Goal: Task Accomplishment & Management: Use online tool/utility

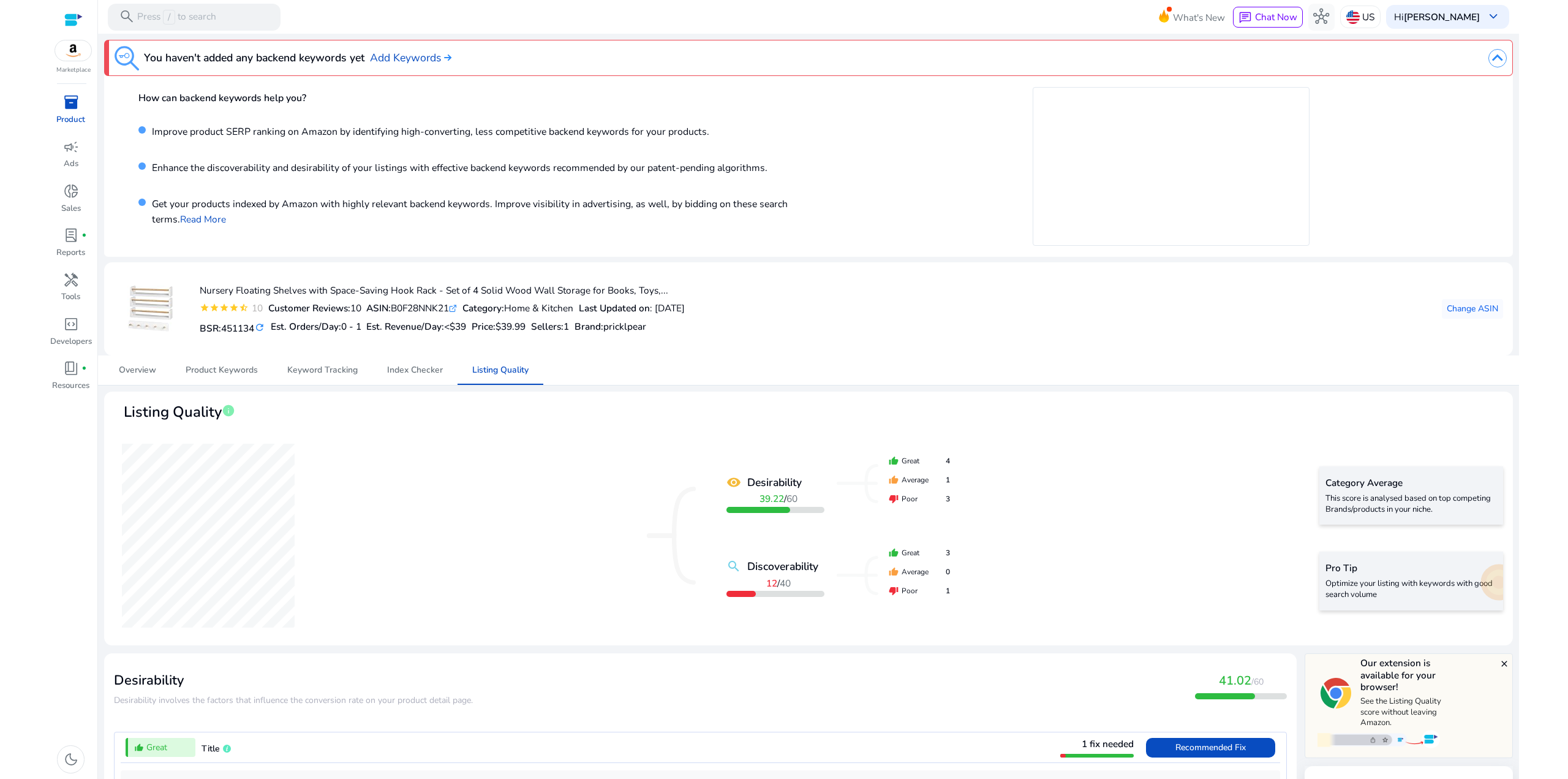
scroll to position [1368, 0]
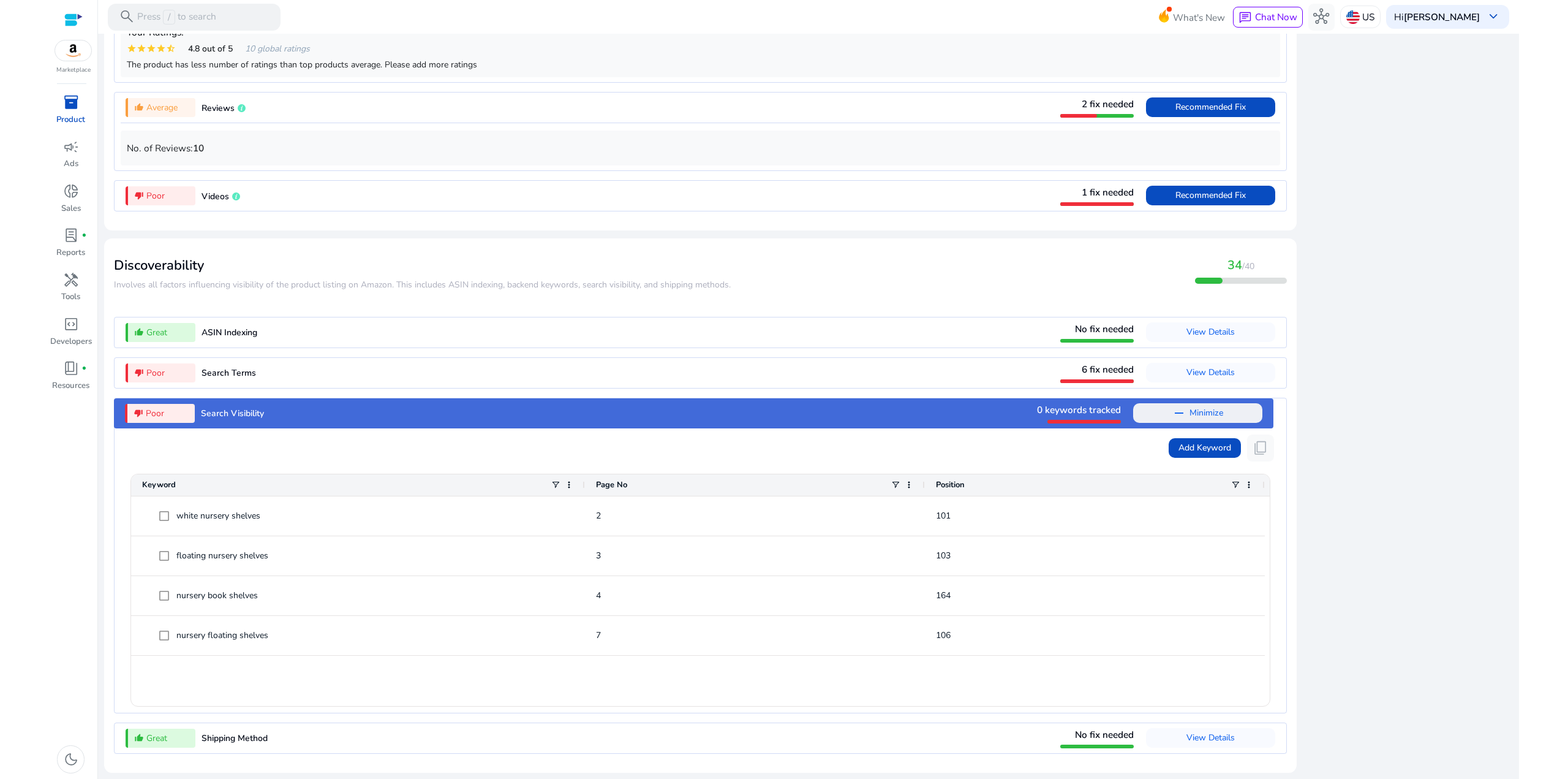
click at [1189, 413] on span "Minimize" at bounding box center [1206, 413] width 33 height 20
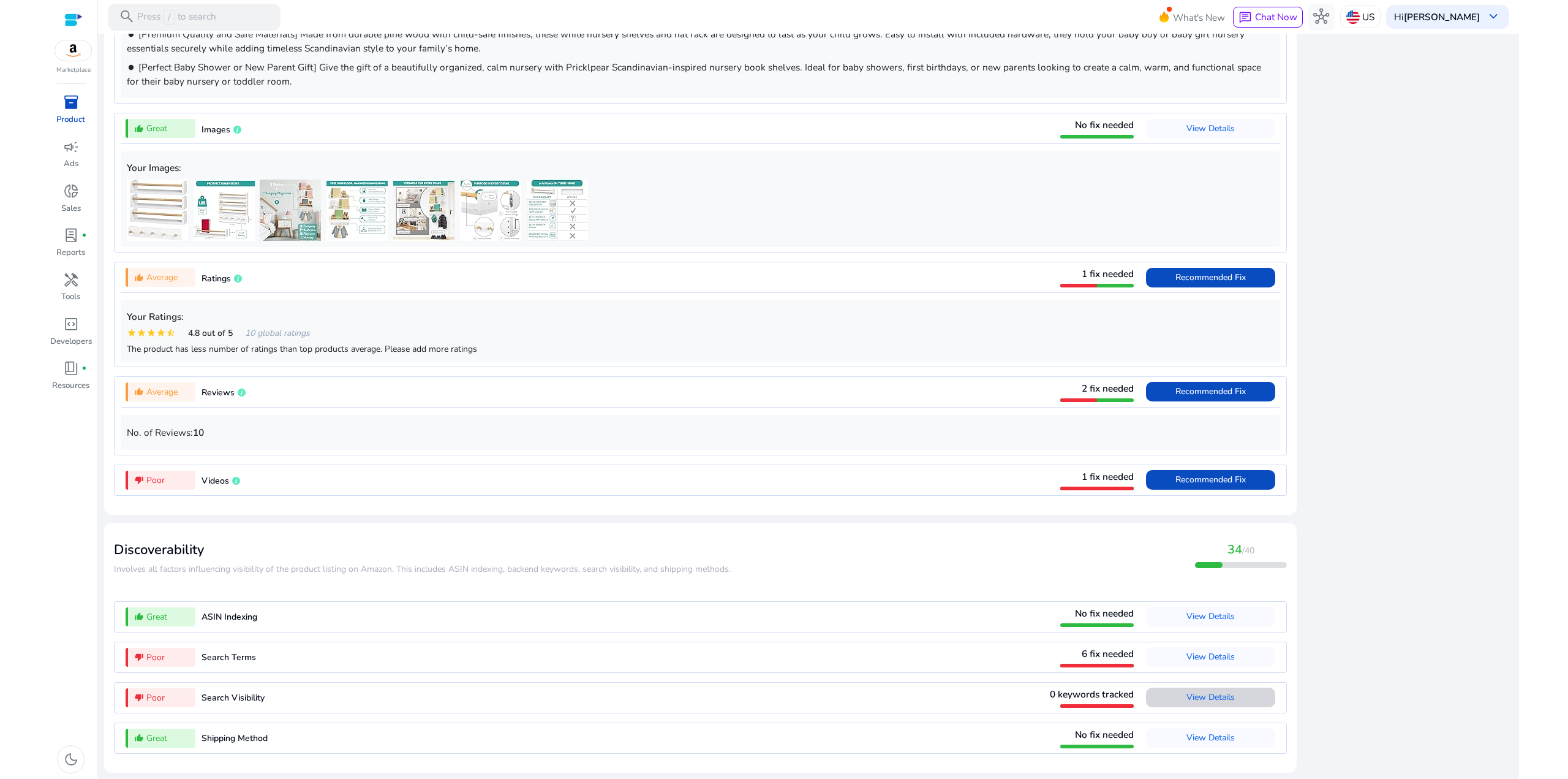
scroll to position [1083, 0]
drag, startPoint x: 229, startPoint y: 438, endPoint x: 144, endPoint y: 410, distance: 89.5
click at [144, 410] on div "No. of Reviews: 10" at bounding box center [700, 431] width 1159 height 48
click at [244, 422] on div "No. of Reviews: 10" at bounding box center [700, 432] width 1159 height 35
click at [118, 422] on div "thumb_up_alt Average Reviews 2 fix needed Recommended Fix No. of Reviews: 10" at bounding box center [700, 416] width 1173 height 79
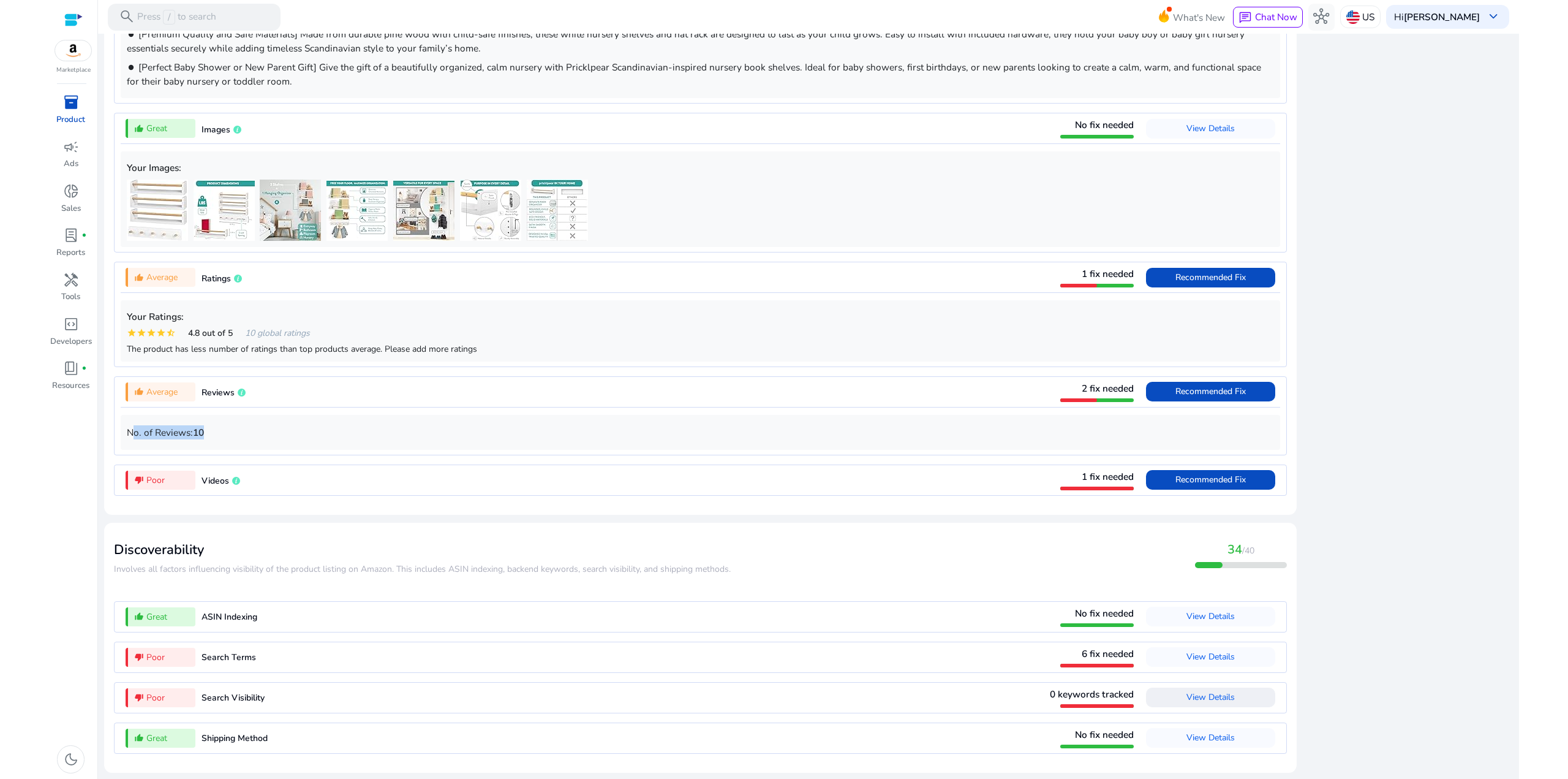
click at [227, 431] on p "No. of Reviews: 10" at bounding box center [700, 432] width 1147 height 14
drag, startPoint x: 233, startPoint y: 476, endPoint x: 187, endPoint y: 452, distance: 51.9
click at [187, 452] on mat-card "Desirability Desirability involves the factors that influence the conversion ra…" at bounding box center [701, 44] width 1193 height 939
click at [274, 438] on p "No. of Reviews: 10" at bounding box center [700, 432] width 1147 height 14
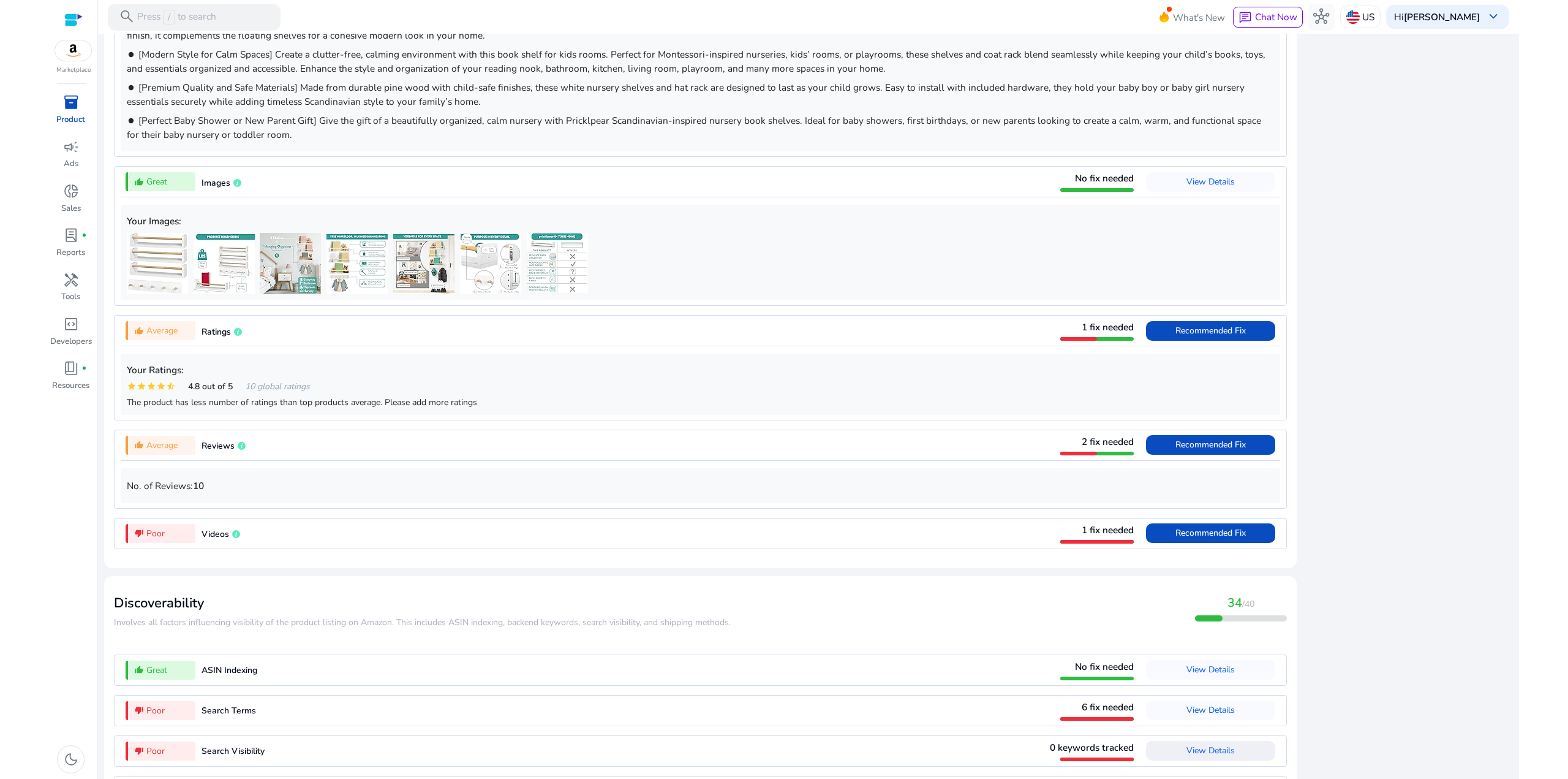
scroll to position [1021, 0]
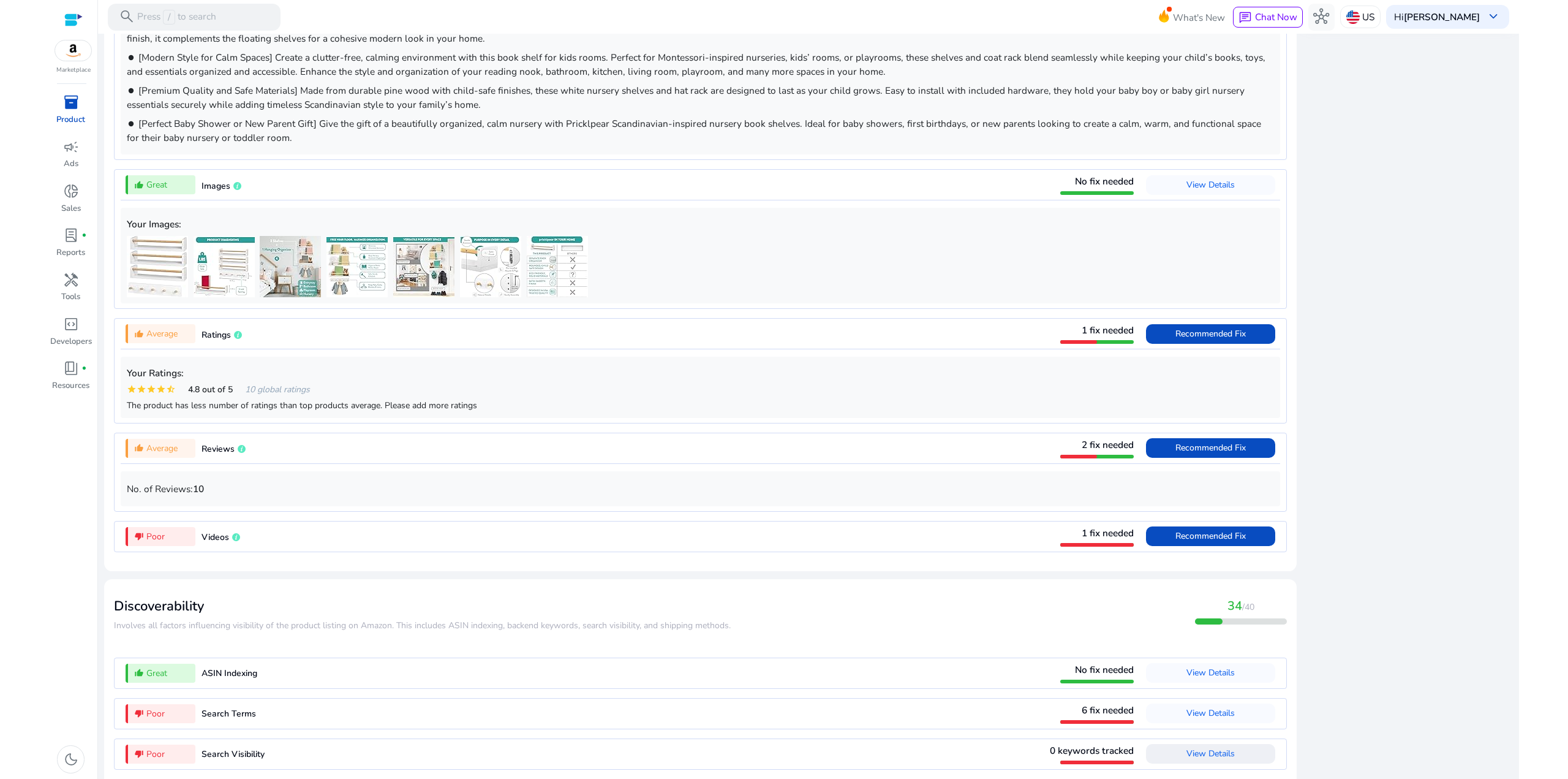
click at [1373, 203] on div "close Our extension is available for your browser! See the Listing Quality scor…" at bounding box center [1408, 233] width 208 height 1202
click at [1187, 339] on span "Recommended Fix" at bounding box center [1210, 333] width 70 height 12
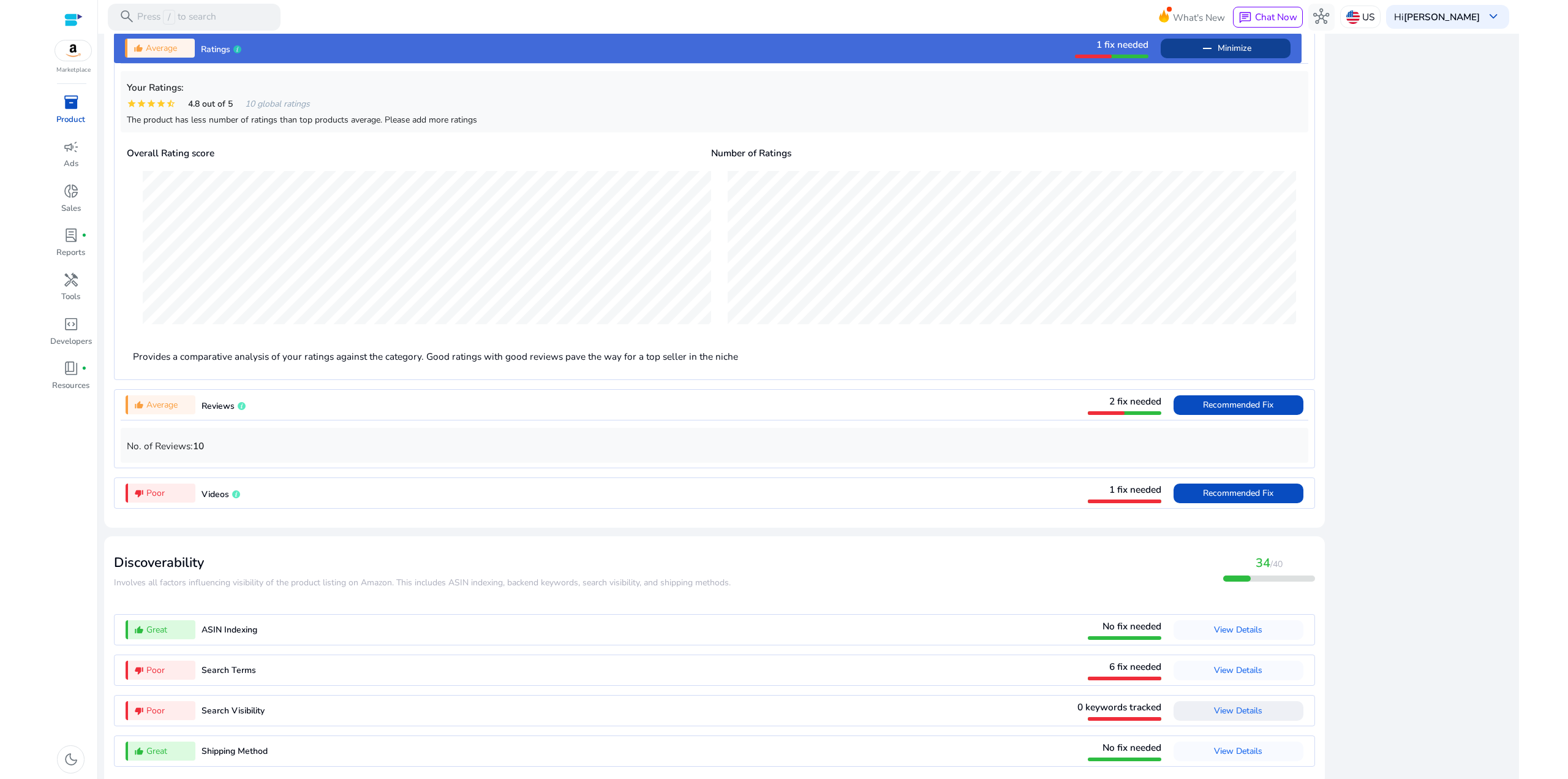
scroll to position [1325, 0]
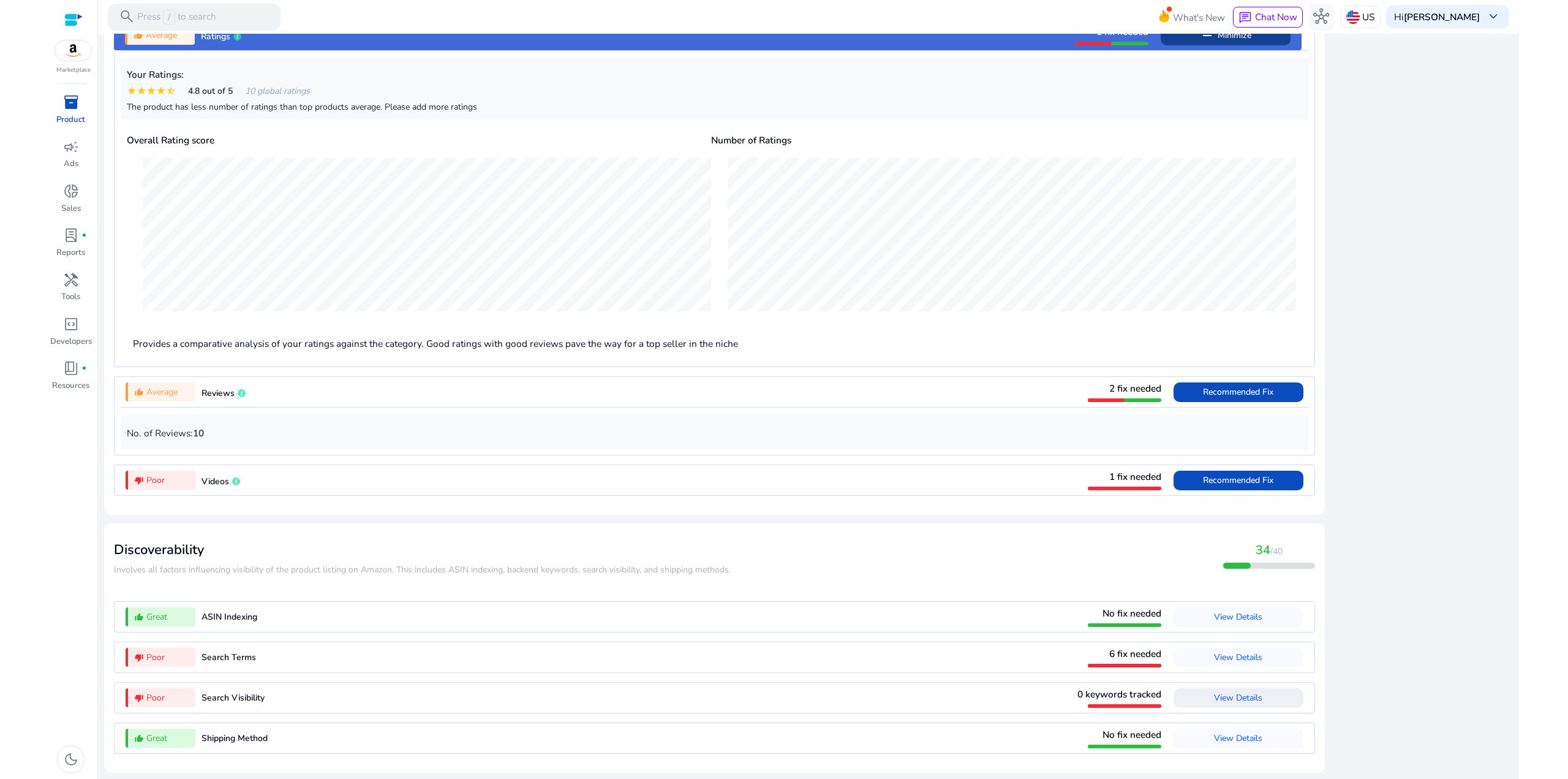
click at [275, 656] on div "thumb_down_alt Poor Search Terms 6 fix needed View Details" at bounding box center [714, 657] width 1187 height 30
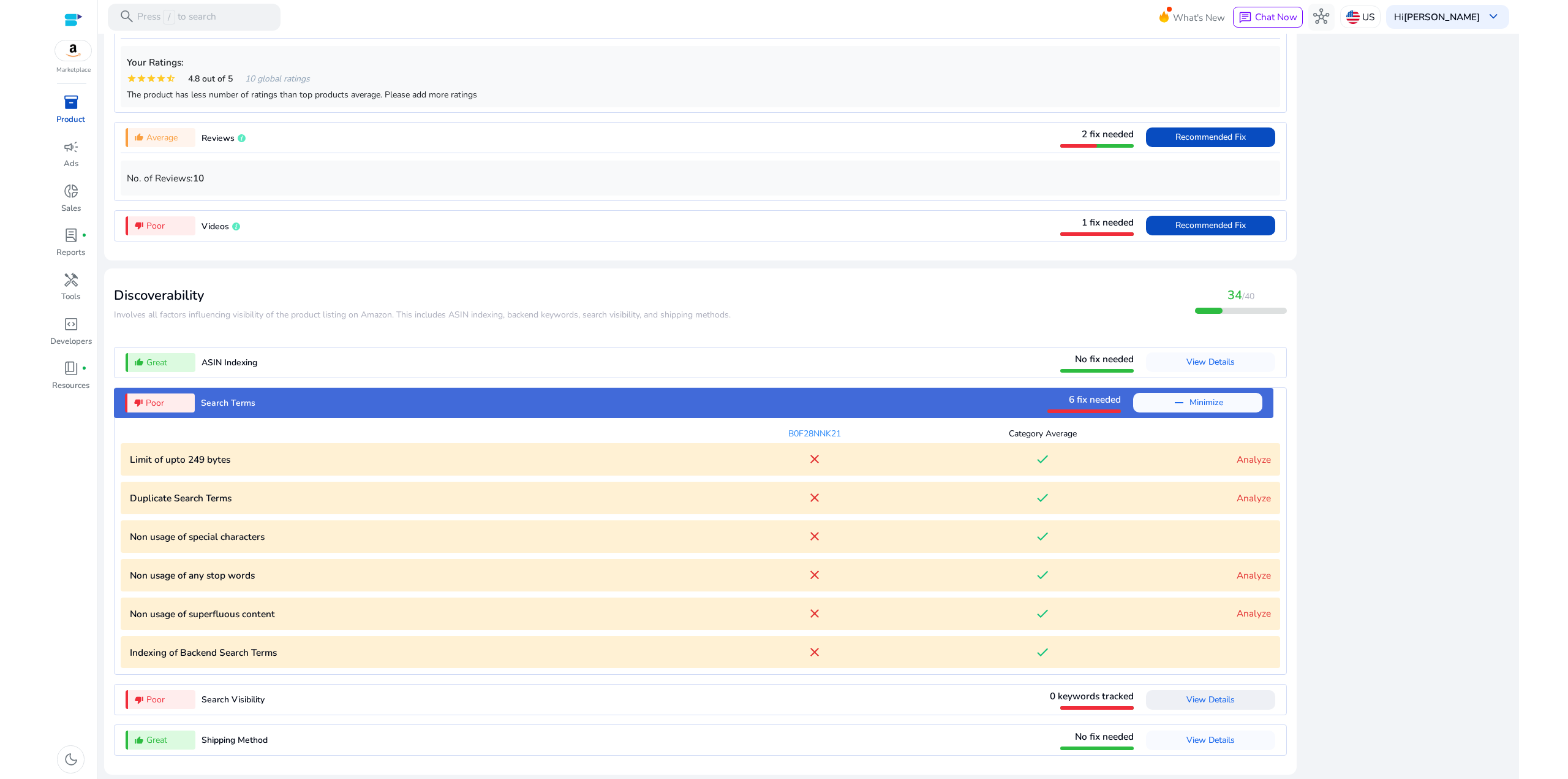
scroll to position [1339, 0]
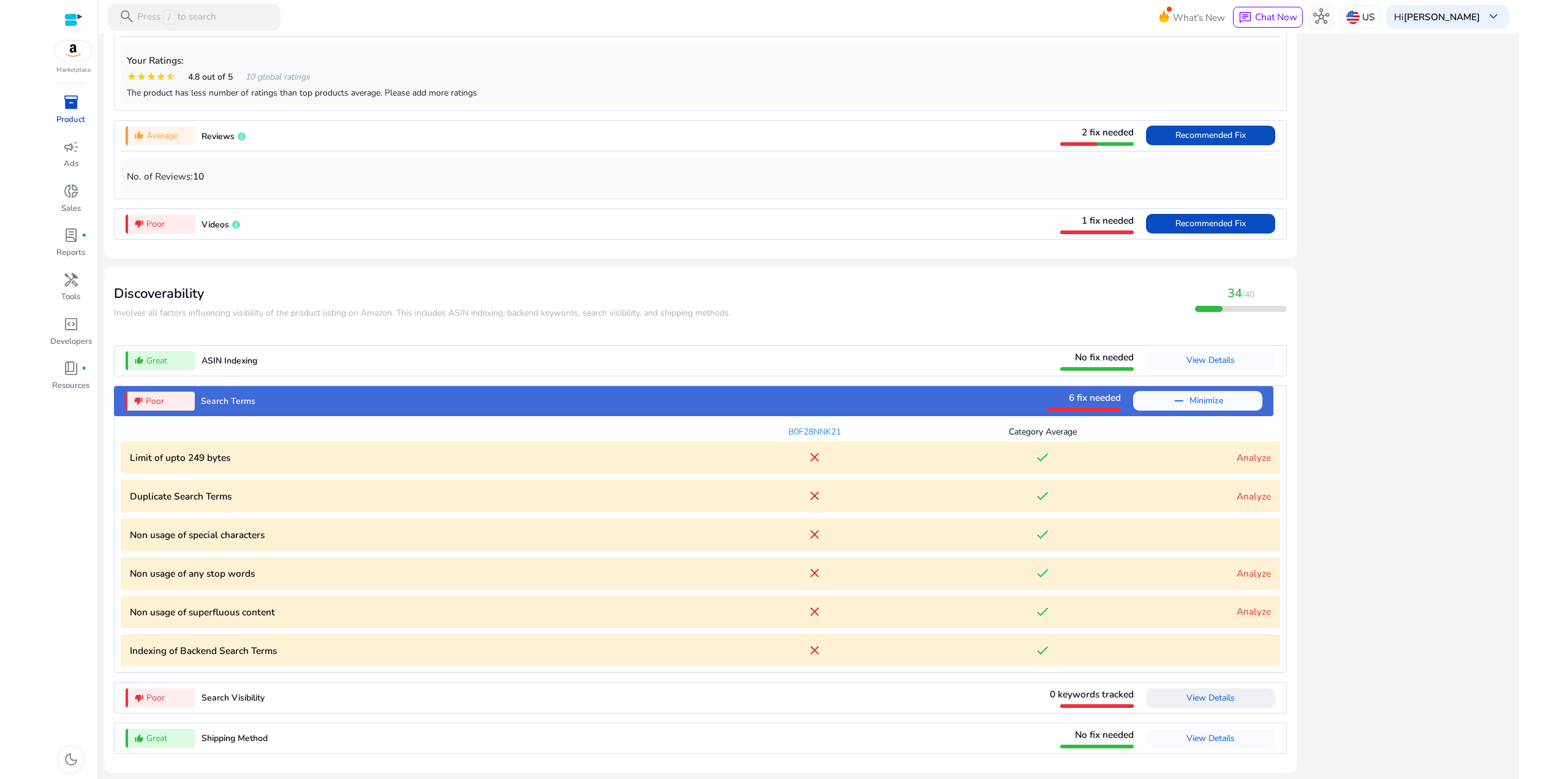
click at [1258, 459] on link "Analyze" at bounding box center [1253, 457] width 34 height 13
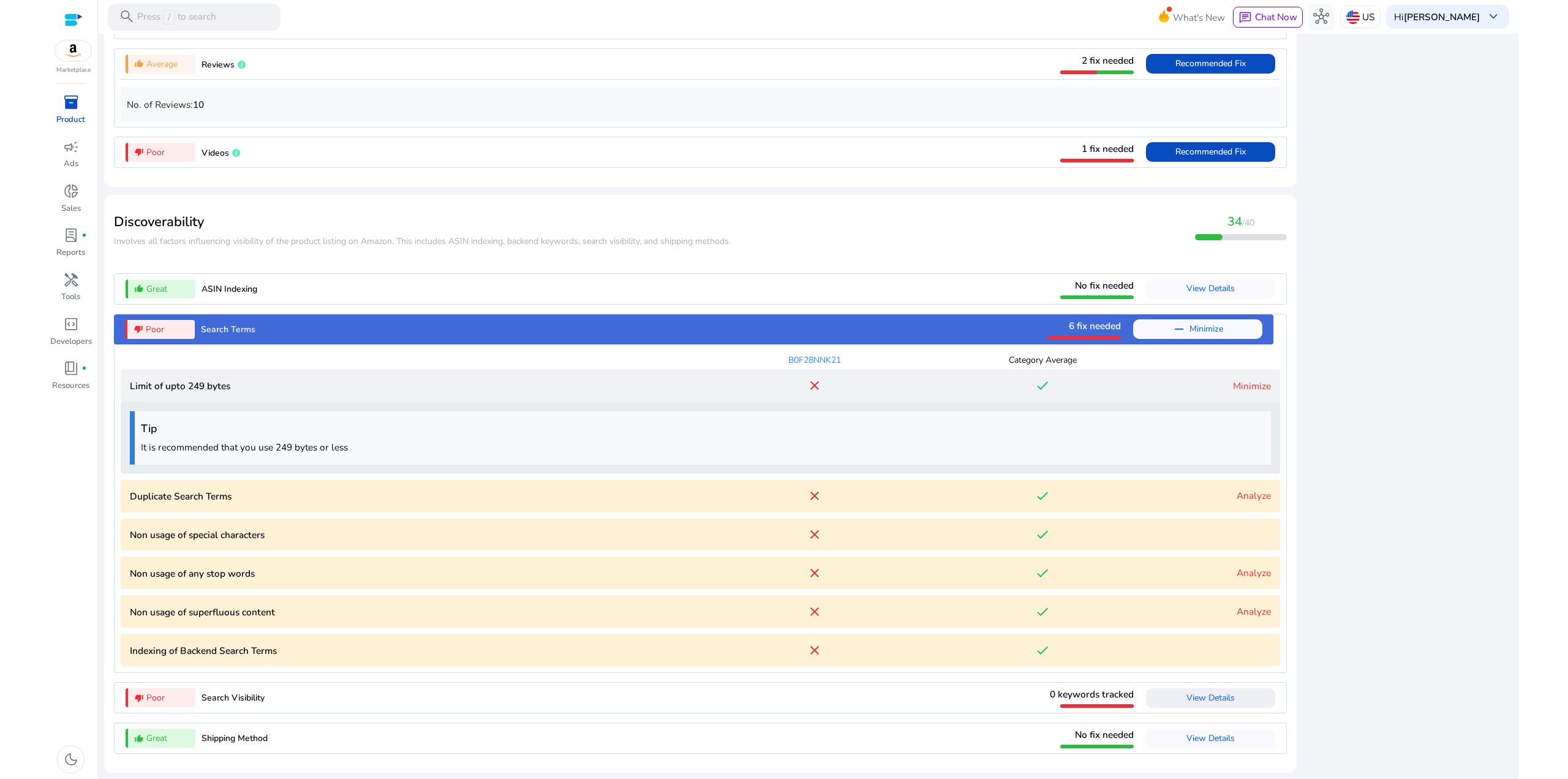
scroll to position [1411, 0]
drag, startPoint x: 398, startPoint y: 449, endPoint x: 182, endPoint y: 444, distance: 216.1
click at [179, 444] on p "It is recommended that you use 249 bytes or less" at bounding box center [702, 447] width 1124 height 14
click at [182, 444] on p "It is recommended that you use 249 bytes or less" at bounding box center [702, 447] width 1124 height 14
drag, startPoint x: 431, startPoint y: 452, endPoint x: 149, endPoint y: 442, distance: 282.2
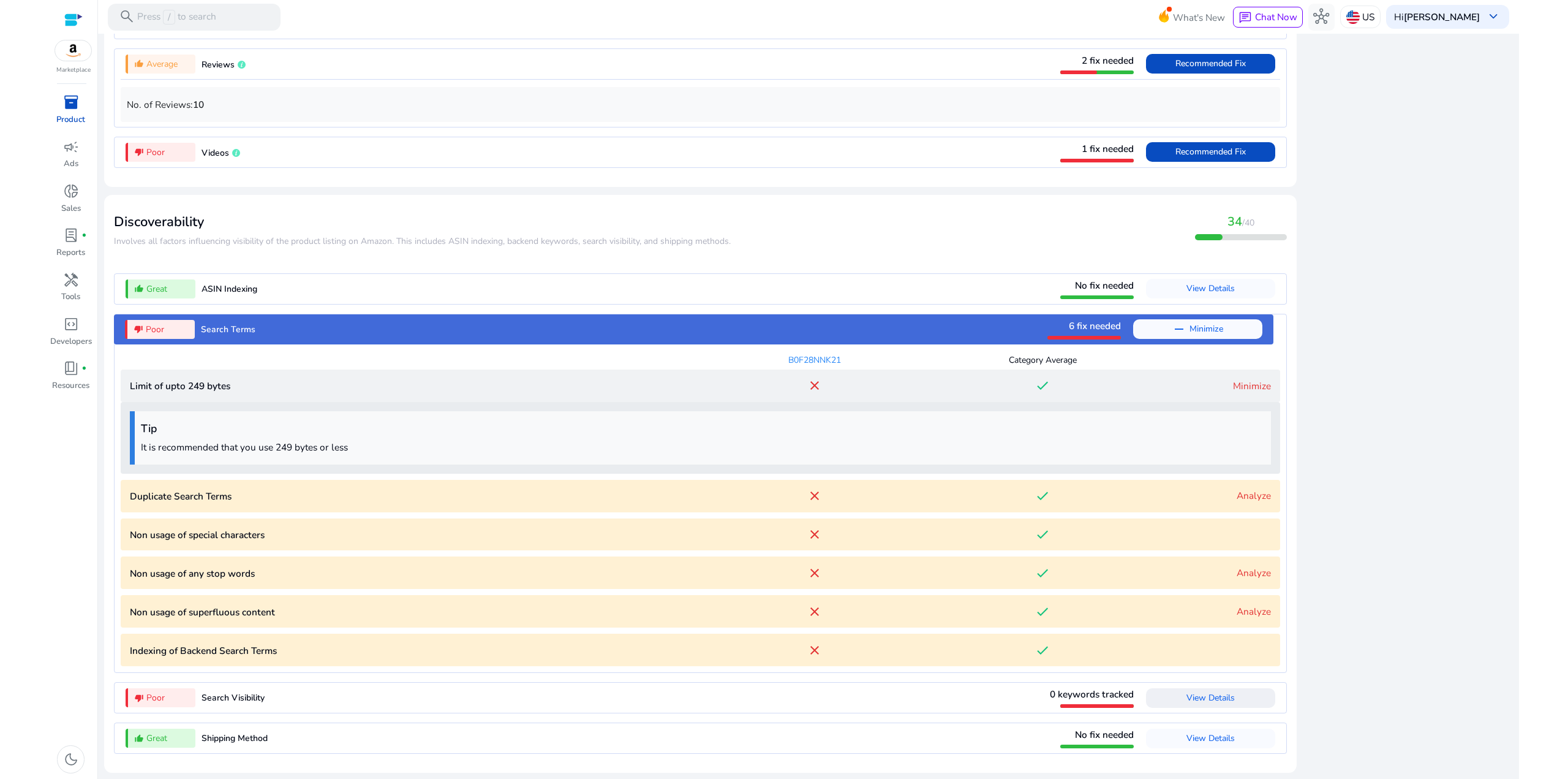
click at [123, 442] on div "Tip It is recommended that you use 249 bytes or less" at bounding box center [700, 438] width 1159 height 72
click at [155, 442] on p "It is recommended that you use 249 bytes or less" at bounding box center [702, 447] width 1124 height 14
drag, startPoint x: 435, startPoint y: 451, endPoint x: 218, endPoint y: 446, distance: 217.1
click at [198, 447] on p "It is recommended that you use 249 bytes or less" at bounding box center [702, 447] width 1124 height 14
click at [218, 446] on p "It is recommended that you use 249 bytes or less" at bounding box center [702, 447] width 1124 height 14
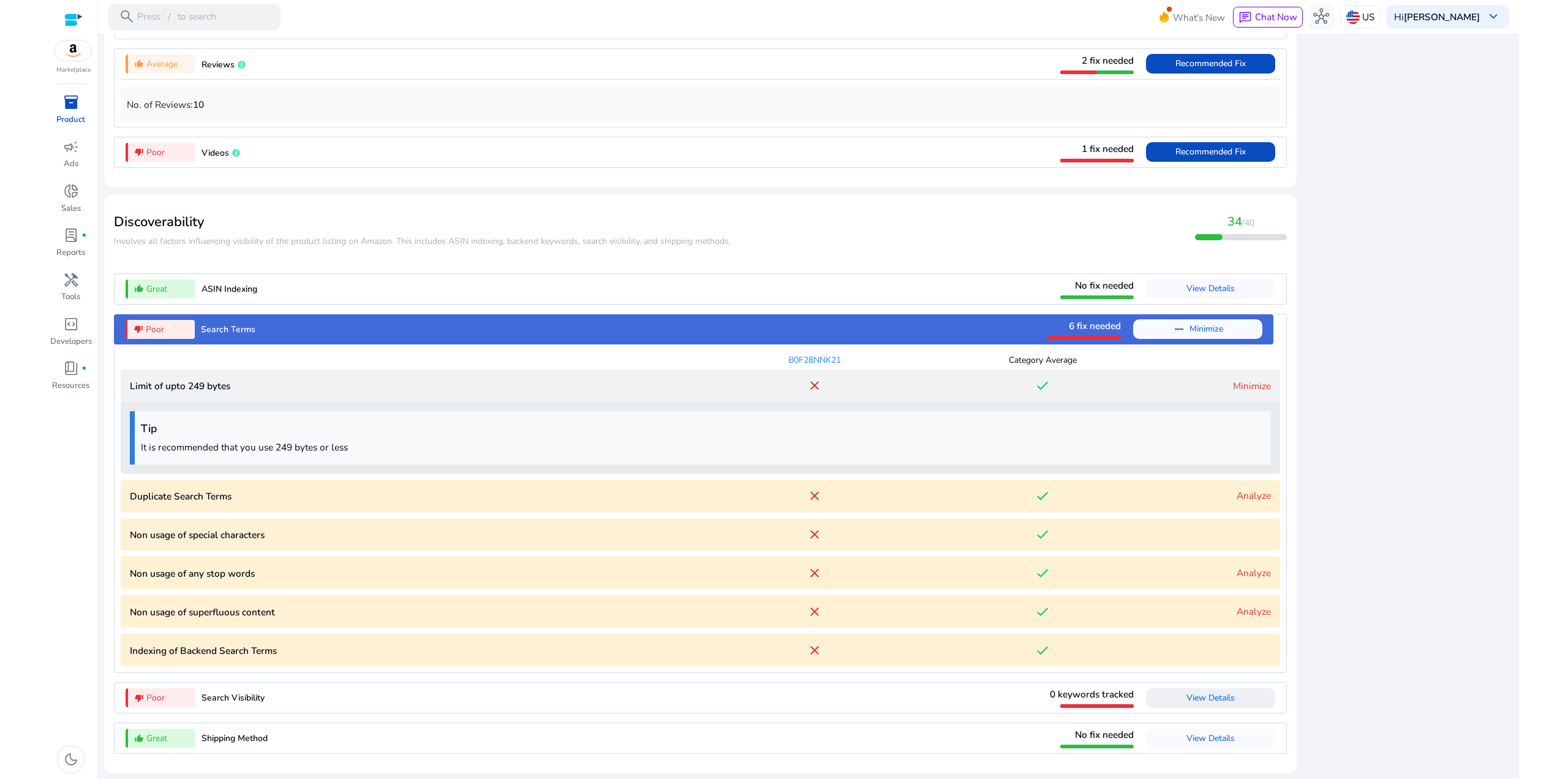
drag, startPoint x: 404, startPoint y: 449, endPoint x: 175, endPoint y: 446, distance: 229.0
click at [175, 446] on p "It is recommended that you use 249 bytes or less" at bounding box center [702, 447] width 1124 height 14
click at [179, 445] on p "It is recommended that you use 249 bytes or less" at bounding box center [702, 447] width 1124 height 14
drag, startPoint x: 164, startPoint y: 443, endPoint x: 149, endPoint y: 441, distance: 15.1
click at [149, 441] on p "It is recommended that you use 249 bytes or less" at bounding box center [702, 447] width 1124 height 14
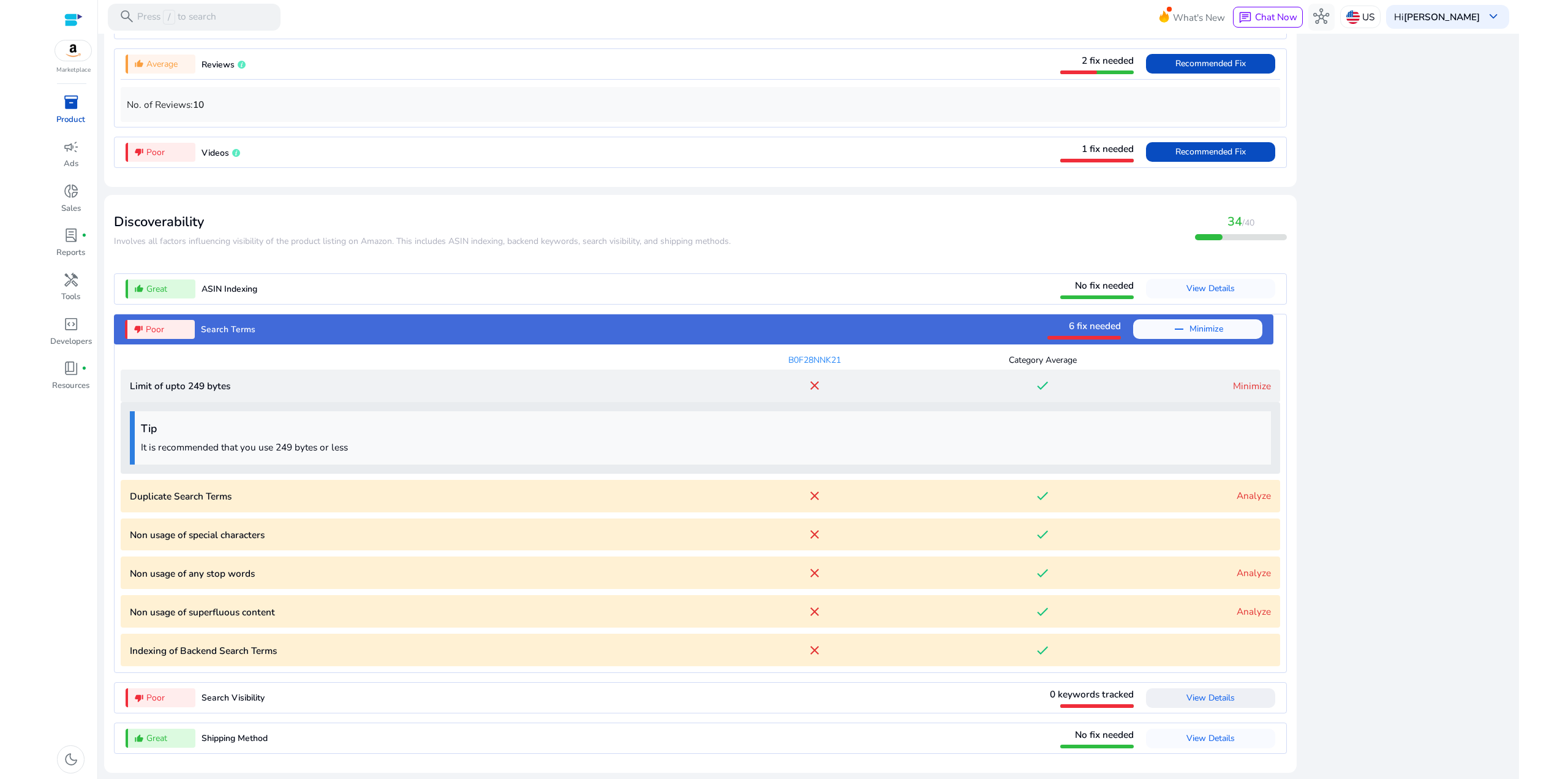
click at [219, 442] on p "It is recommended that you use 249 bytes or less" at bounding box center [702, 447] width 1124 height 14
drag, startPoint x: 386, startPoint y: 451, endPoint x: 156, endPoint y: 446, distance: 230.1
click at [156, 446] on p "It is recommended that you use 249 bytes or less" at bounding box center [702, 447] width 1124 height 14
click at [193, 444] on p "It is recommended that you use 249 bytes or less" at bounding box center [702, 447] width 1124 height 14
drag, startPoint x: 374, startPoint y: 455, endPoint x: 213, endPoint y: 446, distance: 161.3
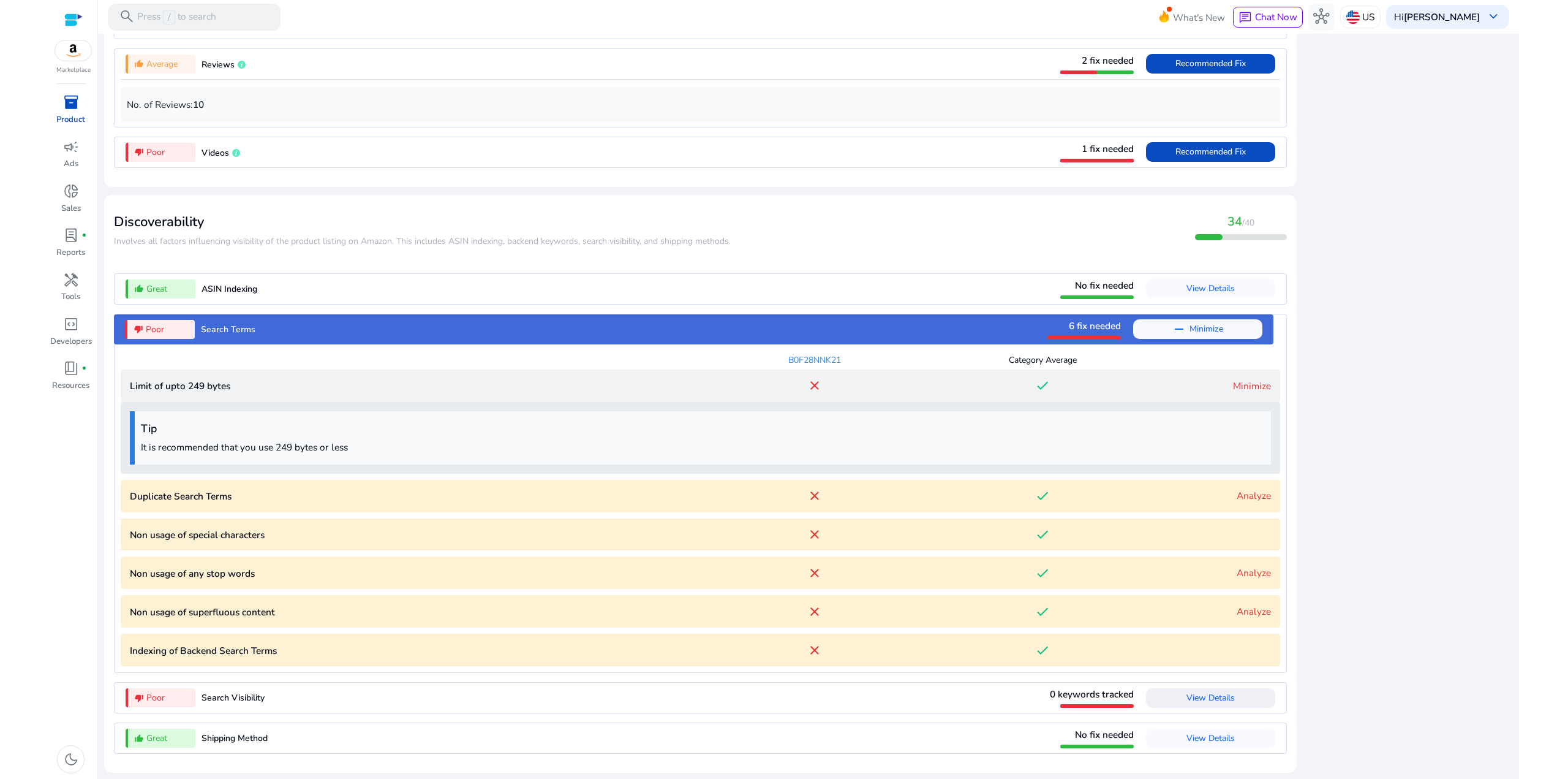
click at [196, 446] on div "Tip It is recommended that you use 249 bytes or less" at bounding box center [700, 438] width 1141 height 53
click at [263, 447] on p "It is recommended that you use 249 bytes or less" at bounding box center [702, 447] width 1124 height 14
drag, startPoint x: 205, startPoint y: 455, endPoint x: 180, endPoint y: 453, distance: 25.1
click at [181, 453] on div "Tip It is recommended that you use 249 bytes or less" at bounding box center [700, 438] width 1141 height 53
click at [182, 452] on p "It is recommended that you use 249 bytes or less" at bounding box center [702, 447] width 1124 height 14
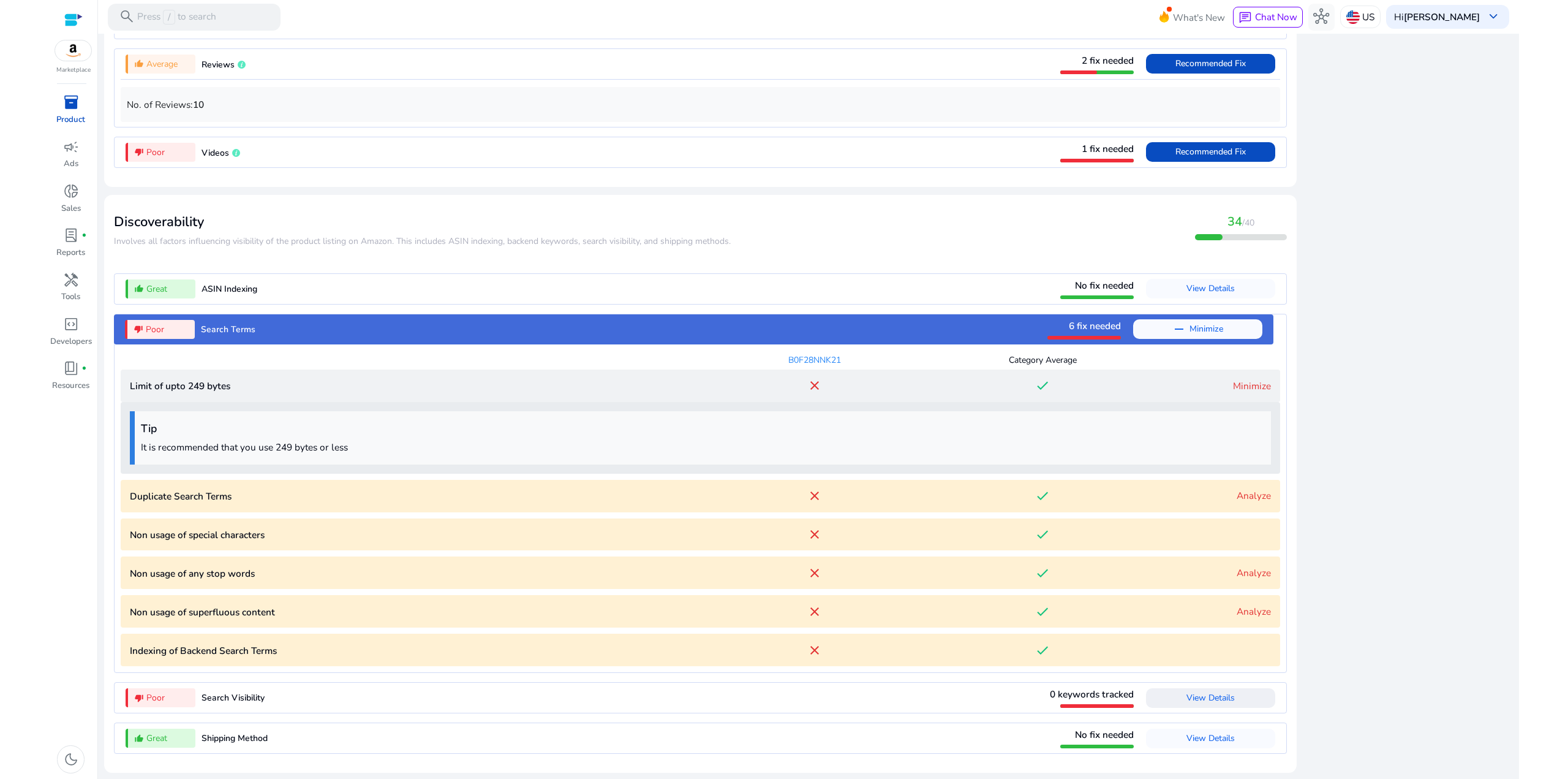
click at [195, 500] on p "Duplicate Search Terms" at bounding box center [415, 496] width 571 height 14
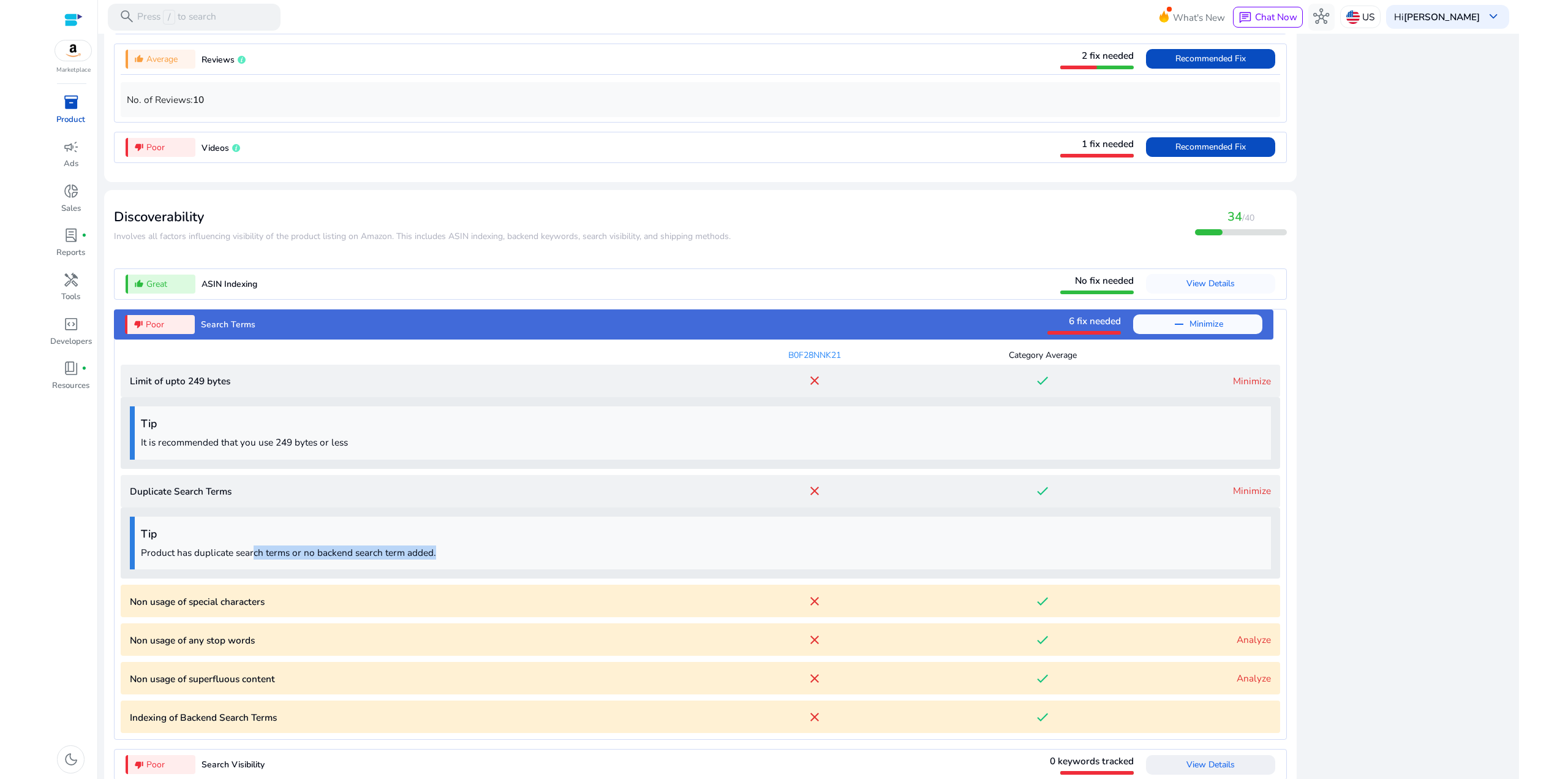
drag, startPoint x: 350, startPoint y: 562, endPoint x: 252, endPoint y: 562, distance: 98.0
click at [252, 562] on div "Tip Product has duplicate search terms or no backend search term added." at bounding box center [700, 543] width 1141 height 53
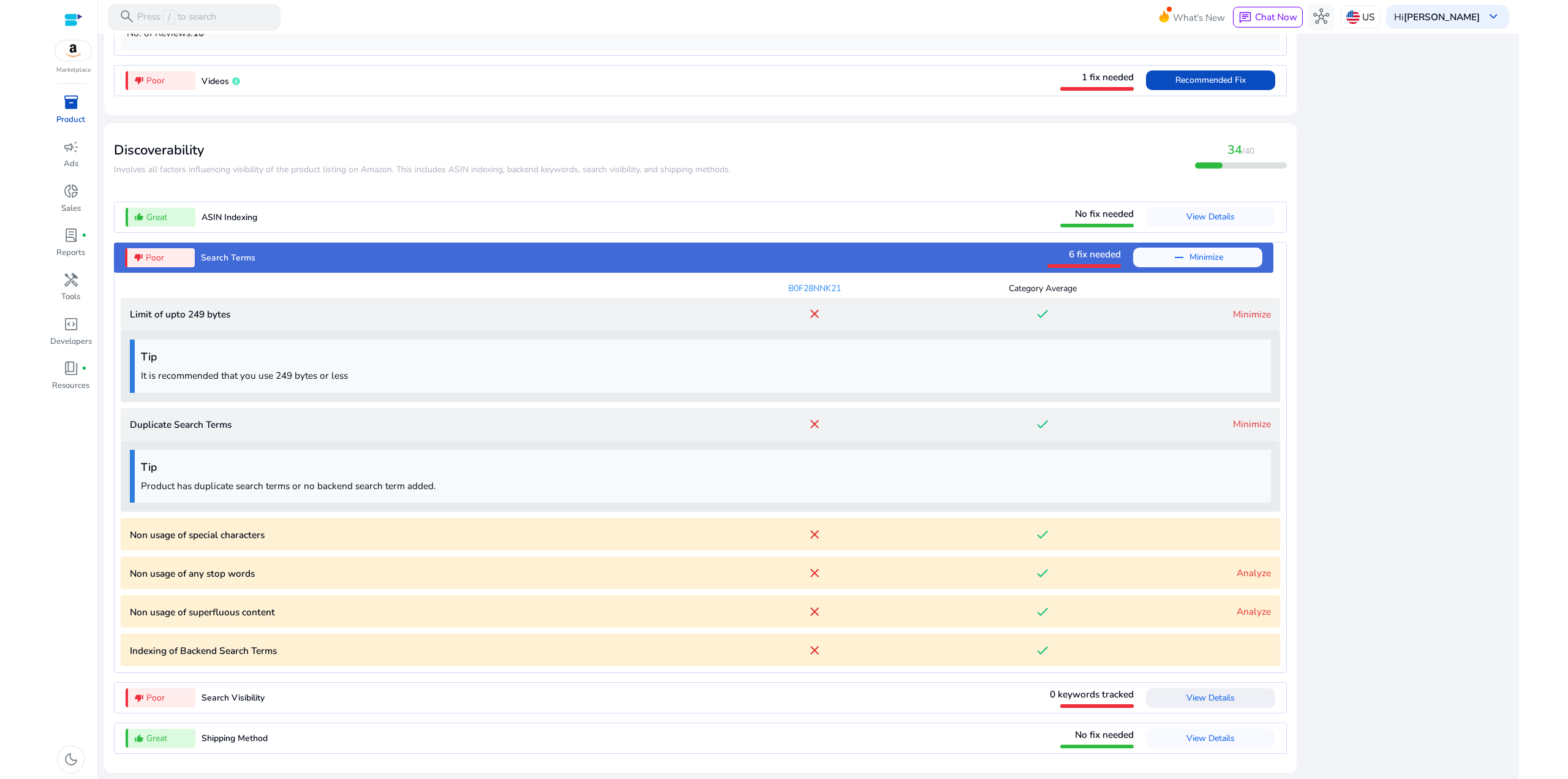
click at [252, 561] on div "B0F28NNK21 Category Average Limit of upto 249 bytes close done Minimize Tip It …" at bounding box center [700, 469] width 1159 height 393
drag, startPoint x: 497, startPoint y: 493, endPoint x: 257, endPoint y: 487, distance: 240.1
click at [252, 487] on p "Product has duplicate search terms or no backend search term added." at bounding box center [702, 485] width 1124 height 14
click at [257, 487] on p "Product has duplicate search terms or no backend search term added." at bounding box center [702, 485] width 1124 height 14
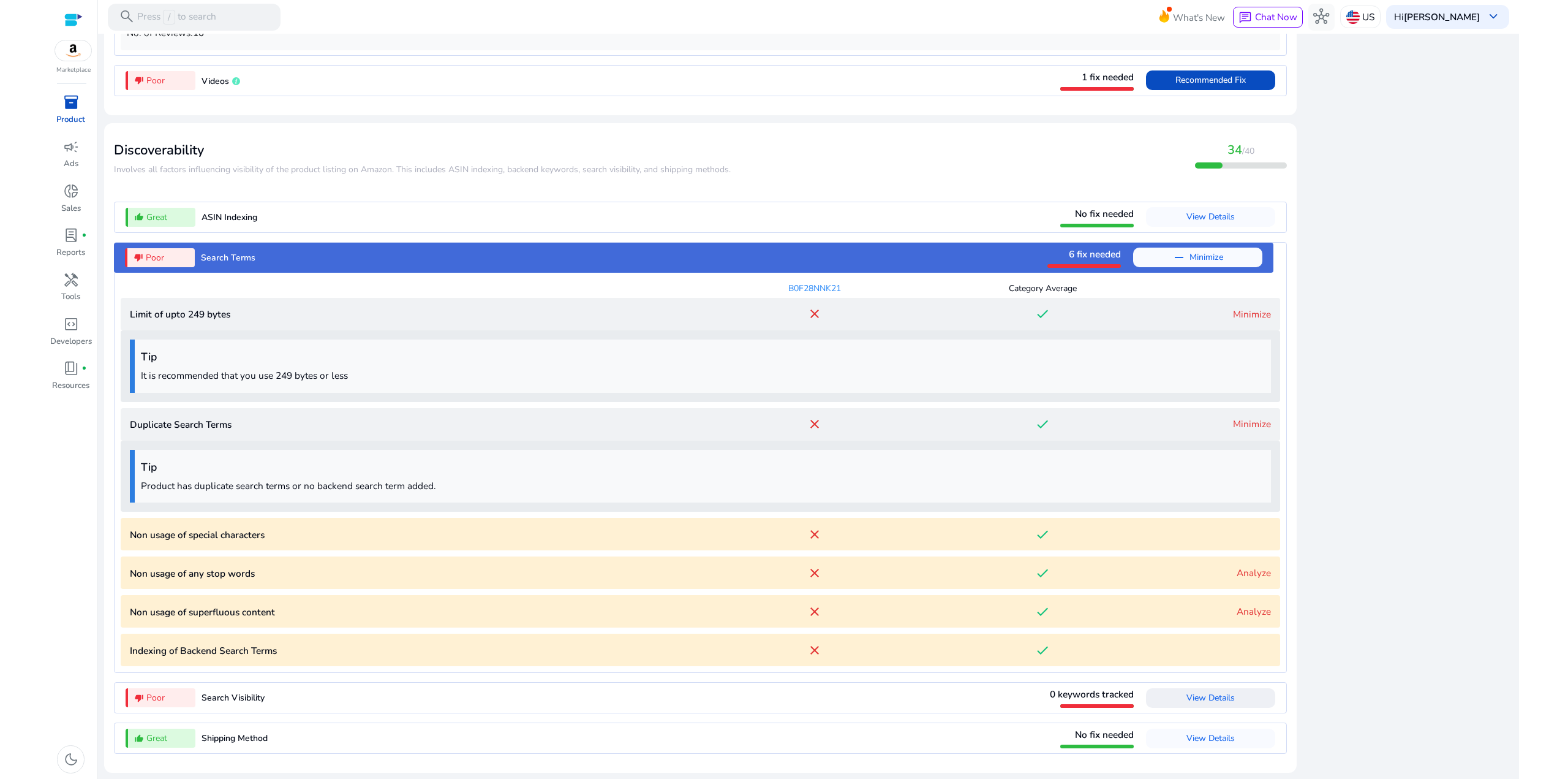
click at [1250, 420] on link "Minimize" at bounding box center [1252, 423] width 38 height 13
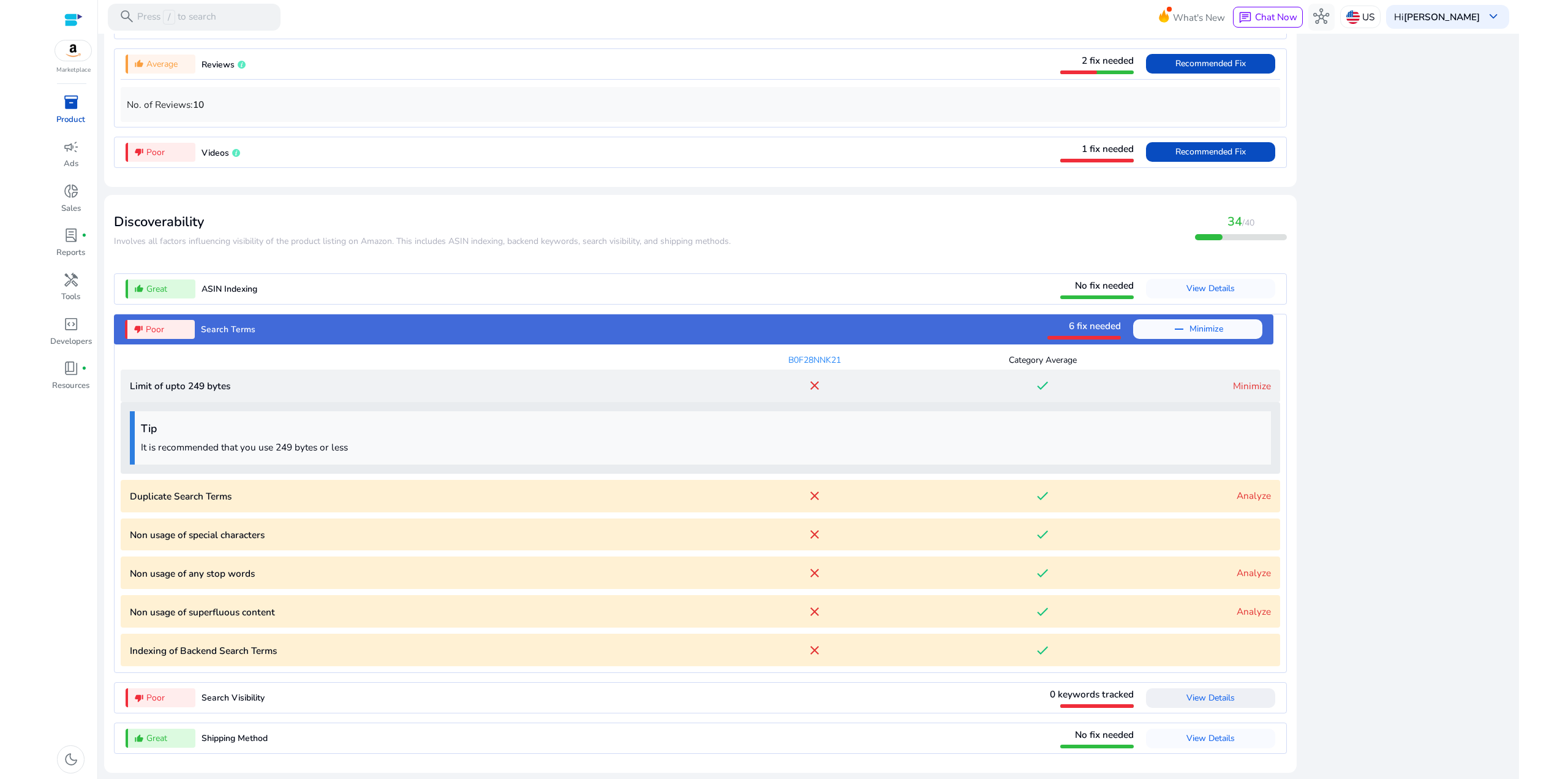
click at [1250, 420] on div "Tip It is recommended that you use 249 bytes or less" at bounding box center [700, 438] width 1141 height 53
click at [1249, 492] on link "Analyze" at bounding box center [1253, 495] width 34 height 13
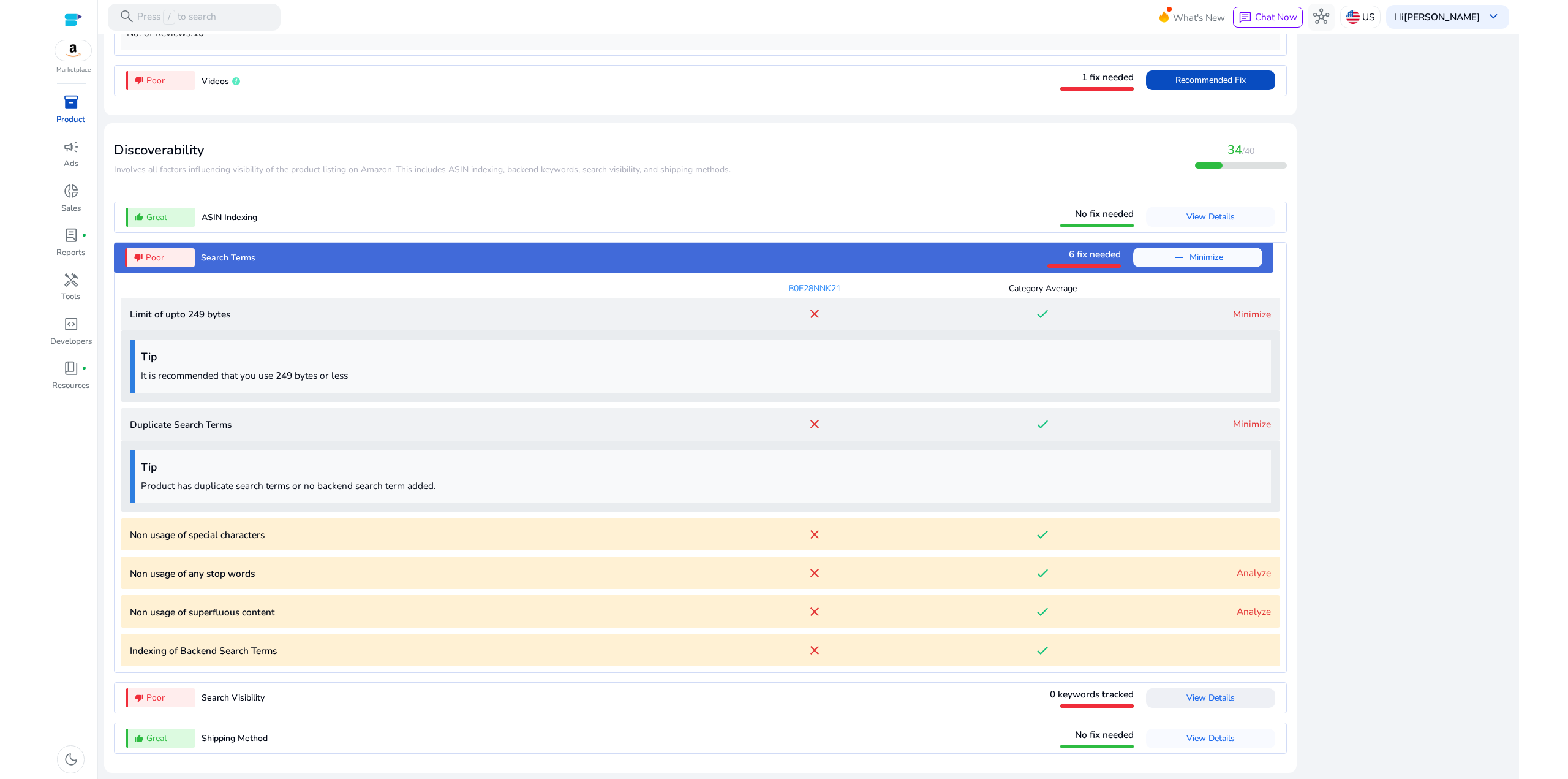
click at [333, 526] on characters "Non usage of special characters close done" at bounding box center [700, 534] width 1159 height 33
click at [1188, 536] on characters "Non usage of special characters close done" at bounding box center [700, 534] width 1159 height 33
drag, startPoint x: 800, startPoint y: 553, endPoint x: 347, endPoint y: 539, distance: 453.2
click at [357, 541] on div "B0F28NNK21 Category Average Limit of upto 249 bytes close done Minimize Tip It …" at bounding box center [700, 469] width 1159 height 393
click at [347, 539] on p "Non usage of special characters" at bounding box center [415, 535] width 571 height 14
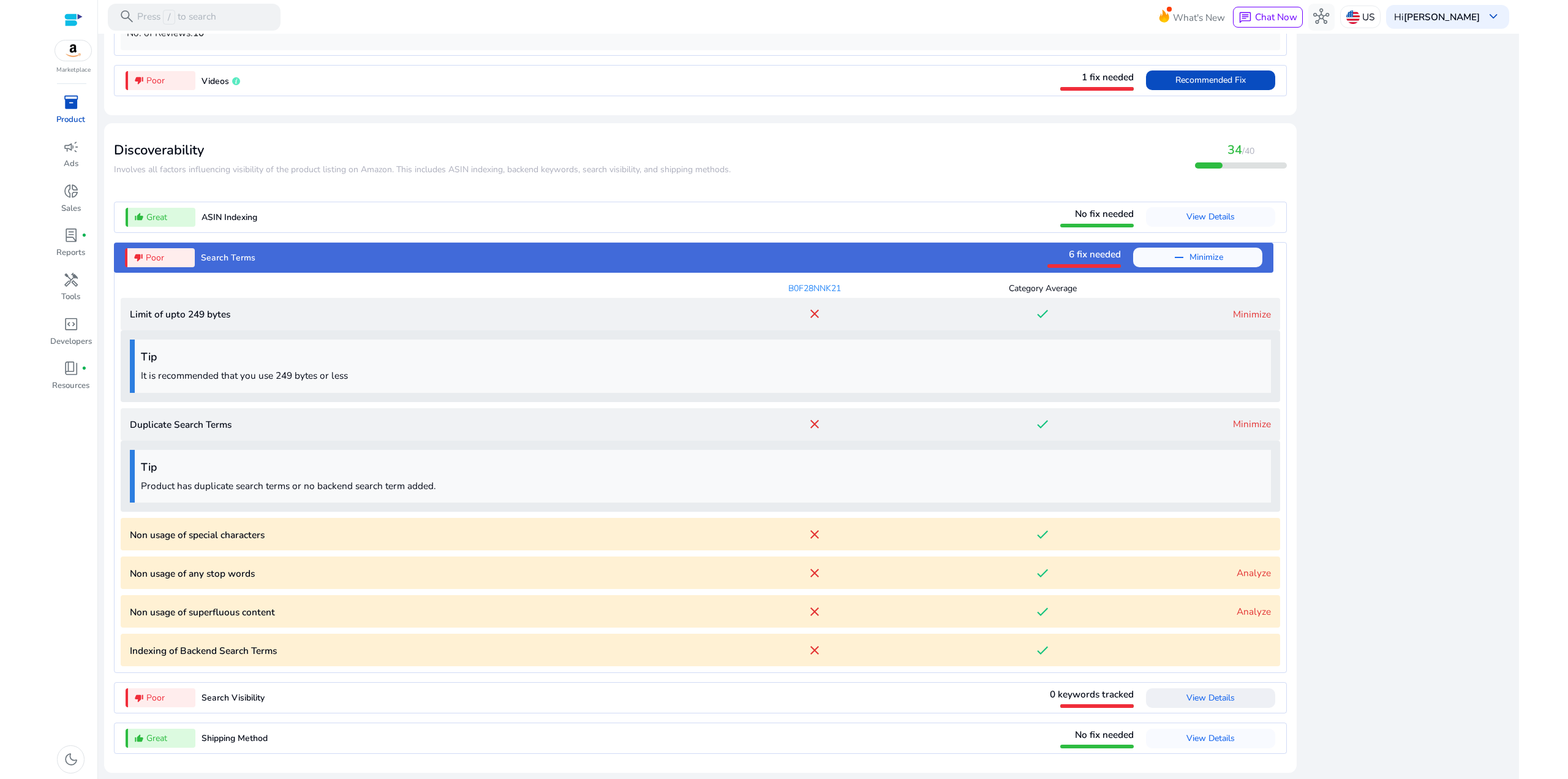
click at [183, 539] on p "Non usage of special characters" at bounding box center [415, 535] width 571 height 14
click at [163, 533] on p "Non usage of special characters" at bounding box center [415, 535] width 571 height 14
click at [210, 571] on p "Non usage of any stop words" at bounding box center [415, 573] width 571 height 14
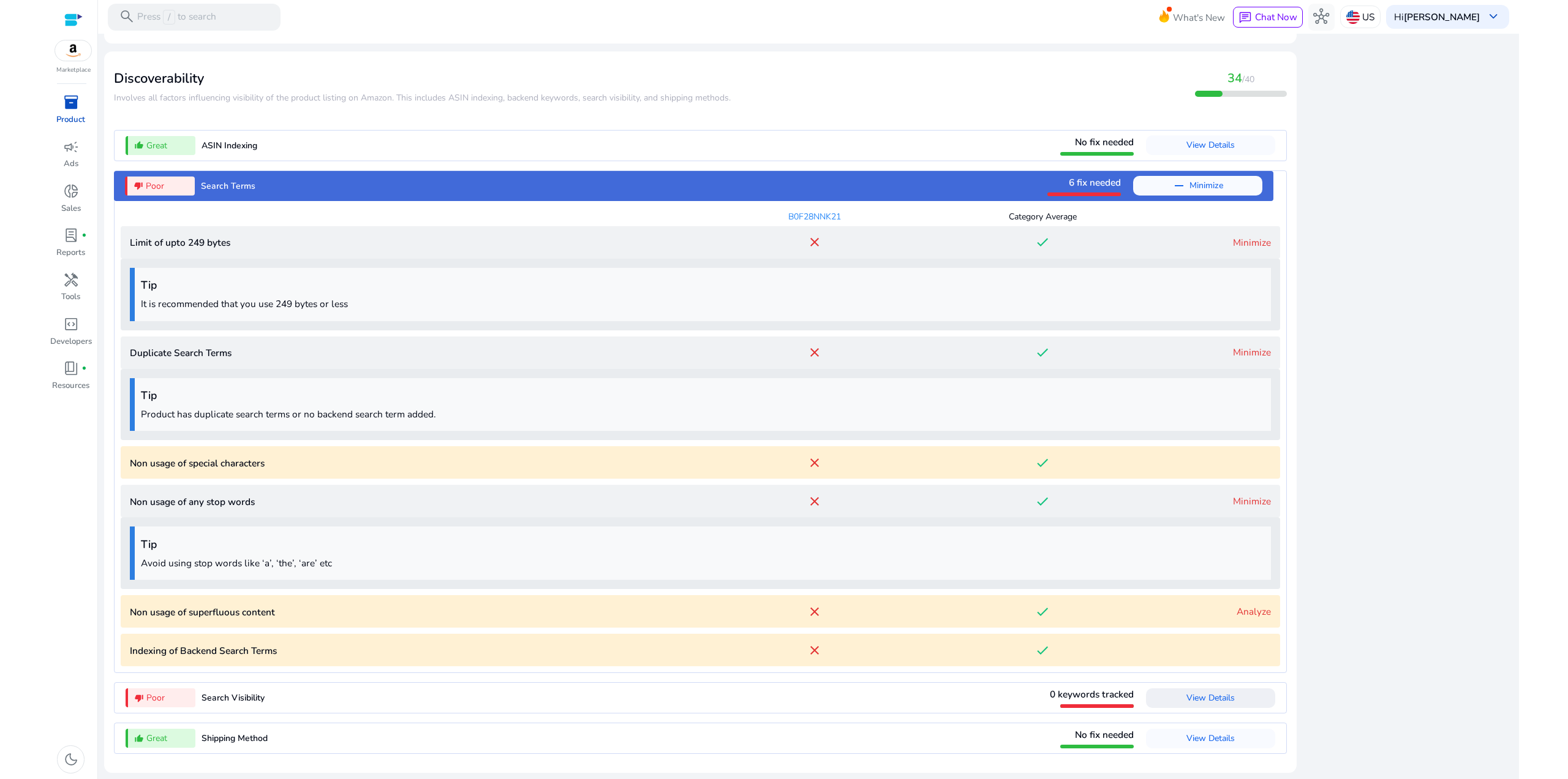
scroll to position [1554, 0]
click at [386, 618] on p "Non usage of superfluous content" at bounding box center [415, 612] width 571 height 14
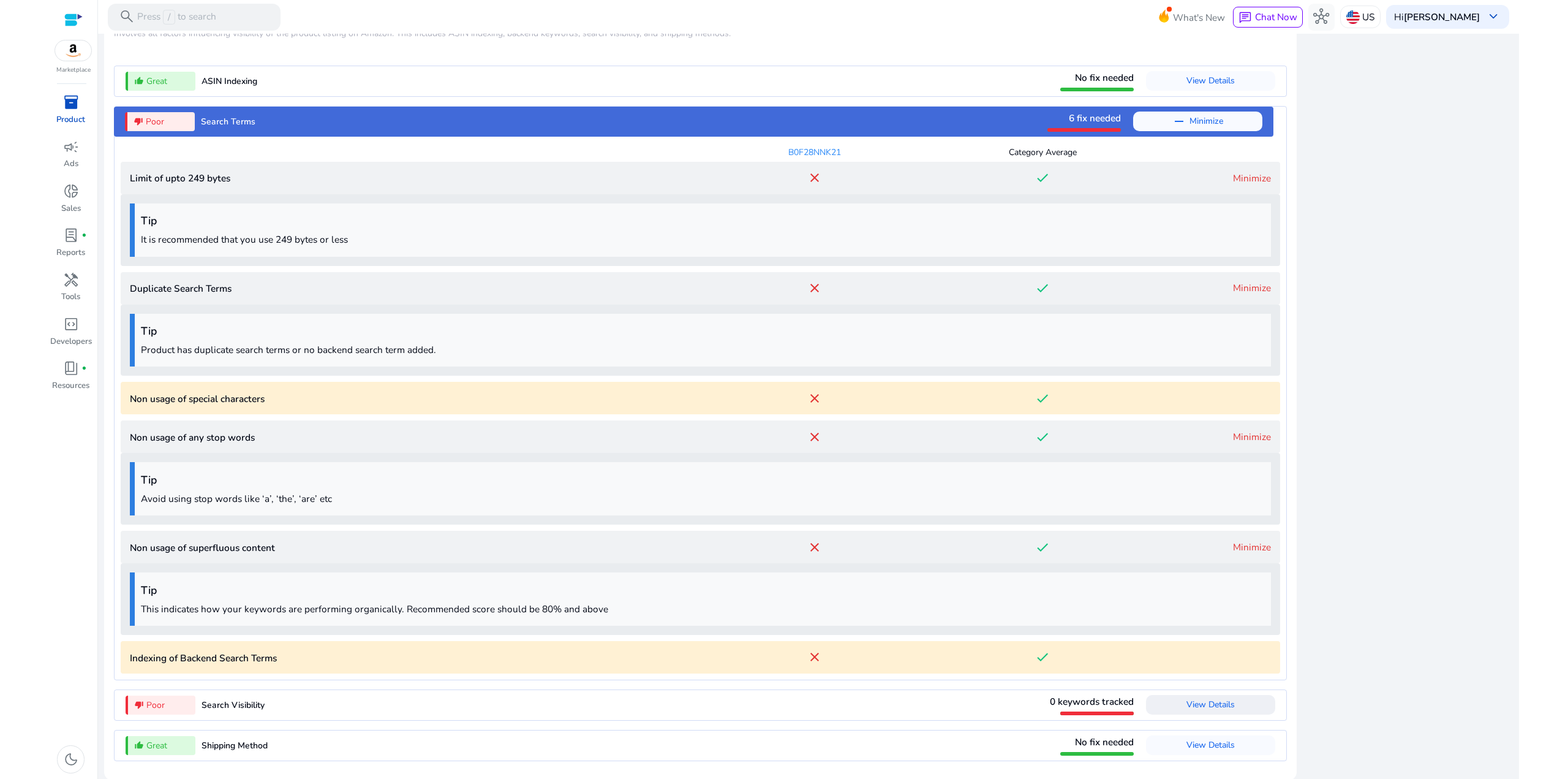
scroll to position [1626, 0]
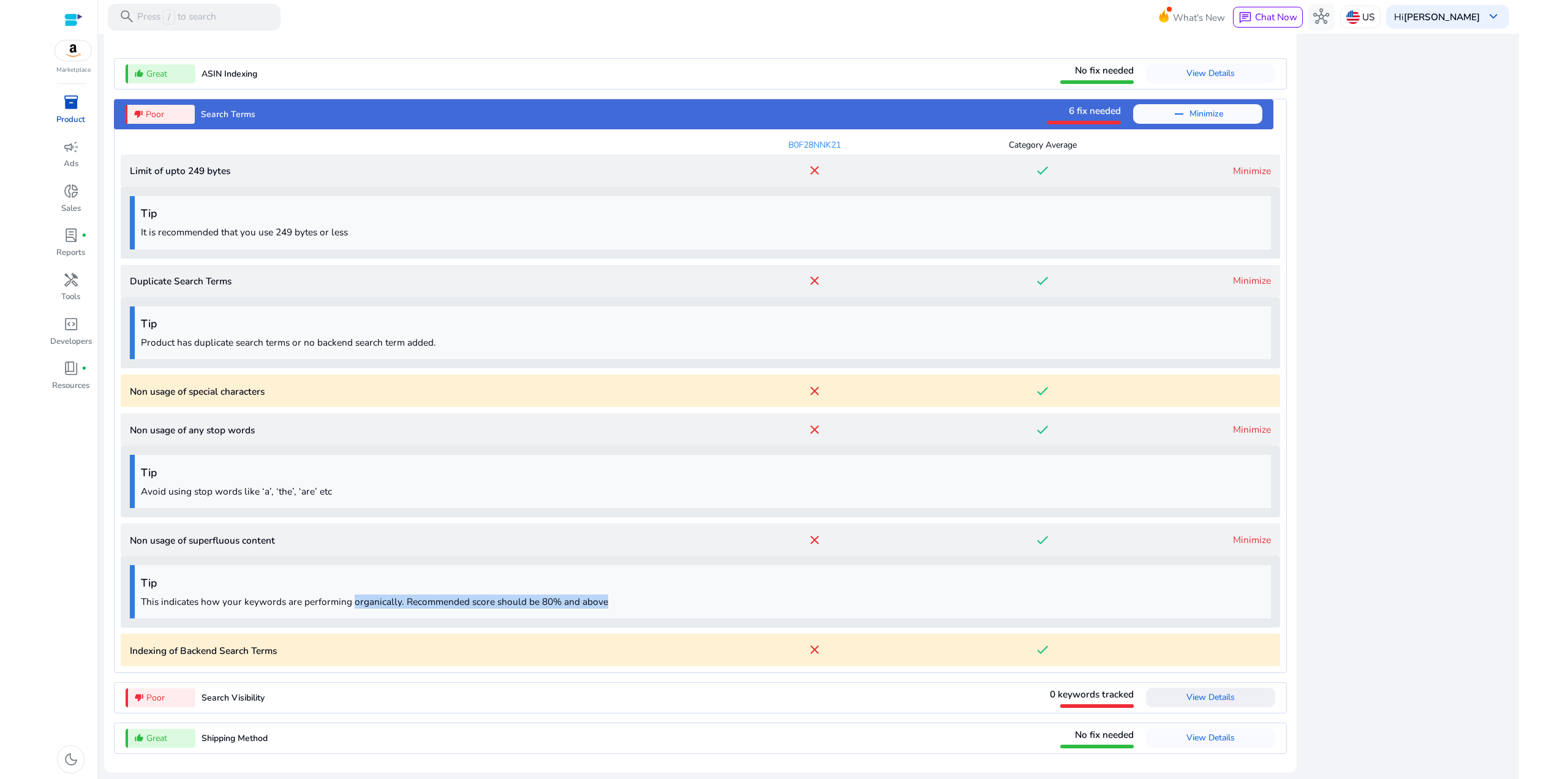
drag, startPoint x: 419, startPoint y: 607, endPoint x: 353, endPoint y: 604, distance: 66.1
click at [353, 604] on p "This indicates how your keywords are performing organically. Recommended score …" at bounding box center [702, 601] width 1124 height 14
click at [352, 604] on p "This indicates how your keywords are performing organically. Recommended score …" at bounding box center [702, 601] width 1124 height 14
drag, startPoint x: 519, startPoint y: 605, endPoint x: 345, endPoint y: 600, distance: 174.1
click at [345, 600] on p "This indicates how your keywords are performing organically. Recommended score …" at bounding box center [702, 601] width 1124 height 14
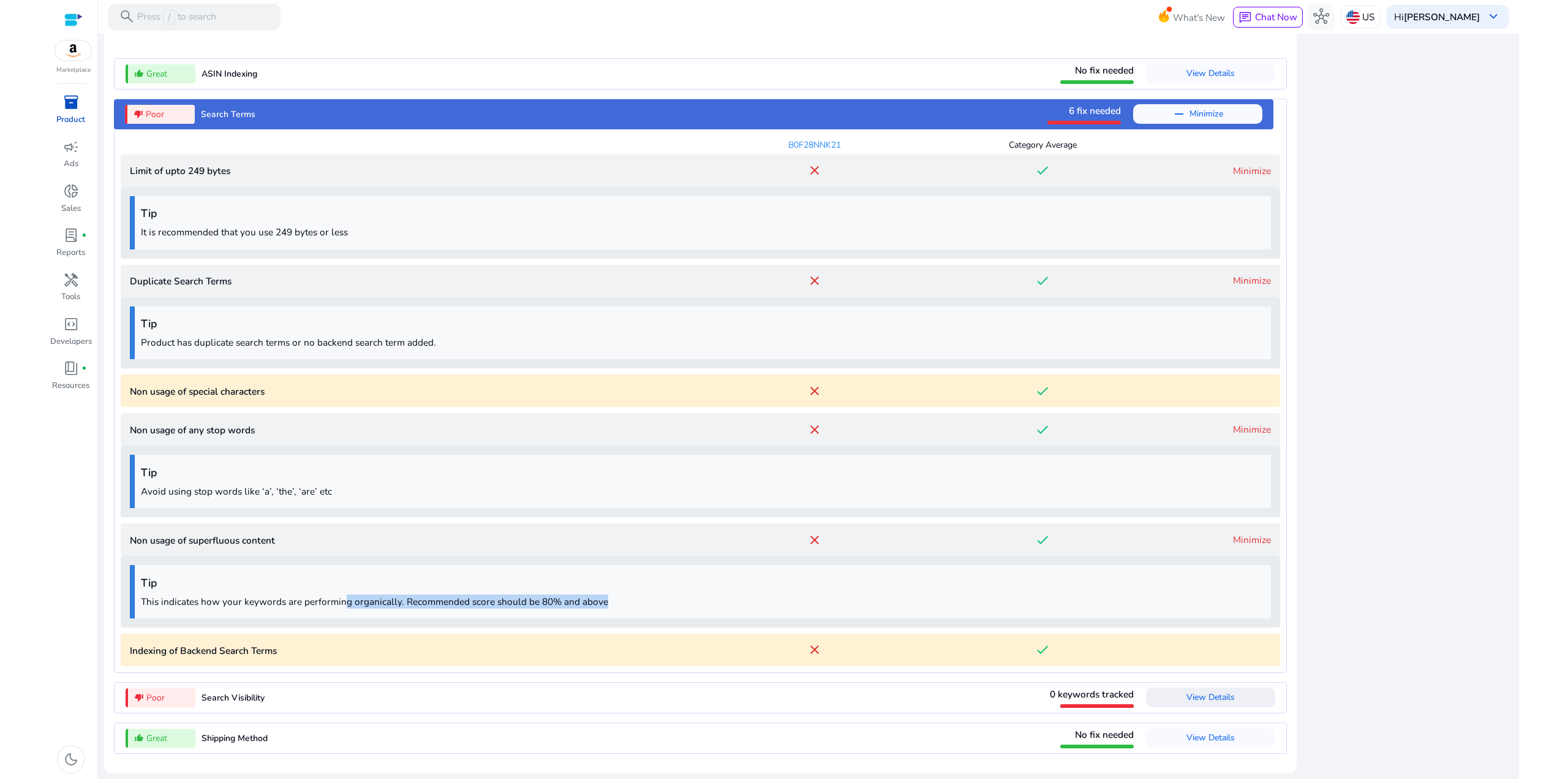
click at [345, 600] on p "This indicates how your keywords are performing organically. Recommended score …" at bounding box center [702, 601] width 1124 height 14
drag, startPoint x: 631, startPoint y: 601, endPoint x: 422, endPoint y: 598, distance: 209.0
click at [422, 599] on p "This indicates how your keywords are performing organically. Recommended score …" at bounding box center [702, 601] width 1124 height 14
click at [422, 598] on p "This indicates how your keywords are performing organically. Recommended score …" at bounding box center [702, 601] width 1124 height 14
click at [1210, 113] on span "Minimize" at bounding box center [1206, 114] width 33 height 20
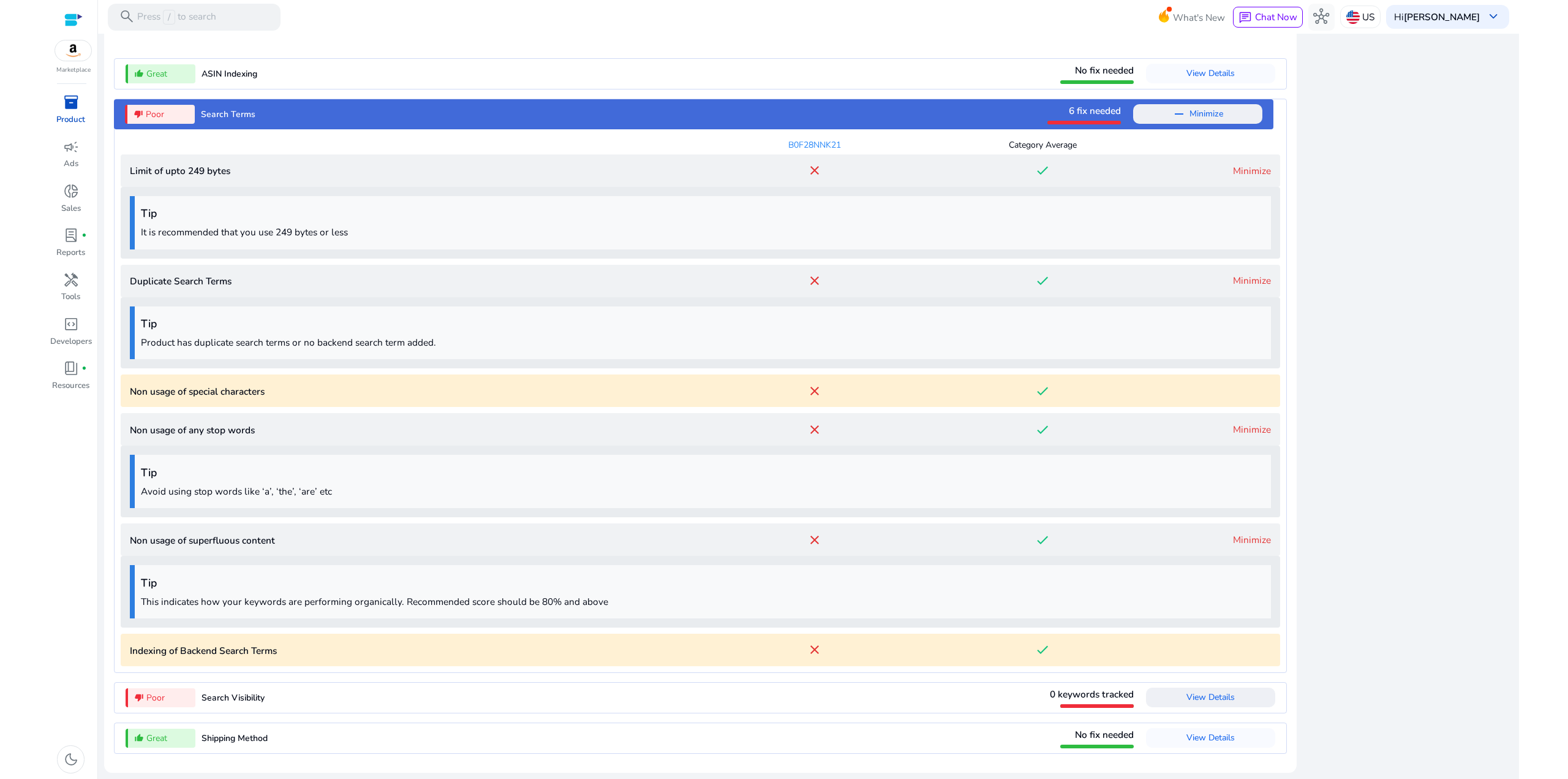
scroll to position [1083, 0]
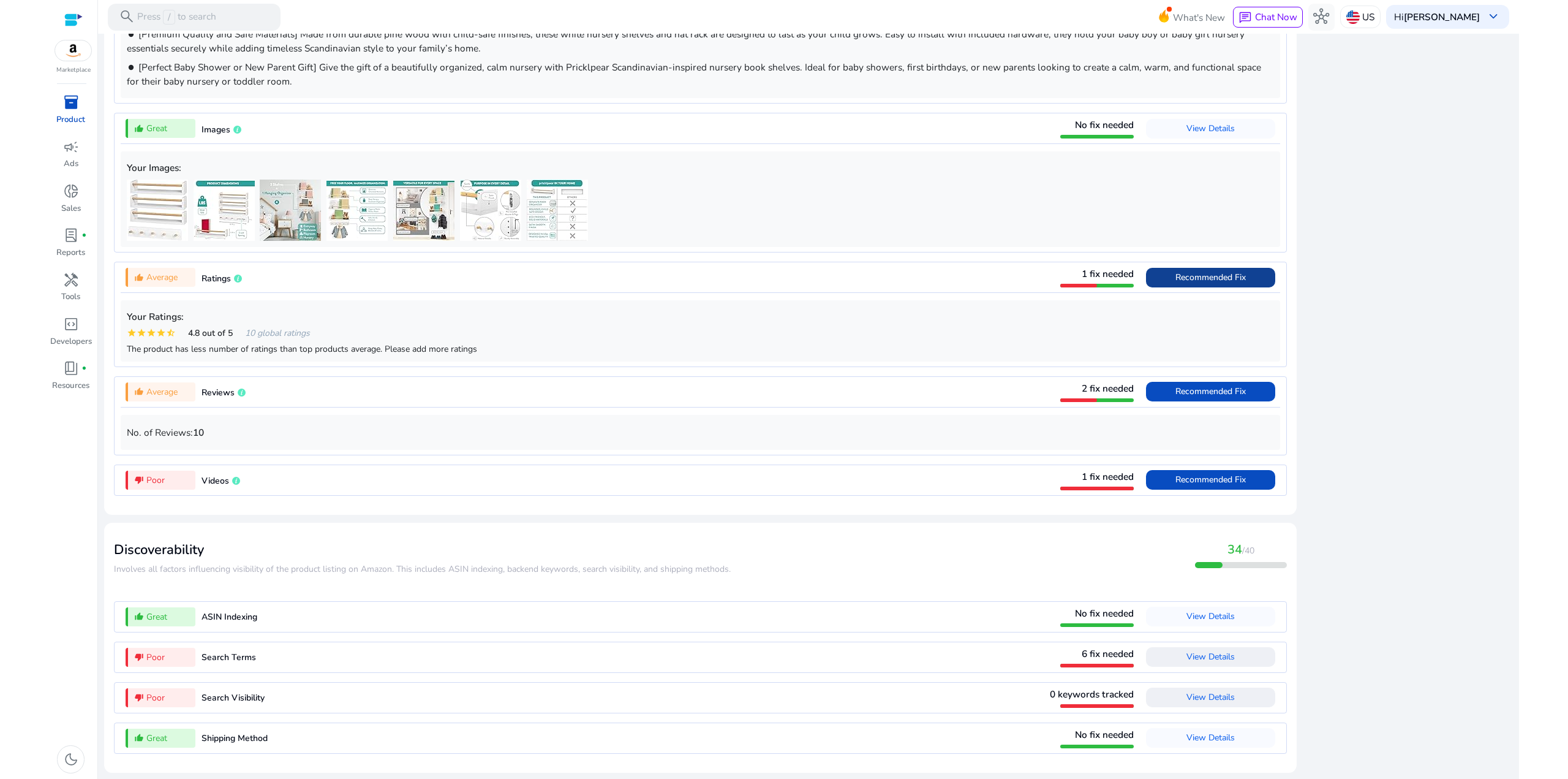
click at [1210, 697] on span "View Details" at bounding box center [1210, 696] width 48 height 12
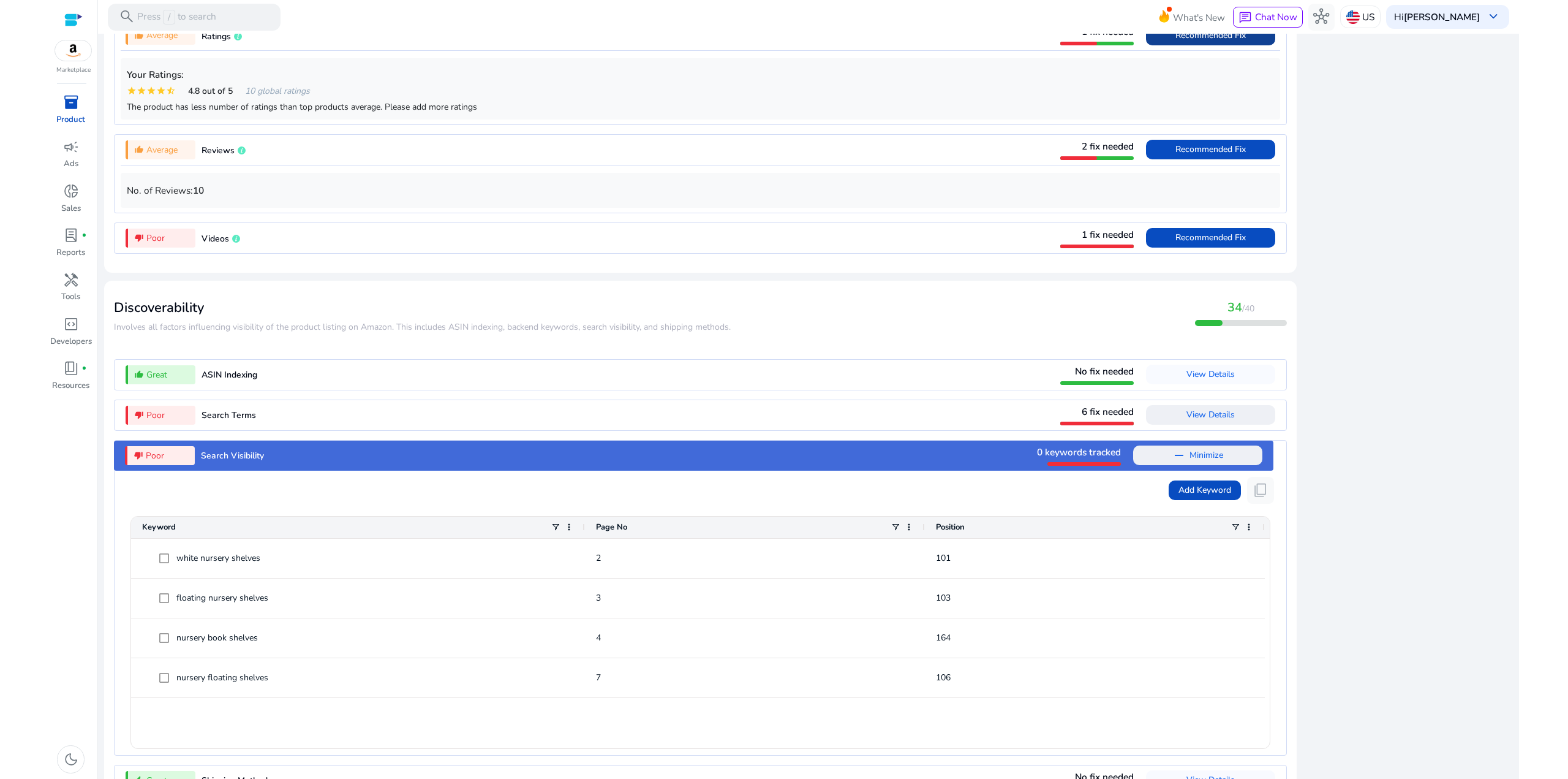
scroll to position [1368, 0]
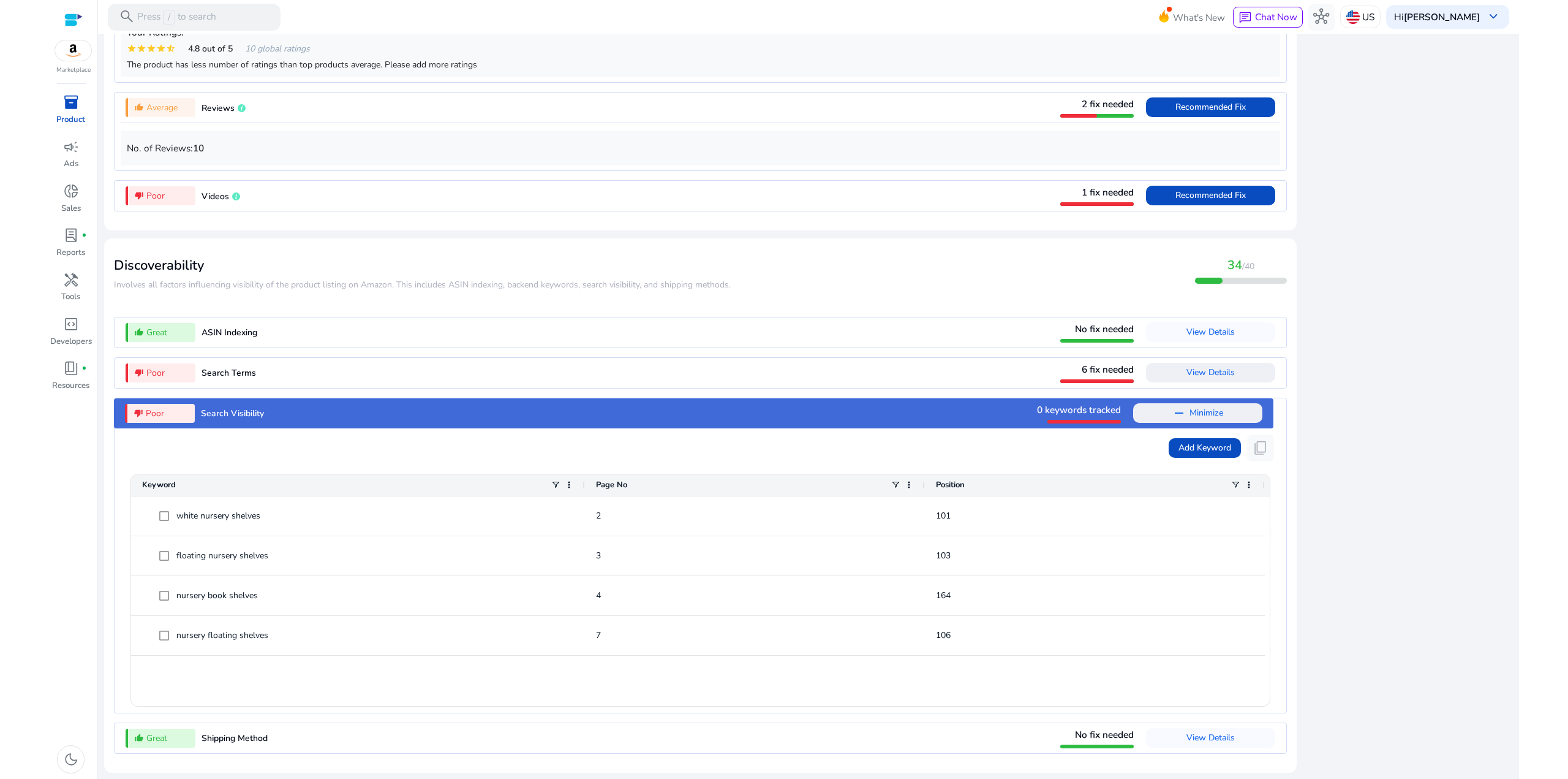
click at [1492, 502] on div "close Our extension is available for your browser! See the Listing Quality scor…" at bounding box center [1408, 34] width 208 height 1487
click at [242, 412] on span "Search Visibility" at bounding box center [232, 413] width 63 height 12
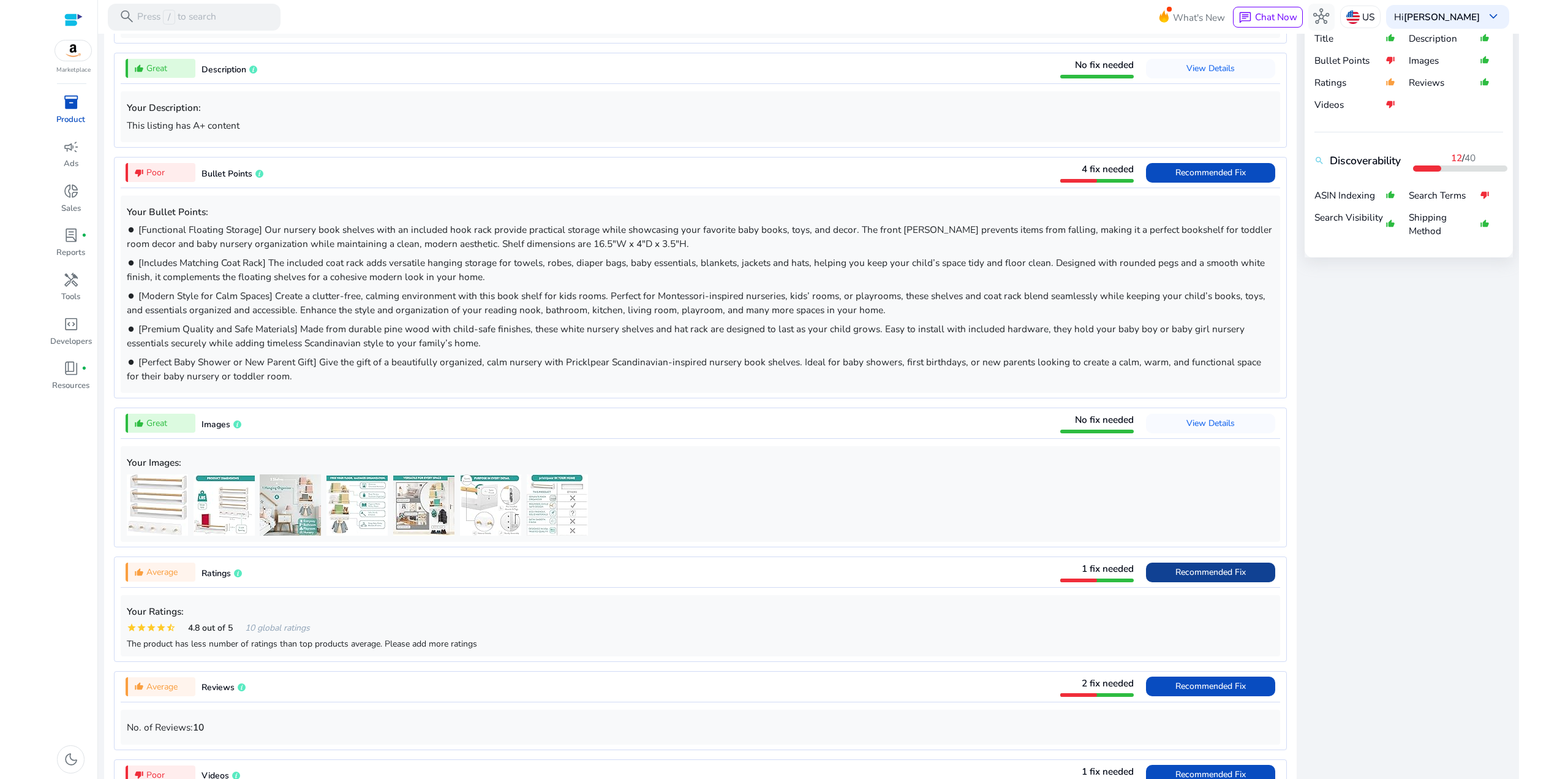
scroll to position [715, 0]
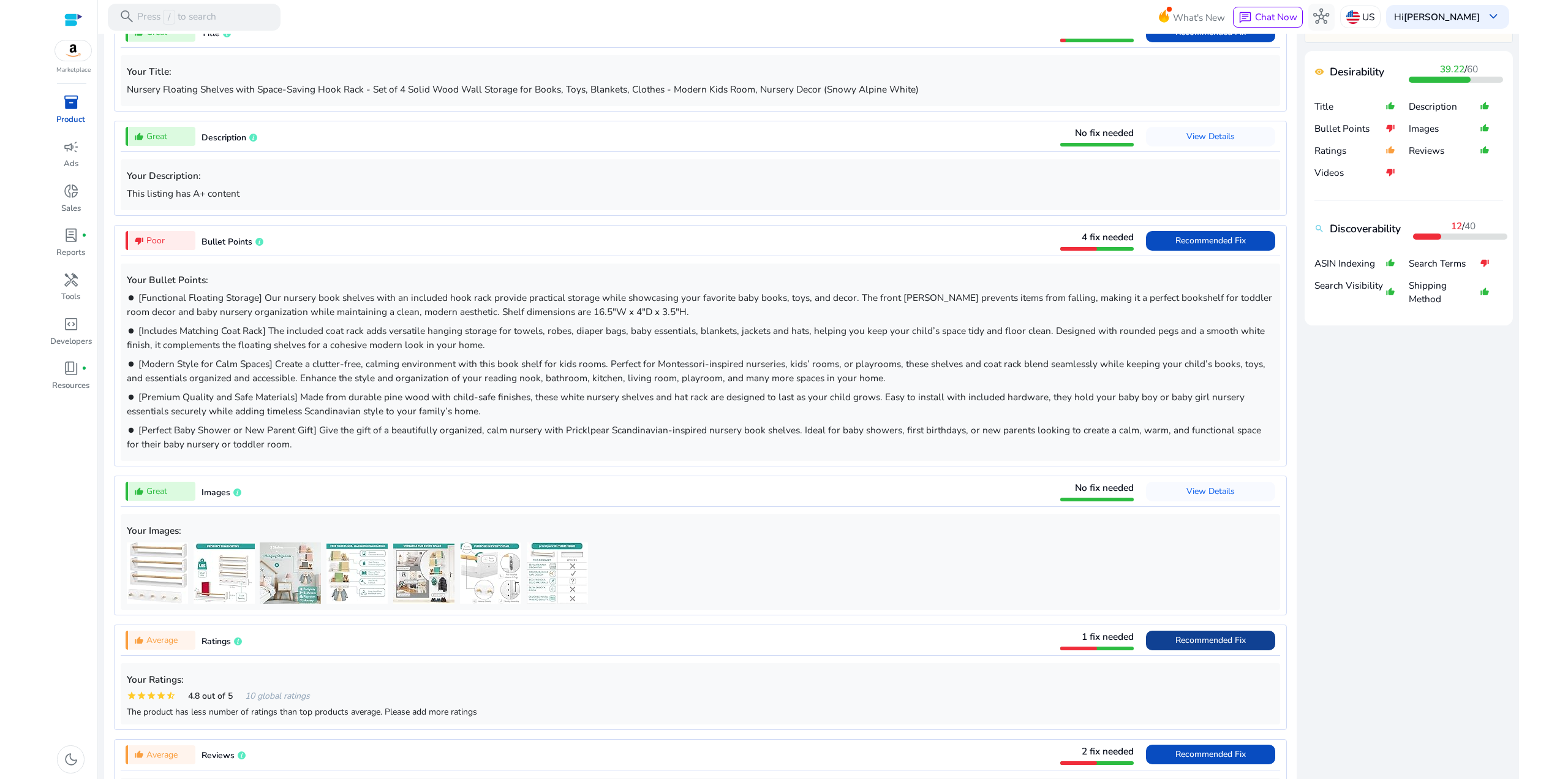
click at [1128, 425] on span "[Perfect Baby Shower or New Parent Gift] Give the gift of a beautifully organiz…" at bounding box center [694, 436] width 1134 height 27
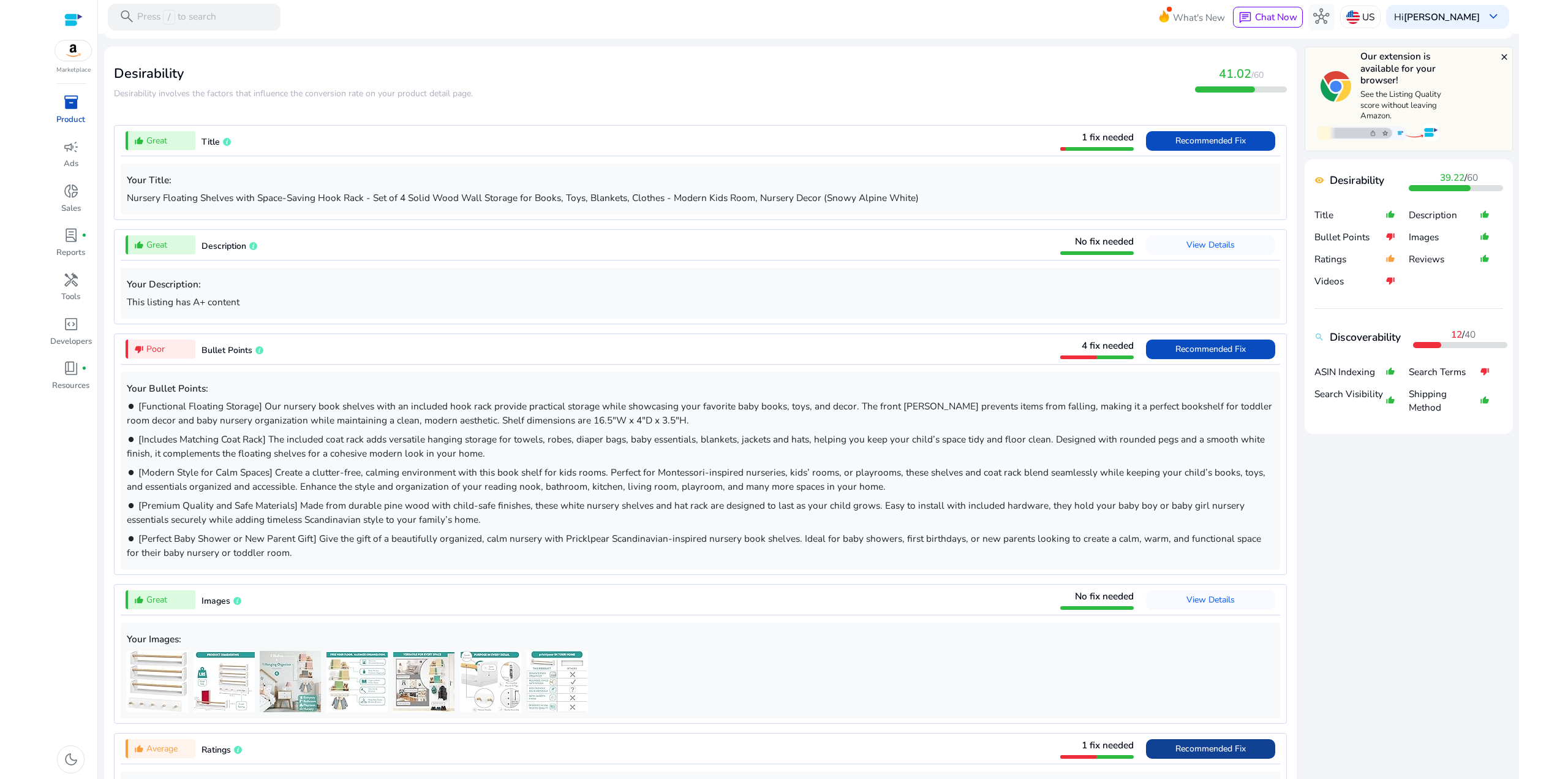
scroll to position [531, 0]
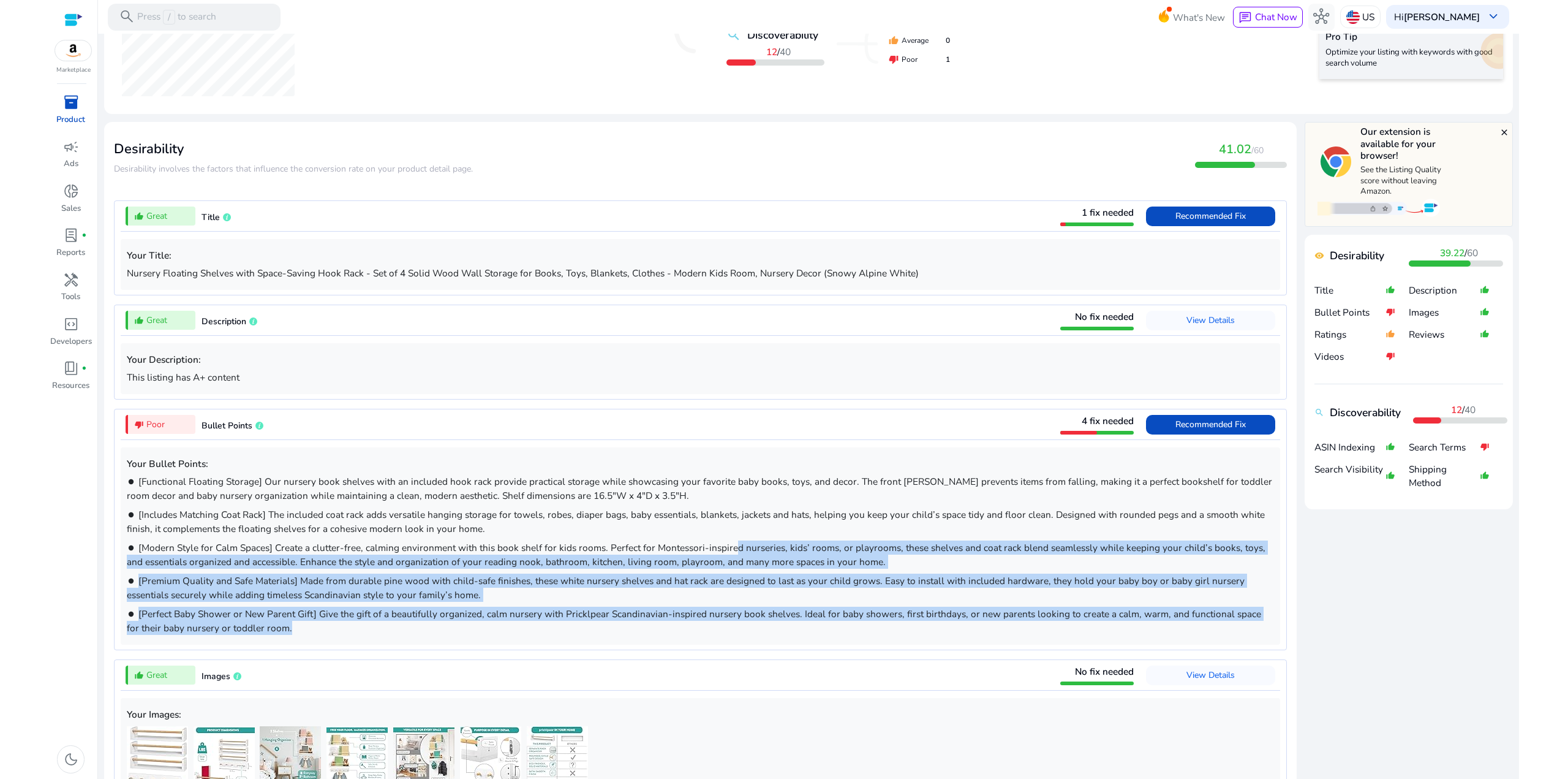
click at [714, 540] on div "Your Bullet Points: brightness_1 [Functional Floating Storage] Our nursery book…" at bounding box center [700, 546] width 1159 height 197
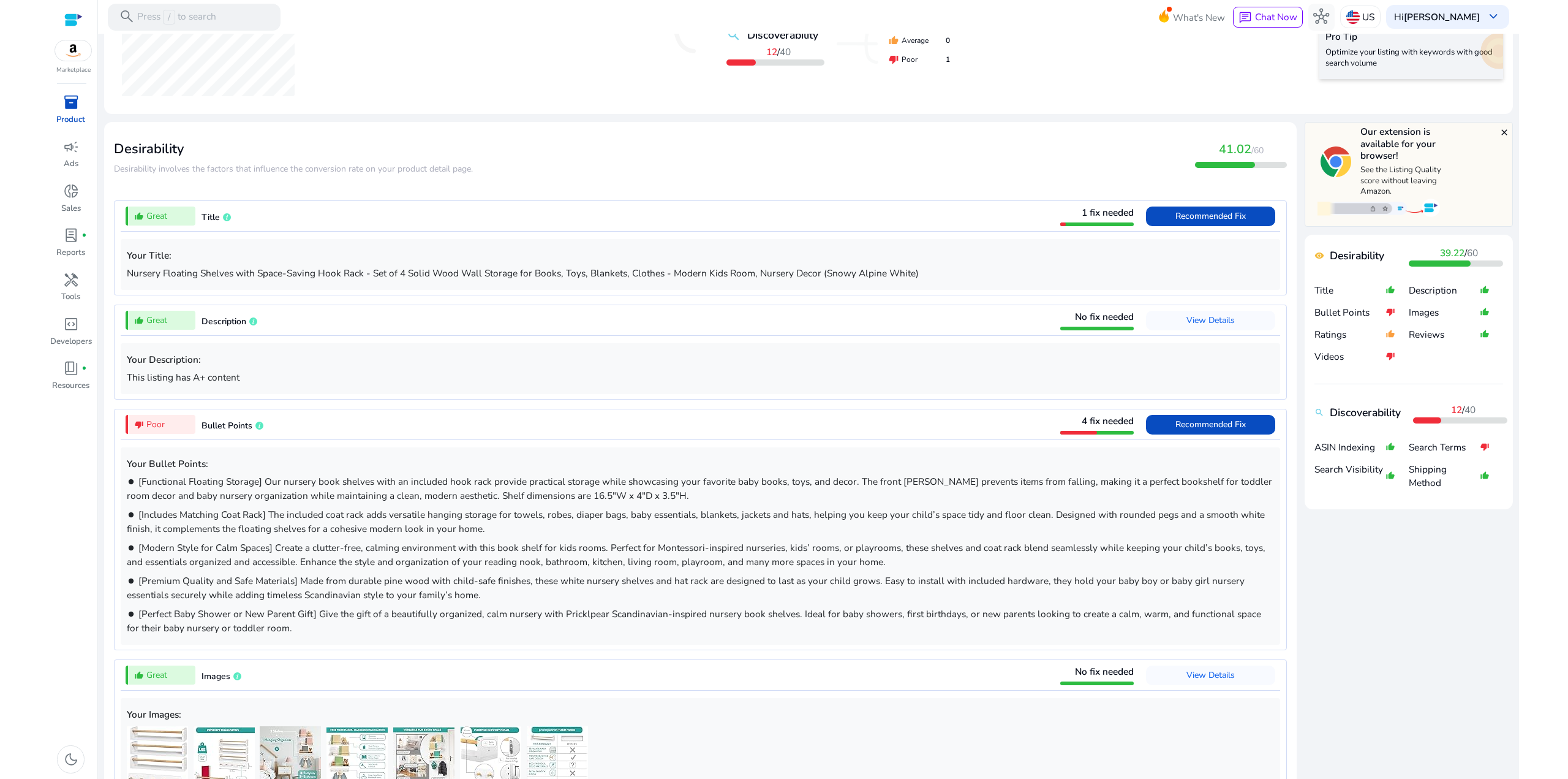
click at [695, 524] on p "brightness_1 [Includes Matching Coat Rack] The included coat rack adds versatil…" at bounding box center [700, 521] width 1147 height 28
click at [1225, 425] on span "Recommended Fix" at bounding box center [1210, 424] width 70 height 12
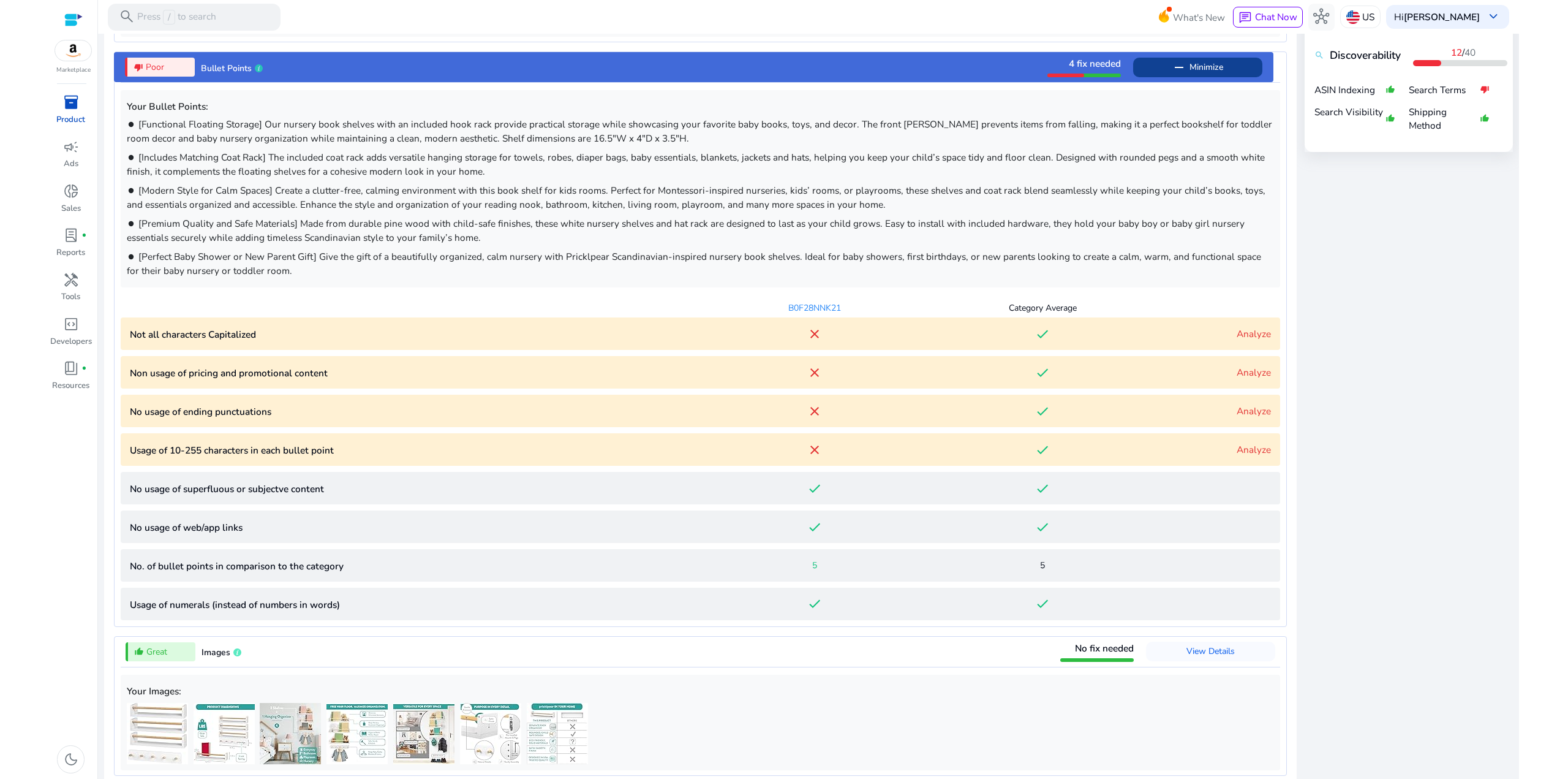
scroll to position [883, 0]
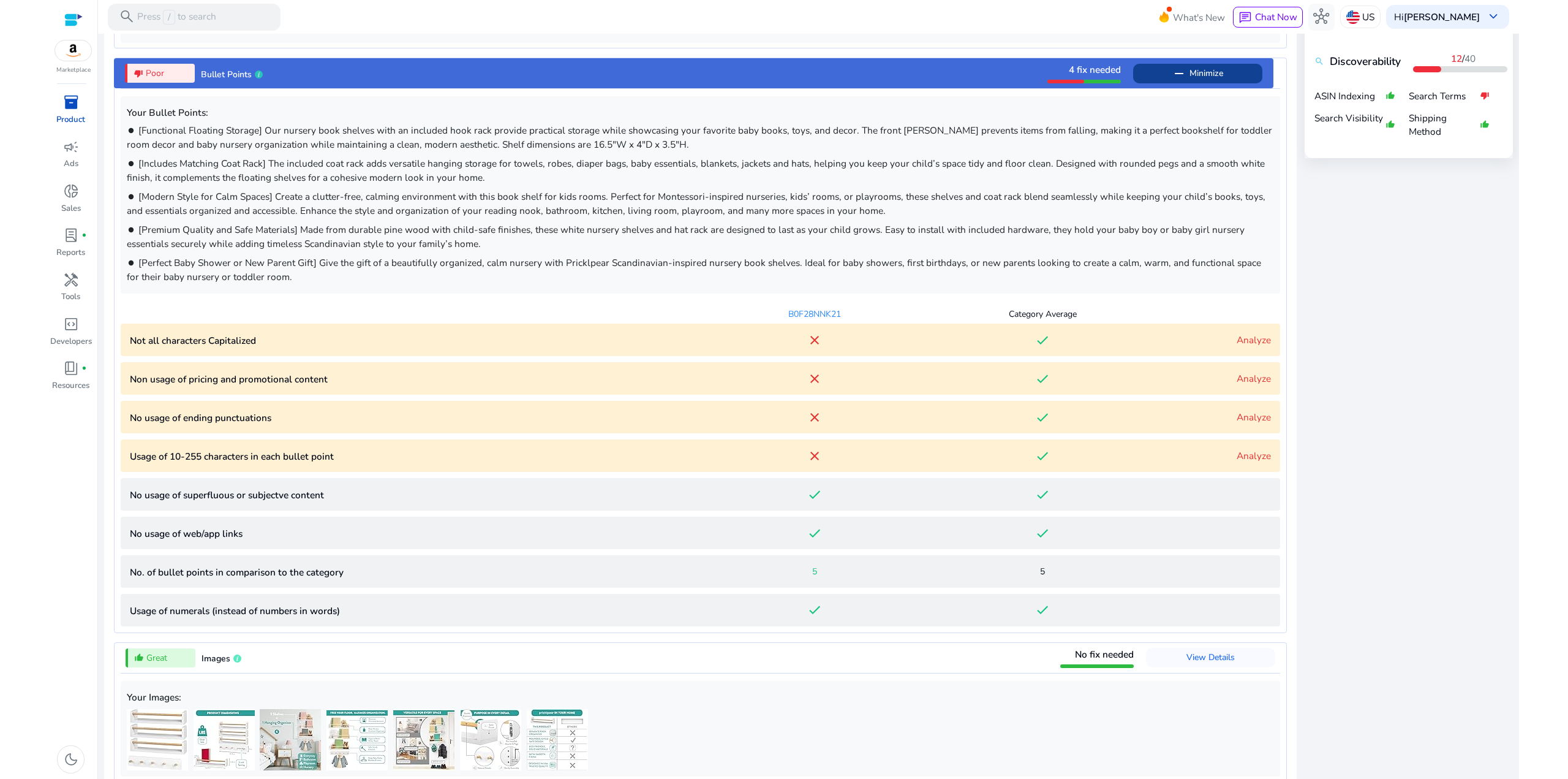
click at [288, 453] on p "Usage of 10-255 characters in each bullet point" at bounding box center [415, 456] width 571 height 14
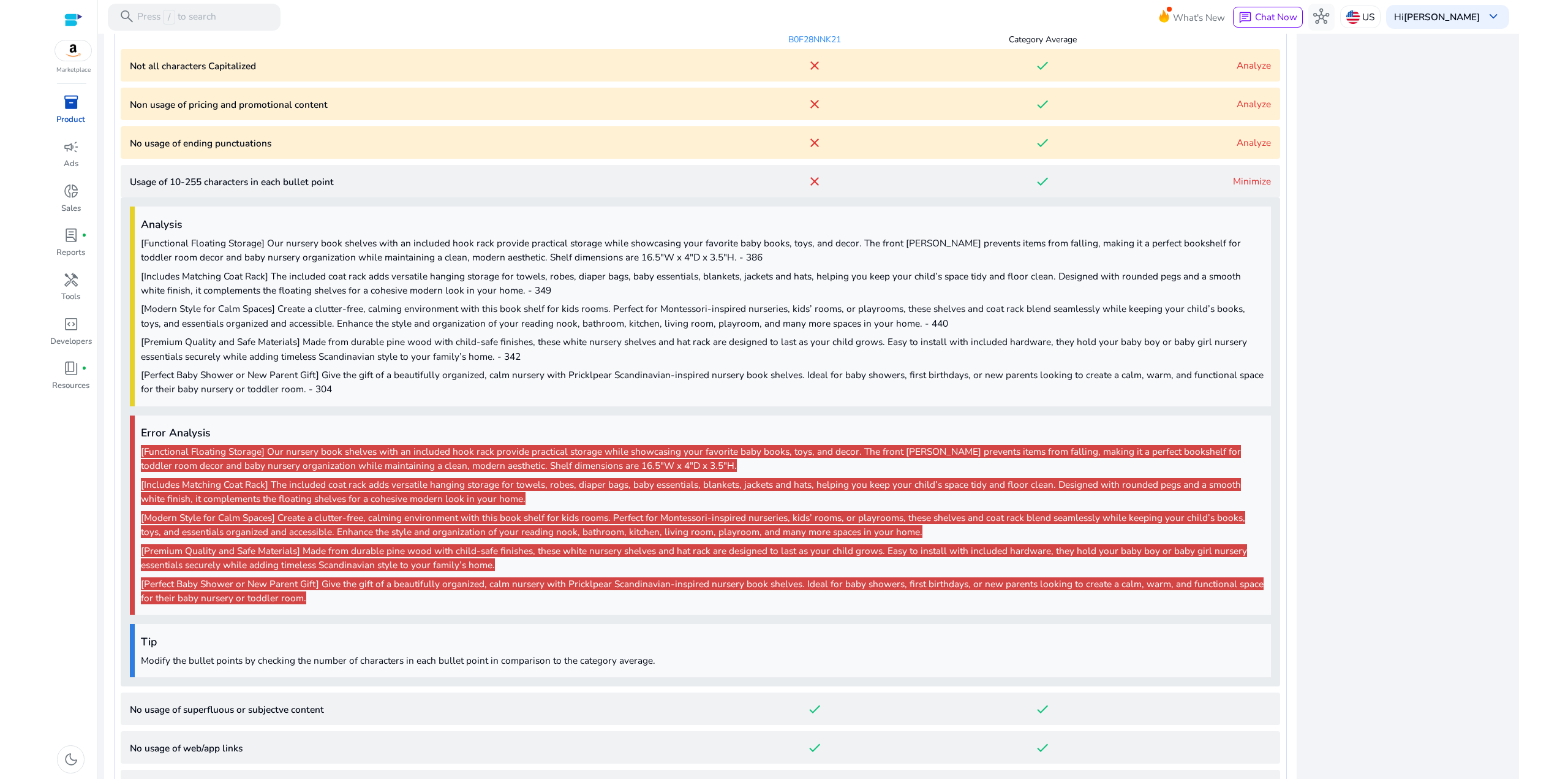
scroll to position [1138, 0]
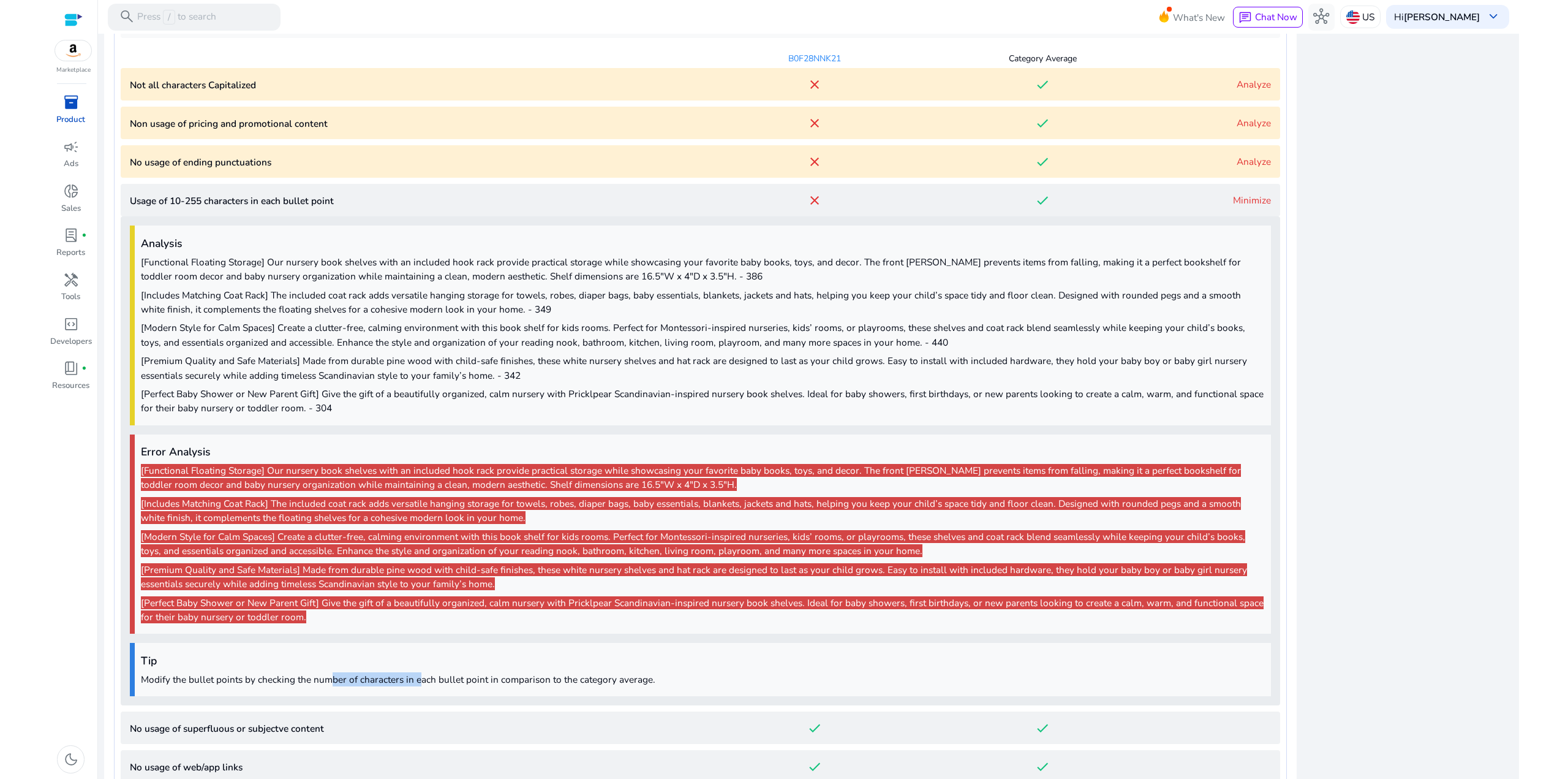
click at [329, 677] on p "Modify the bullet points by checking the number of characters in each bullet po…" at bounding box center [702, 679] width 1124 height 14
drag, startPoint x: 465, startPoint y: 680, endPoint x: 270, endPoint y: 679, distance: 195.0
click at [270, 679] on p "Modify the bullet points by checking the number of characters in each bullet po…" at bounding box center [702, 679] width 1124 height 14
click at [272, 679] on p "Modify the bullet points by checking the number of characters in each bullet po…" at bounding box center [702, 679] width 1124 height 14
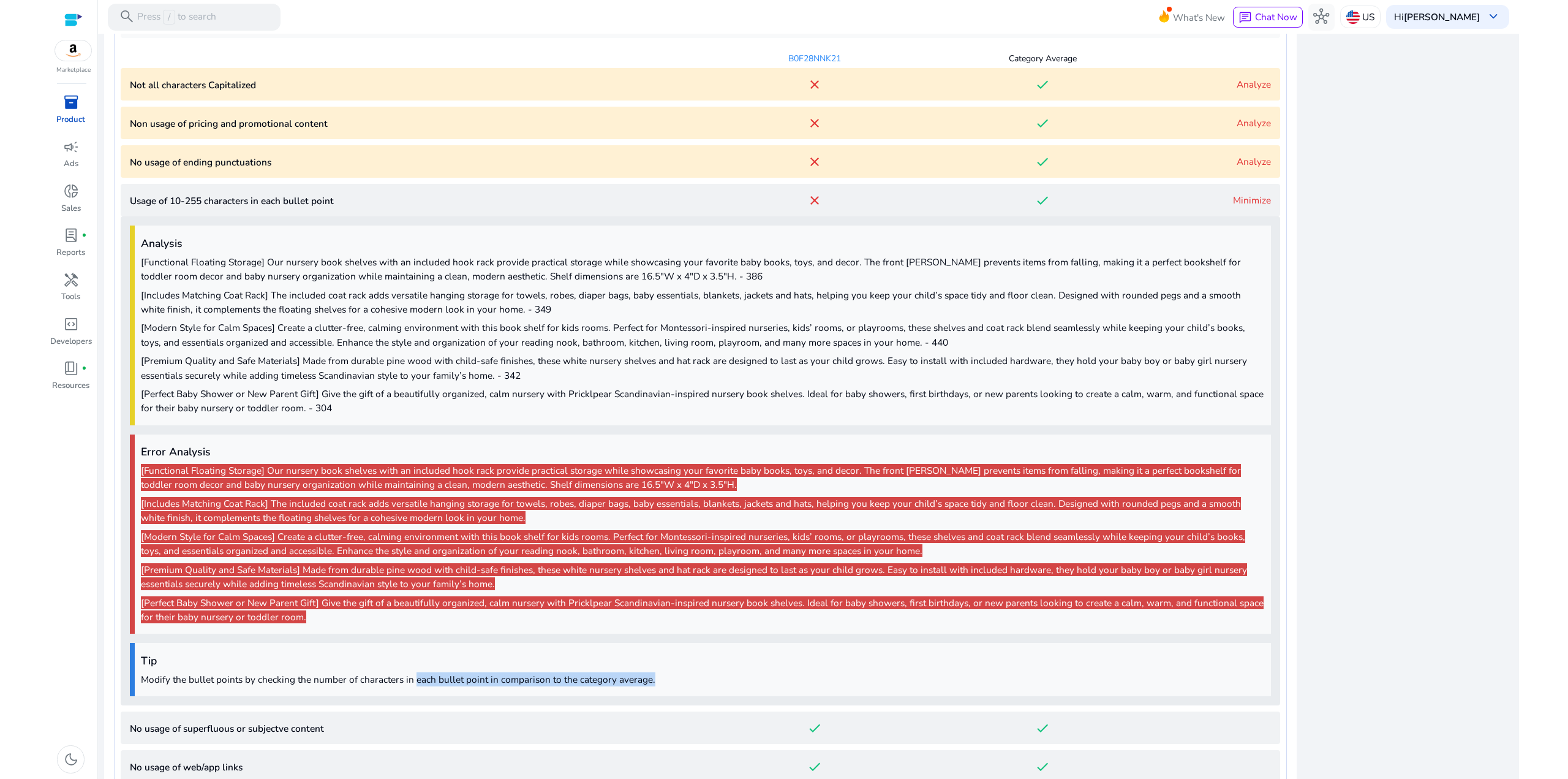
drag, startPoint x: 643, startPoint y: 684, endPoint x: 413, endPoint y: 677, distance: 230.1
click at [413, 677] on p "Modify the bullet points by checking the number of characters in each bullet po…" at bounding box center [702, 679] width 1124 height 14
click at [413, 676] on p "Modify the bullet points by checking the number of characters in each bullet po…" at bounding box center [702, 679] width 1124 height 14
drag, startPoint x: 659, startPoint y: 683, endPoint x: 452, endPoint y: 683, distance: 207.0
click at [452, 683] on p "Modify the bullet points by checking the number of characters in each bullet po…" at bounding box center [702, 679] width 1124 height 14
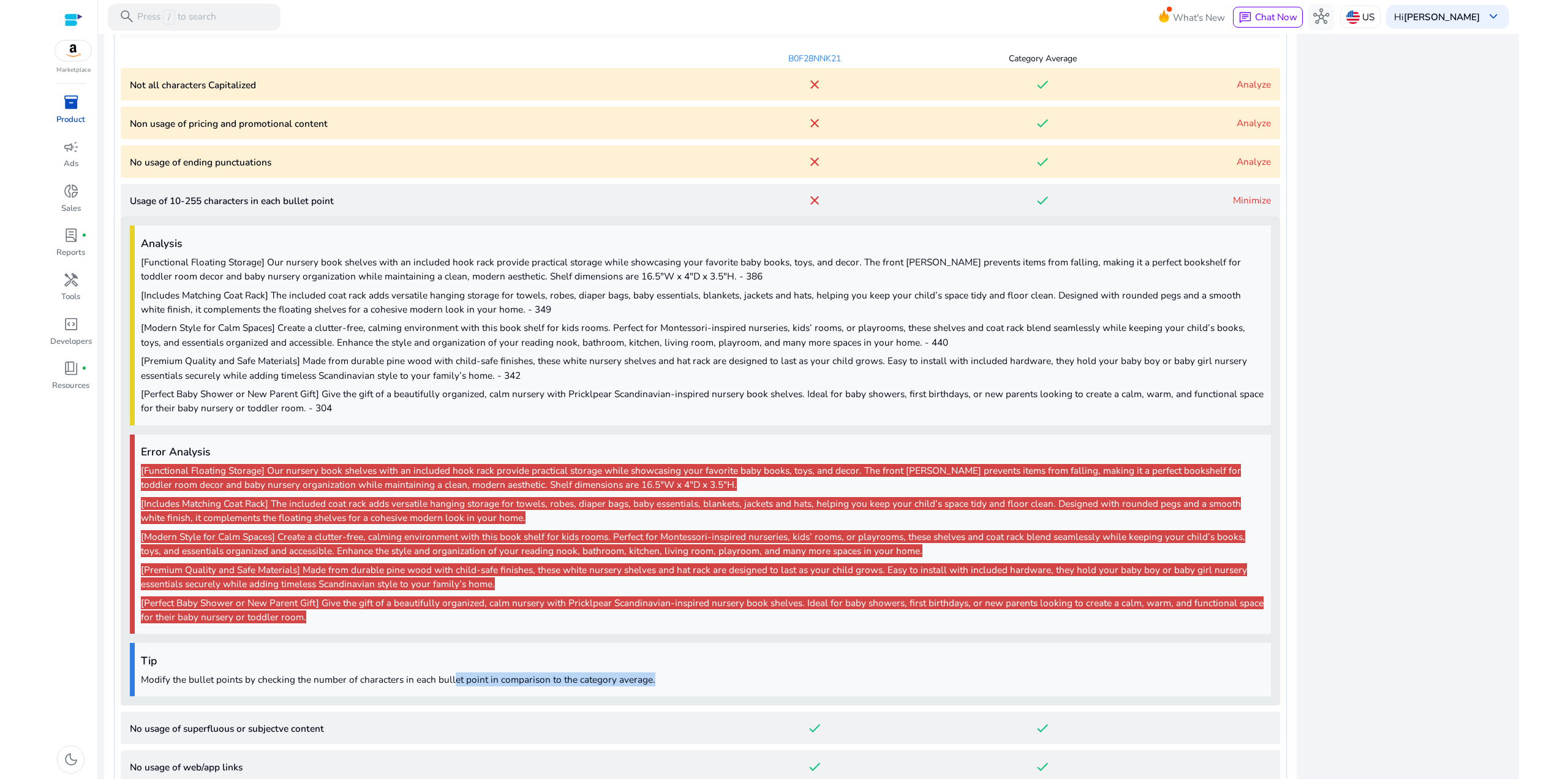
click at [452, 683] on p "Modify the bullet points by checking the number of characters in each bullet po…" at bounding box center [702, 679] width 1124 height 14
drag, startPoint x: 696, startPoint y: 687, endPoint x: 466, endPoint y: 672, distance: 230.5
click at [466, 672] on div "Tip Modify the bullet points by checking the number of characters in each bulle…" at bounding box center [700, 670] width 1141 height 53
click at [469, 671] on div "Tip Modify the bullet points by checking the number of characters in each bulle…" at bounding box center [700, 670] width 1141 height 53
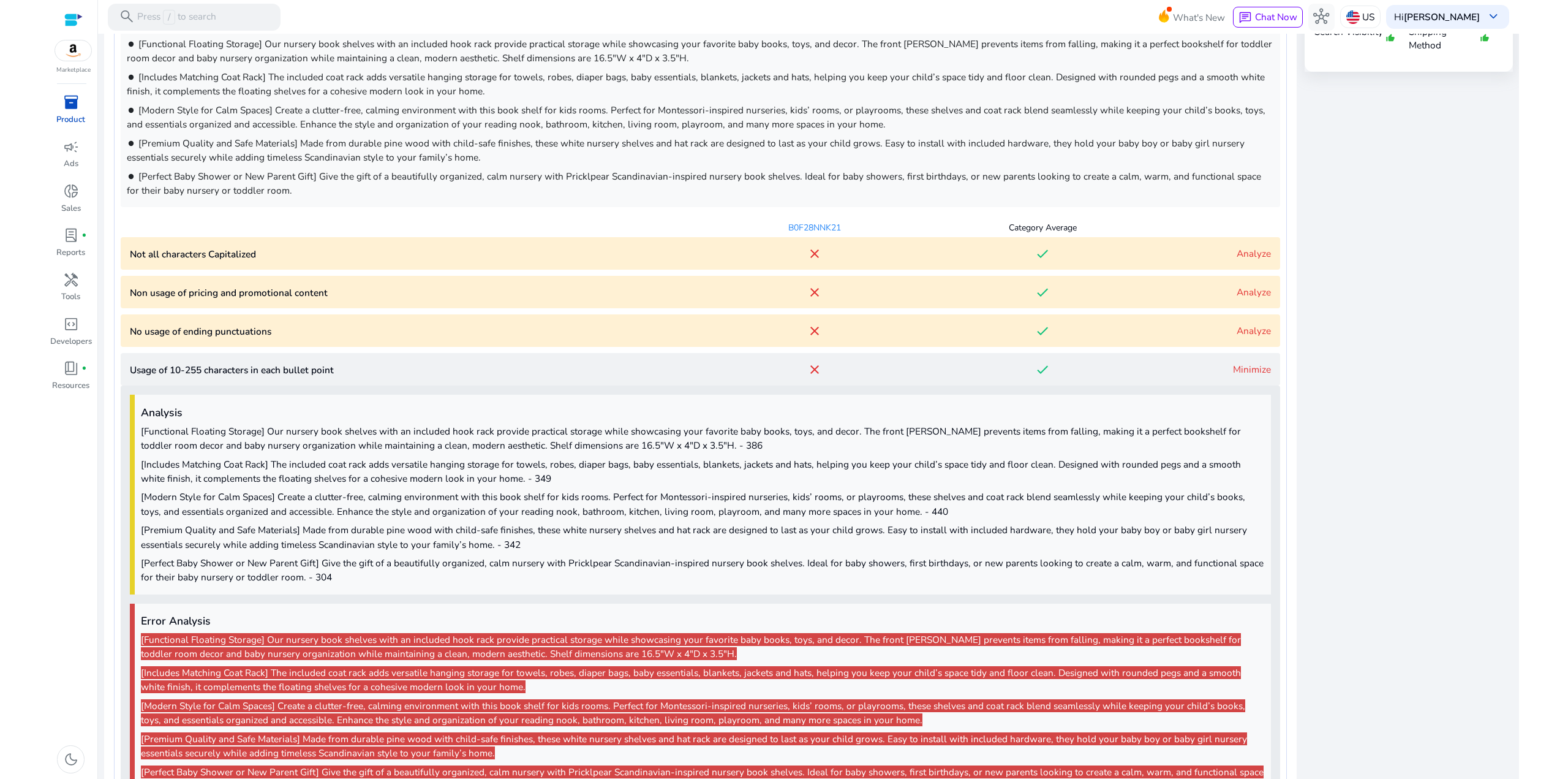
scroll to position [954, 0]
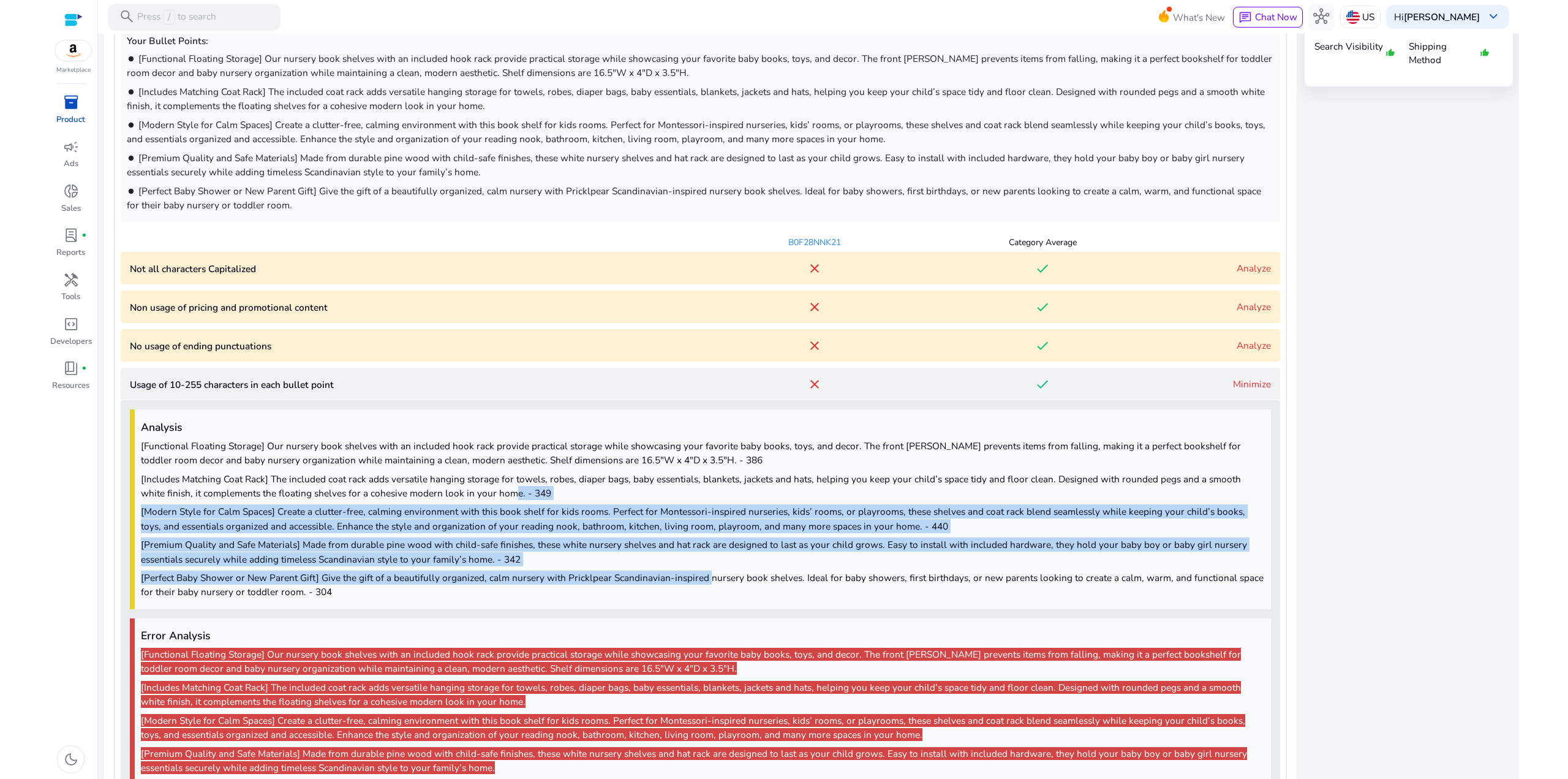
click at [477, 496] on span "[Functional Floating Storage] Our nursery book shelves with an included hook ra…" at bounding box center [702, 519] width 1124 height 160
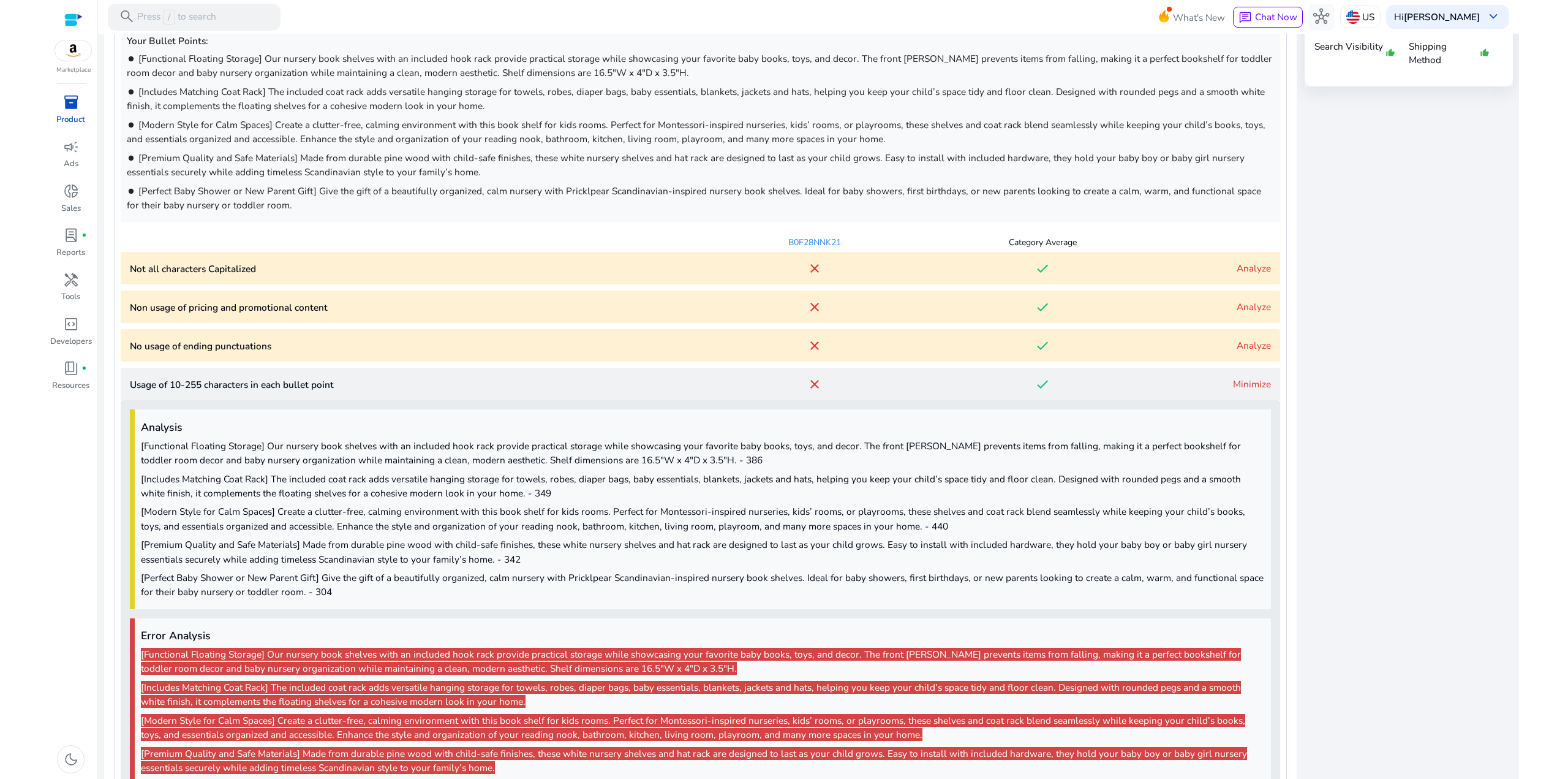
click at [475, 491] on p "[Includes Matching Coat Rack] The included coat rack adds versatile hanging sto…" at bounding box center [702, 485] width 1124 height 28
drag, startPoint x: 407, startPoint y: 526, endPoint x: 381, endPoint y: 501, distance: 36.1
click at [384, 506] on span "[Functional Floating Storage] Our nursery book shelves with an included hook ra…" at bounding box center [702, 519] width 1124 height 160
click at [381, 501] on span "[Functional Floating Storage] Our nursery book shelves with an included hook ra…" at bounding box center [702, 519] width 1124 height 160
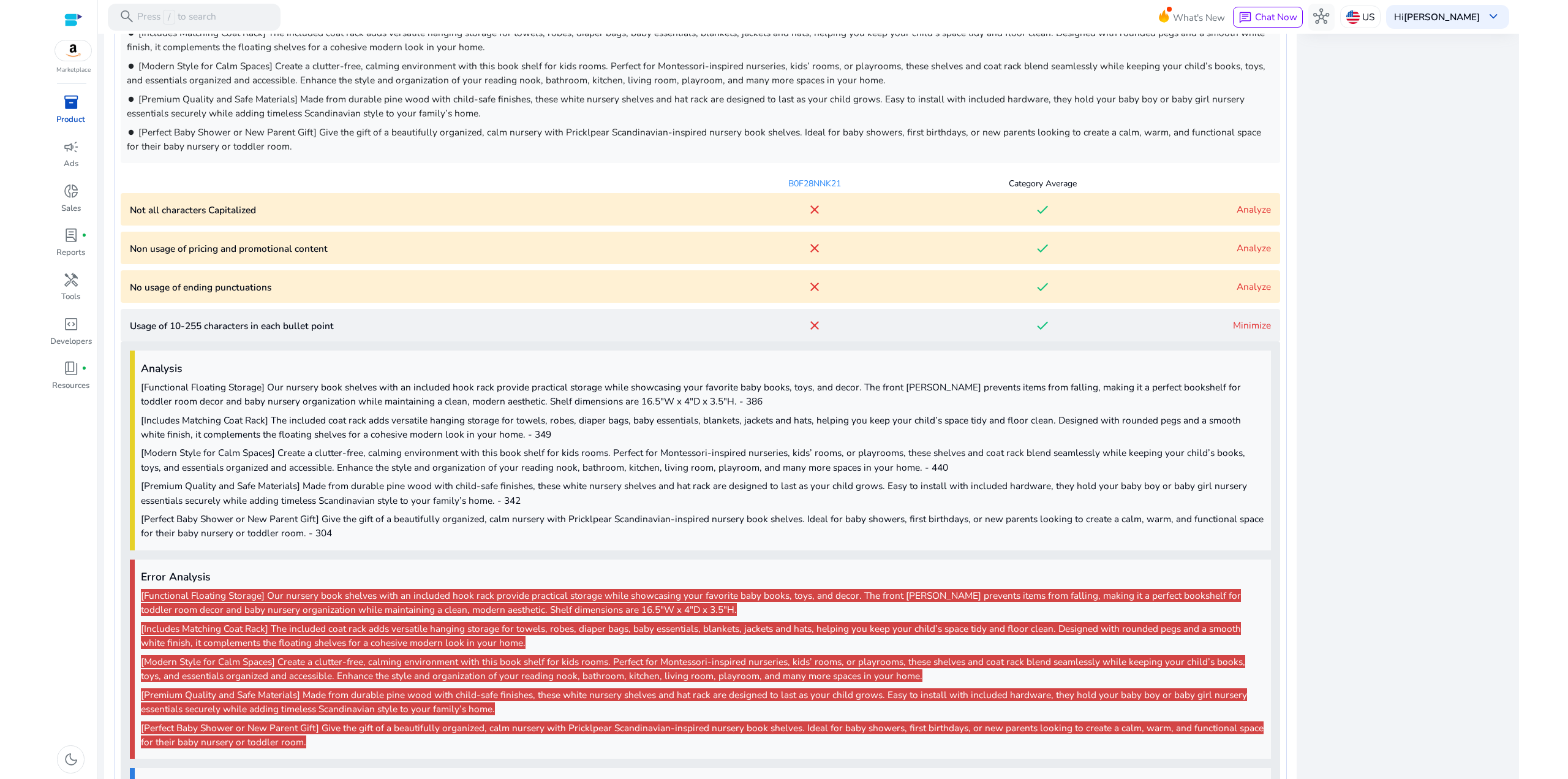
scroll to position [1015, 0]
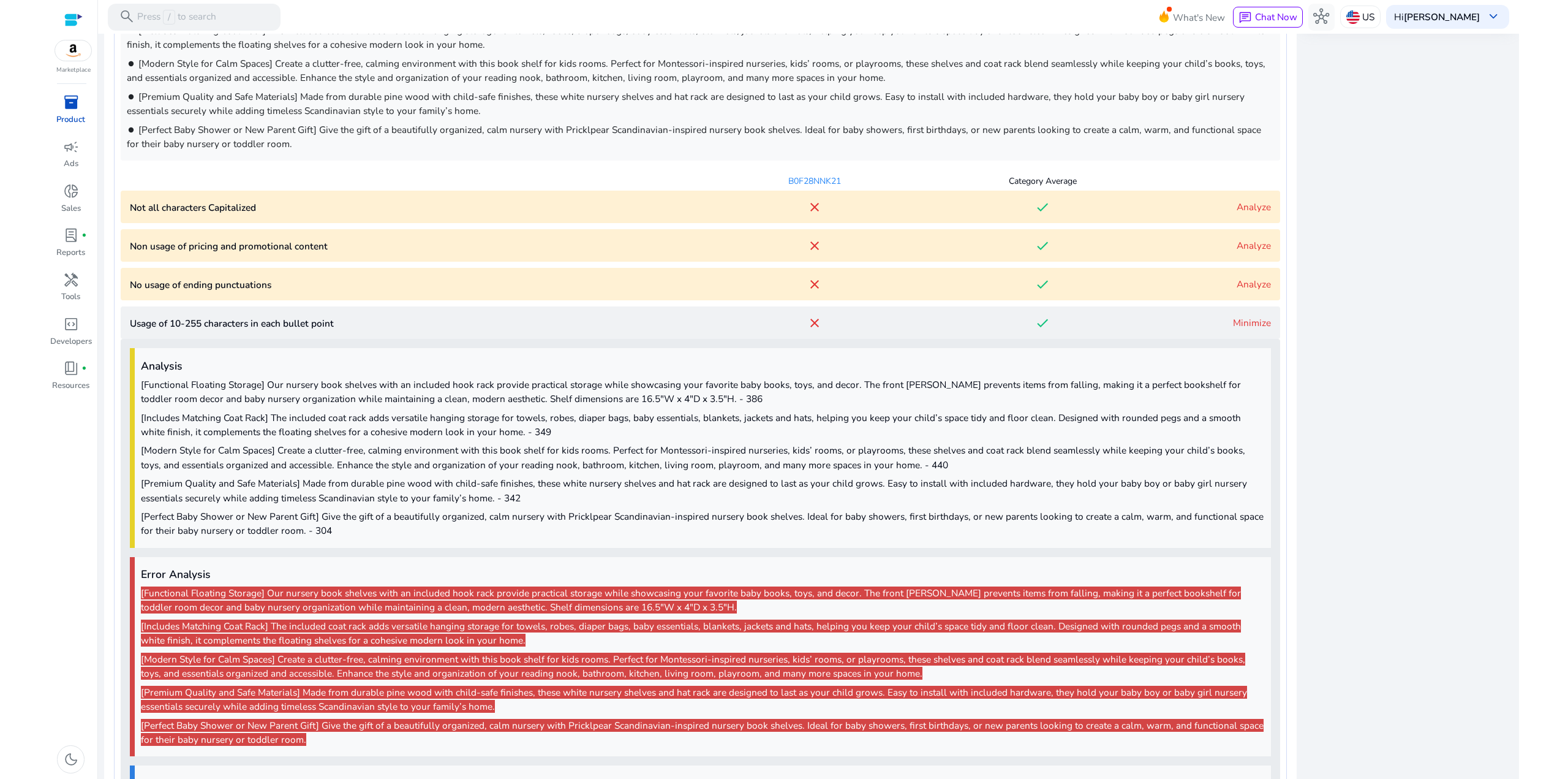
drag, startPoint x: 448, startPoint y: 530, endPoint x: 287, endPoint y: 445, distance: 182.1
click at [288, 447] on span "[Functional Floating Storage] Our nursery book shelves with an included hook ra…" at bounding box center [702, 457] width 1124 height 160
click at [287, 442] on span "[Functional Floating Storage] Our nursery book shelves with an included hook ra…" at bounding box center [702, 457] width 1124 height 160
drag, startPoint x: 443, startPoint y: 268, endPoint x: 439, endPoint y: 279, distance: 11.7
click at [442, 268] on punctuations "No usage of ending punctuations close done Analyze" at bounding box center [700, 284] width 1159 height 33
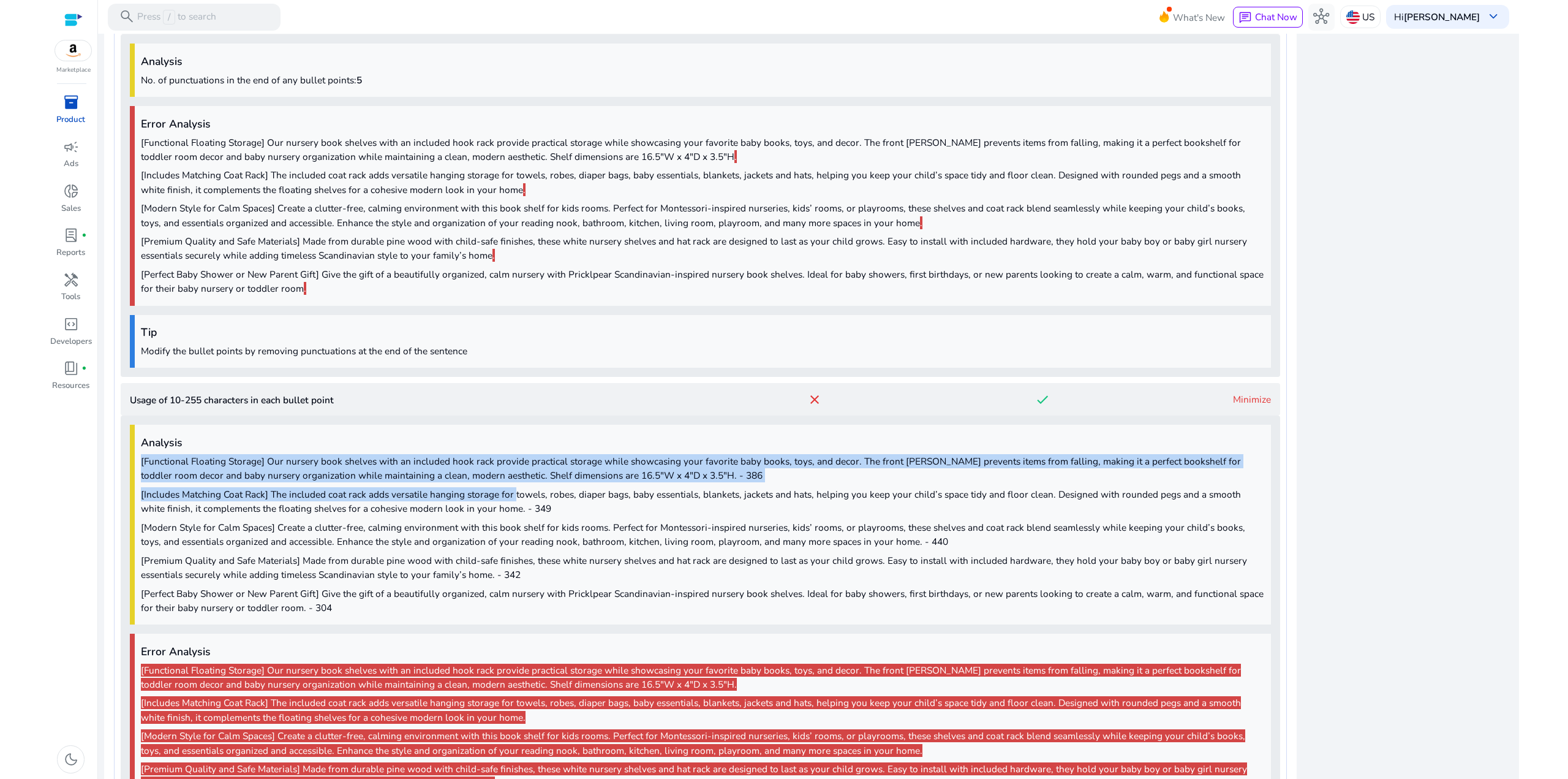
drag, startPoint x: 461, startPoint y: 522, endPoint x: 409, endPoint y: 410, distance: 123.5
click at [409, 416] on div "Analysis [Functional Floating Storage] Our nursery book shelves with an include…" at bounding box center [700, 660] width 1159 height 489
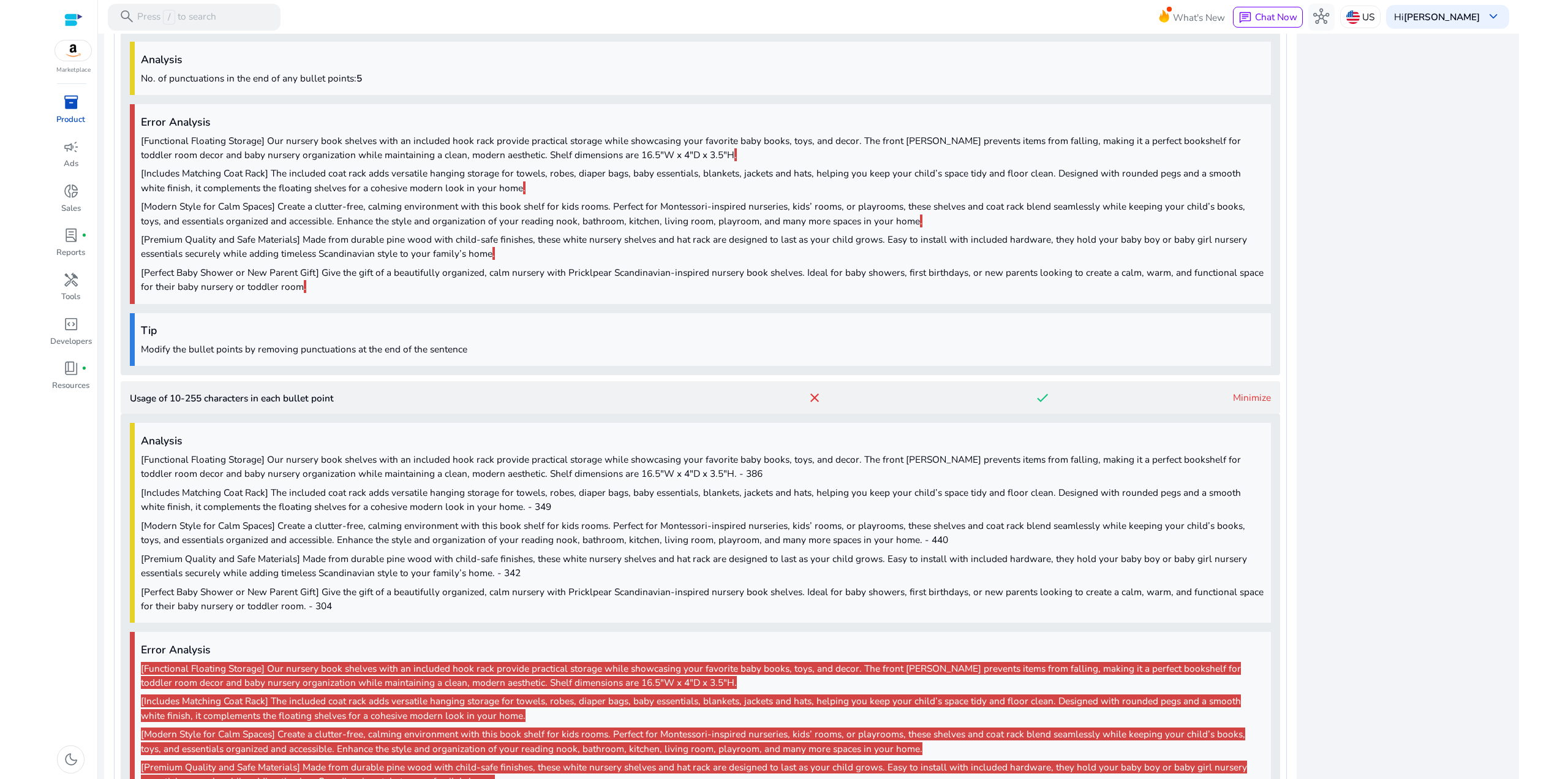
click at [387, 270] on p "[Perfect Baby Shower or New Parent Gift] Give the gift of a beautifully organiz…" at bounding box center [702, 279] width 1124 height 28
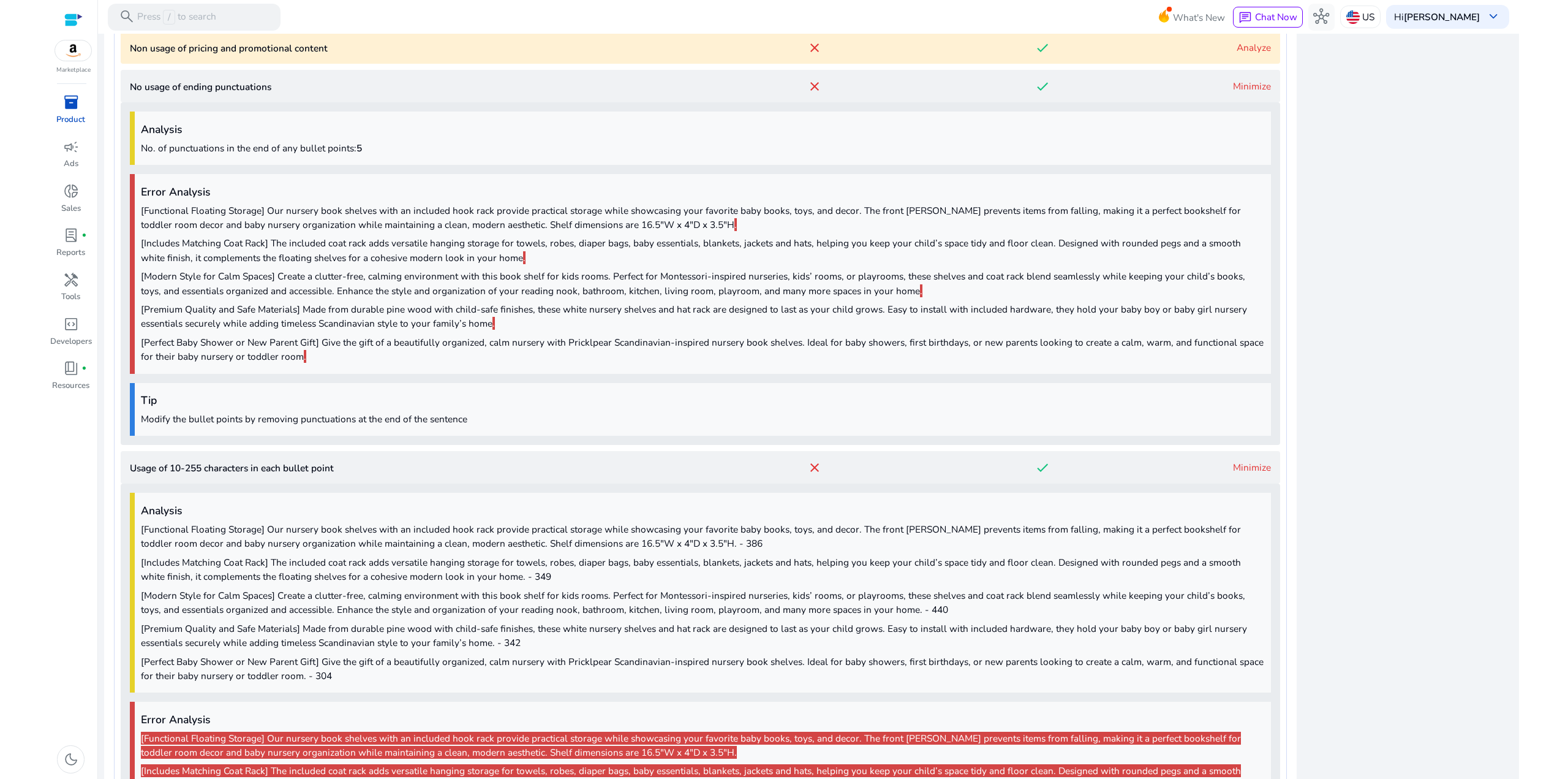
scroll to position [977, 0]
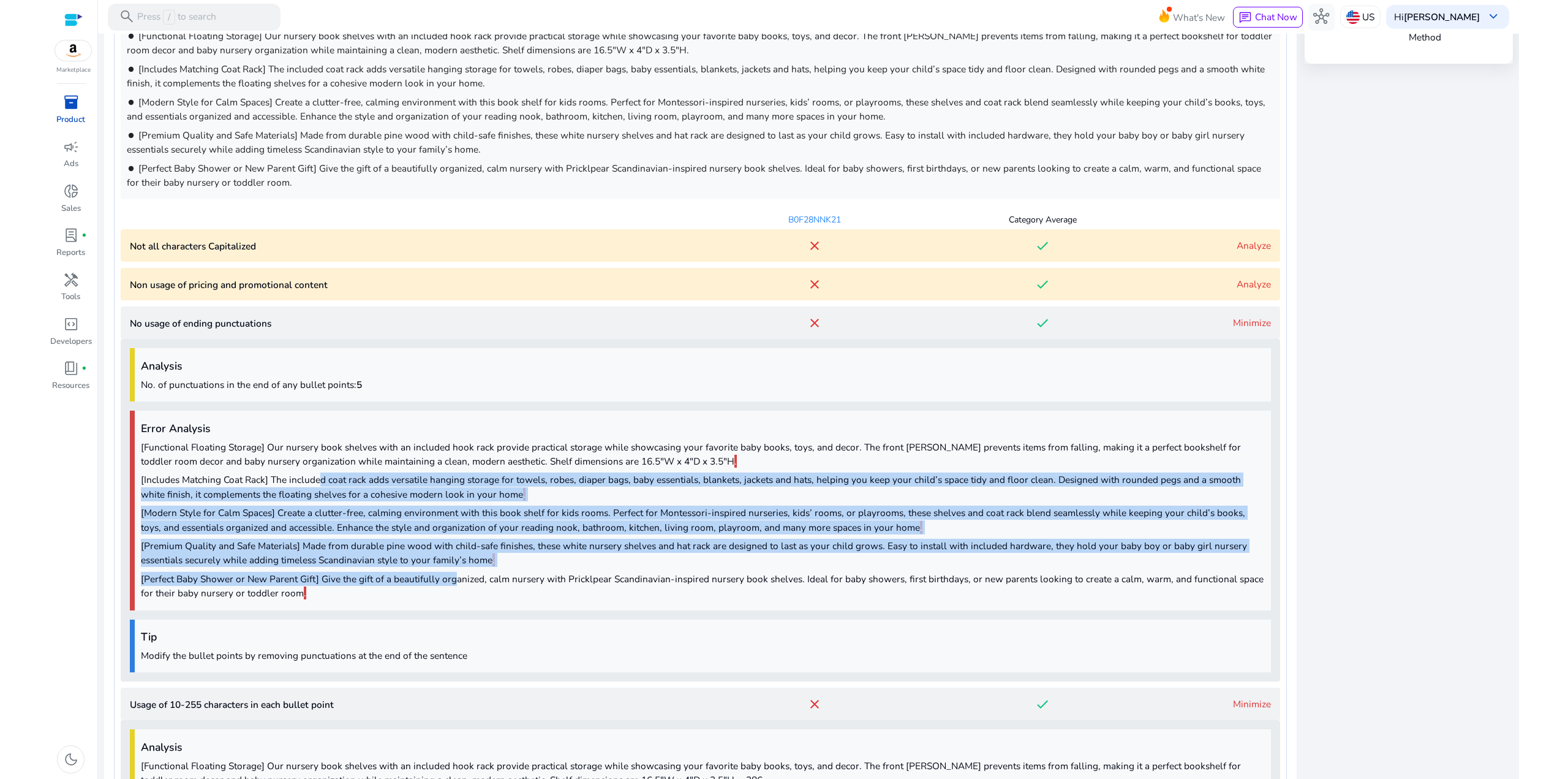
drag, startPoint x: 321, startPoint y: 490, endPoint x: 313, endPoint y: 468, distance: 23.4
click at [315, 476] on div "Error Analysis [Functional Floating Storage] Our nursery book shelves with an i…" at bounding box center [700, 510] width 1141 height 200
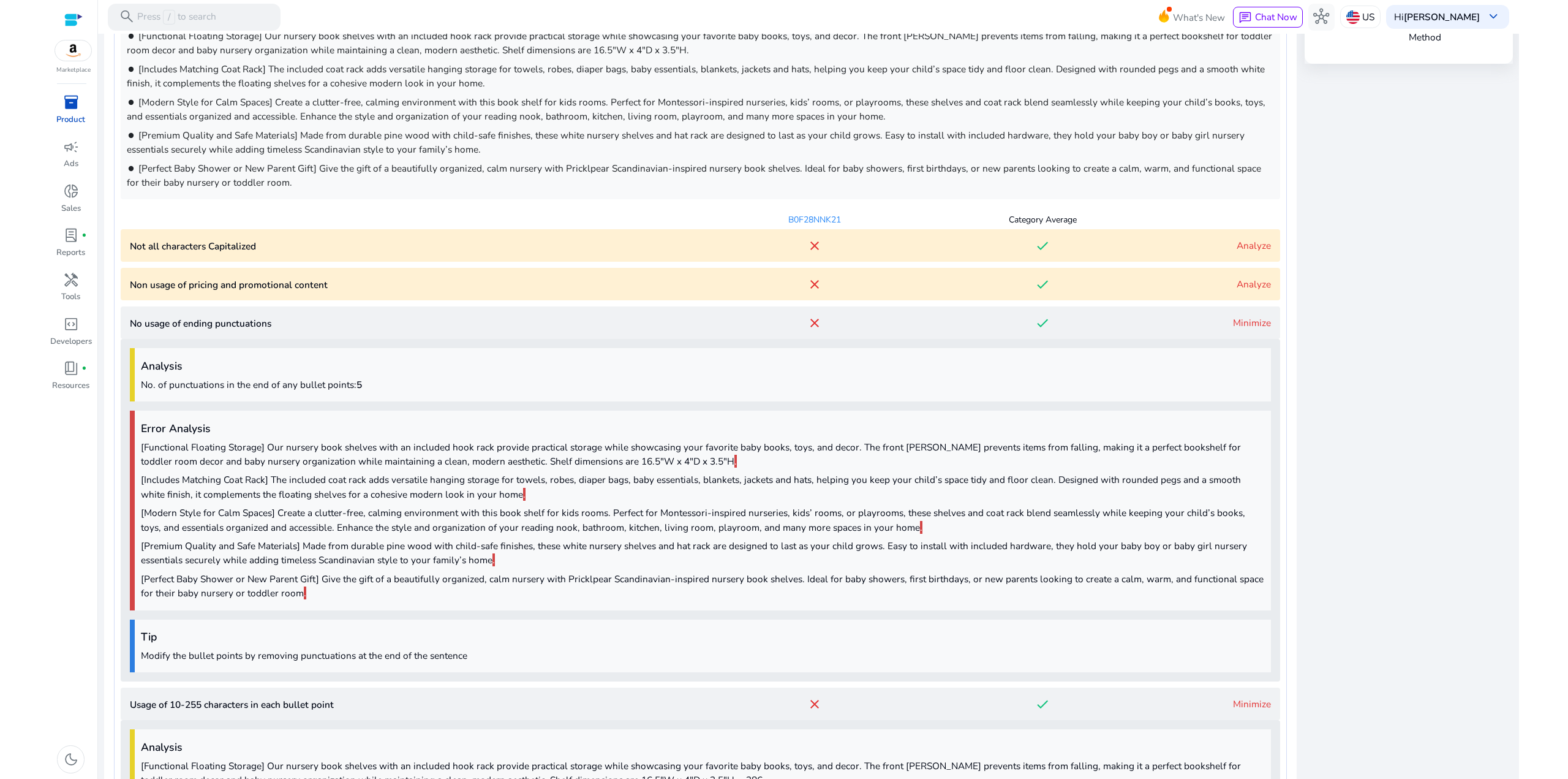
click at [313, 467] on p "[Functional Floating Storage] Our nursery book shelves with an included hook ra…" at bounding box center [702, 453] width 1124 height 28
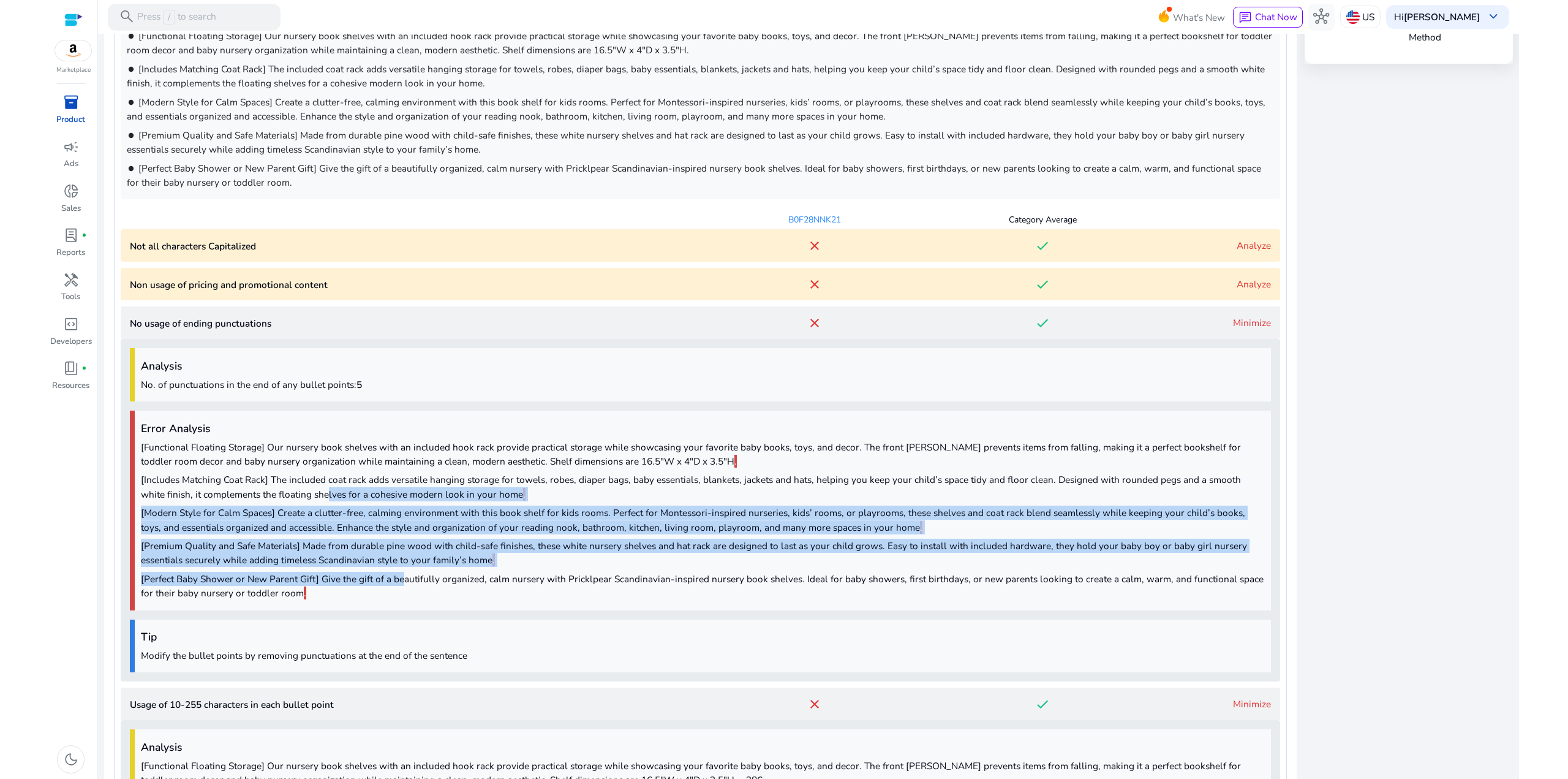
drag, startPoint x: 396, startPoint y: 582, endPoint x: 294, endPoint y: 484, distance: 141.4
click at [296, 487] on div "Error Analysis [Functional Floating Storage] Our nursery book shelves with an i…" at bounding box center [700, 510] width 1141 height 200
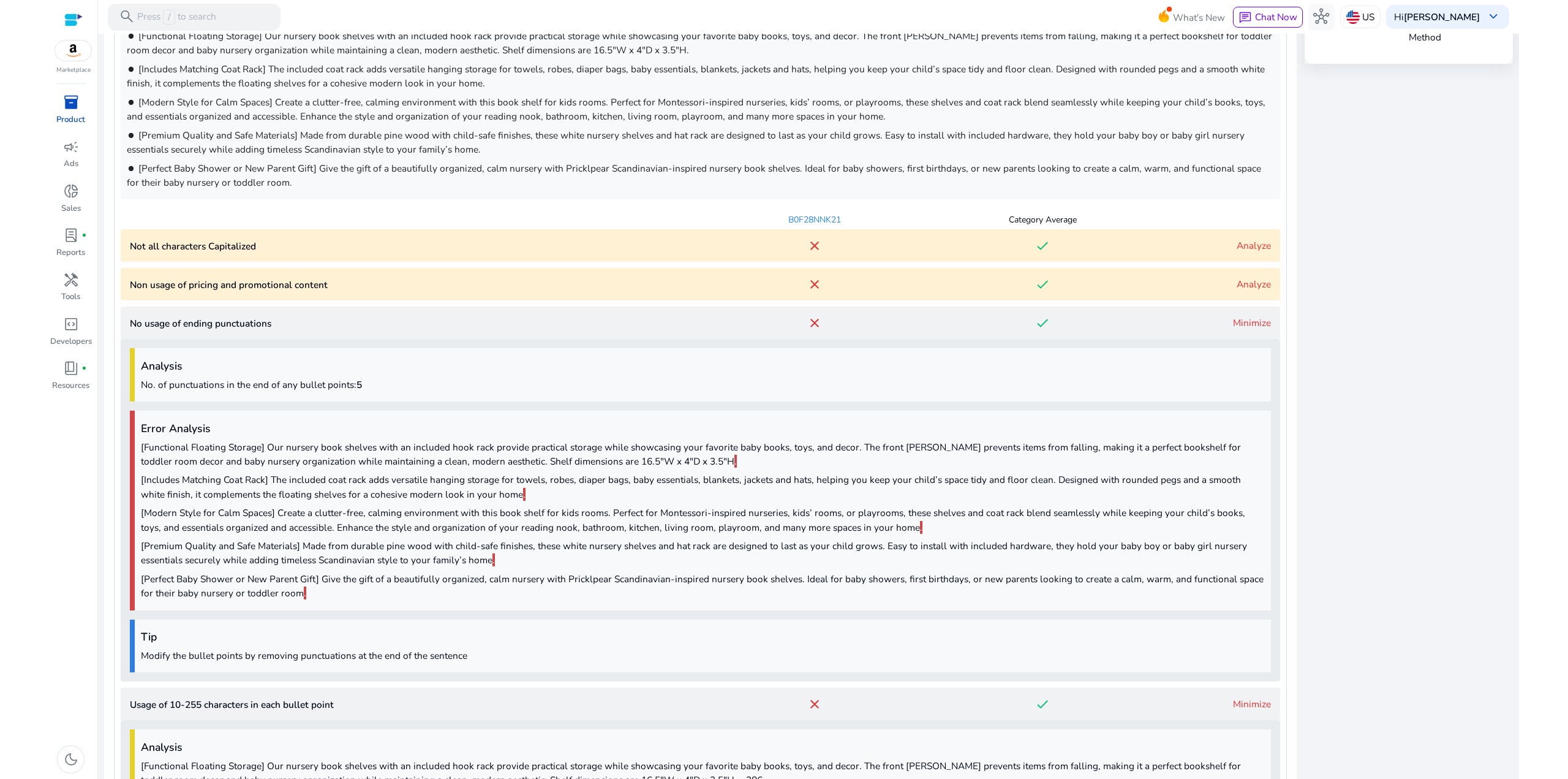
click at [291, 482] on p "[Includes Matching Coat Rack] The included coat rack adds versatile hanging sto…" at bounding box center [702, 486] width 1124 height 28
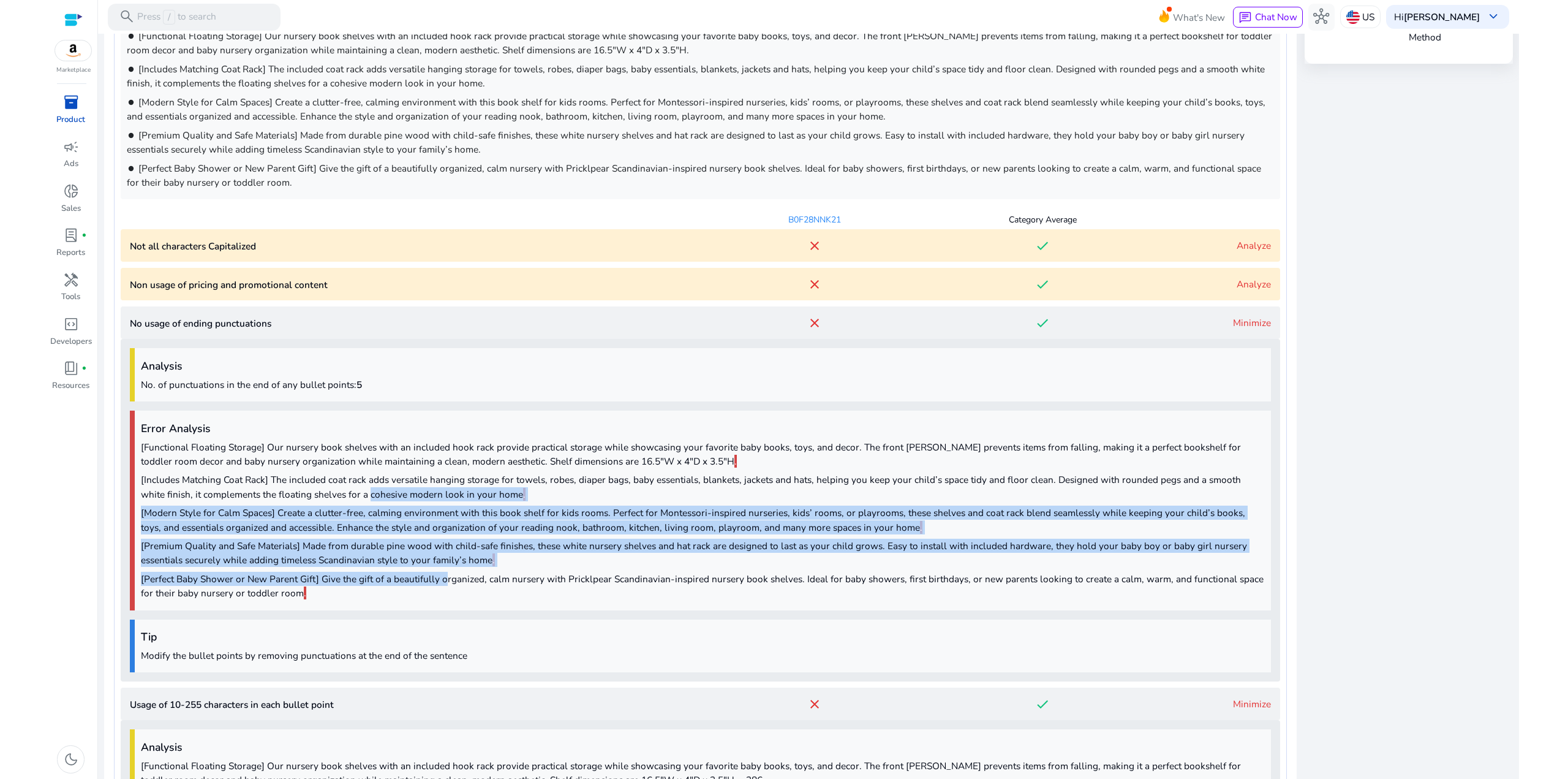
drag, startPoint x: 441, startPoint y: 582, endPoint x: 334, endPoint y: 481, distance: 147.1
click at [337, 487] on div "Error Analysis [Functional Floating Storage] Our nursery book shelves with an i…" at bounding box center [700, 510] width 1141 height 200
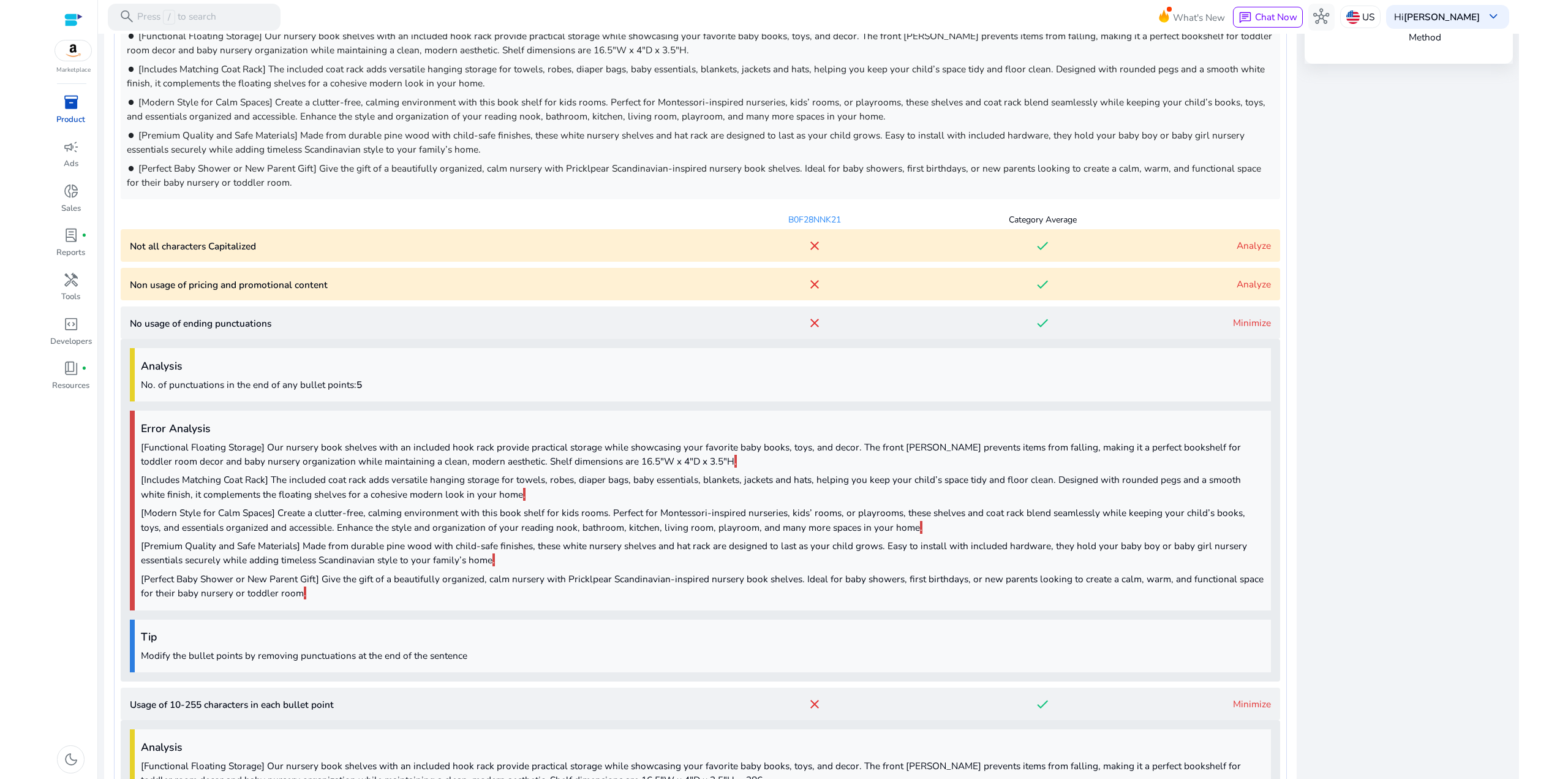
click at [334, 481] on p "[Includes Matching Coat Rack] The included coat rack adds versatile hanging sto…" at bounding box center [702, 486] width 1124 height 28
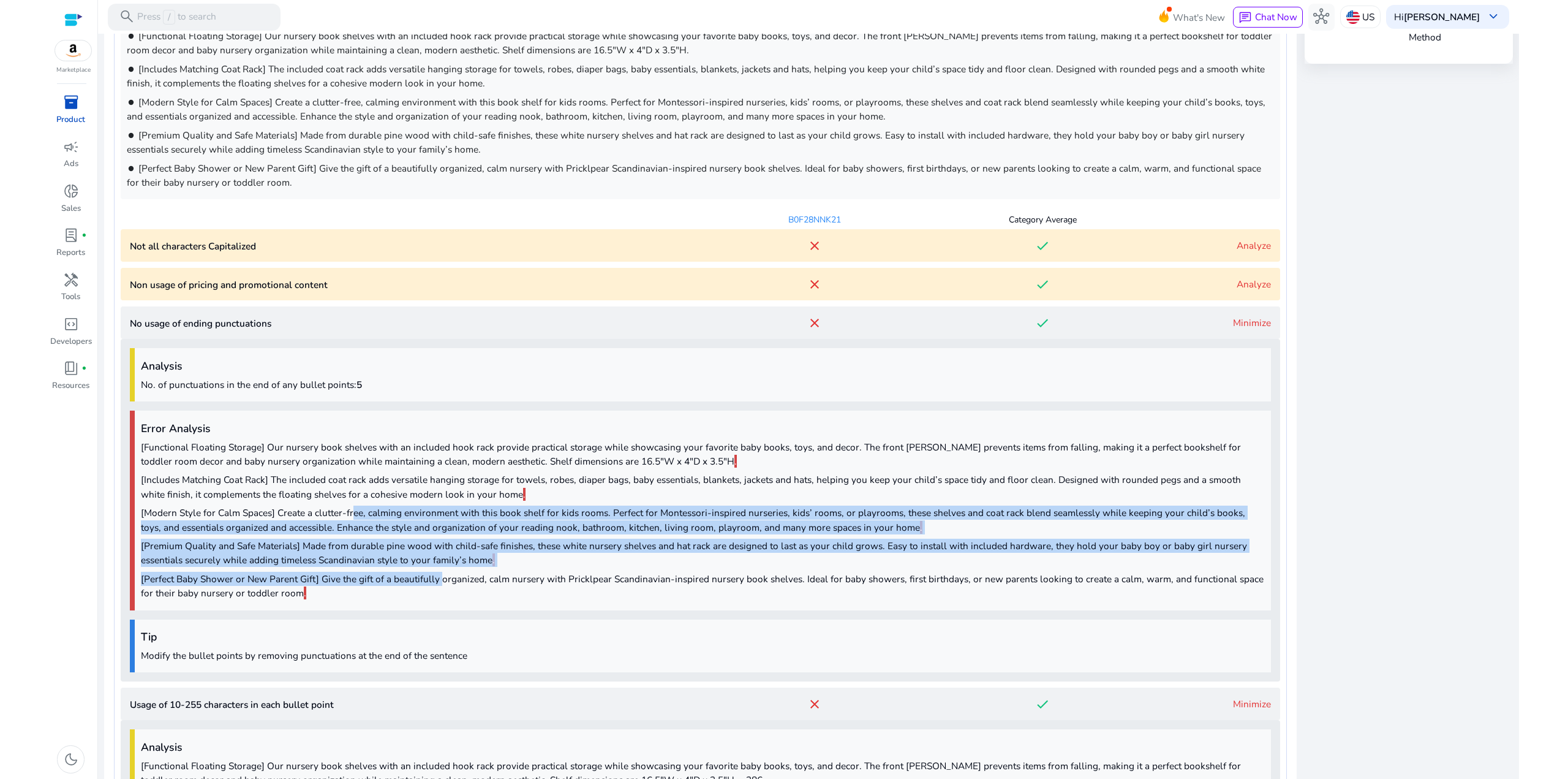
drag, startPoint x: 437, startPoint y: 578, endPoint x: 336, endPoint y: 487, distance: 135.9
click at [347, 496] on div "Error Analysis [Functional Floating Storage] Our nursery book shelves with an i…" at bounding box center [700, 510] width 1141 height 200
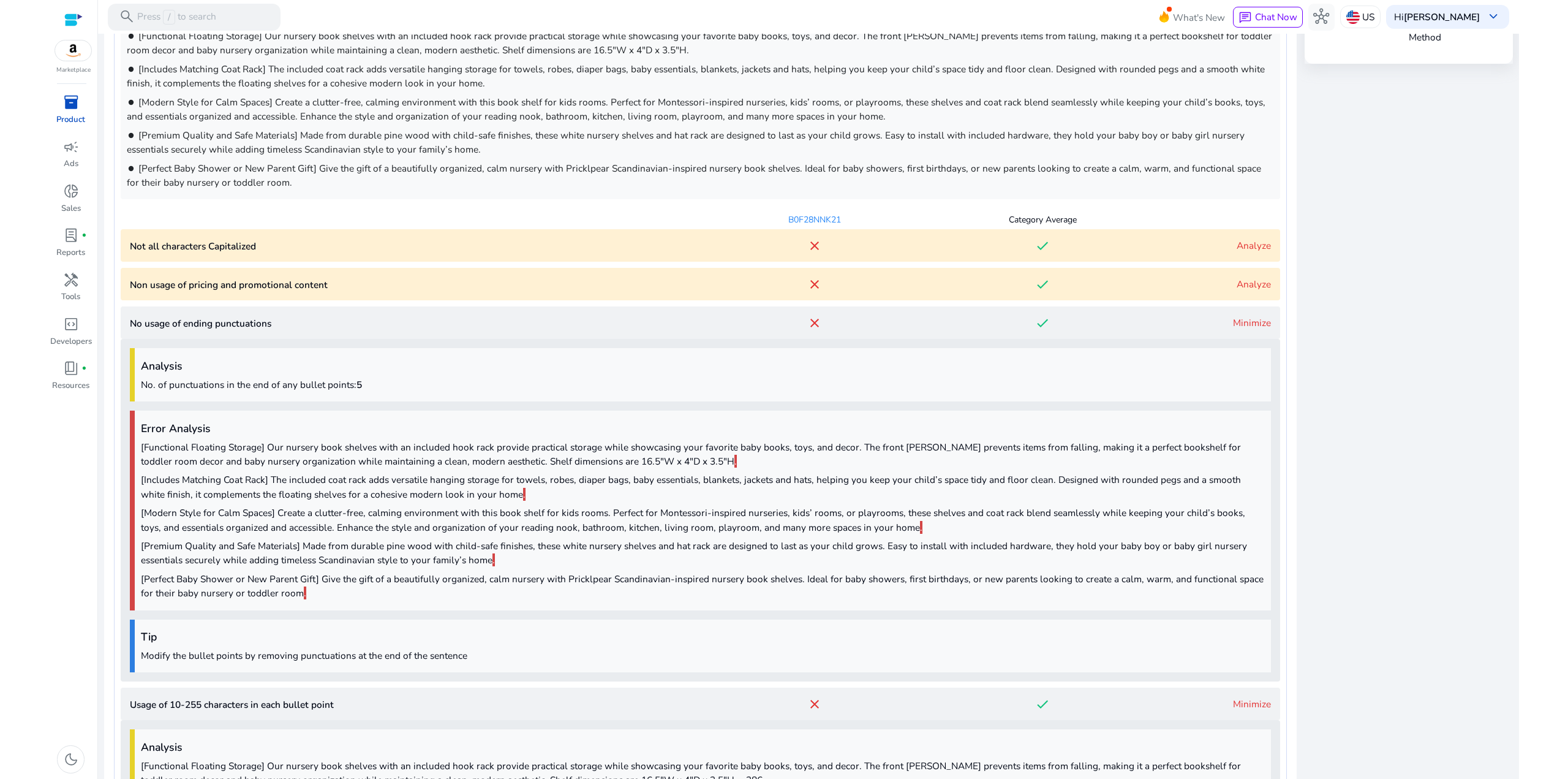
click at [336, 487] on p "[Includes Matching Coat Rack] The included coat rack adds versatile hanging sto…" at bounding box center [702, 486] width 1124 height 28
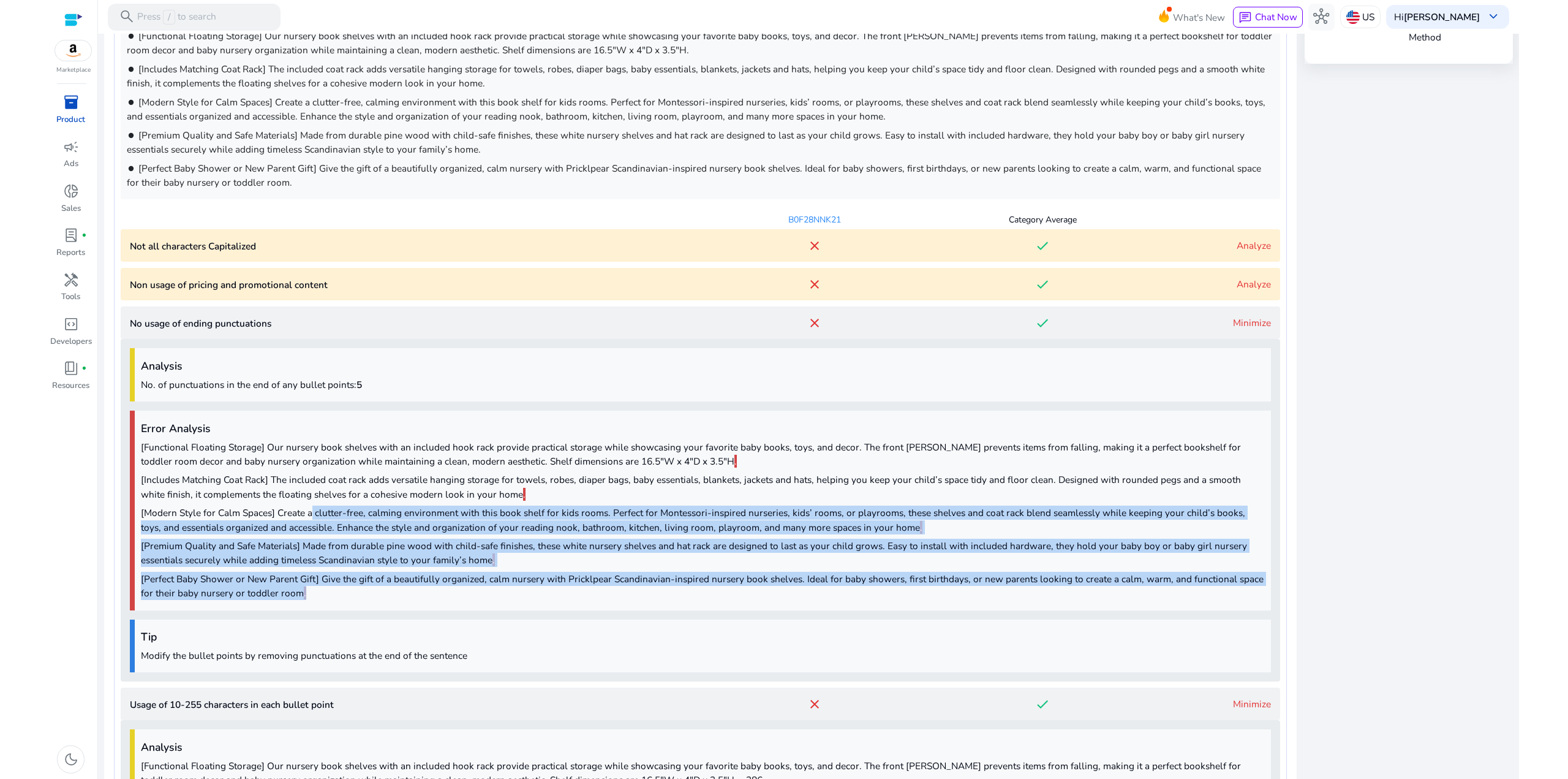
drag, startPoint x: 396, startPoint y: 584, endPoint x: 306, endPoint y: 500, distance: 123.1
click at [308, 506] on div "Error Analysis [Functional Floating Storage] Our nursery book shelves with an i…" at bounding box center [700, 510] width 1141 height 200
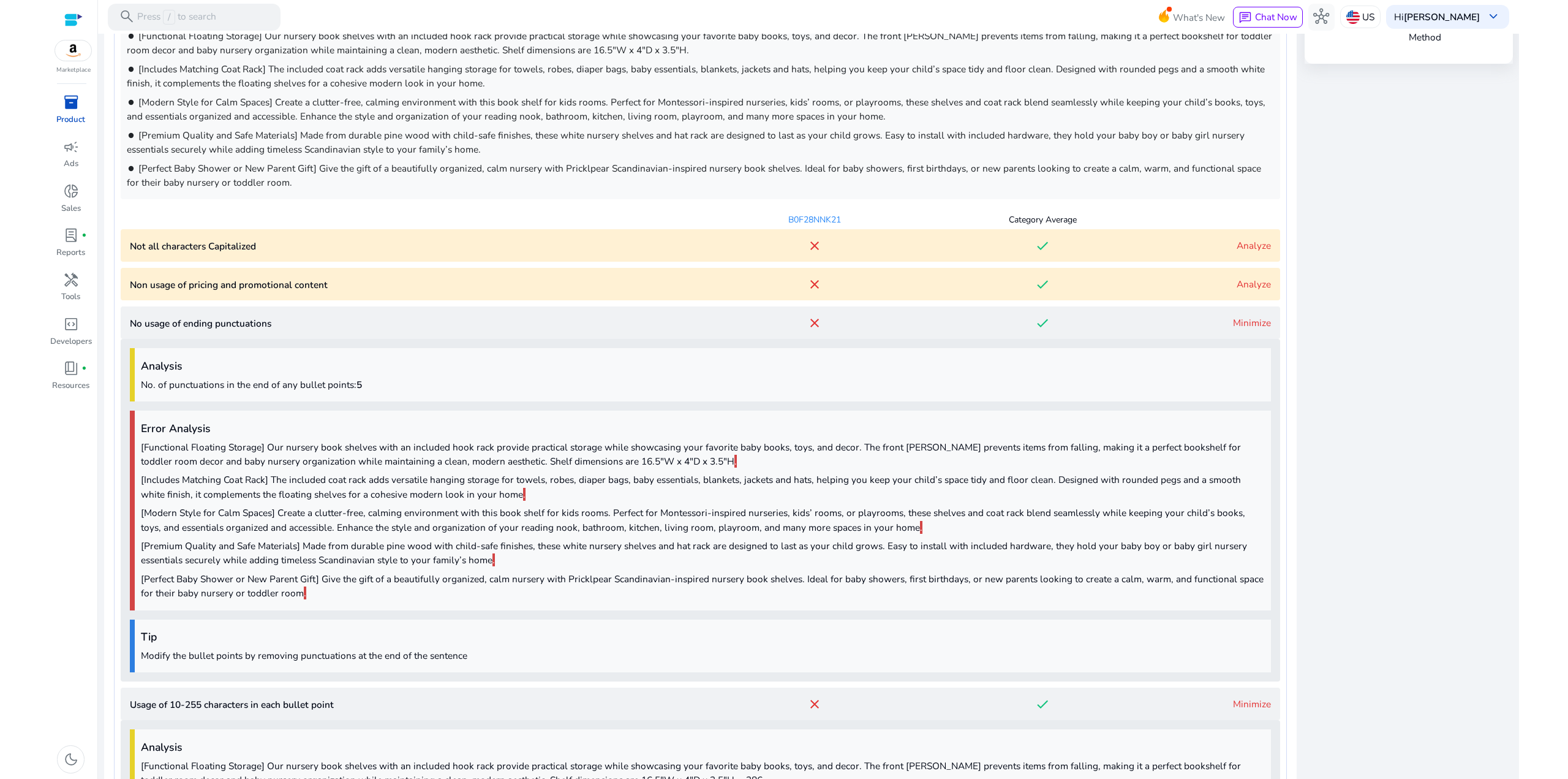
click at [306, 500] on p "[Includes Matching Coat Rack] The included coat rack adds versatile hanging sto…" at bounding box center [702, 486] width 1124 height 28
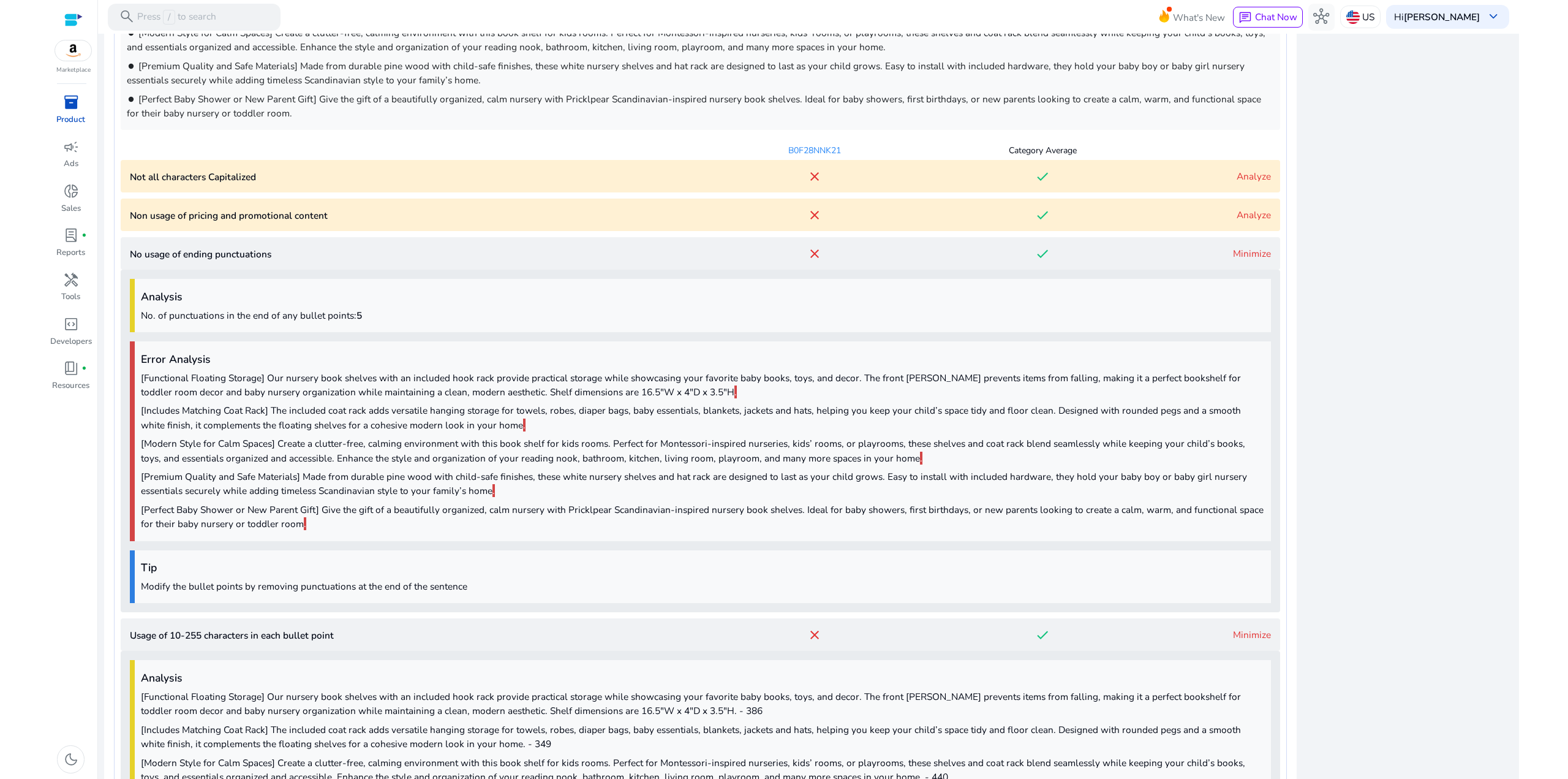
scroll to position [1038, 0]
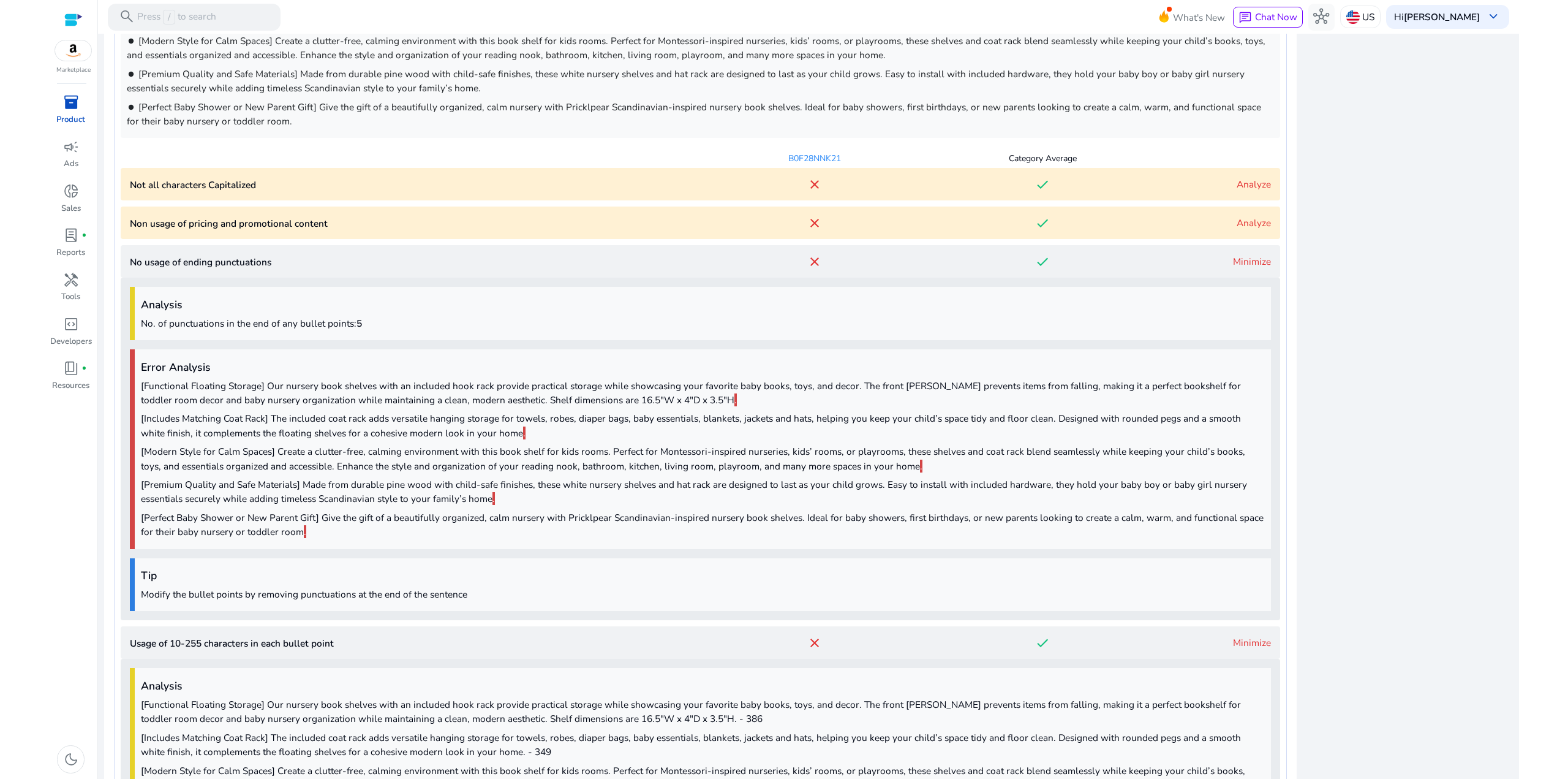
click at [308, 230] on p "Non usage of pricing and promotional content" at bounding box center [415, 223] width 571 height 14
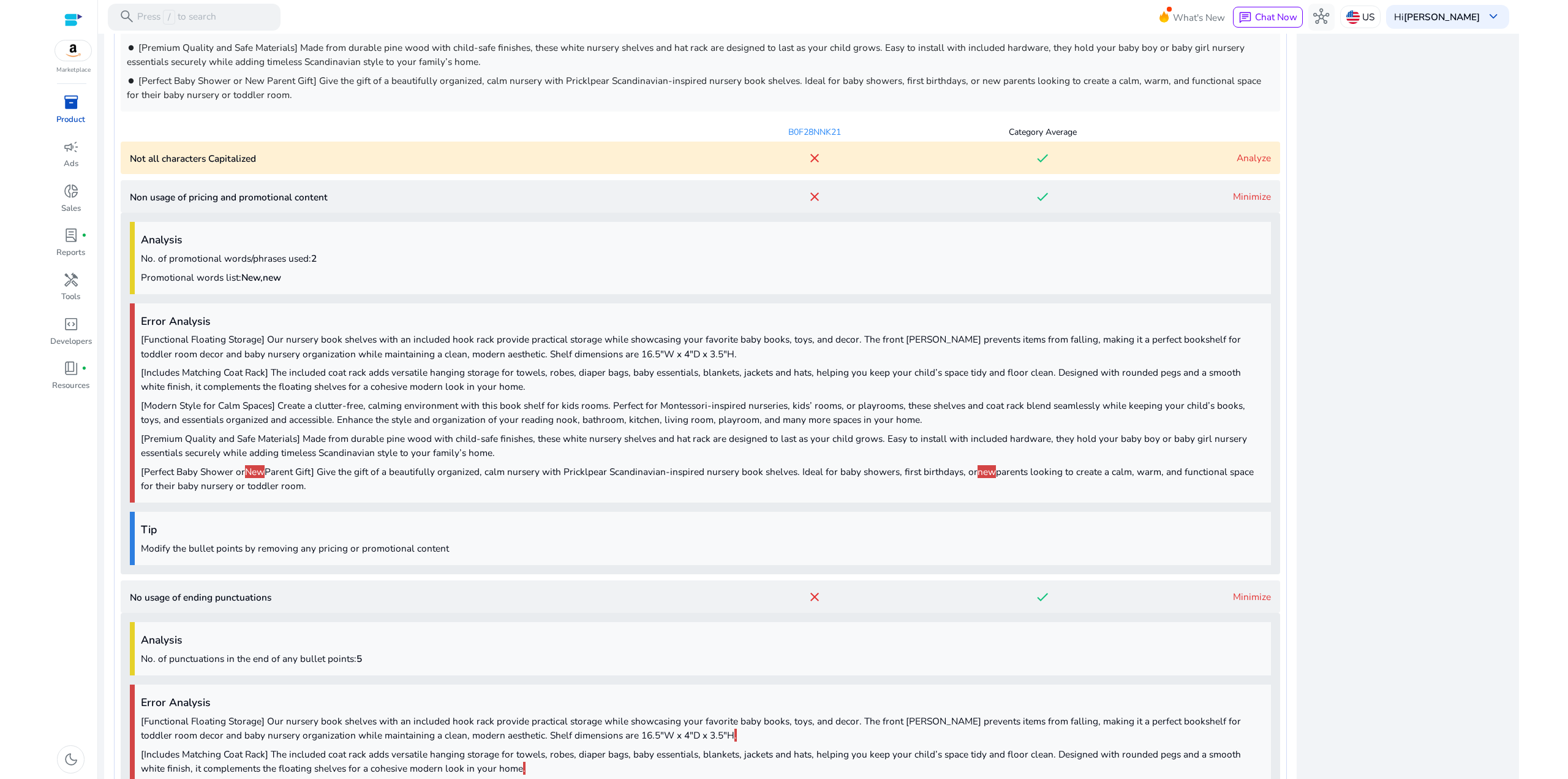
drag, startPoint x: 336, startPoint y: 492, endPoint x: 266, endPoint y: 444, distance: 84.9
click at [266, 464] on p "[Perfect Baby Shower or New Parent Gift] Give the gift of a beautifully organiz…" at bounding box center [702, 478] width 1124 height 28
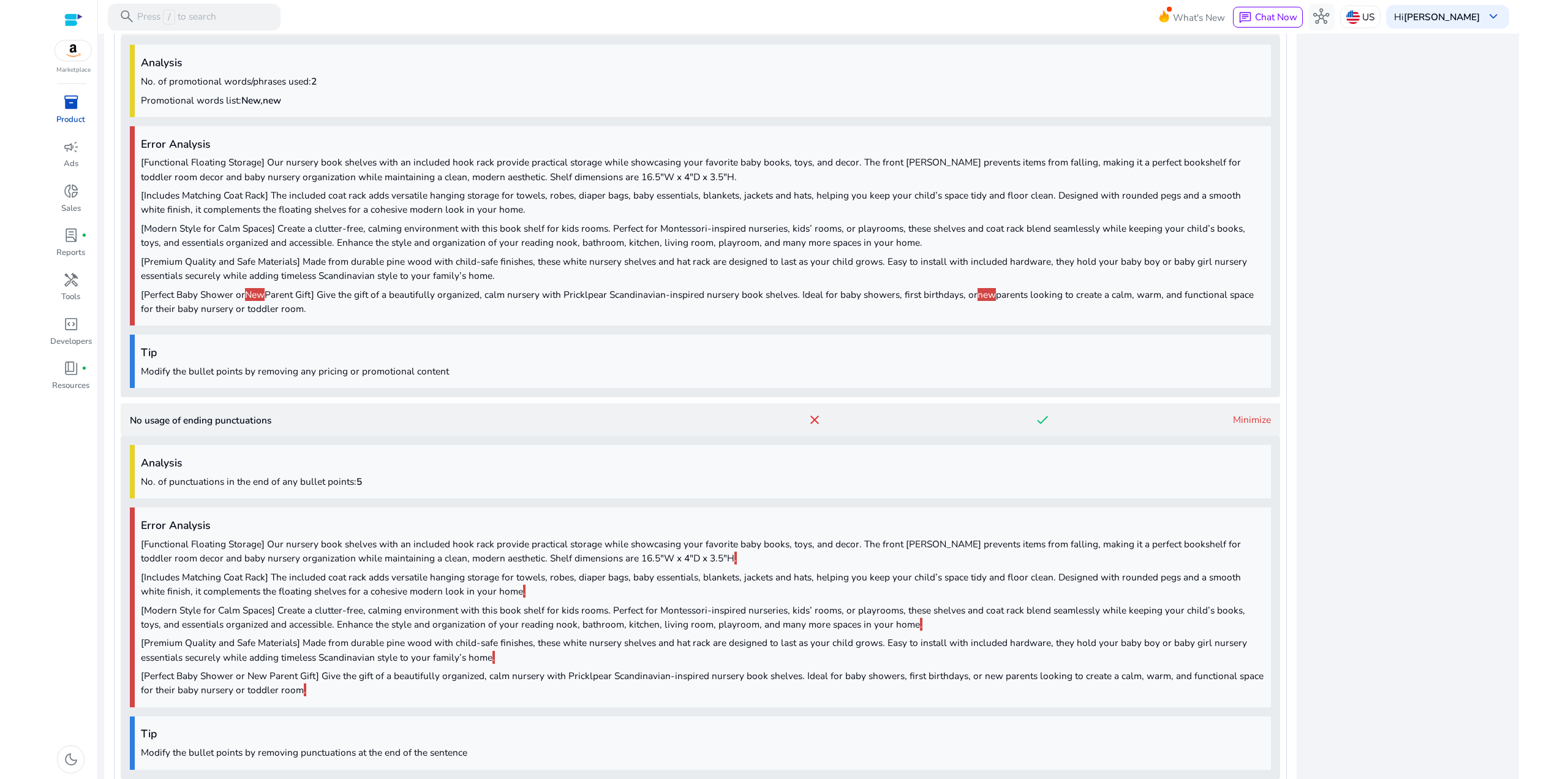
click at [264, 438] on div "No usage of ending punctuations close done Minimize Analysis No. of punctuation…" at bounding box center [700, 591] width 1159 height 375
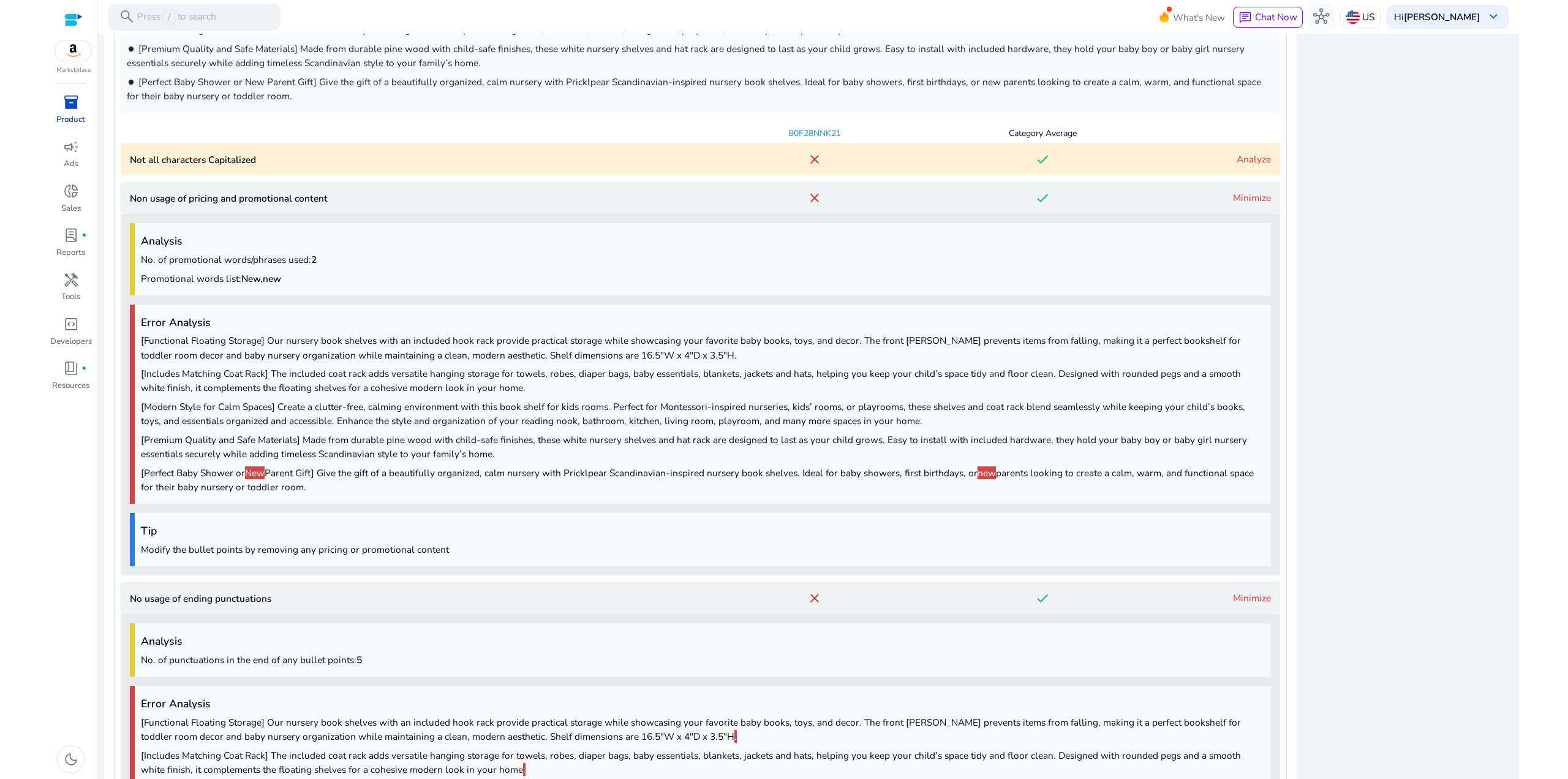
scroll to position [1061, 0]
click at [1244, 201] on link "Minimize" at bounding box center [1252, 200] width 38 height 13
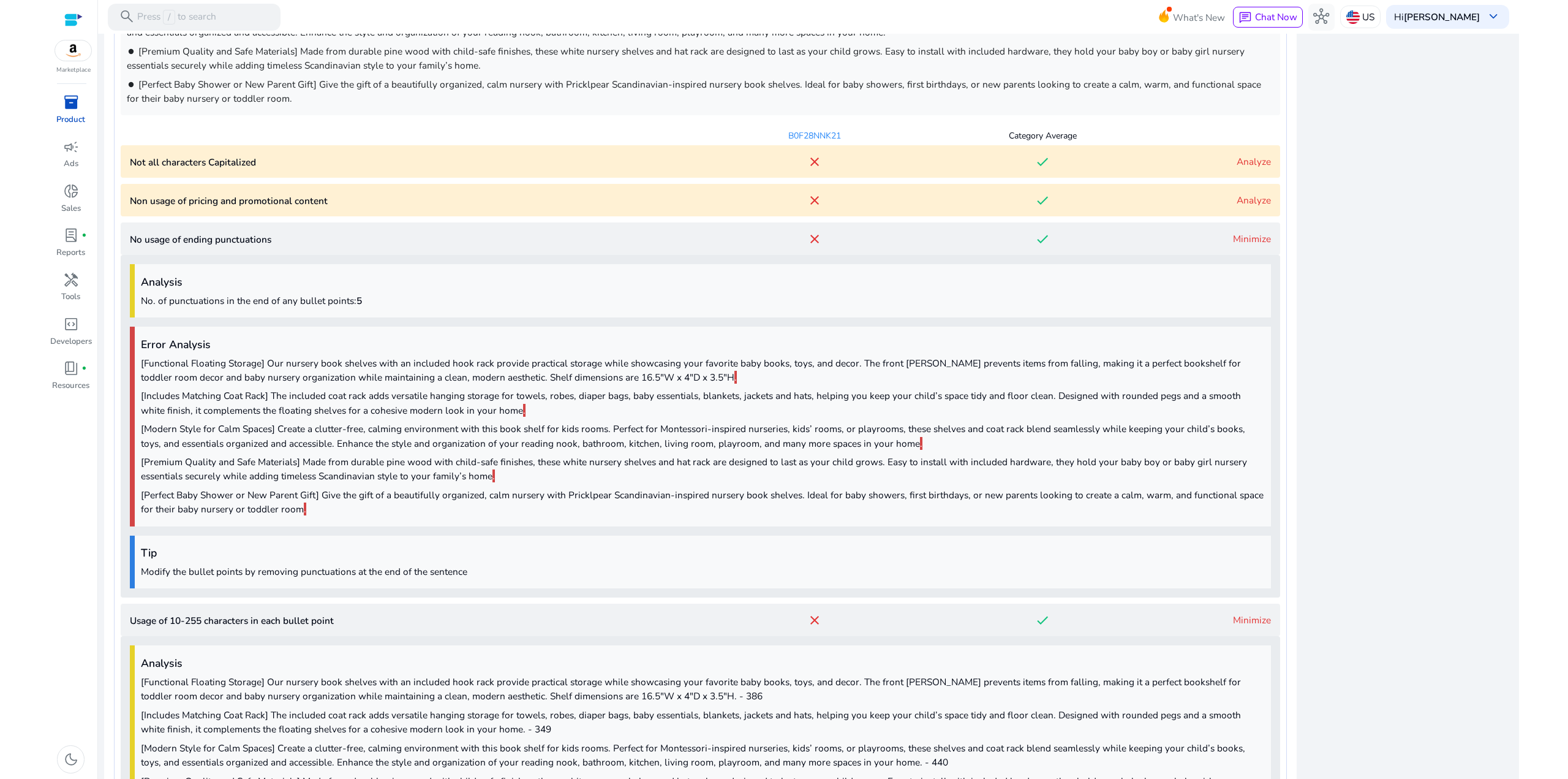
click at [1251, 165] on link "Analyze" at bounding box center [1253, 161] width 34 height 13
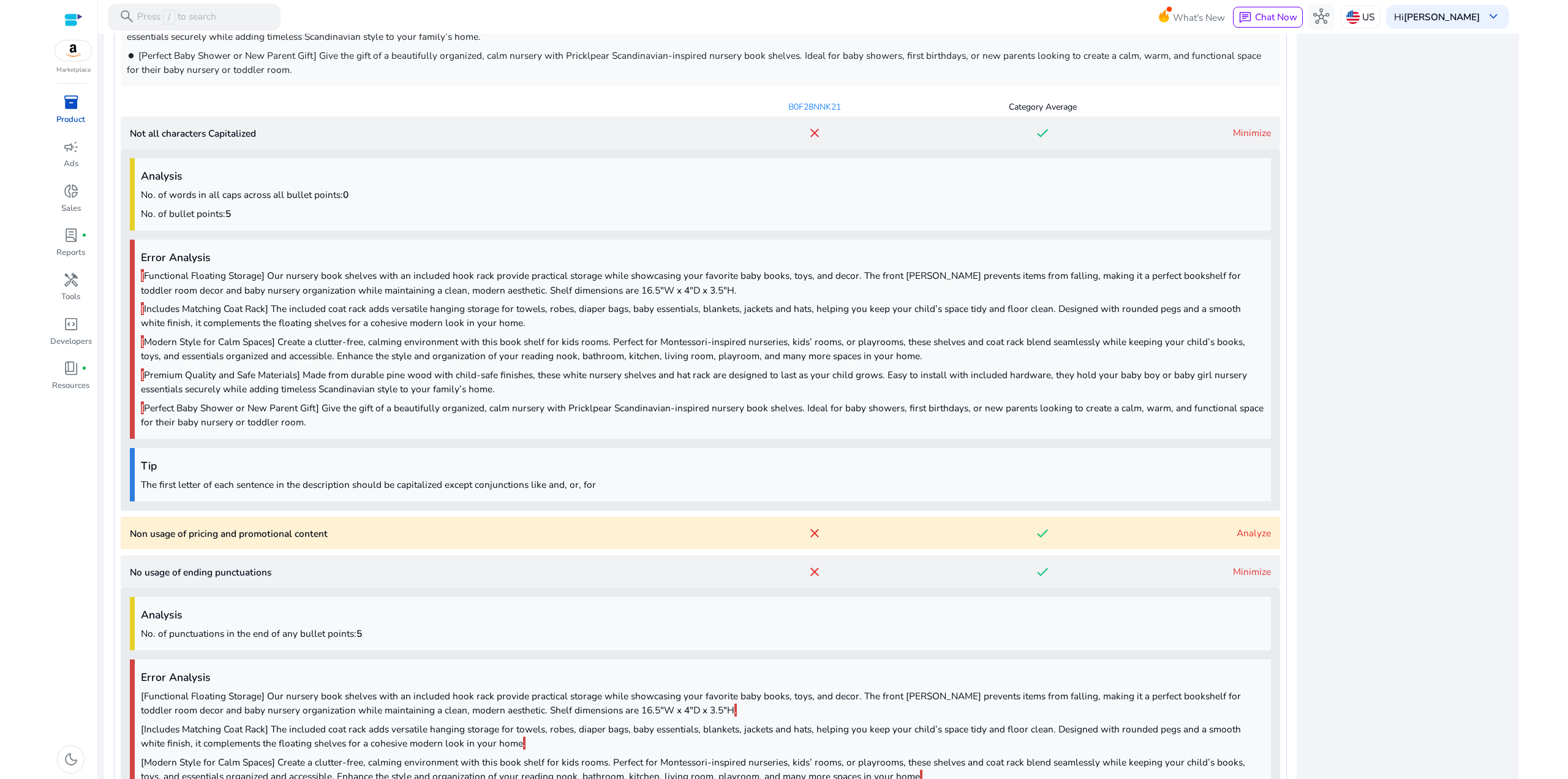
scroll to position [1083, 0]
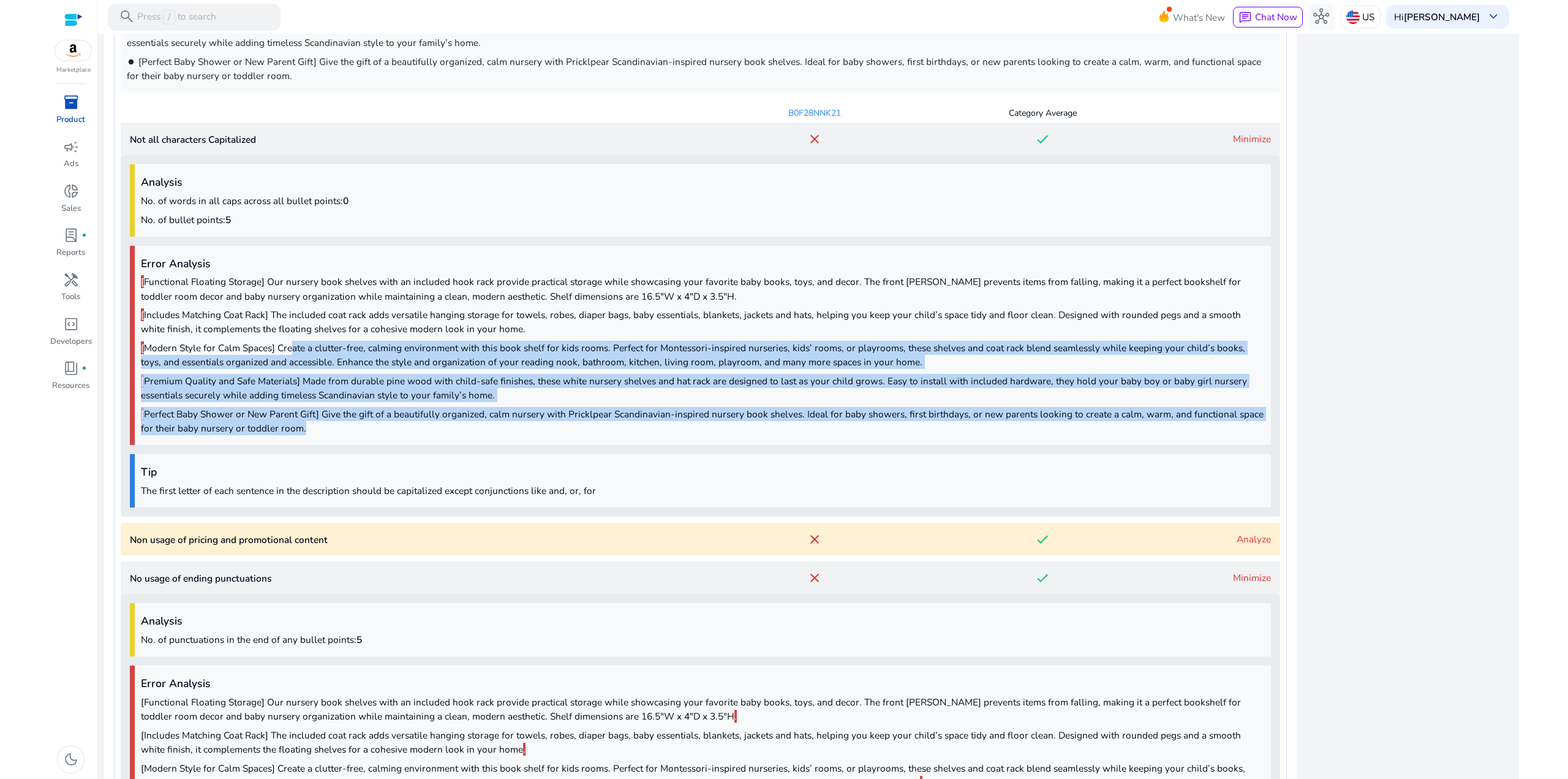
drag, startPoint x: 407, startPoint y: 430, endPoint x: 287, endPoint y: 342, distance: 148.8
click at [289, 343] on div "Error Analysis [ Functional Floating Storage] Our nursery book shelves with an …" at bounding box center [700, 345] width 1141 height 200
click at [286, 341] on p "[ Modern Style for Calm Spaces] Create a clutter-free, calming environment with…" at bounding box center [702, 354] width 1124 height 28
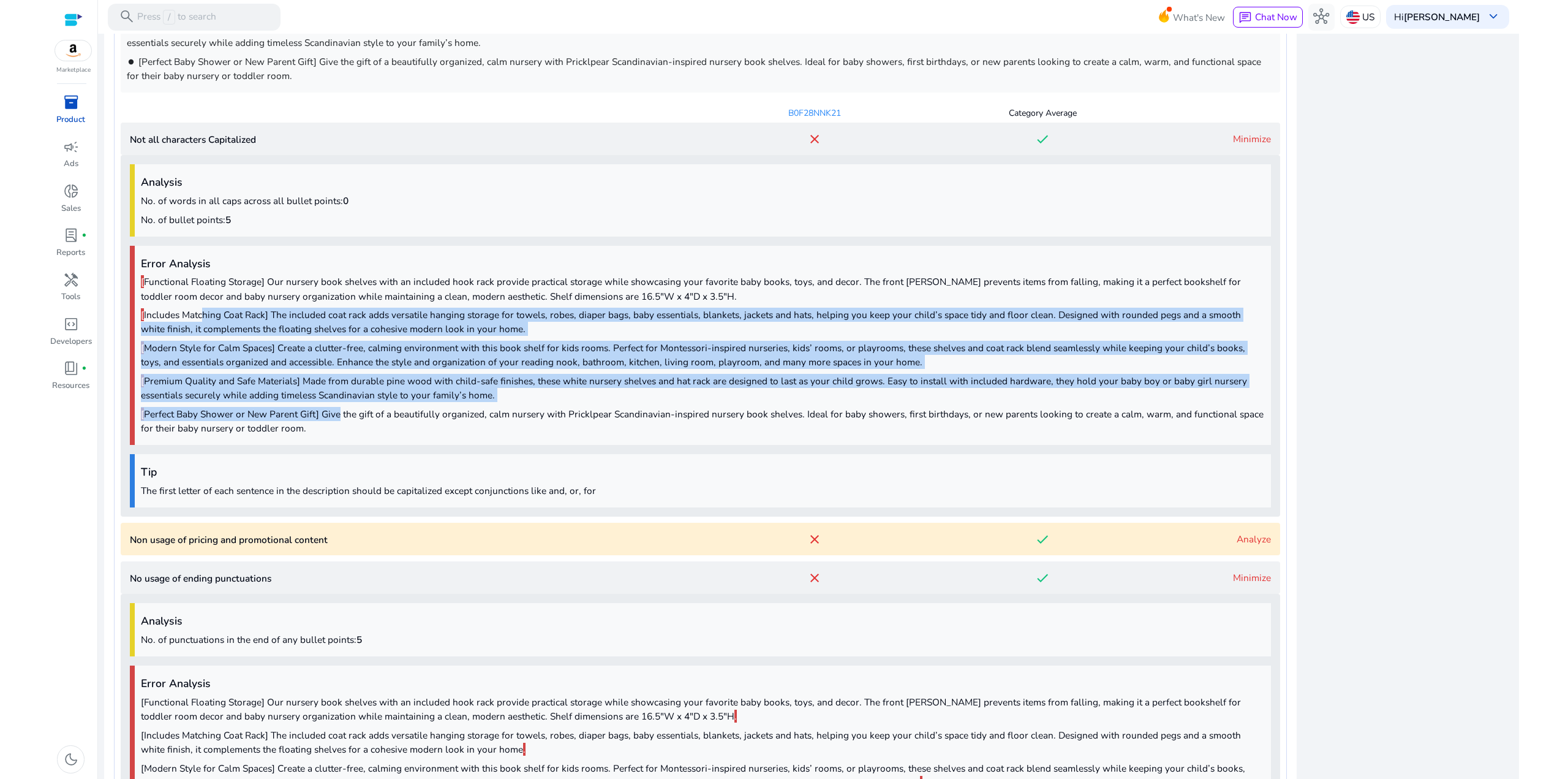
drag, startPoint x: 285, startPoint y: 381, endPoint x: 205, endPoint y: 310, distance: 107.0
click at [205, 311] on div "Error Analysis [ Functional Floating Storage] Our nursery book shelves with an …" at bounding box center [700, 345] width 1141 height 200
click at [205, 310] on p "[ Includes Matching Coat Rack] The included coat rack adds versatile hanging st…" at bounding box center [702, 322] width 1124 height 28
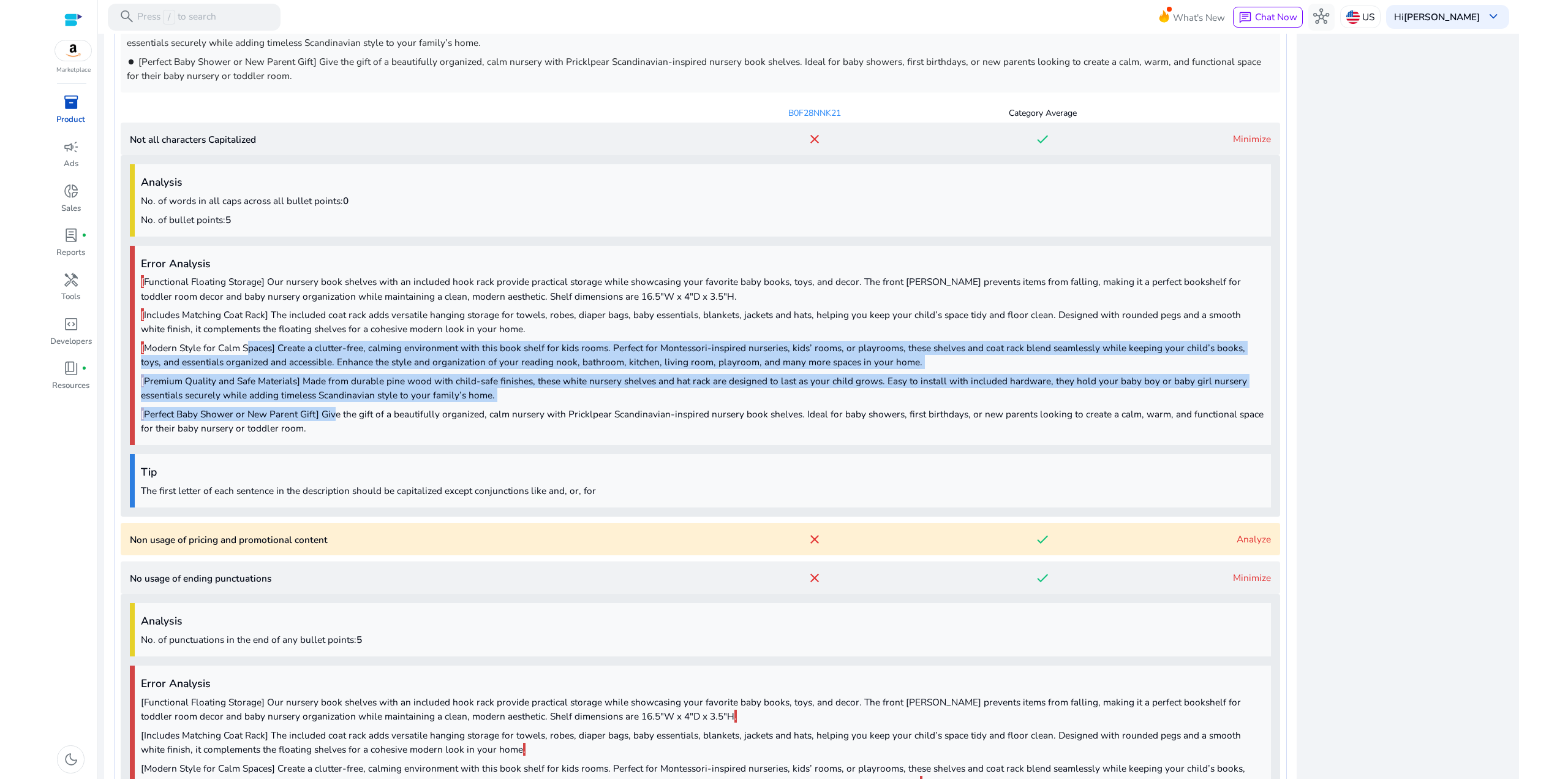
drag, startPoint x: 295, startPoint y: 393, endPoint x: 238, endPoint y: 324, distance: 89.5
click at [241, 332] on div "Error Analysis [ Functional Floating Storage] Our nursery book shelves with an …" at bounding box center [700, 345] width 1141 height 200
click at [238, 324] on p "[ Includes Matching Coat Rack] The included coat rack adds versatile hanging st…" at bounding box center [702, 322] width 1124 height 28
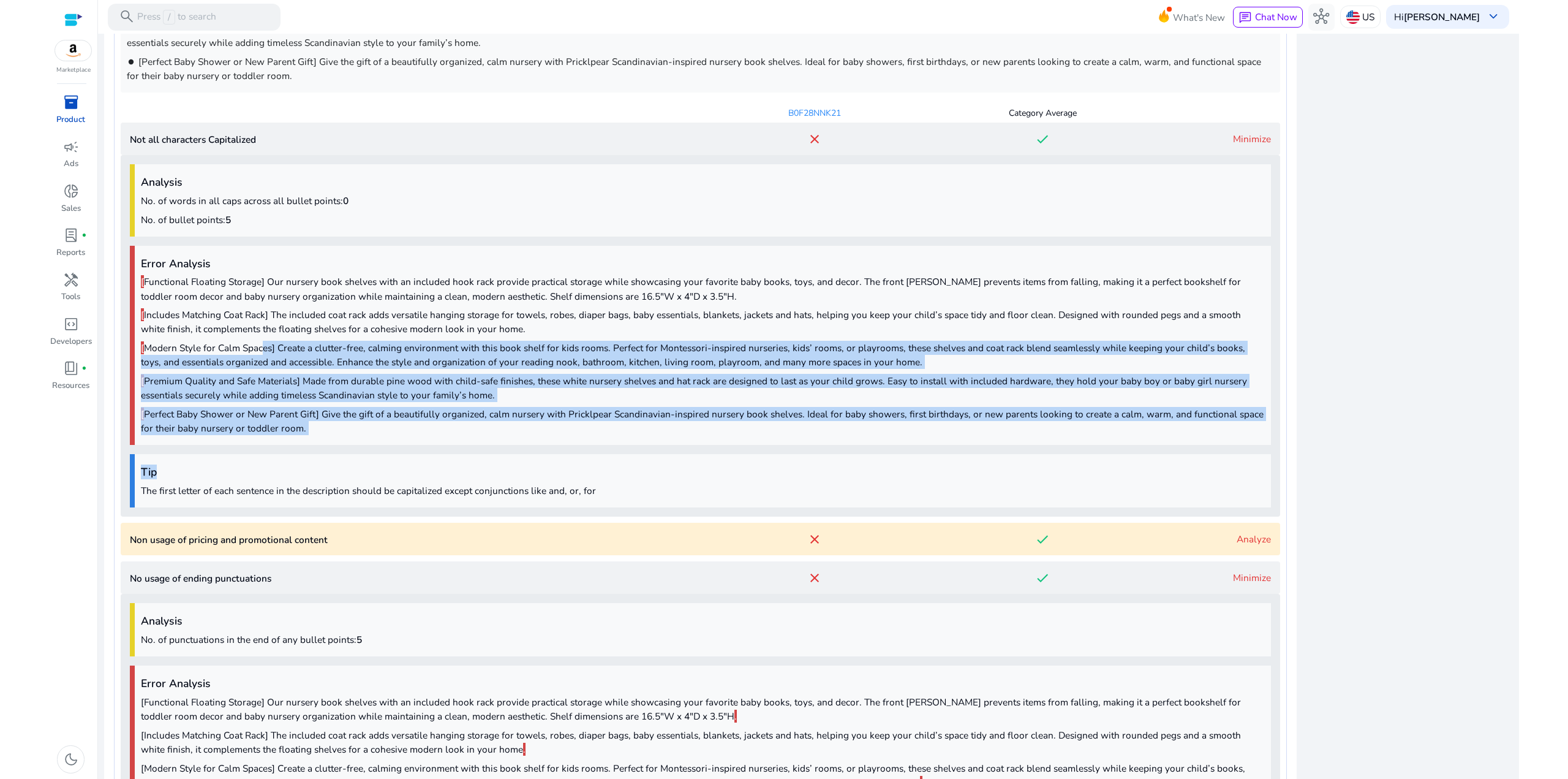
drag, startPoint x: 328, startPoint y: 440, endPoint x: 261, endPoint y: 354, distance: 109.0
click at [261, 354] on div "Analysis No. of words in all caps across all bullet points: 0 No. of bullet poi…" at bounding box center [700, 336] width 1159 height 362
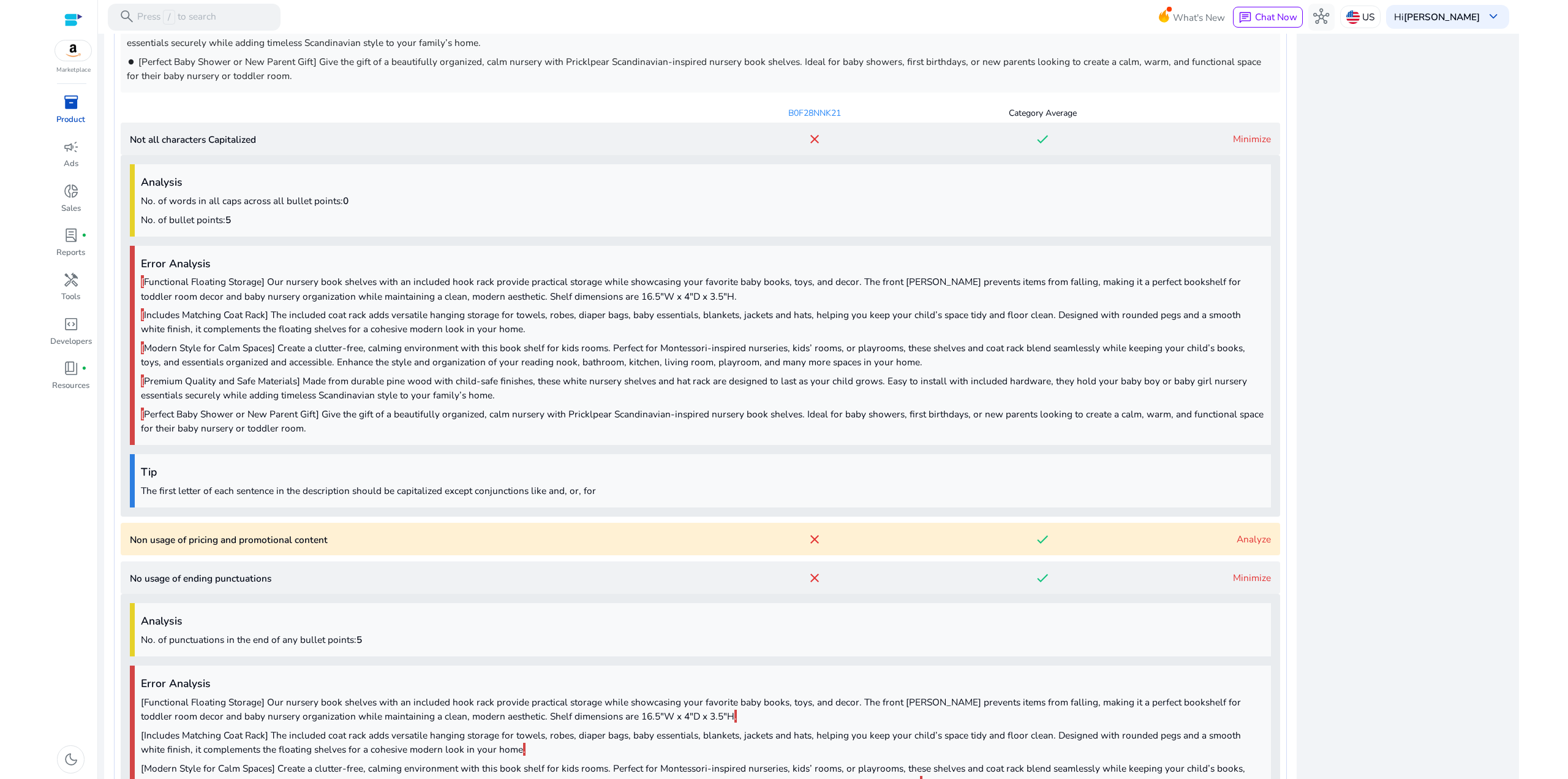
click at [258, 352] on p "[ Modern Style for Calm Spaces] Create a clutter-free, calming environment with…" at bounding box center [702, 354] width 1124 height 28
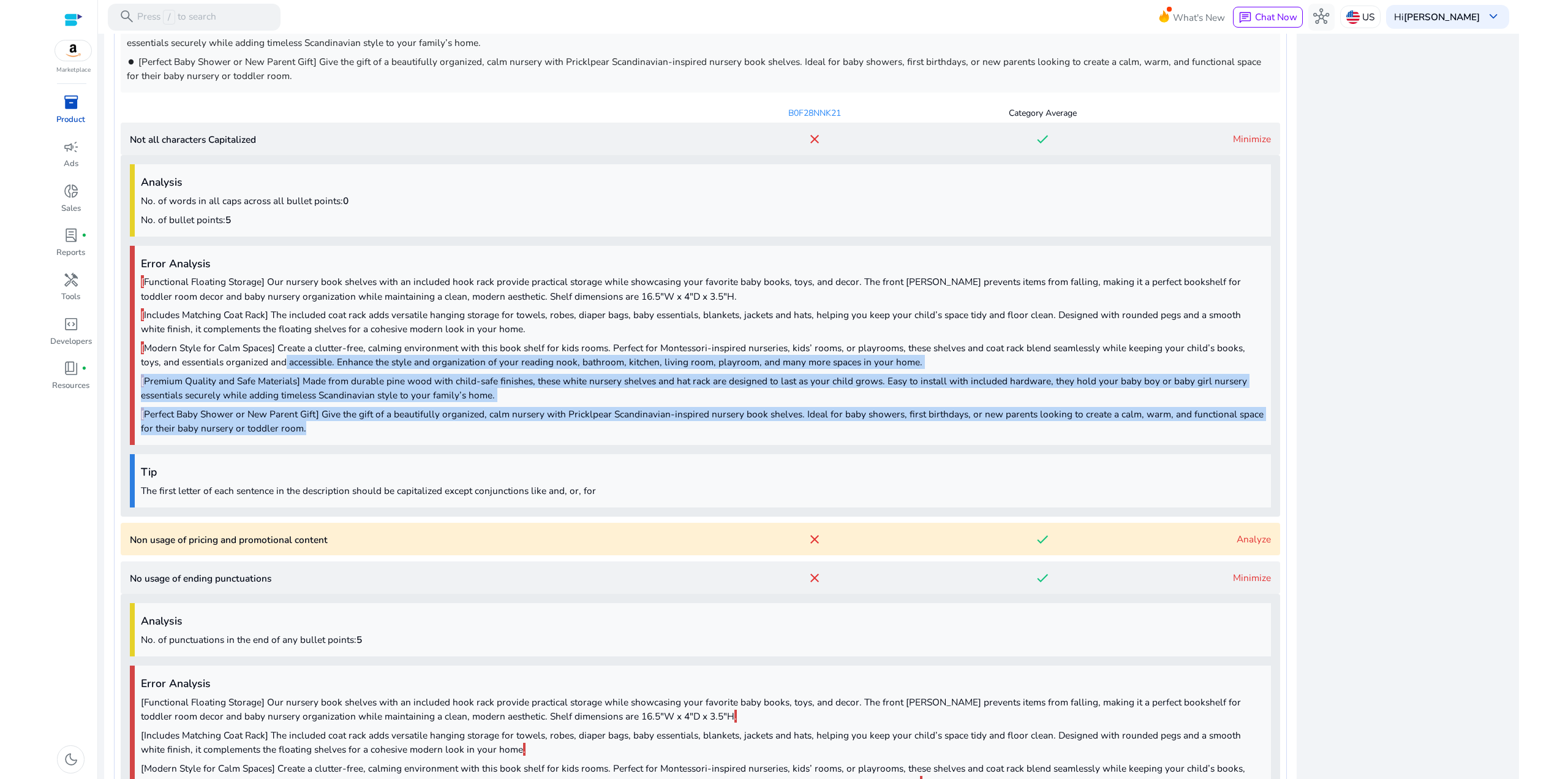
drag, startPoint x: 317, startPoint y: 422, endPoint x: 257, endPoint y: 362, distance: 84.9
click at [261, 366] on div "Error Analysis [ Functional Floating Storage] Our nursery book shelves with an …" at bounding box center [700, 345] width 1141 height 200
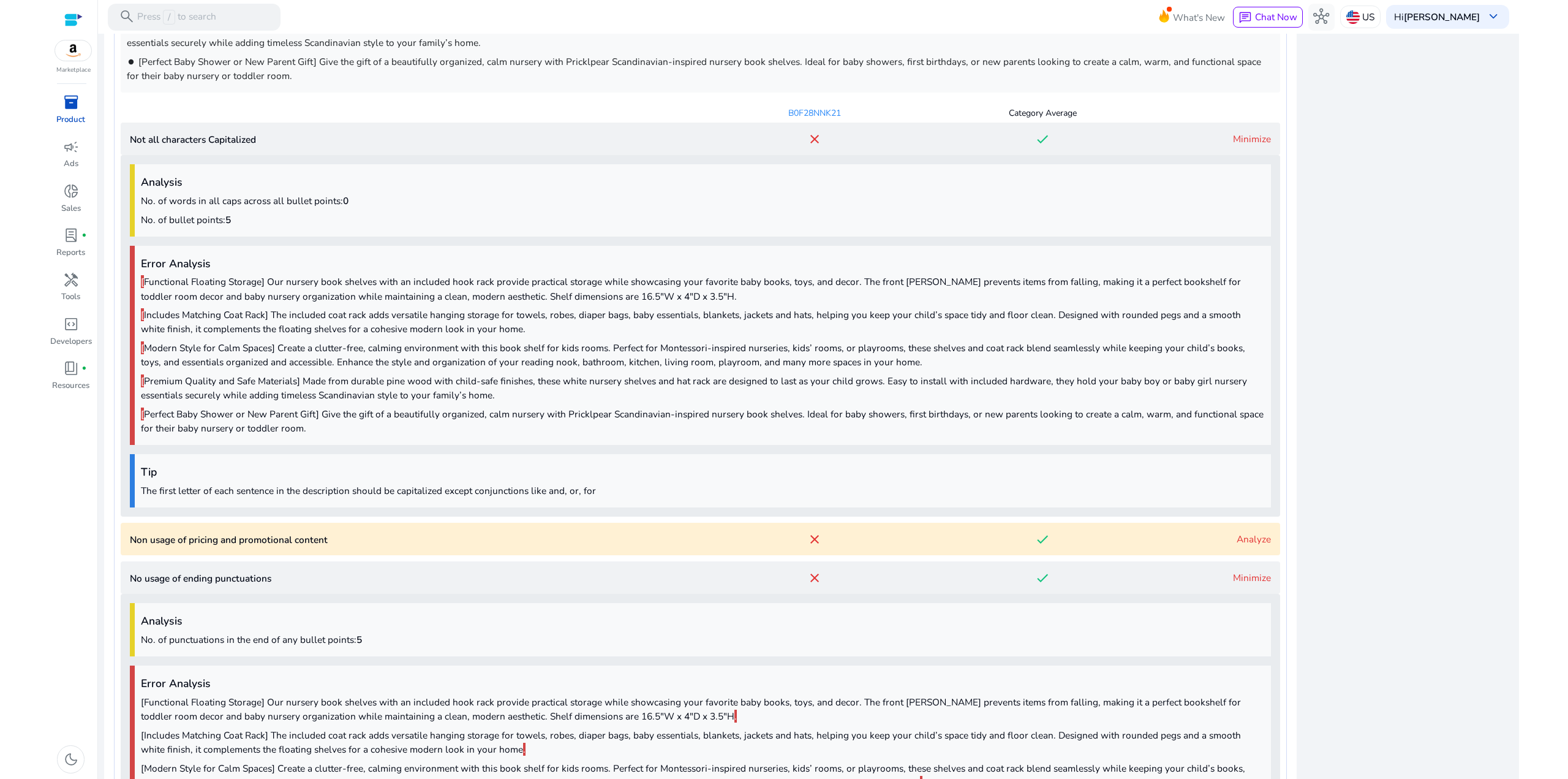
click at [255, 360] on p "[ Modern Style for Calm Spaces] Create a clutter-free, calming environment with…" at bounding box center [702, 354] width 1124 height 28
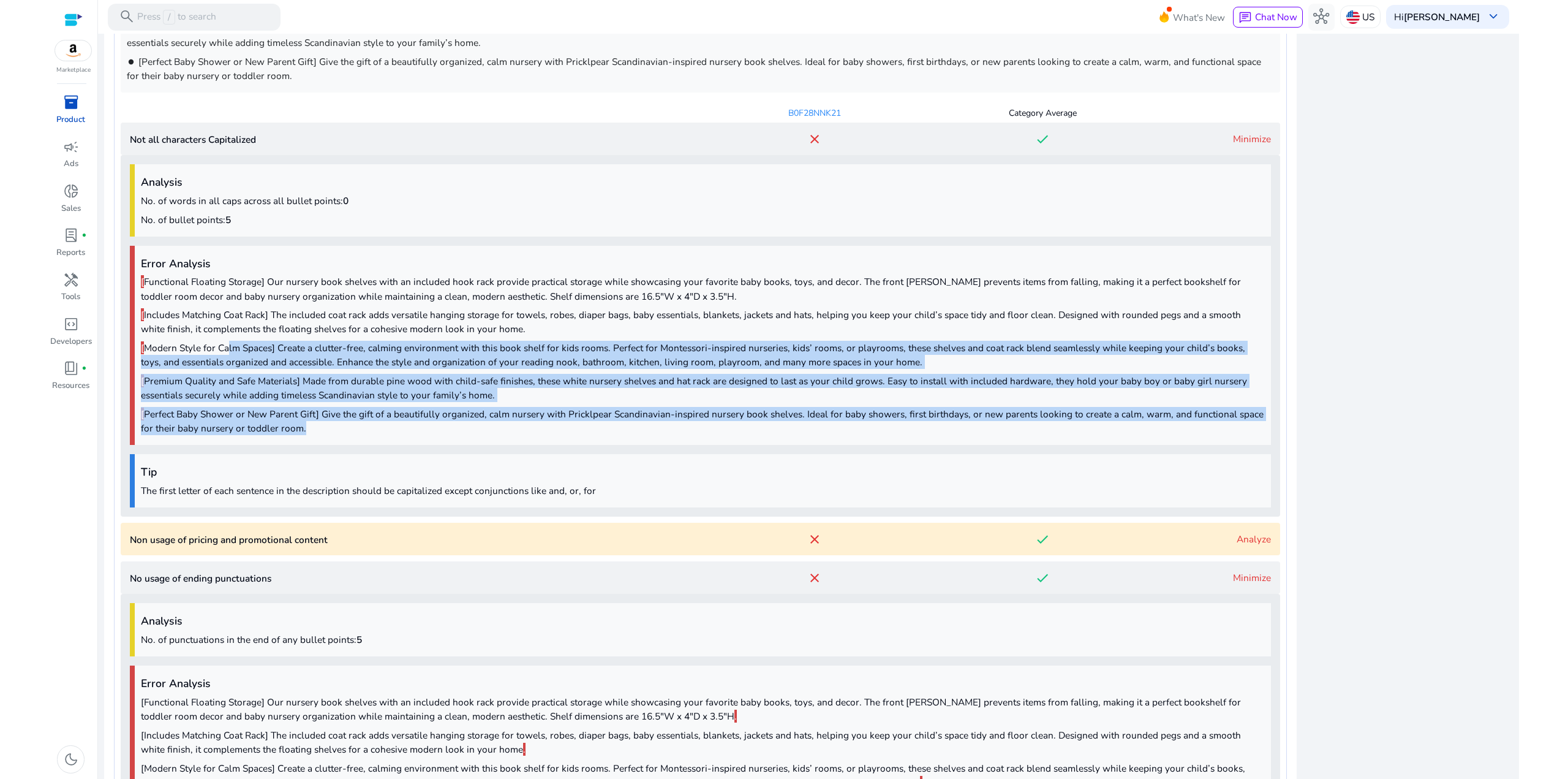
drag, startPoint x: 306, startPoint y: 423, endPoint x: 222, endPoint y: 331, distance: 124.6
click at [226, 338] on div "Error Analysis [ Functional Floating Storage] Our nursery book shelves with an …" at bounding box center [700, 345] width 1141 height 200
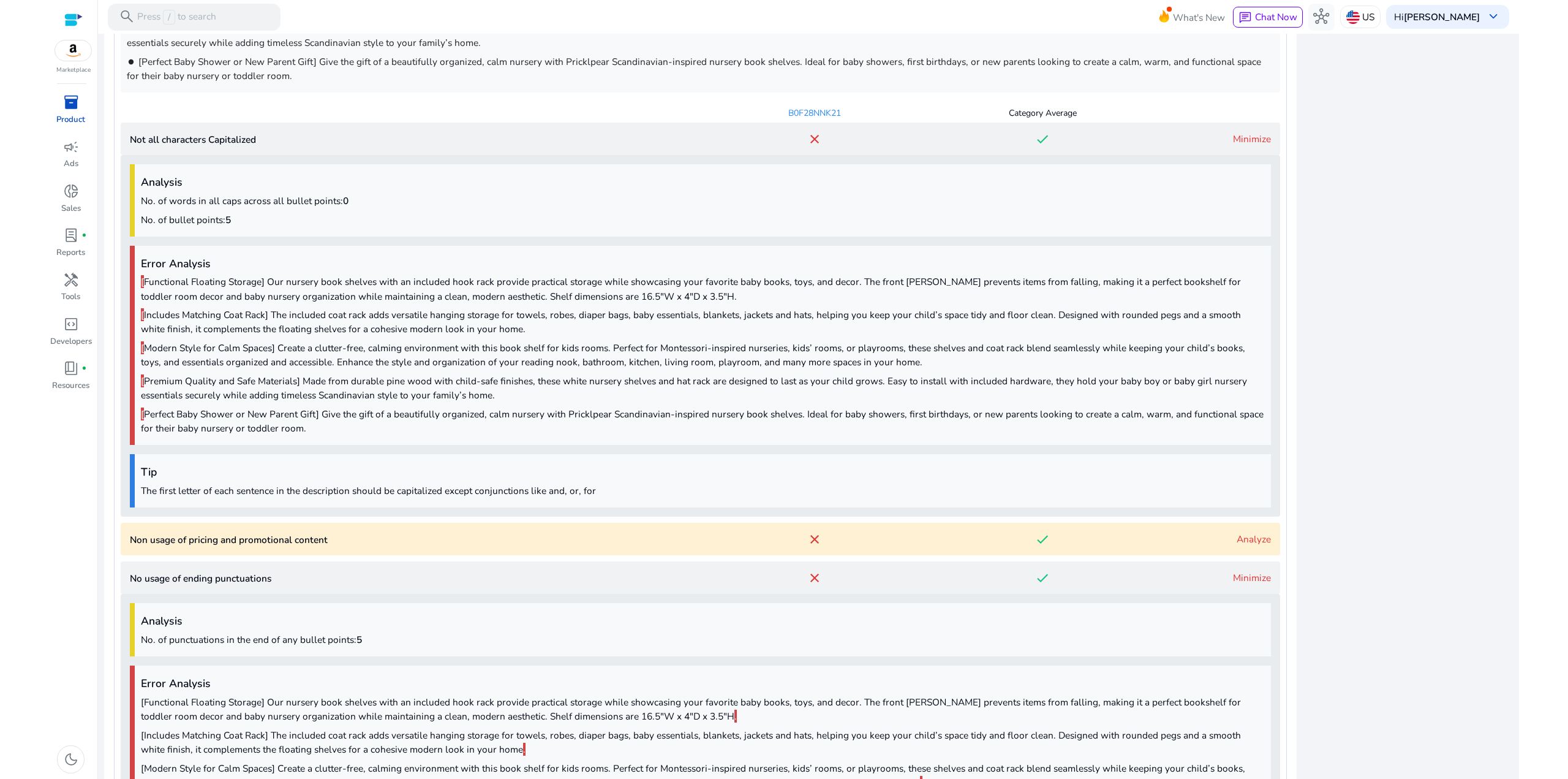
click at [220, 328] on p "[ Includes Matching Coat Rack] The included coat rack adds versatile hanging st…" at bounding box center [702, 322] width 1124 height 28
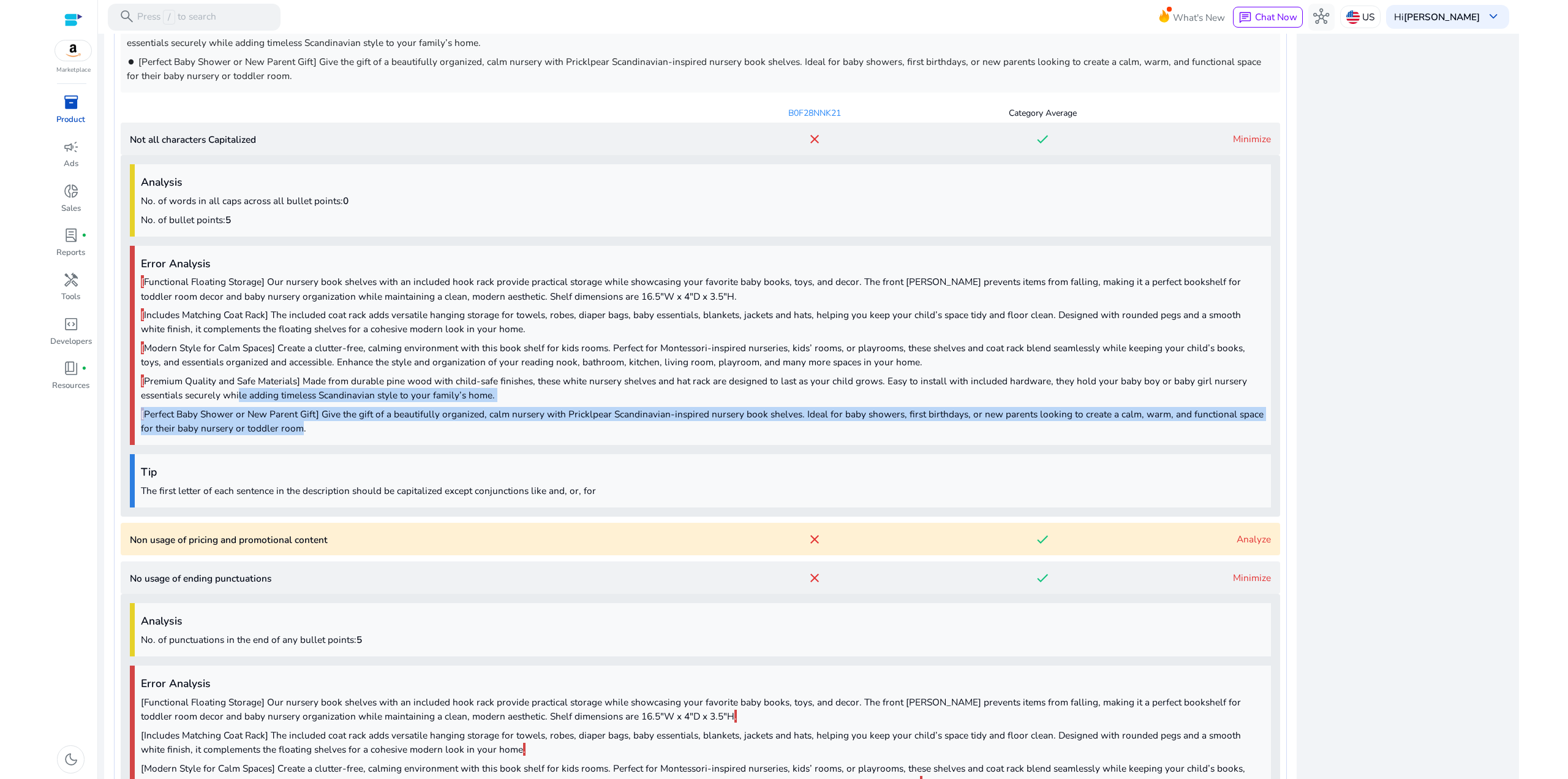
drag, startPoint x: 242, startPoint y: 399, endPoint x: 227, endPoint y: 373, distance: 30.0
click at [233, 380] on div "Error Analysis [ Functional Floating Storage] Our nursery book shelves with an …" at bounding box center [700, 345] width 1141 height 200
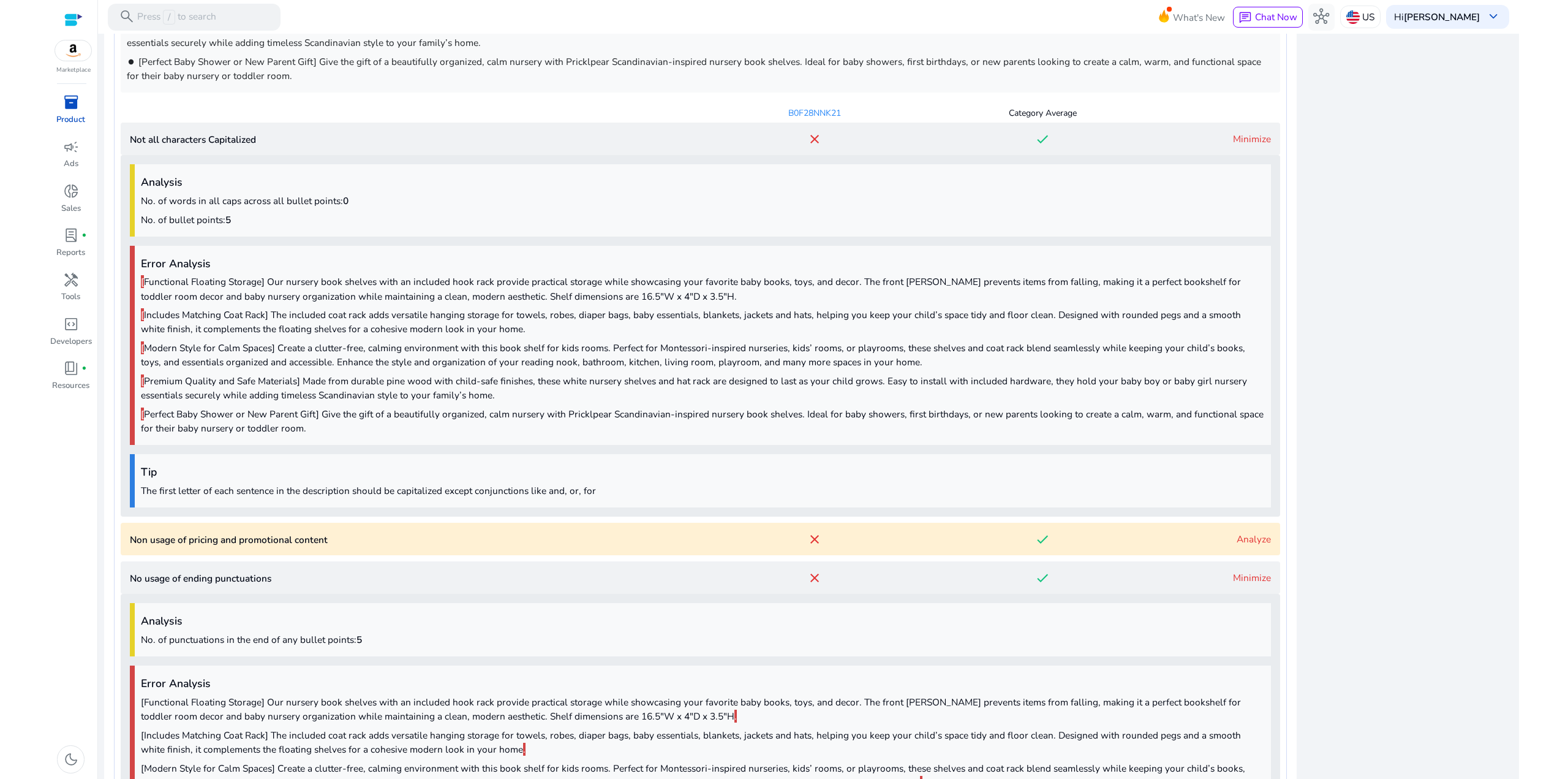
click at [227, 372] on div "Error Analysis [ Functional Floating Storage] Our nursery book shelves with an …" at bounding box center [700, 345] width 1141 height 200
drag, startPoint x: 278, startPoint y: 429, endPoint x: 257, endPoint y: 396, distance: 39.1
click at [277, 427] on div "Analysis No. of words in all caps across all bullet points: 0 No. of bullet poi…" at bounding box center [700, 336] width 1159 height 362
click at [257, 396] on p "[ Premium Quality and Safe Materials] Made from durable pine wood with child-sa…" at bounding box center [702, 388] width 1124 height 28
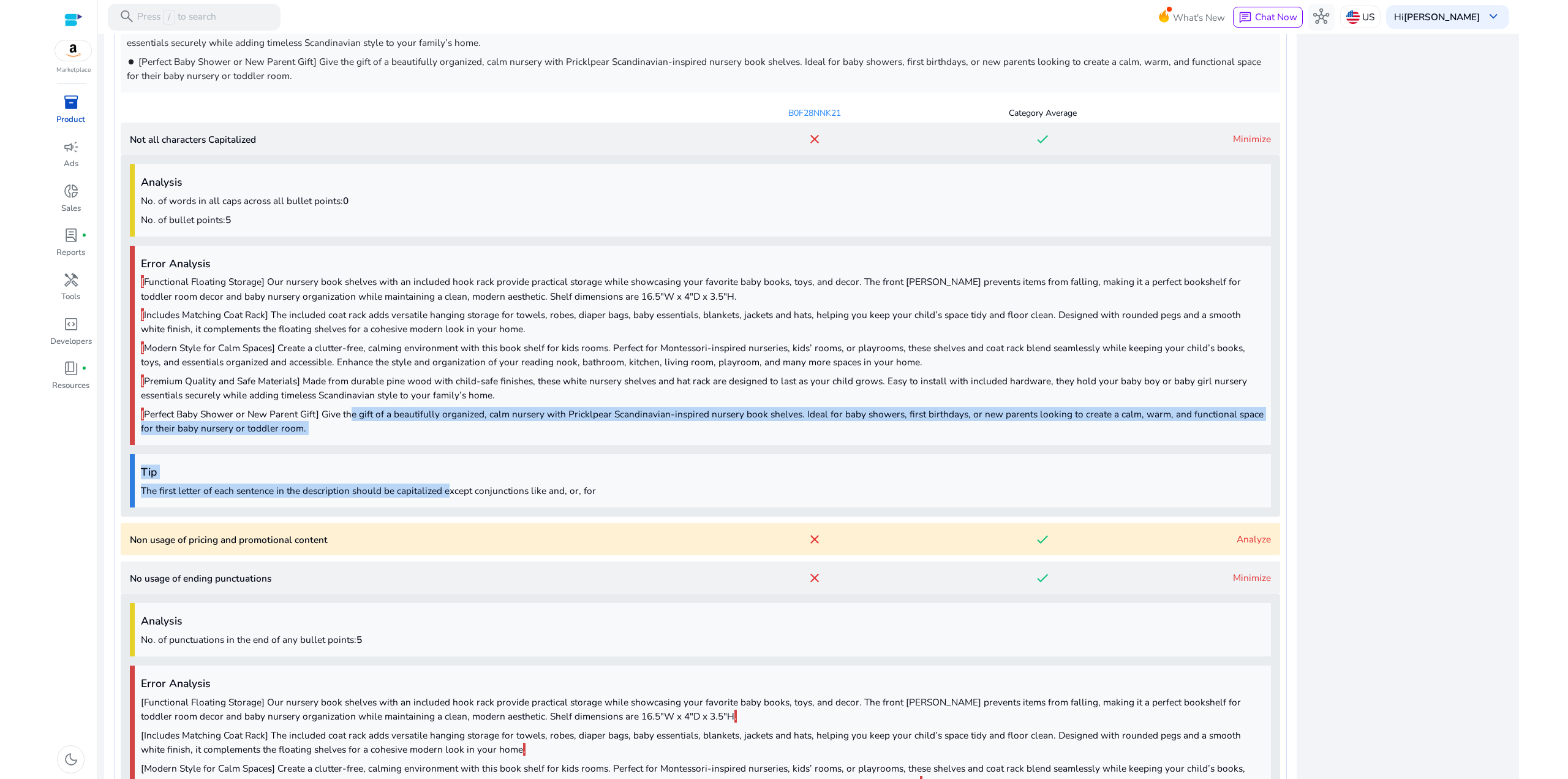
drag, startPoint x: 444, startPoint y: 499, endPoint x: 331, endPoint y: 379, distance: 164.8
click at [343, 398] on div "Analysis No. of words in all caps across all bullet points: 0 No. of bullet poi…" at bounding box center [700, 336] width 1159 height 362
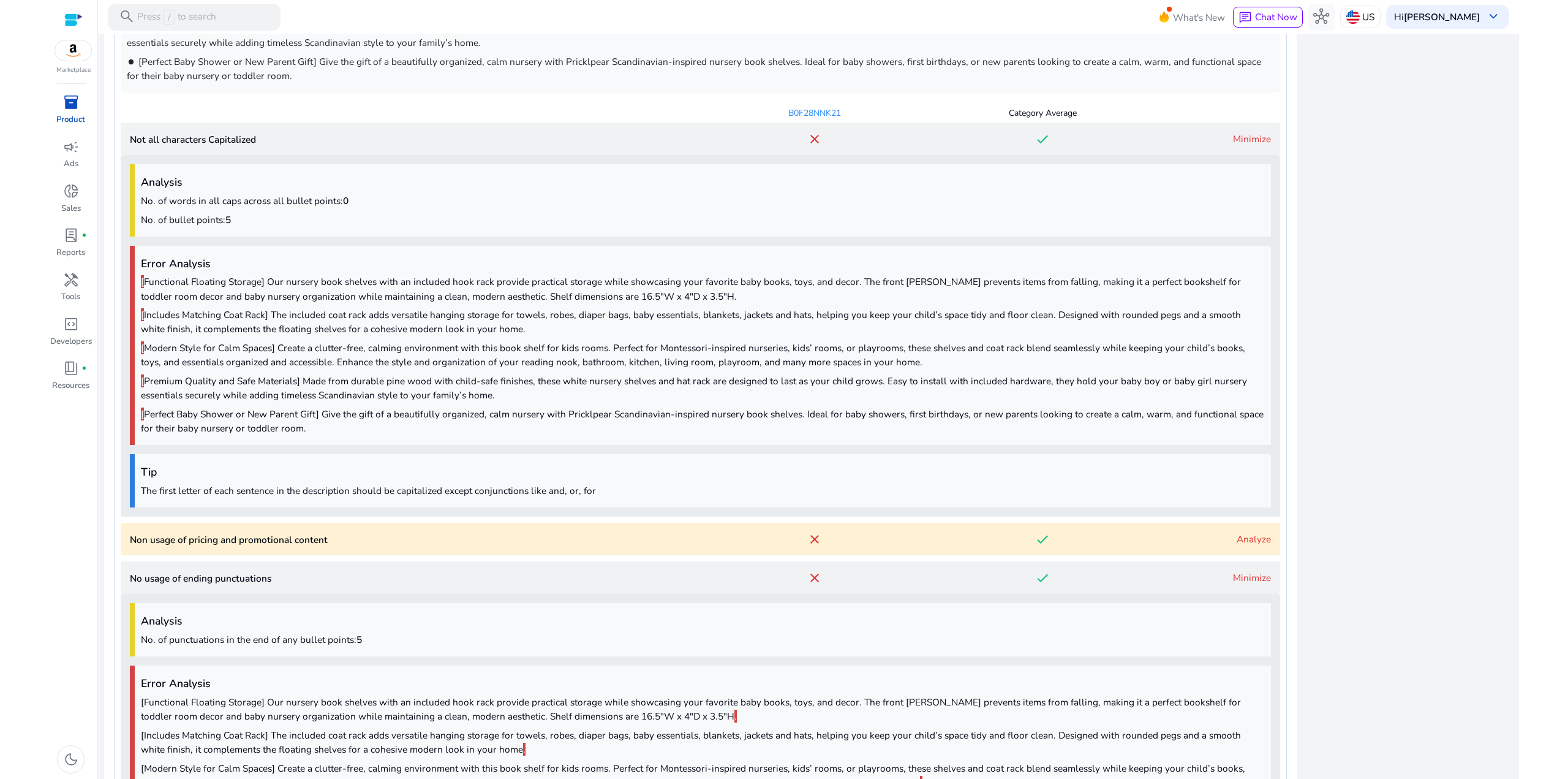
click at [326, 374] on p "[ Premium Quality and Safe Materials] Made from durable pine wood with child-sa…" at bounding box center [702, 388] width 1124 height 28
drag, startPoint x: 607, startPoint y: 489, endPoint x: 377, endPoint y: 408, distance: 243.8
click at [381, 413] on div "Analysis No. of words in all caps across all bullet points: 0 No. of bullet poi…" at bounding box center [700, 336] width 1159 height 362
click at [367, 392] on p "[ Premium Quality and Safe Materials] Made from durable pine wood with child-sa…" at bounding box center [702, 388] width 1124 height 28
drag, startPoint x: 600, startPoint y: 492, endPoint x: 409, endPoint y: 396, distance: 213.8
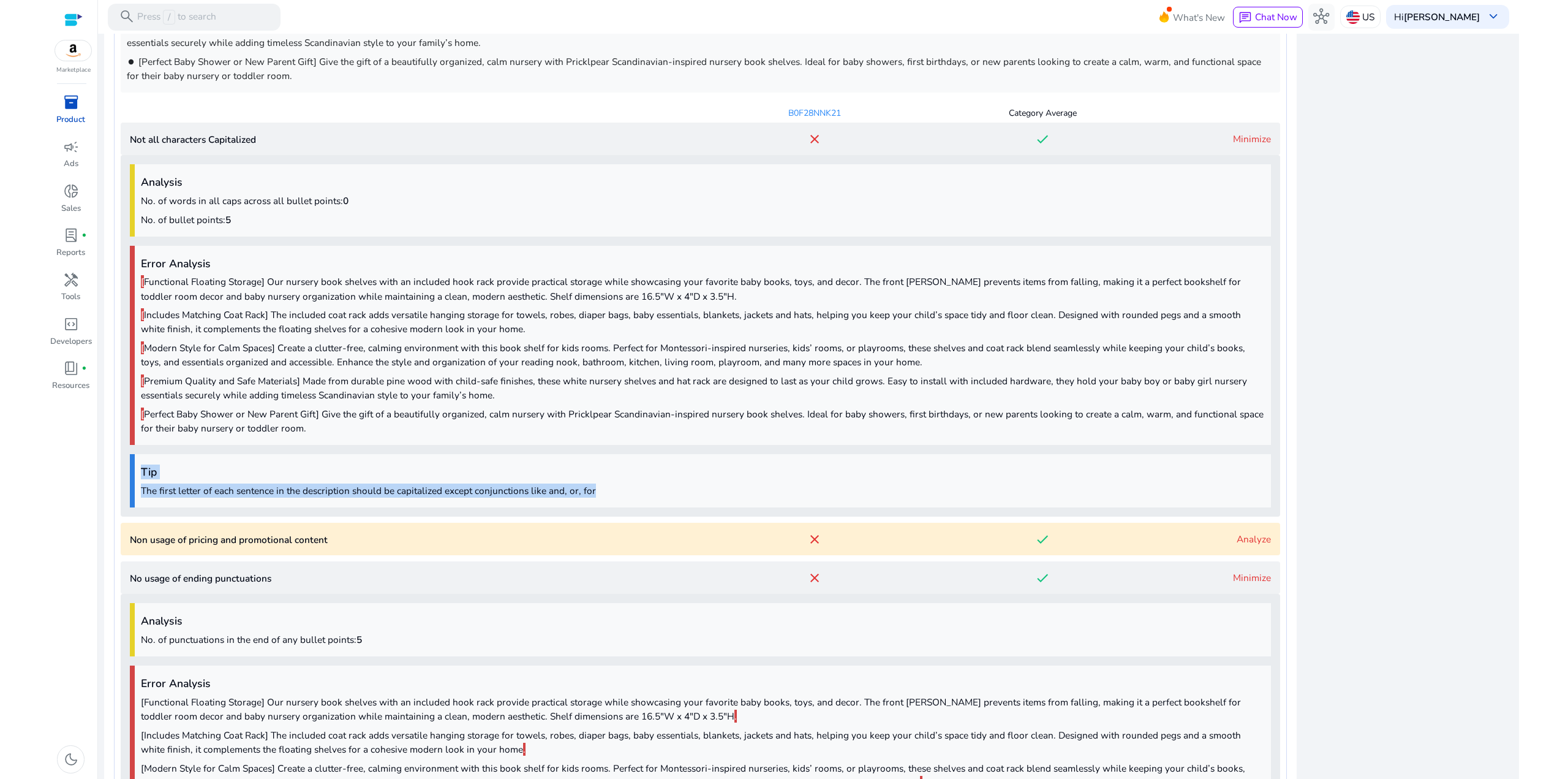
click at [429, 414] on div "Analysis No. of words in all caps across all bullet points: 0 No. of bullet poi…" at bounding box center [700, 336] width 1159 height 362
click at [401, 389] on p "[ Premium Quality and Safe Materials] Made from durable pine wood with child-sa…" at bounding box center [702, 388] width 1124 height 28
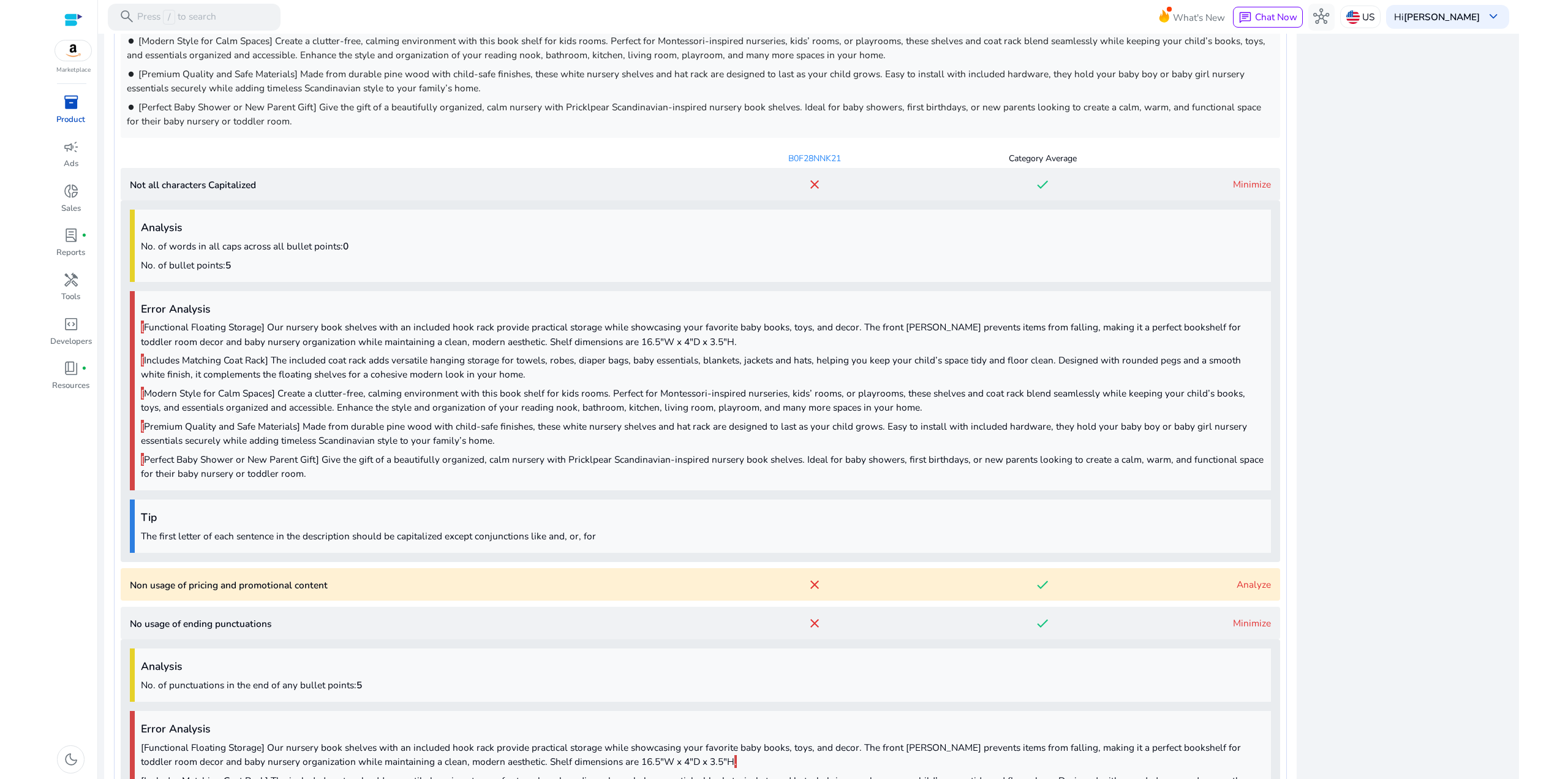
scroll to position [1022, 0]
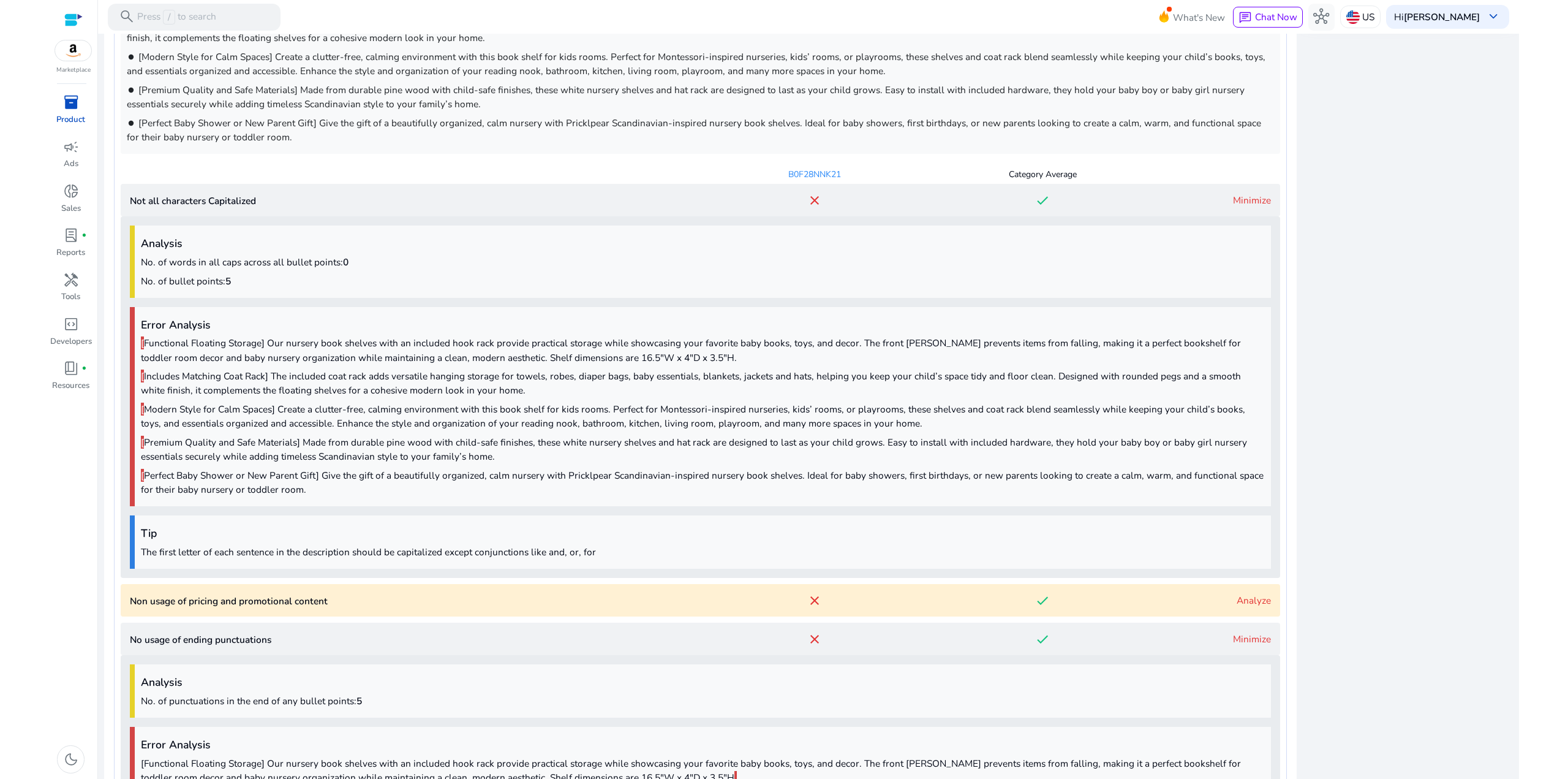
click at [1246, 201] on link "Minimize" at bounding box center [1252, 200] width 38 height 13
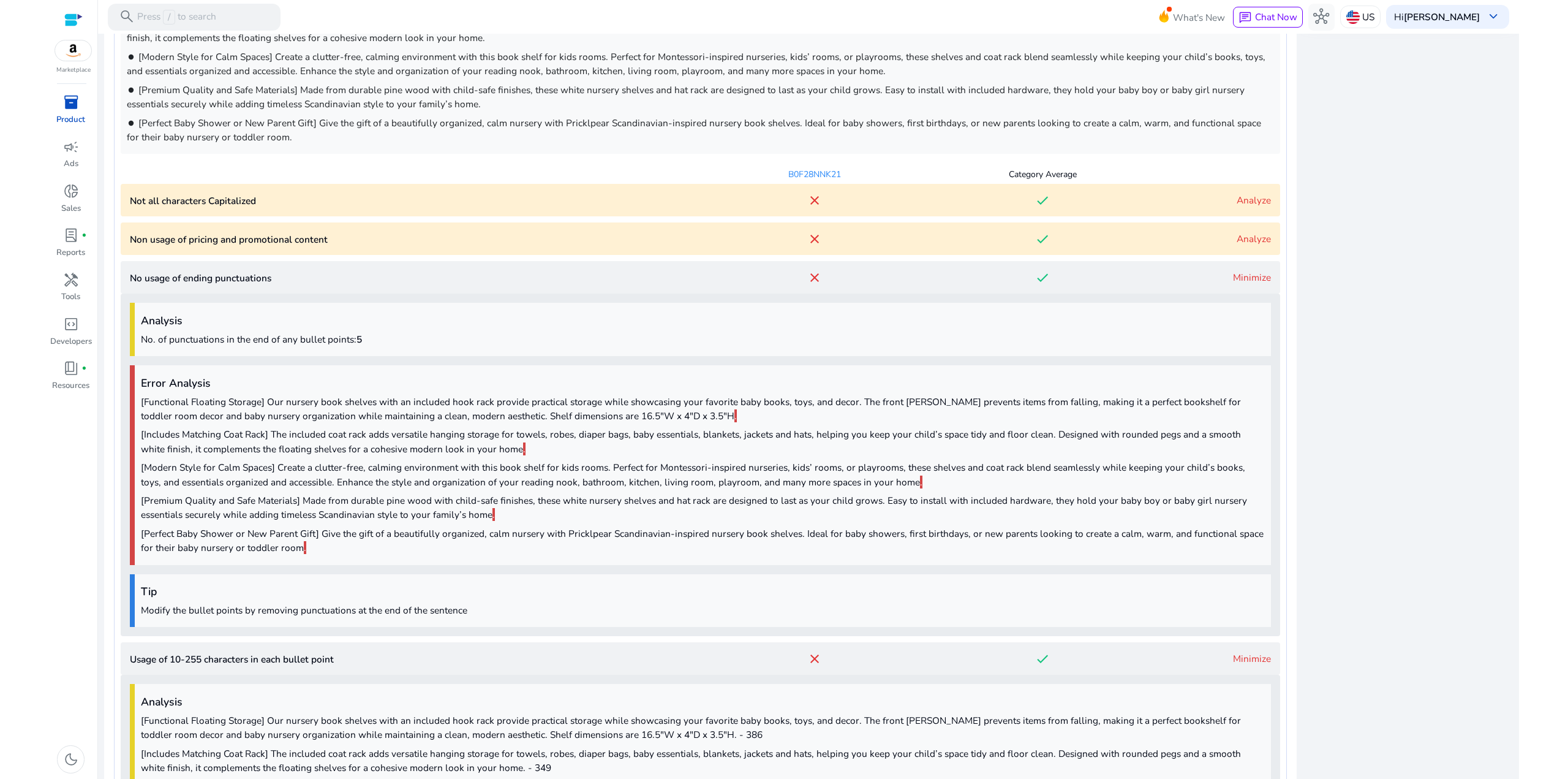
click at [1240, 281] on link "Minimize" at bounding box center [1252, 277] width 38 height 13
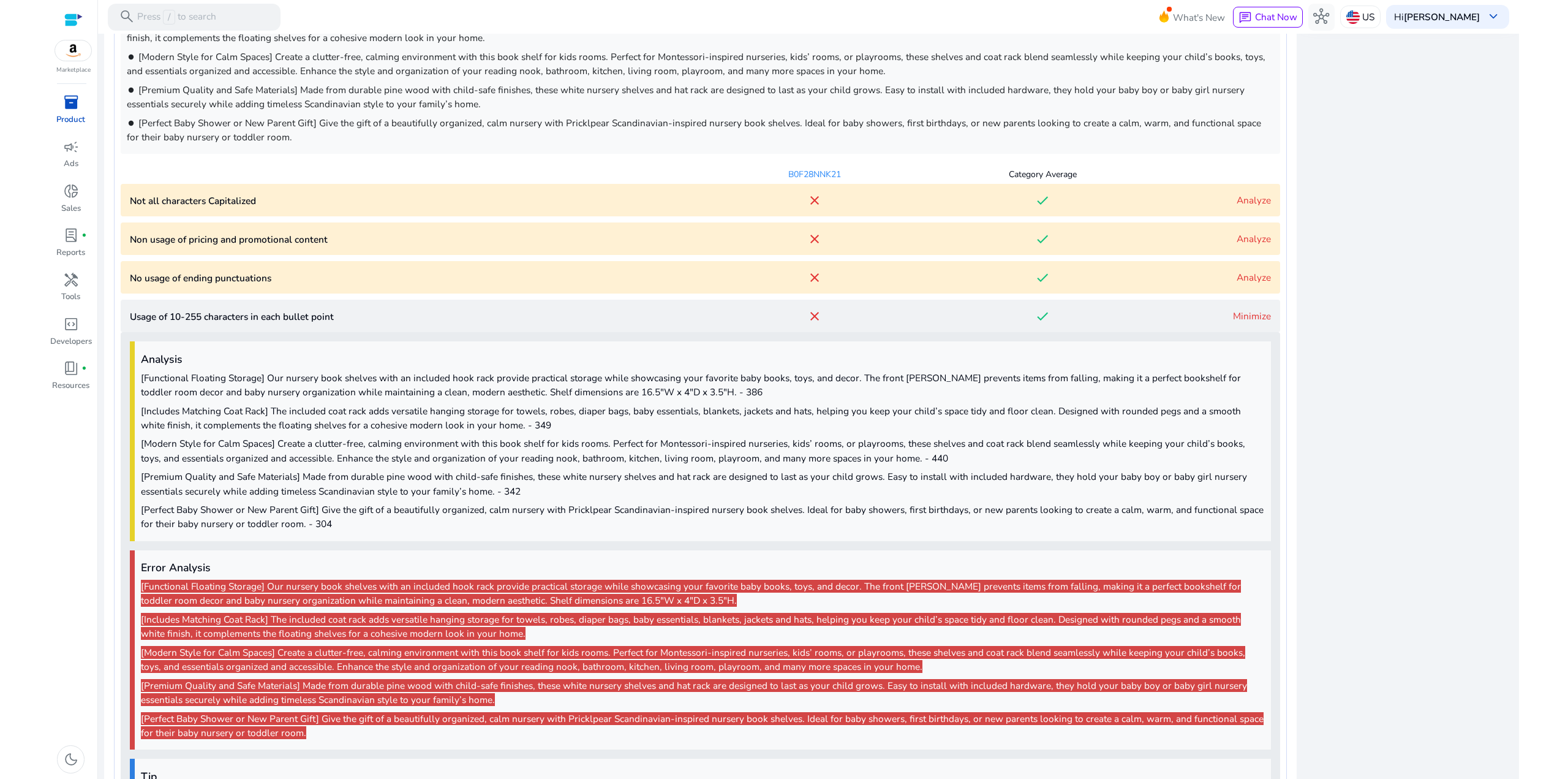
click at [1243, 243] on link "Analyze" at bounding box center [1253, 238] width 34 height 13
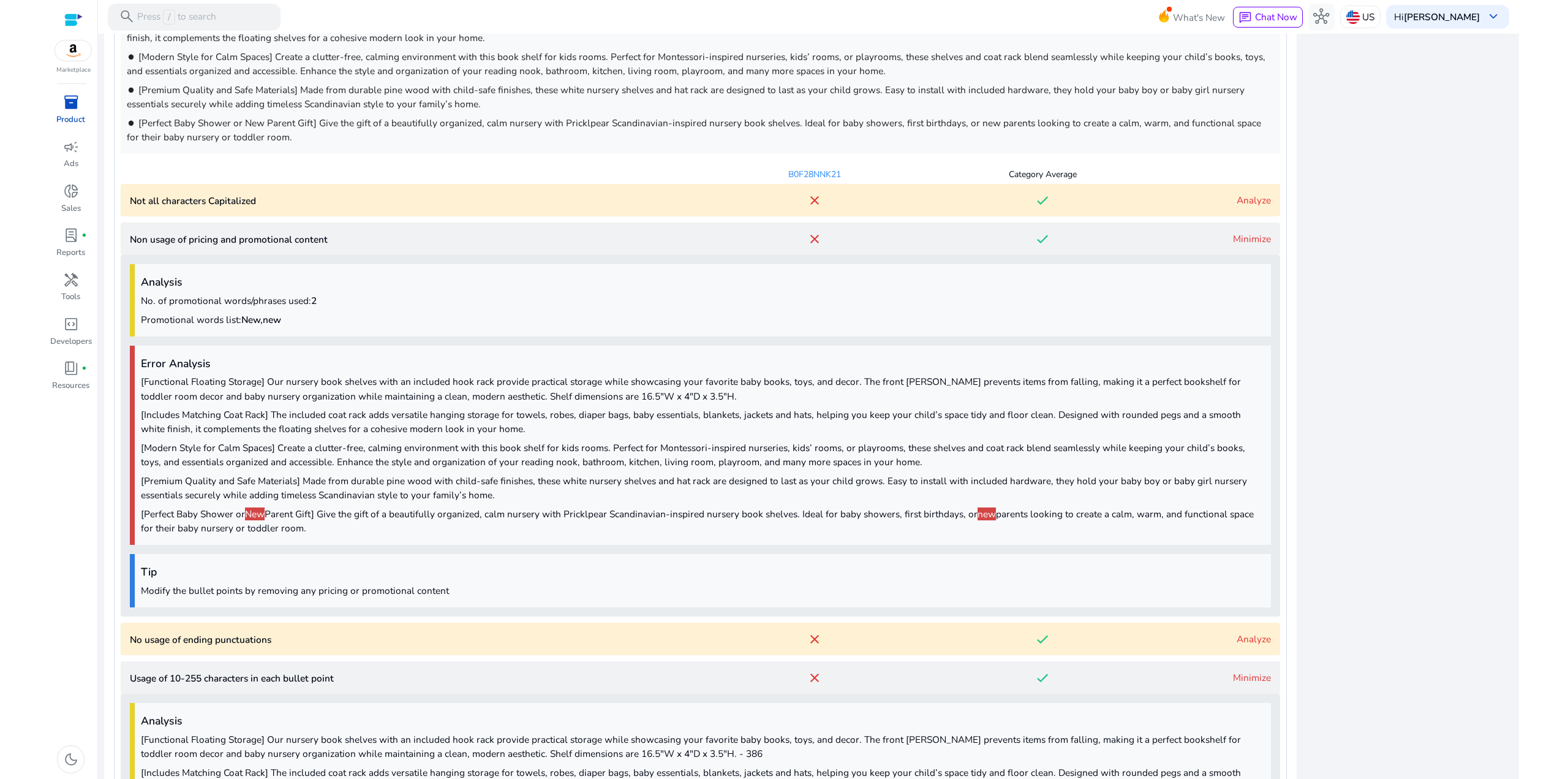
click at [1243, 243] on link "Minimize" at bounding box center [1252, 238] width 38 height 13
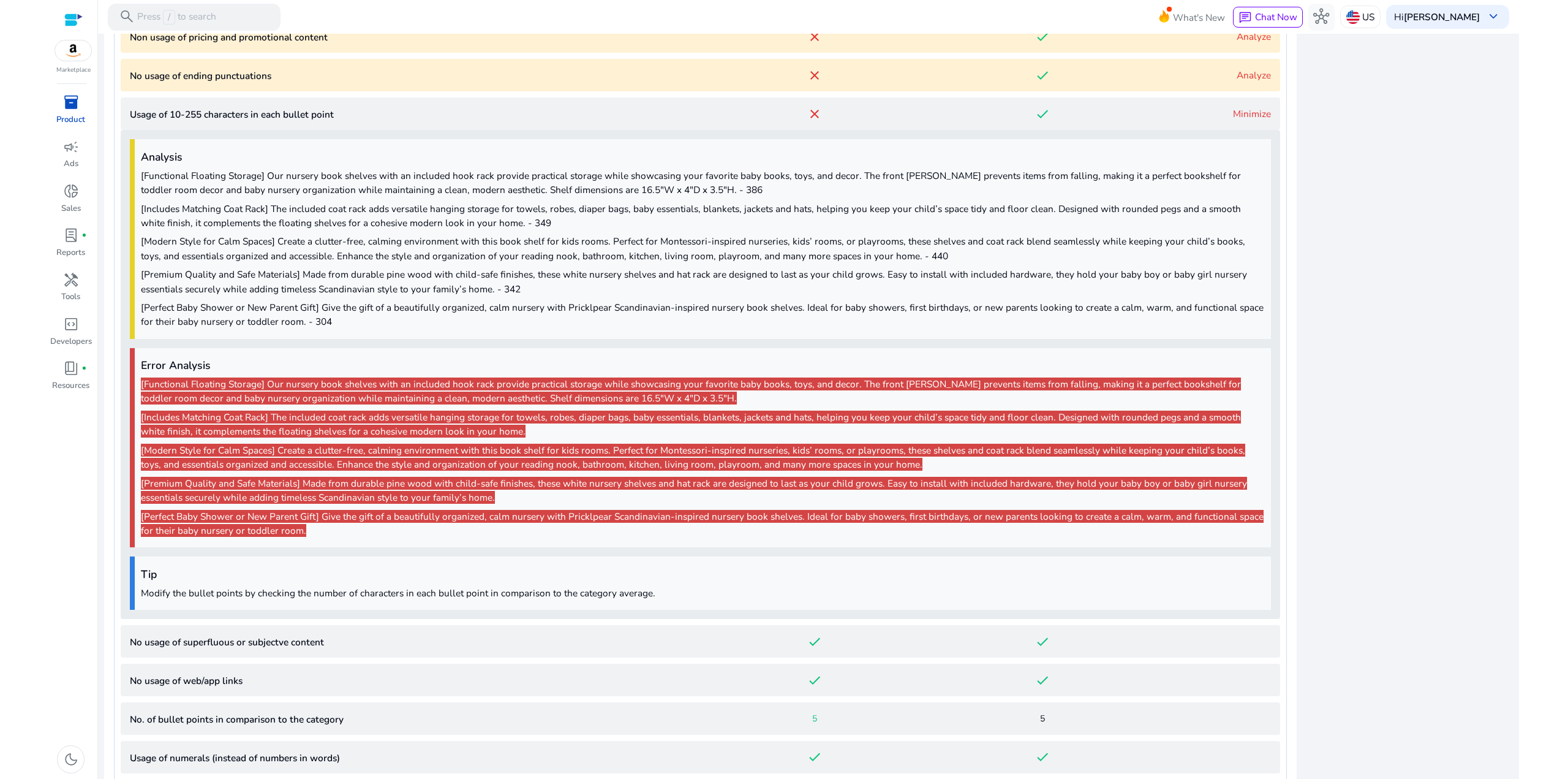
scroll to position [1245, 0]
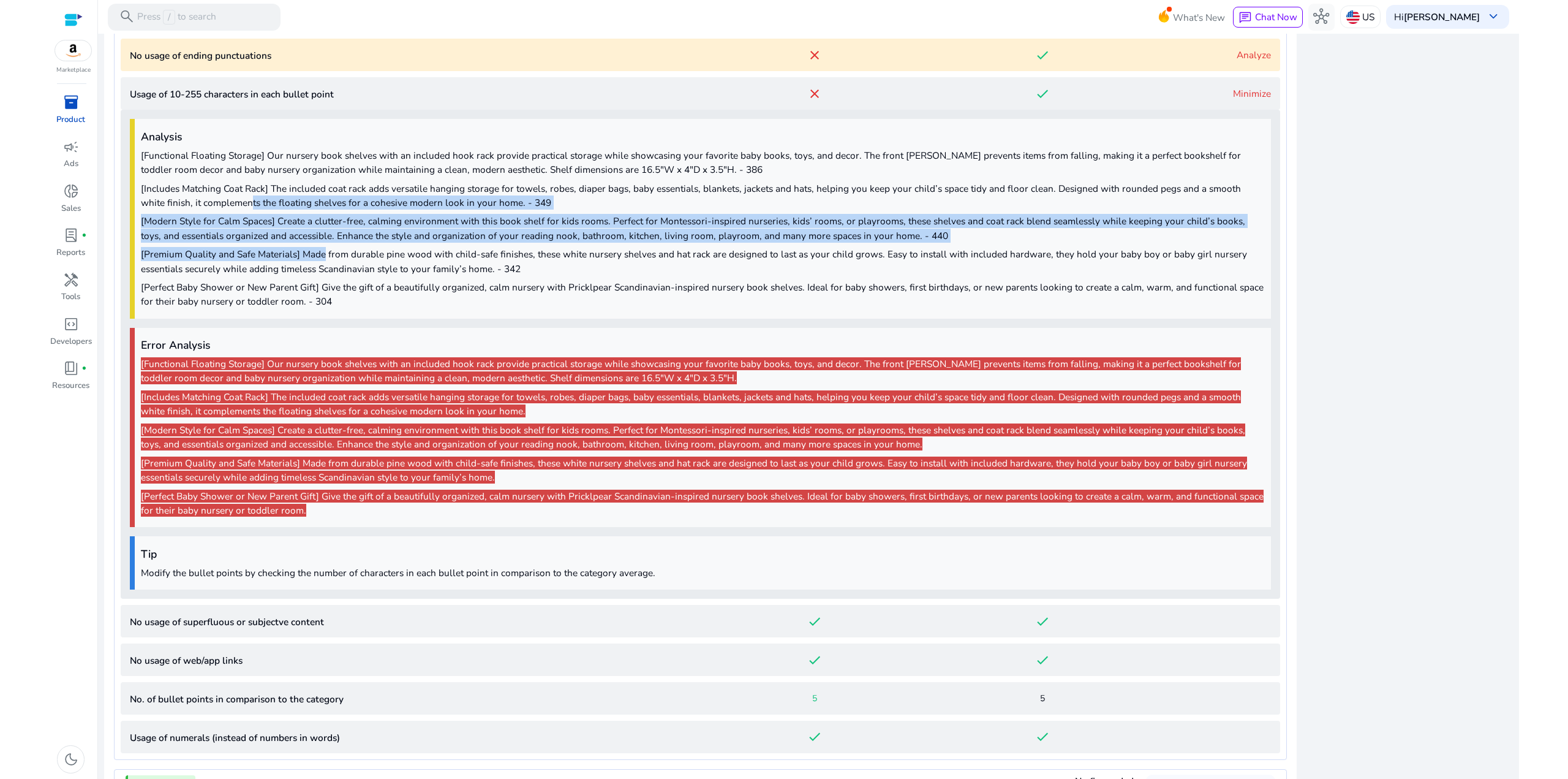
drag, startPoint x: 228, startPoint y: 210, endPoint x: 218, endPoint y: 195, distance: 18.0
click at [218, 198] on span "[Functional Floating Storage] Our nursery book shelves with an included hook ra…" at bounding box center [702, 228] width 1124 height 160
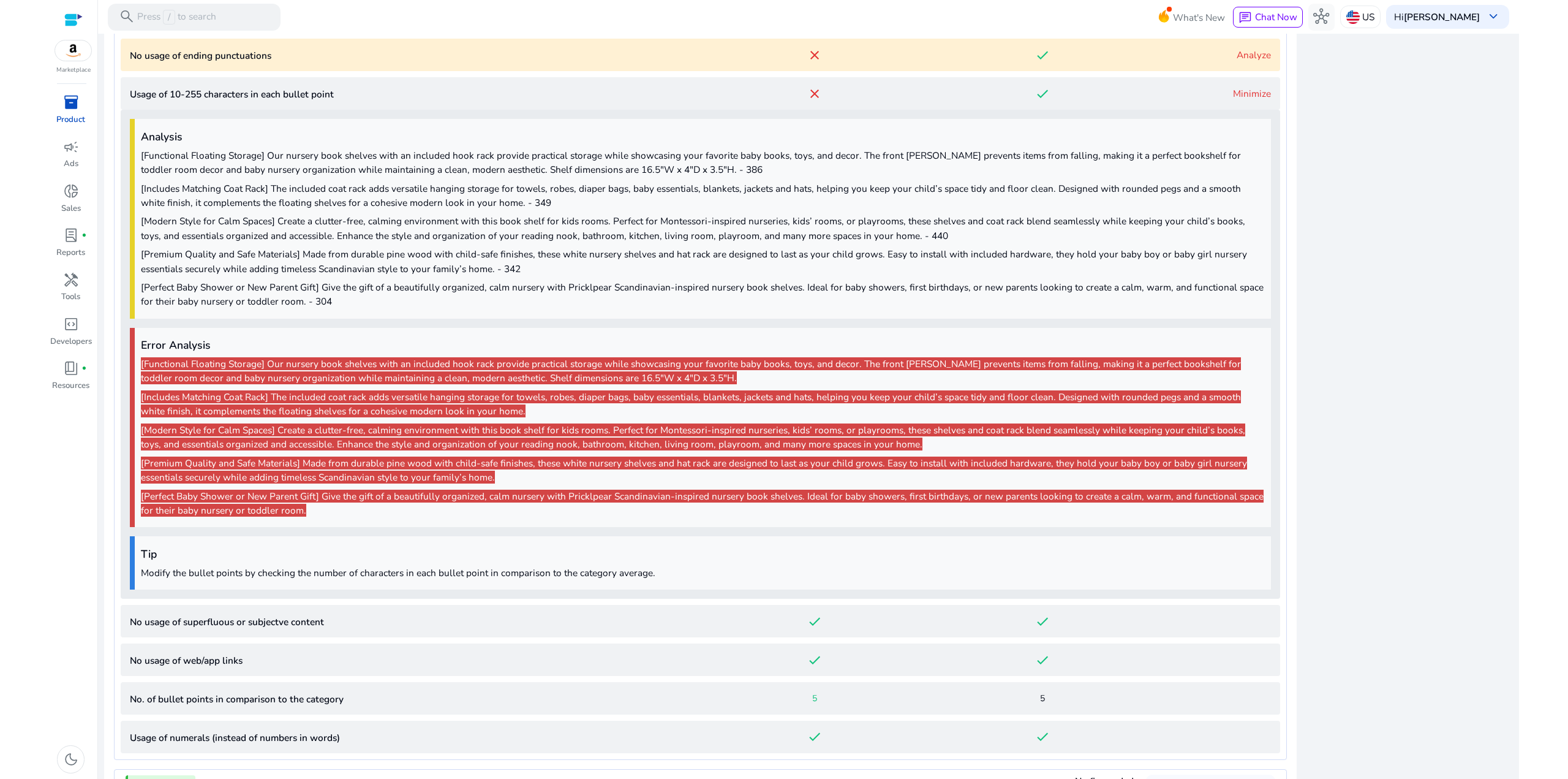
click at [218, 195] on p "[Includes Matching Coat Rack] The included coat rack adds versatile hanging sto…" at bounding box center [702, 195] width 1124 height 28
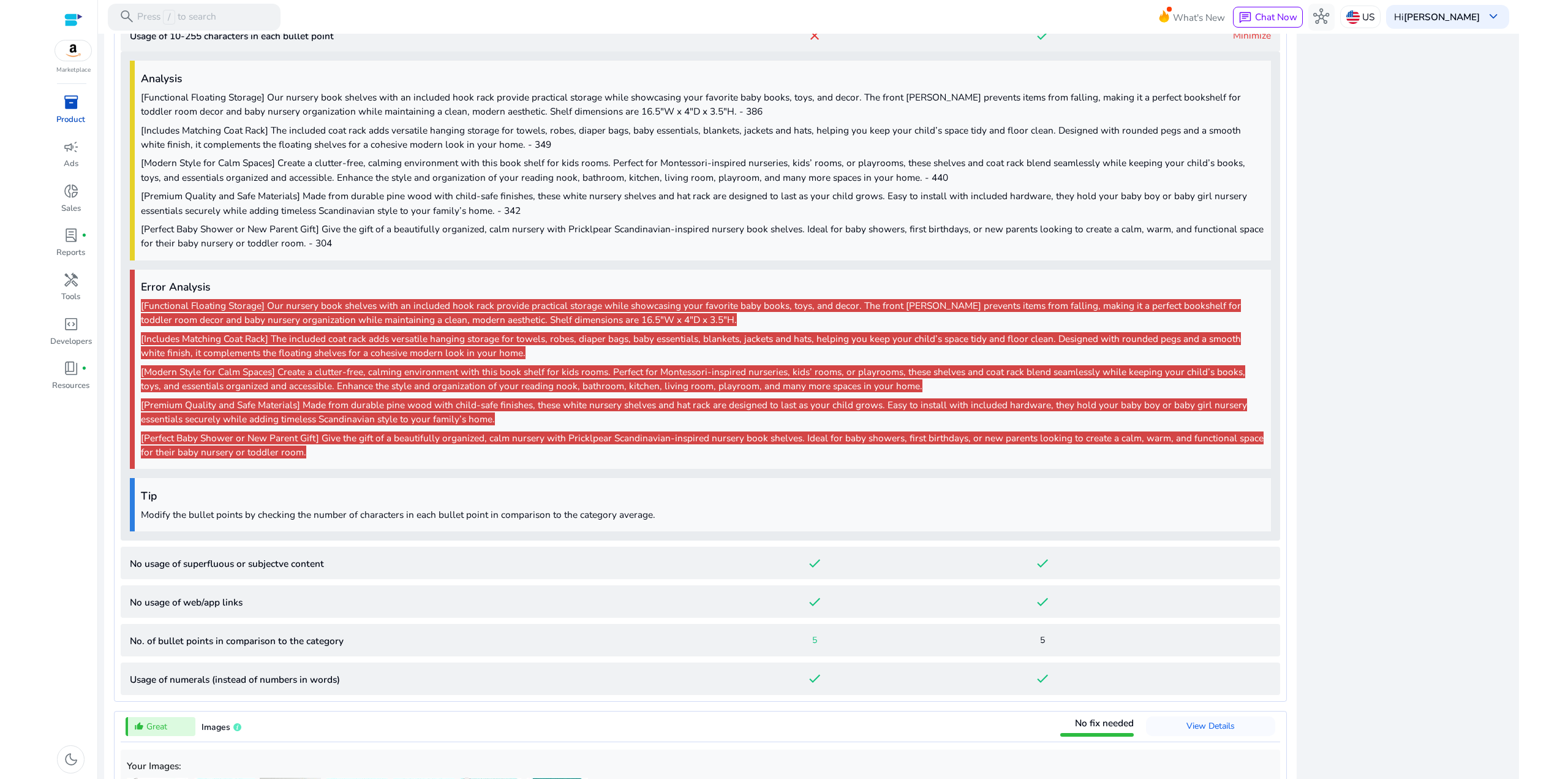
scroll to position [1306, 0]
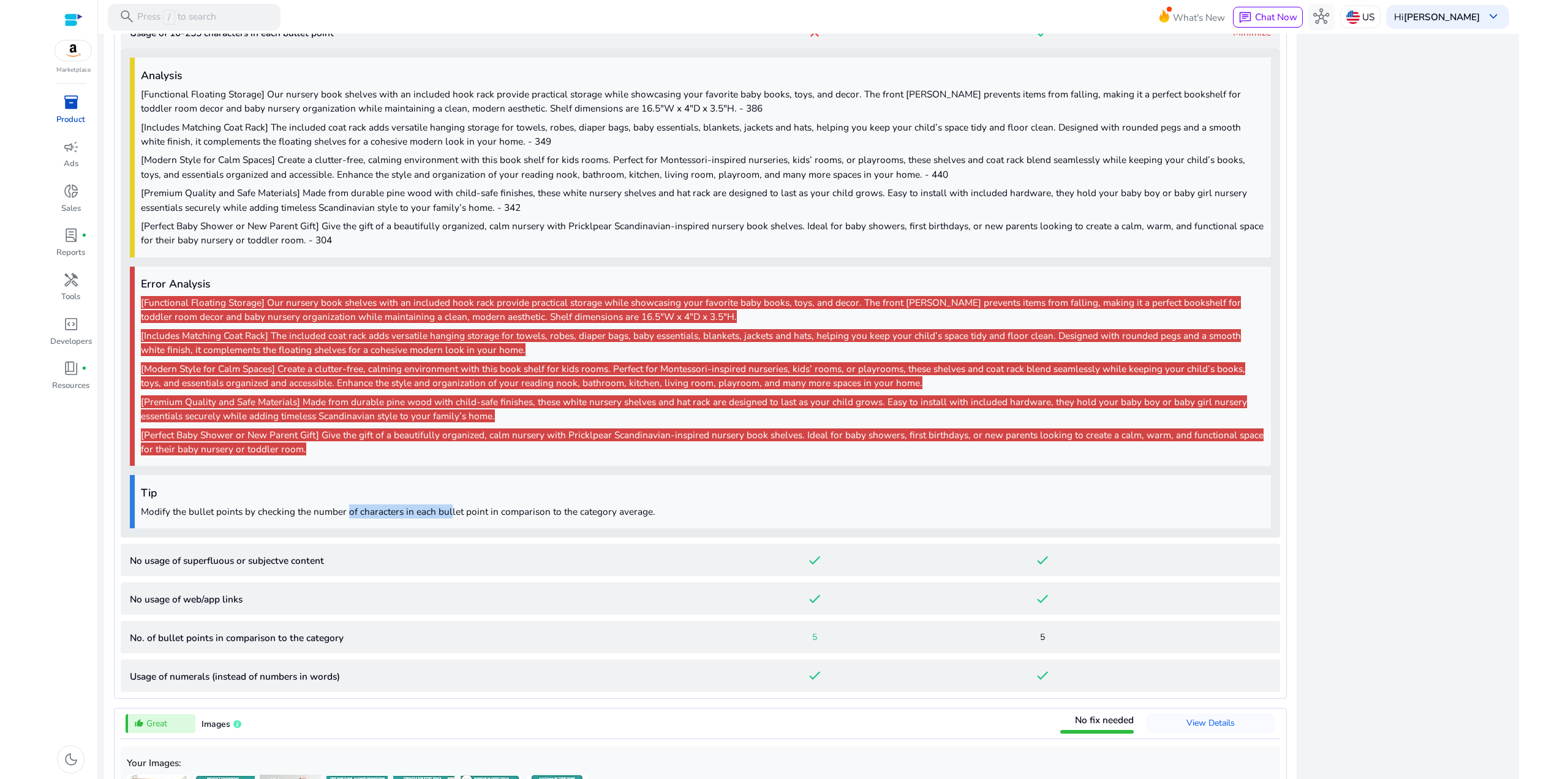
click at [346, 506] on p "Modify the bullet points by checking the number of characters in each bullet po…" at bounding box center [702, 511] width 1124 height 14
click at [346, 505] on p "Modify the bullet points by checking the number of characters in each bullet po…" at bounding box center [702, 511] width 1124 height 14
drag, startPoint x: 576, startPoint y: 509, endPoint x: 339, endPoint y: 505, distance: 237.0
click at [338, 506] on p "Modify the bullet points by checking the number of characters in each bullet po…" at bounding box center [702, 511] width 1124 height 14
click at [339, 505] on p "Modify the bullet points by checking the number of characters in each bullet po…" at bounding box center [702, 511] width 1124 height 14
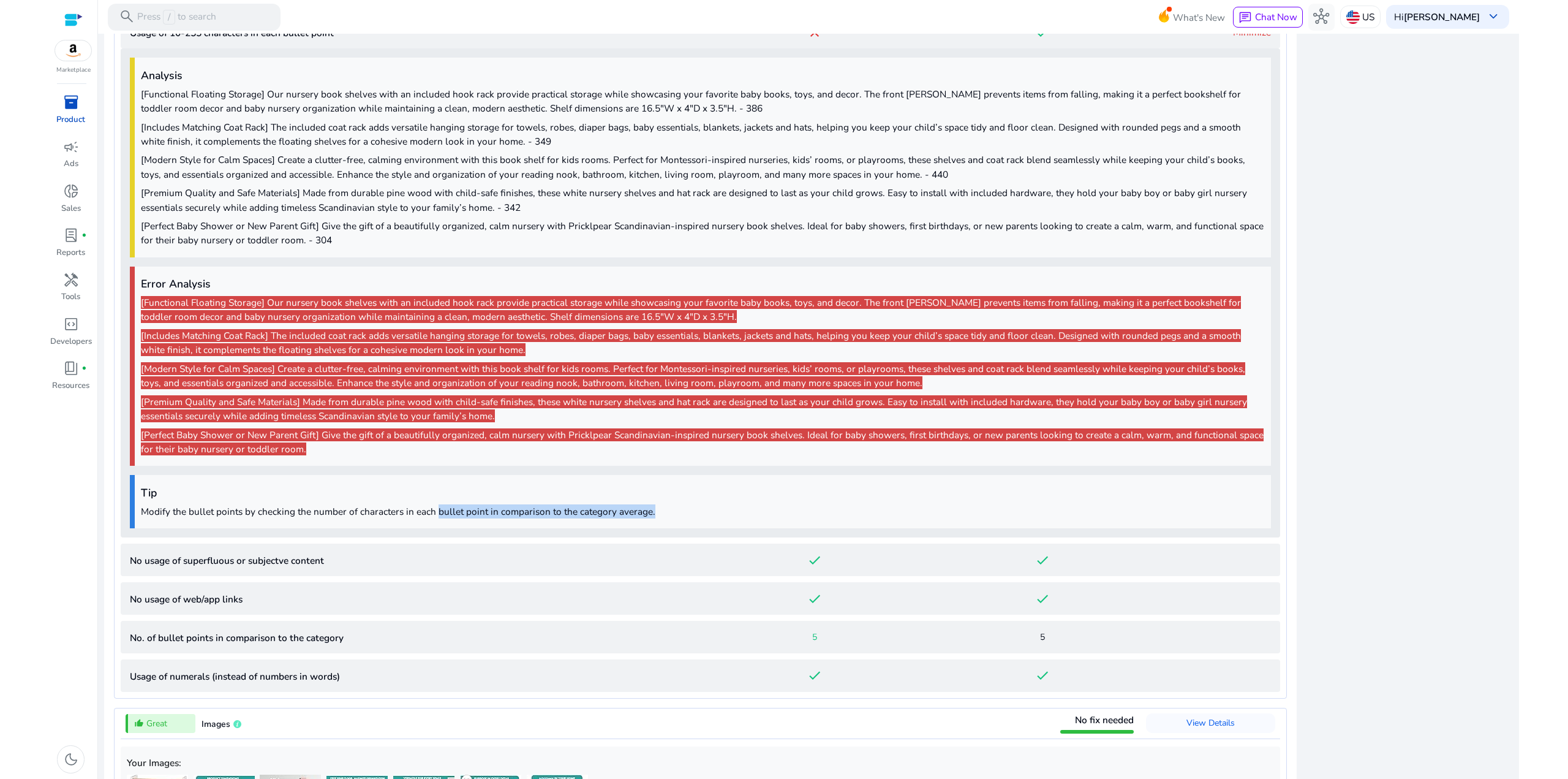
drag, startPoint x: 660, startPoint y: 518, endPoint x: 433, endPoint y: 502, distance: 227.6
click at [433, 502] on div "Tip Modify the bullet points by checking the number of characters in each bulle…" at bounding box center [700, 502] width 1141 height 53
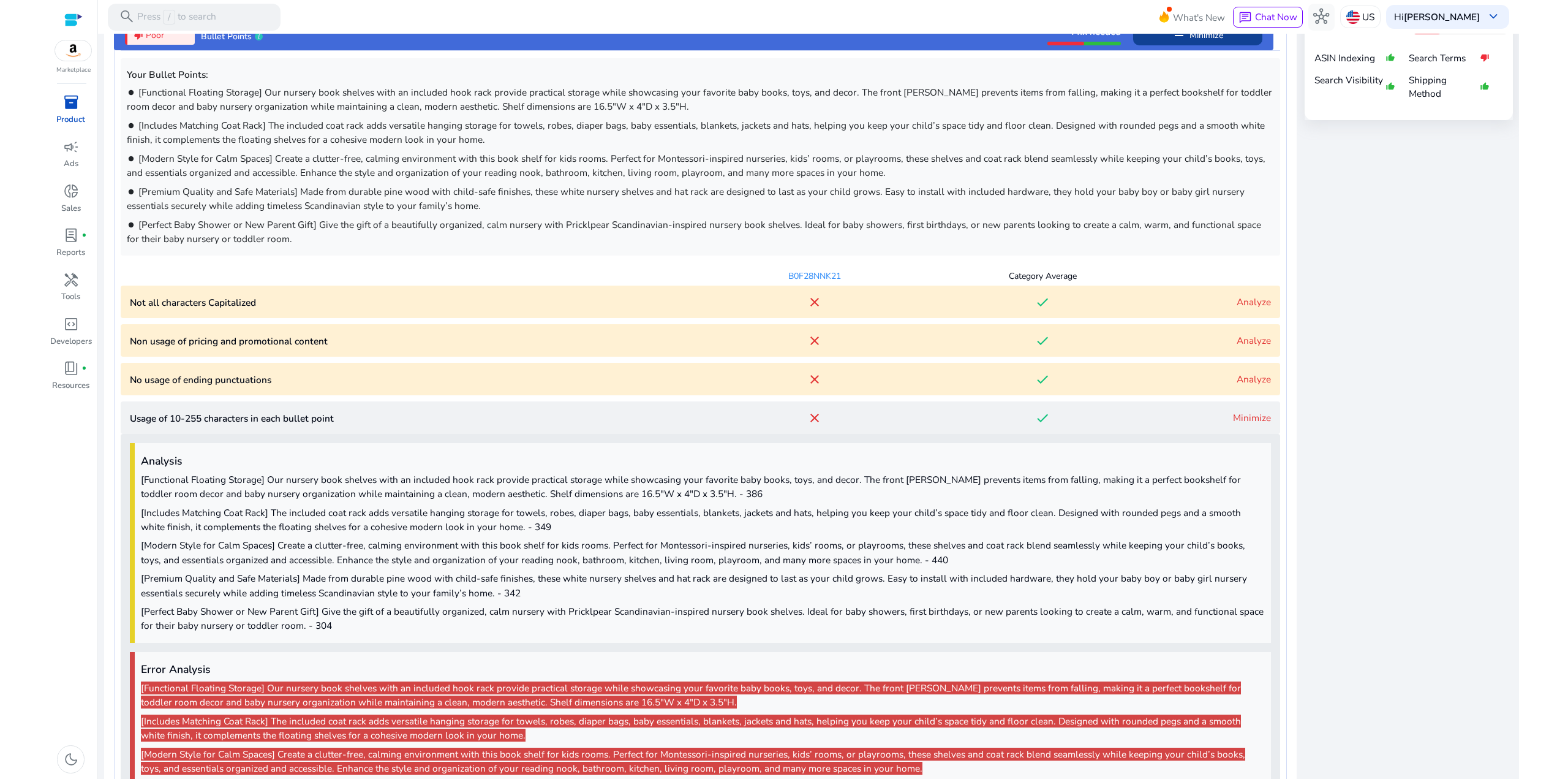
scroll to position [1000, 0]
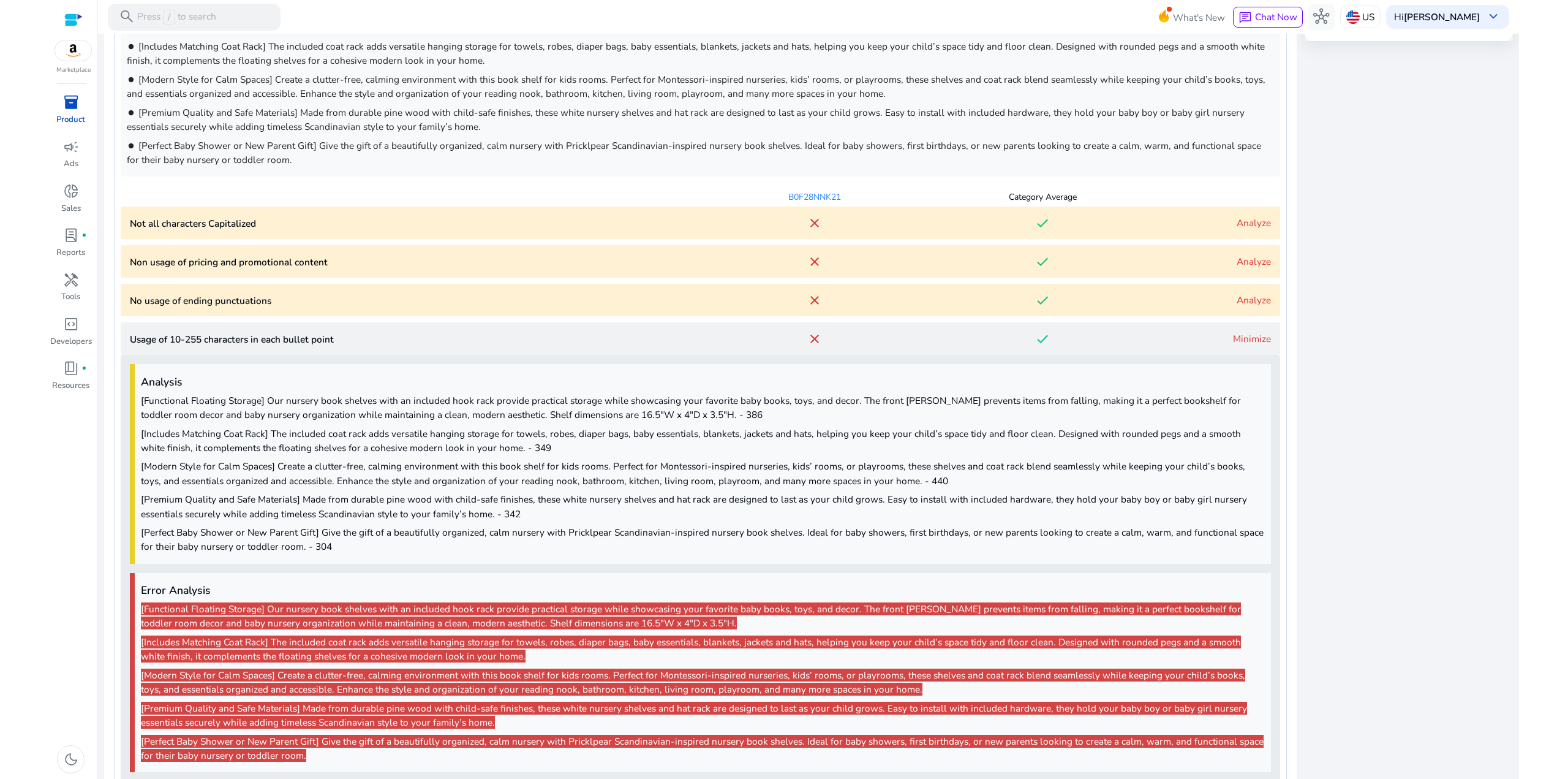
drag, startPoint x: 659, startPoint y: 546, endPoint x: 533, endPoint y: 485, distance: 140.0
click at [545, 494] on span "[Functional Floating Storage] Our nursery book shelves with an included hook ra…" at bounding box center [702, 473] width 1124 height 160
click at [523, 479] on p "[Modern Style for Calm Spaces] Create a clutter-free, calming environment with …" at bounding box center [702, 472] width 1124 height 28
drag, startPoint x: 594, startPoint y: 541, endPoint x: 480, endPoint y: 476, distance: 131.2
click at [482, 479] on span "[Functional Floating Storage] Our nursery book shelves with an included hook ra…" at bounding box center [702, 473] width 1124 height 160
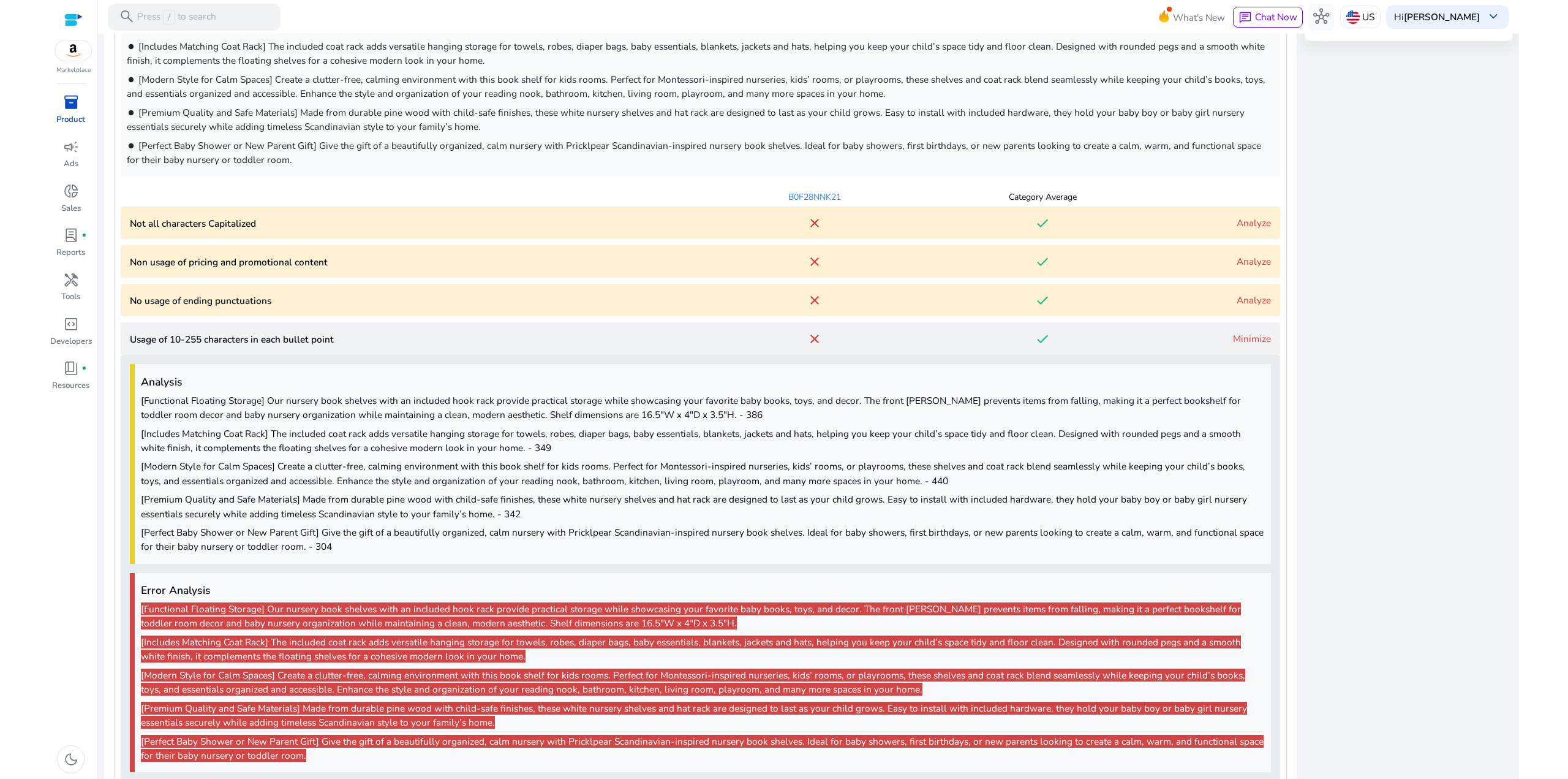
click at [480, 475] on p "[Modern Style for Calm Spaces] Create a clutter-free, calming environment with …" at bounding box center [702, 472] width 1124 height 28
drag, startPoint x: 624, startPoint y: 554, endPoint x: 428, endPoint y: 465, distance: 215.3
click at [428, 465] on div "Analysis [Functional Floating Storage] Our nursery book shelves with an include…" at bounding box center [700, 464] width 1141 height 200
click at [428, 464] on p "[Modern Style for Calm Spaces] Create a clutter-free, calming environment with …" at bounding box center [702, 472] width 1124 height 28
click at [1241, 339] on link "Minimize" at bounding box center [1252, 338] width 38 height 13
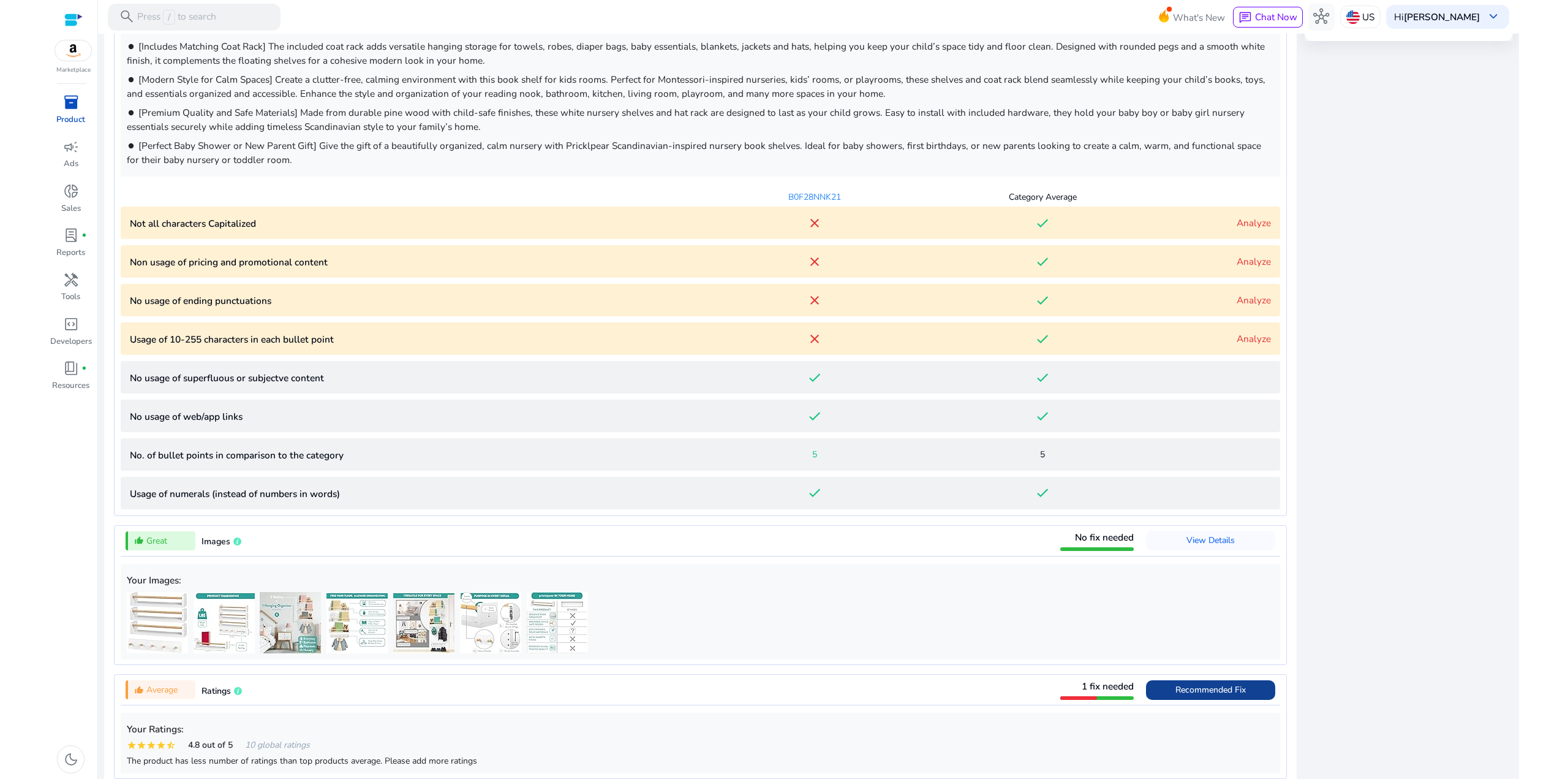
click at [1260, 335] on link "Analyze" at bounding box center [1253, 338] width 34 height 13
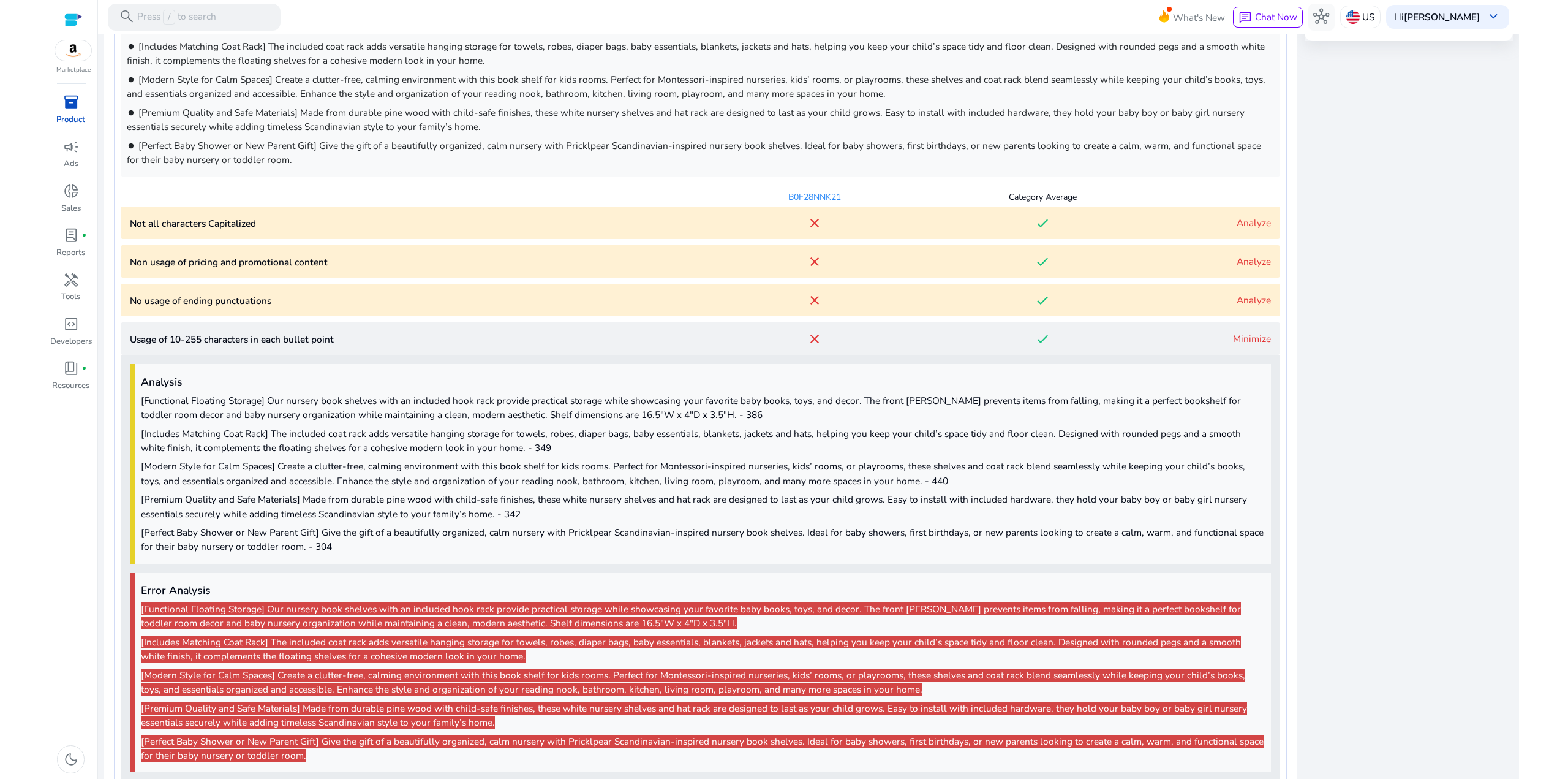
click at [1260, 335] on link "Minimize" at bounding box center [1252, 338] width 38 height 13
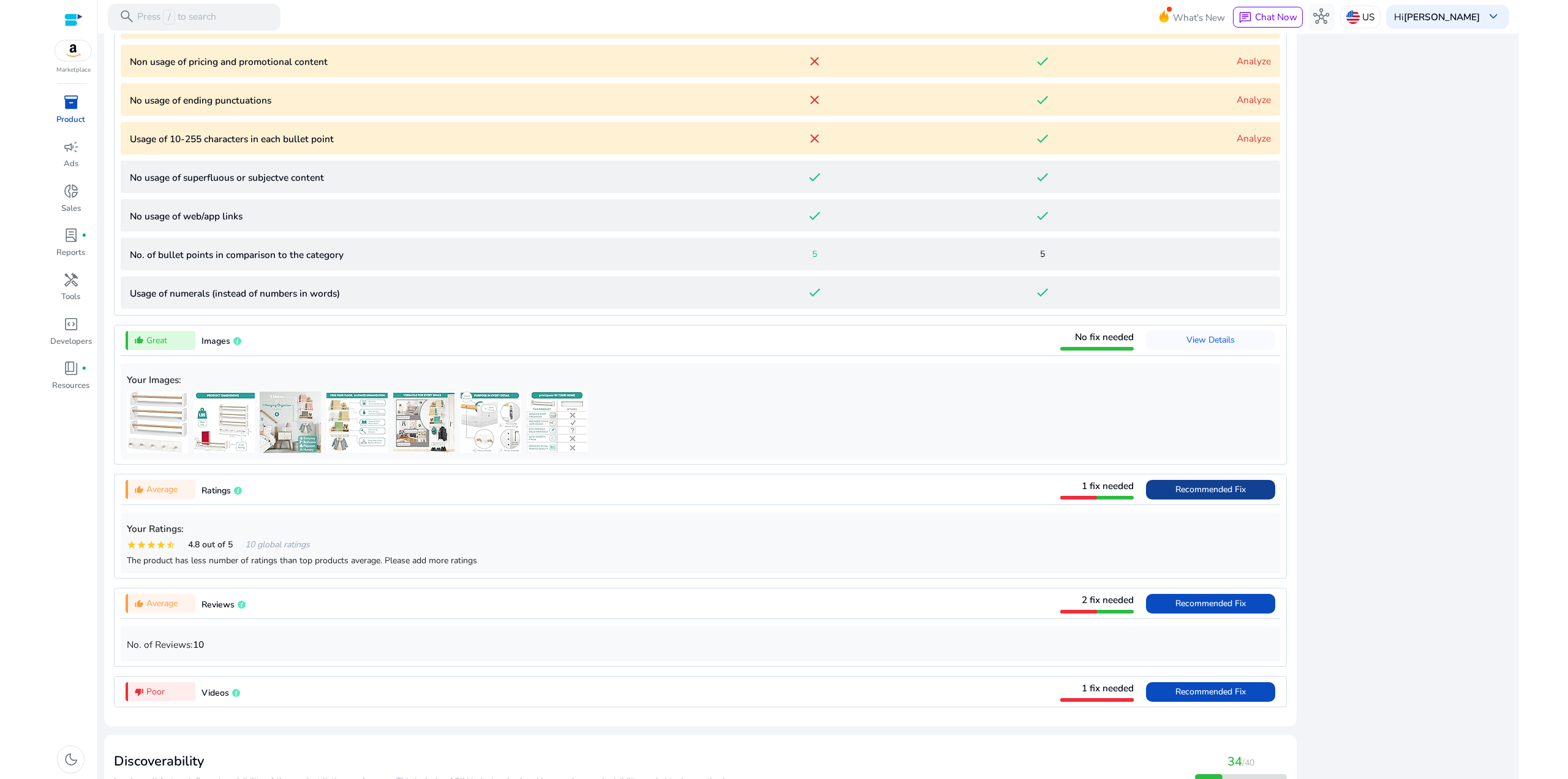
scroll to position [1200, 0]
click at [1258, 139] on link "Analyze" at bounding box center [1253, 139] width 34 height 13
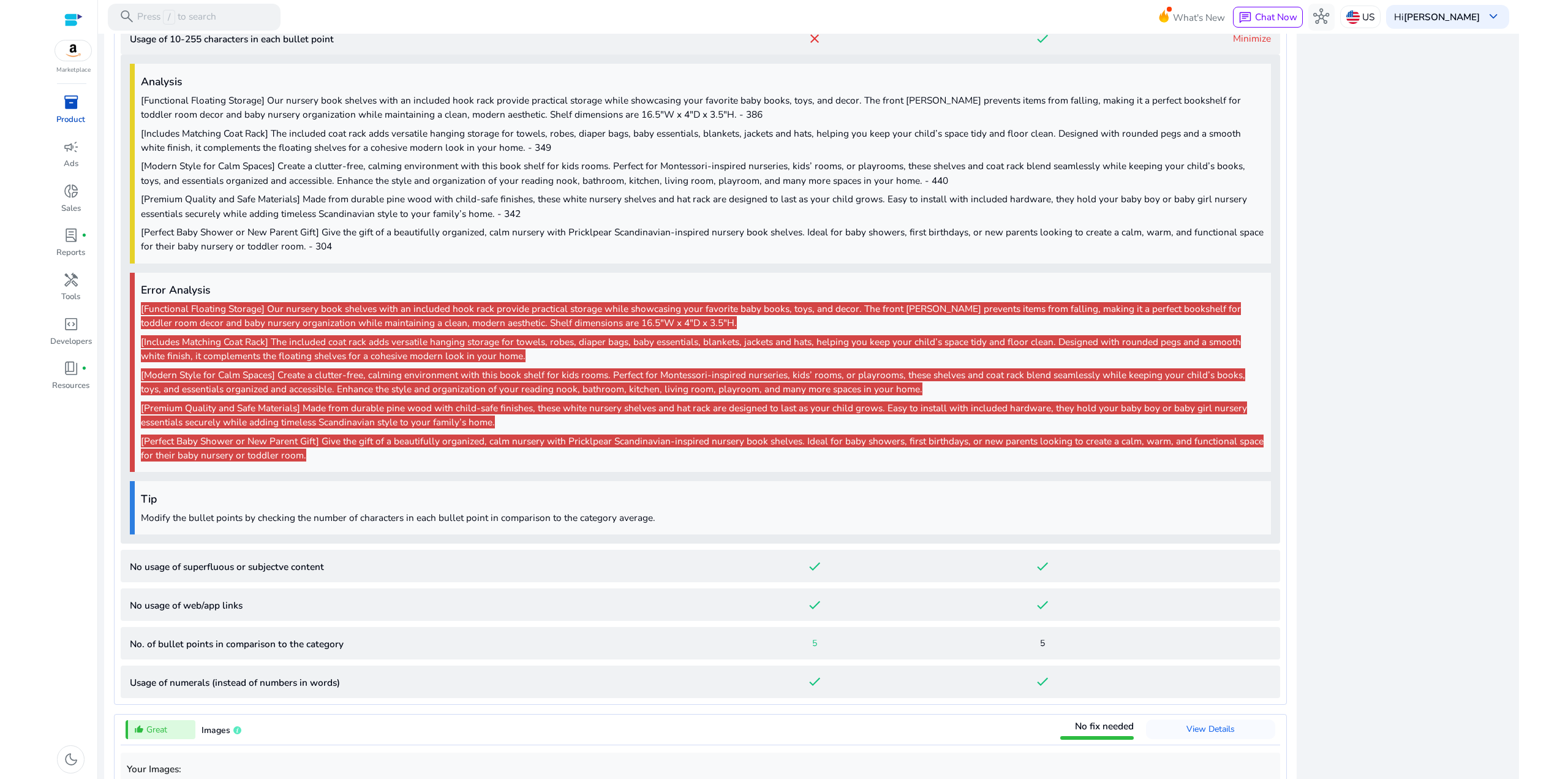
scroll to position [1322, 0]
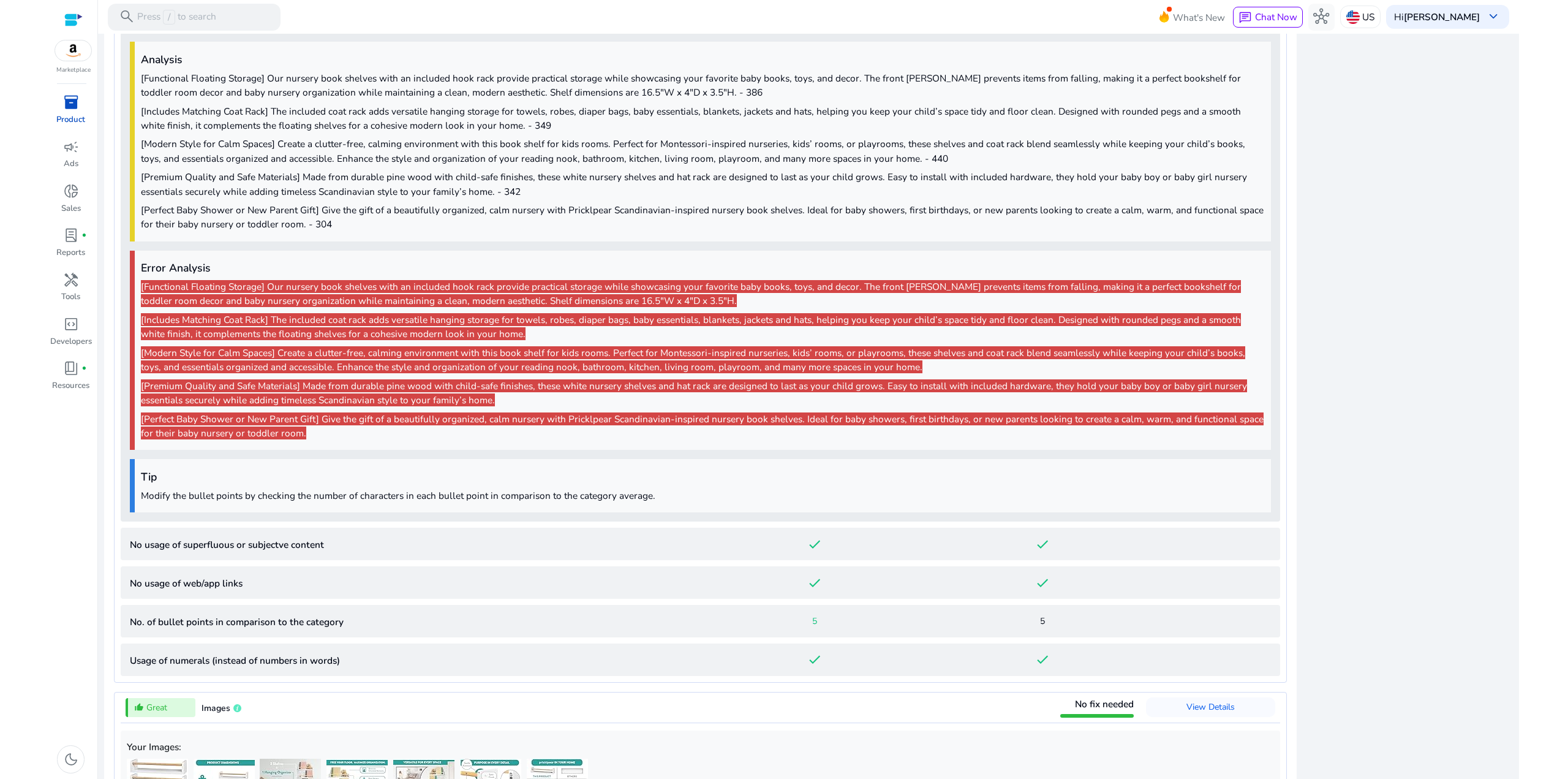
click at [675, 211] on p "[Perfect Baby Shower or New Parent Gift] Give the gift of a beautifully organiz…" at bounding box center [702, 216] width 1124 height 28
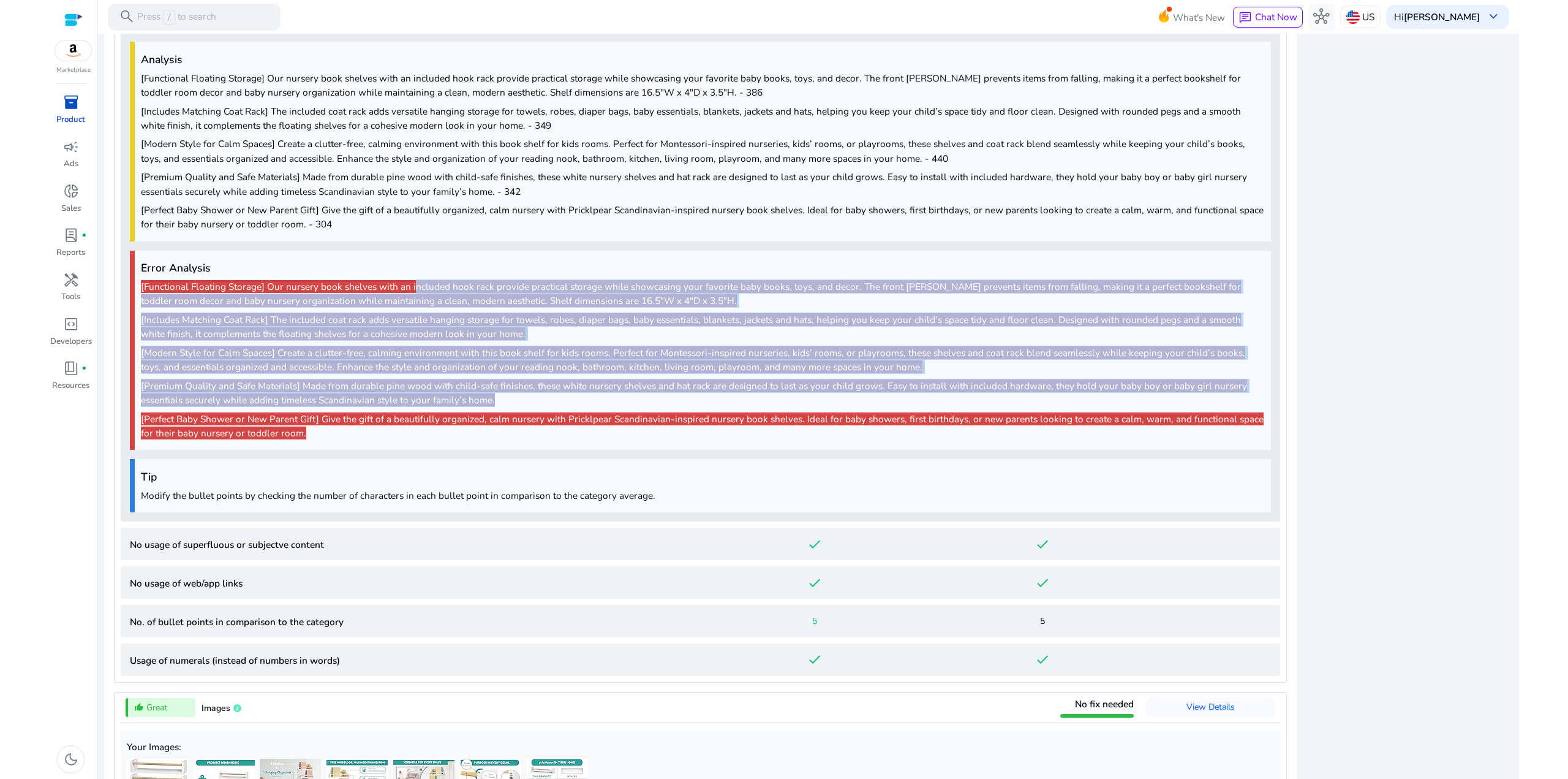
drag, startPoint x: 412, startPoint y: 282, endPoint x: 368, endPoint y: 206, distance: 87.8
click at [401, 255] on div "Error Analysis [Functional Floating Storage] Our nursery book shelves with an i…" at bounding box center [700, 350] width 1141 height 200
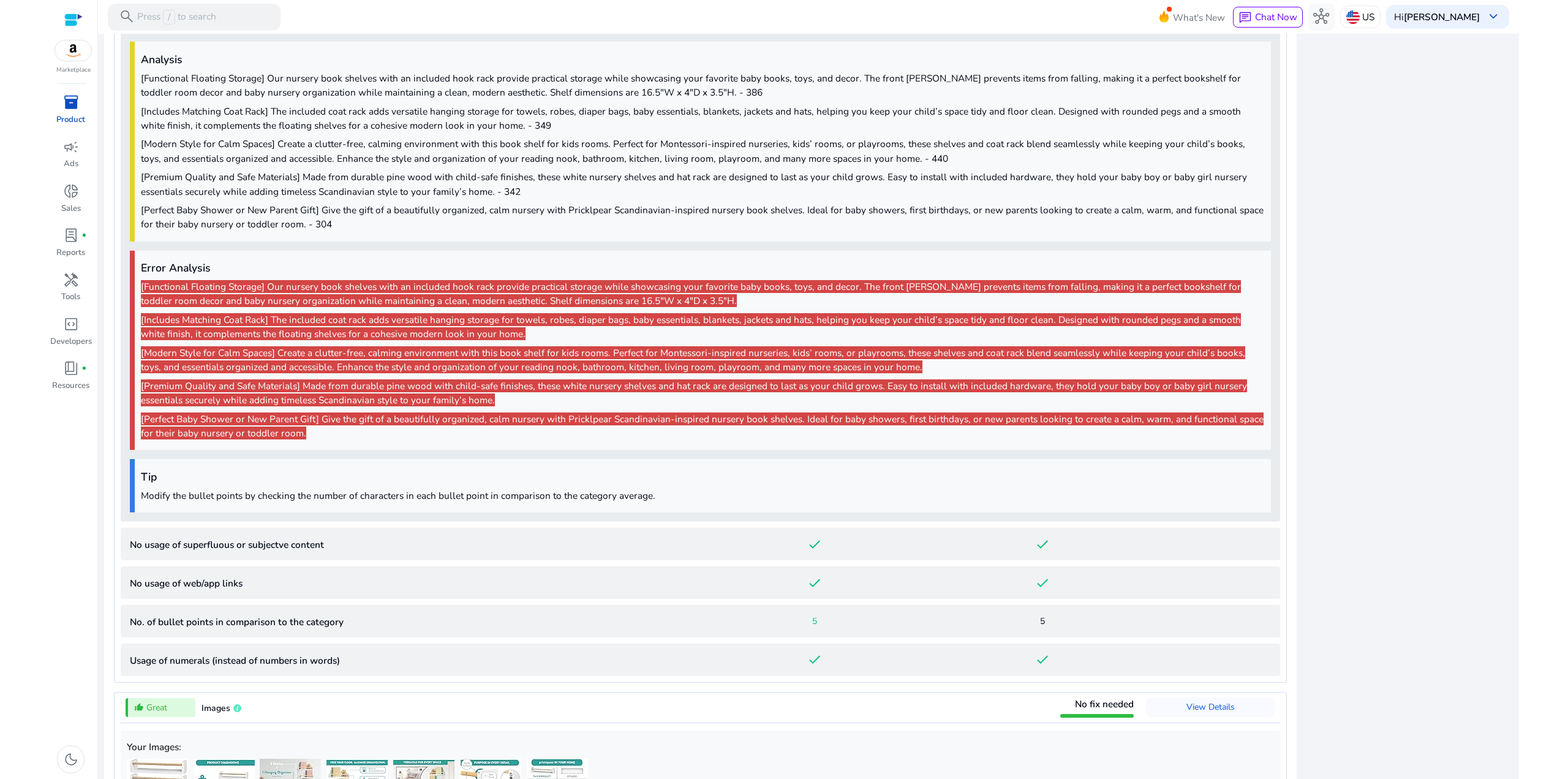
click at [368, 205] on p "[Perfect Baby Shower or New Parent Gift] Give the gift of a beautifully organiz…" at bounding box center [702, 216] width 1124 height 28
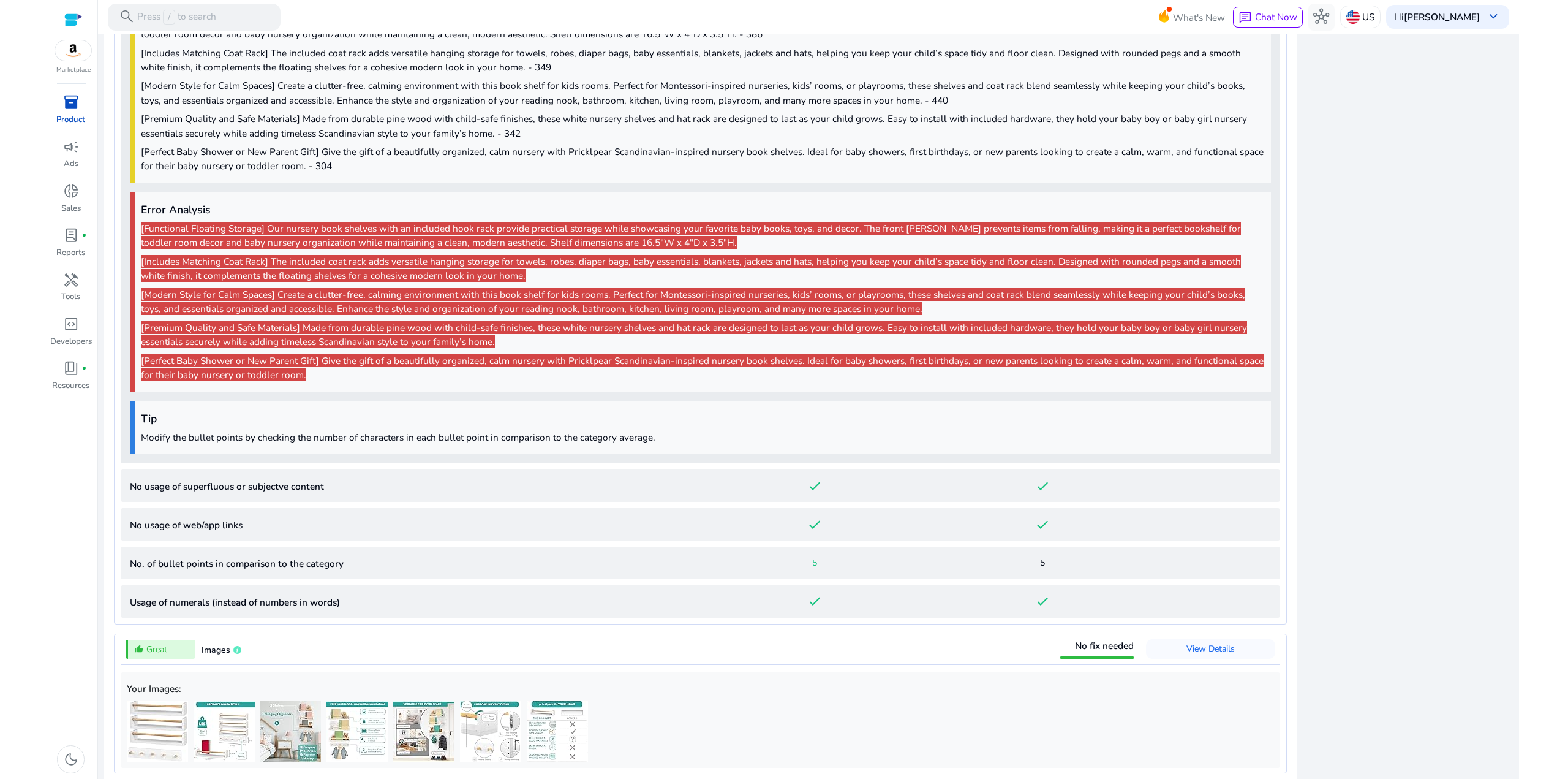
scroll to position [1138, 0]
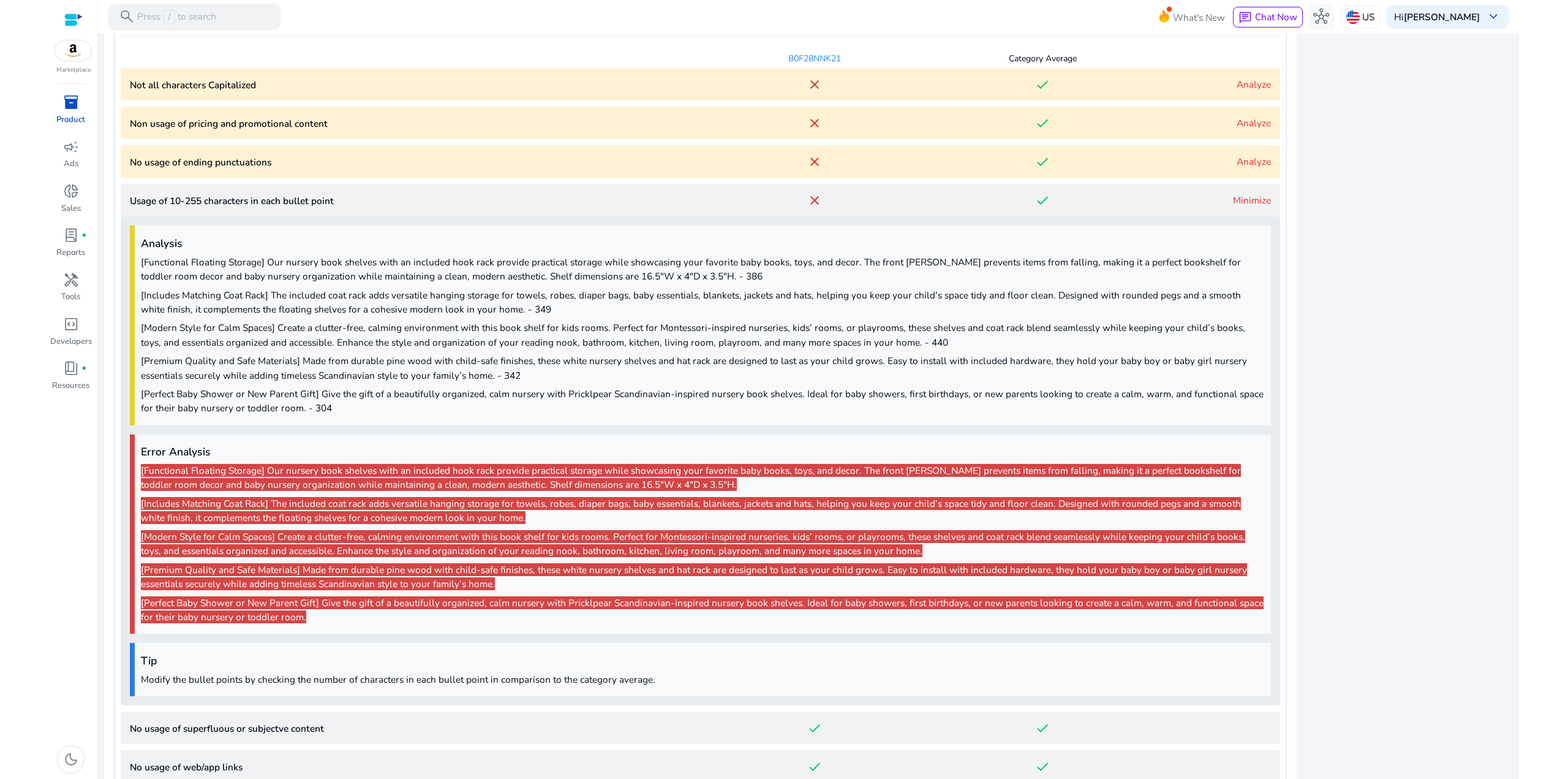
click at [1226, 201] on div "Minimize" at bounding box center [1214, 200] width 114 height 14
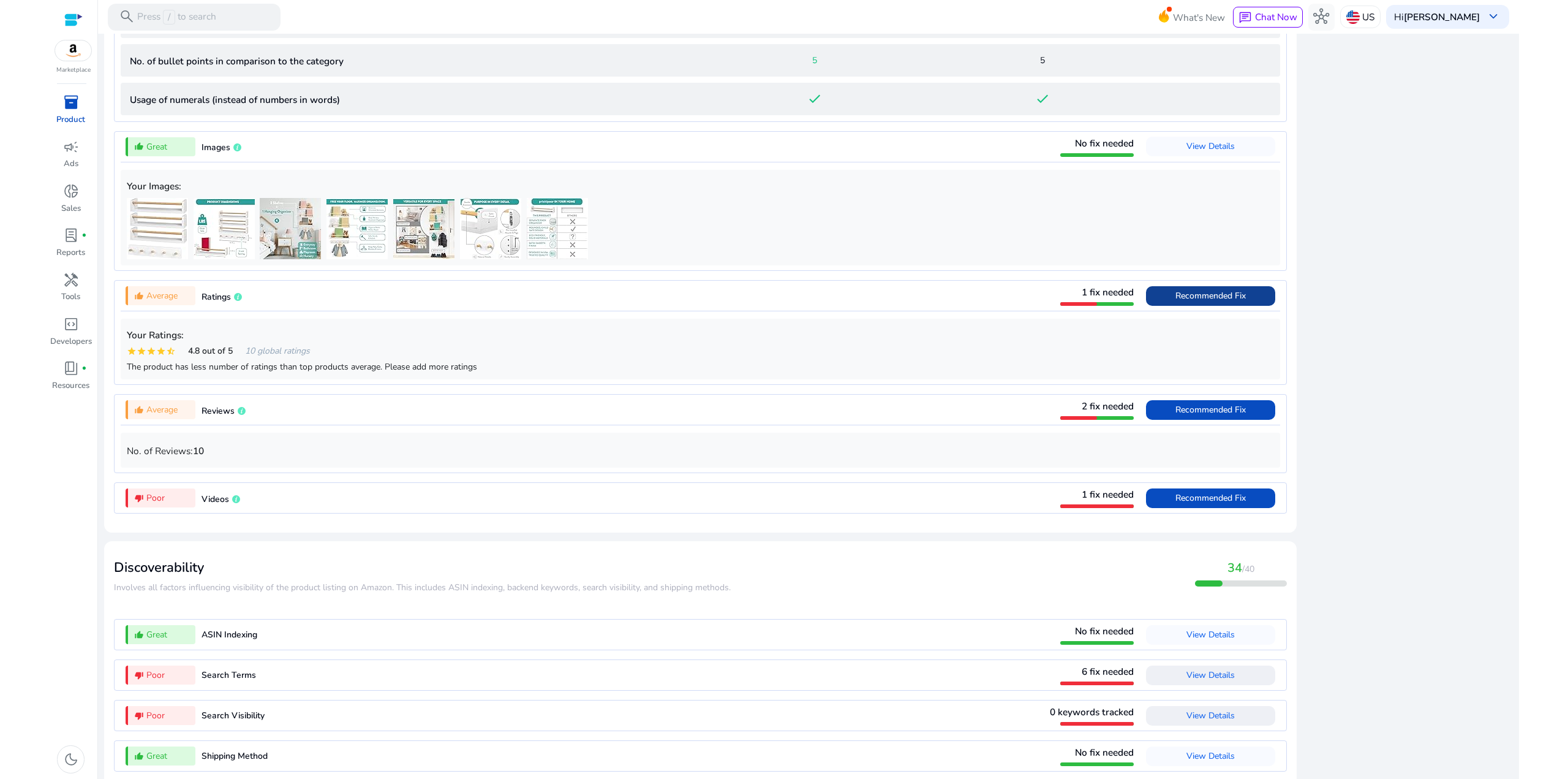
scroll to position [1416, 0]
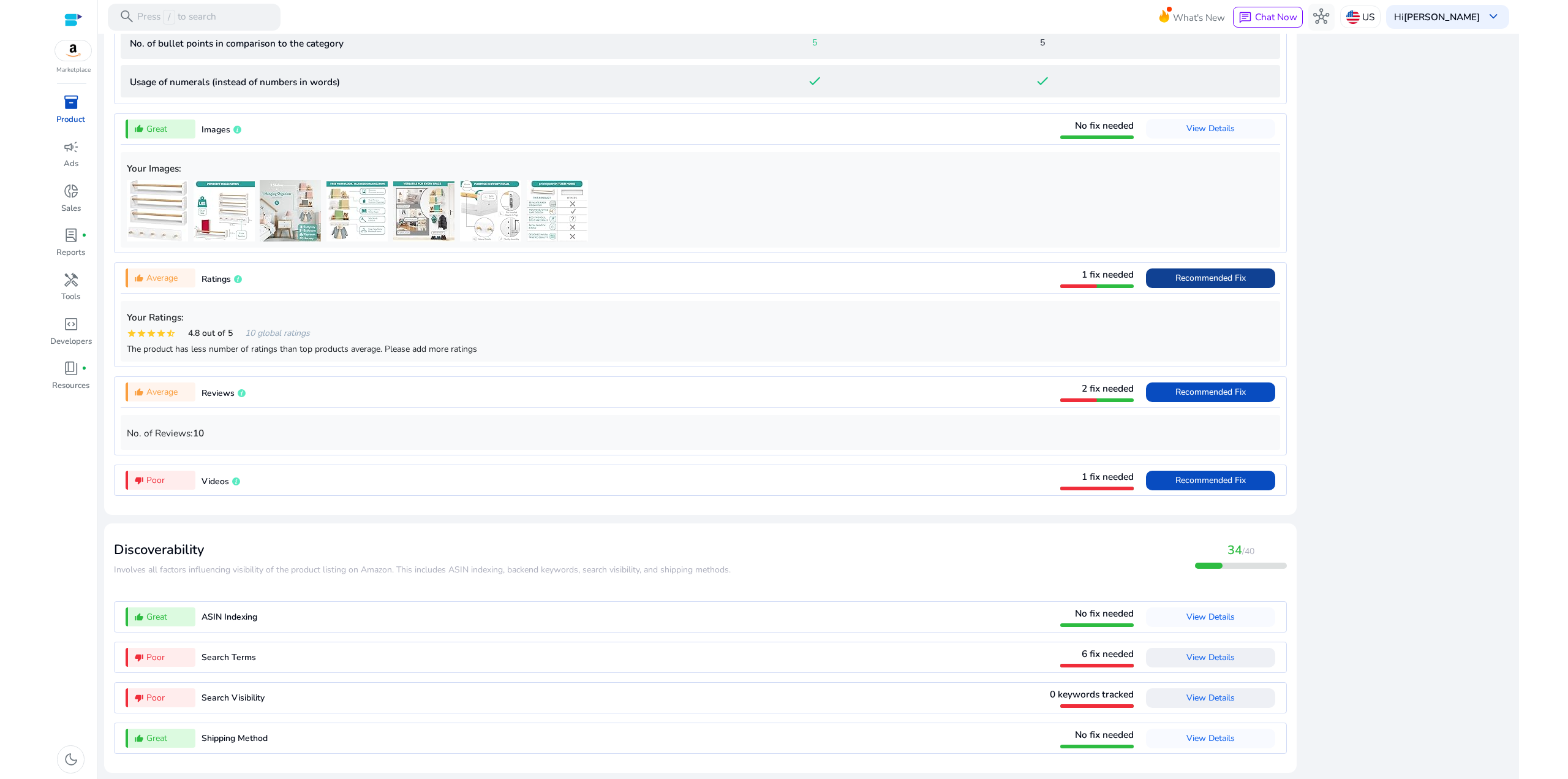
click at [1193, 696] on span "View Details" at bounding box center [1210, 697] width 48 height 12
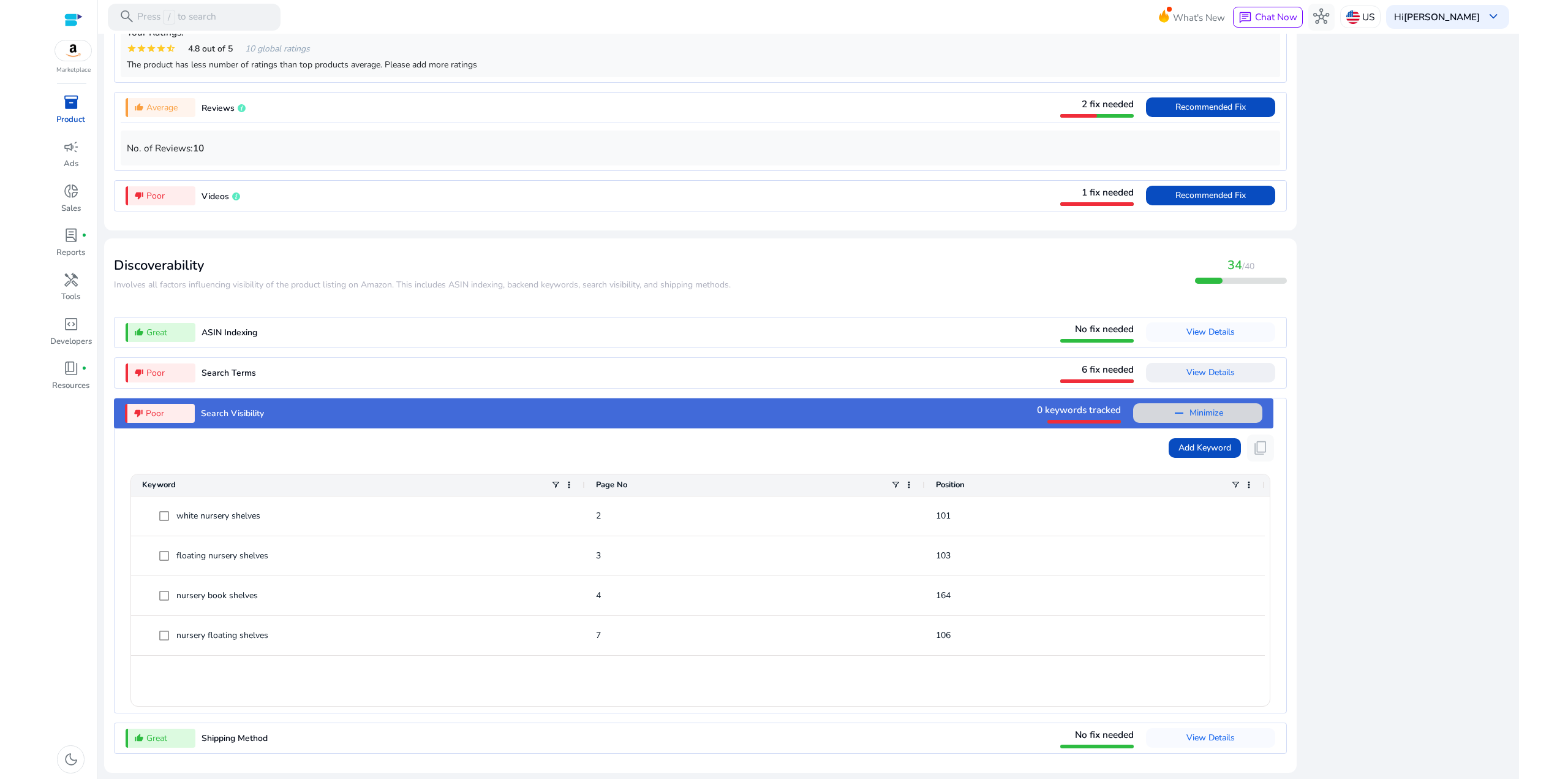
scroll to position [1368, 0]
drag, startPoint x: 733, startPoint y: 287, endPoint x: 521, endPoint y: 284, distance: 212.0
click at [521, 284] on div "Discoverability ​​Involves all factors influencing visibility of the product li…" at bounding box center [700, 270] width 1173 height 44
click at [521, 284] on span "​​Involves all factors influencing visibility of the product listing on Amazon.…" at bounding box center [422, 284] width 617 height 12
drag, startPoint x: 735, startPoint y: 292, endPoint x: 468, endPoint y: 281, distance: 267.2
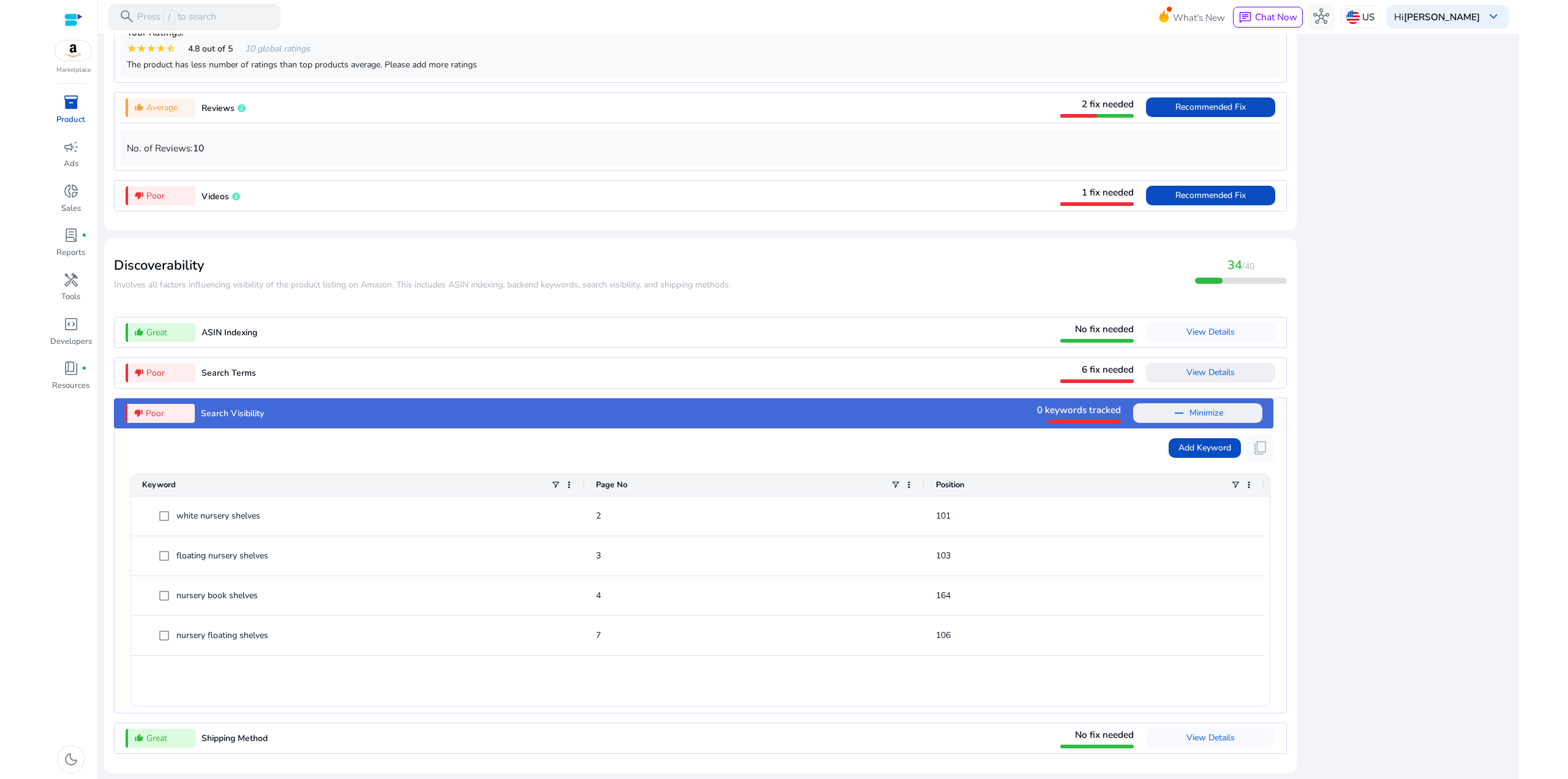
click at [468, 281] on mat-card "Discoverability ​​Involves all factors influencing visibility of the product li…" at bounding box center [701, 505] width 1193 height 535
click at [468, 281] on span "​​Involves all factors influencing visibility of the product listing on Amazon.…" at bounding box center [422, 284] width 617 height 12
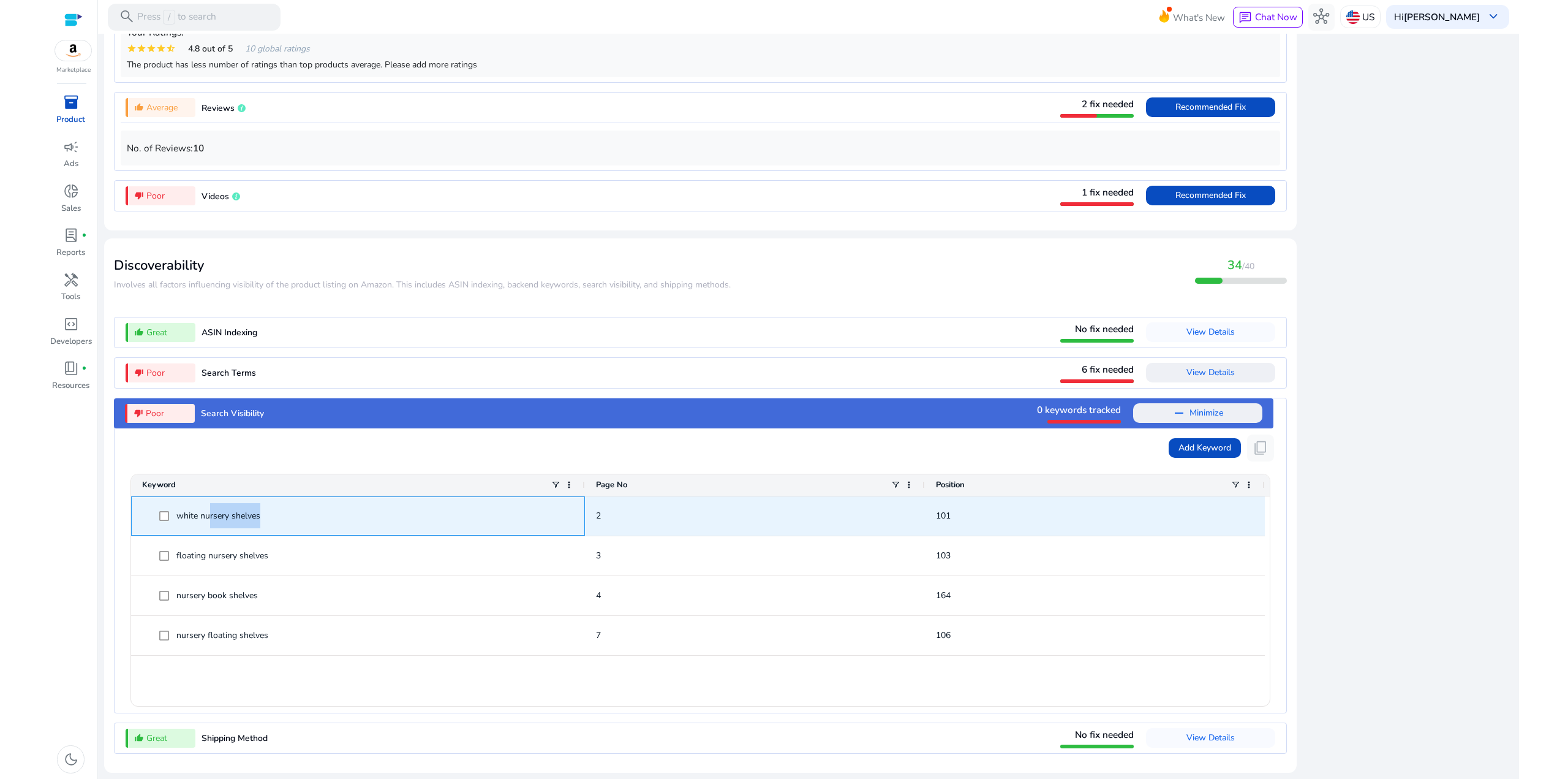
drag, startPoint x: 268, startPoint y: 520, endPoint x: 209, endPoint y: 514, distance: 59.3
click at [209, 514] on span "white nursery shelves" at bounding box center [366, 515] width 415 height 25
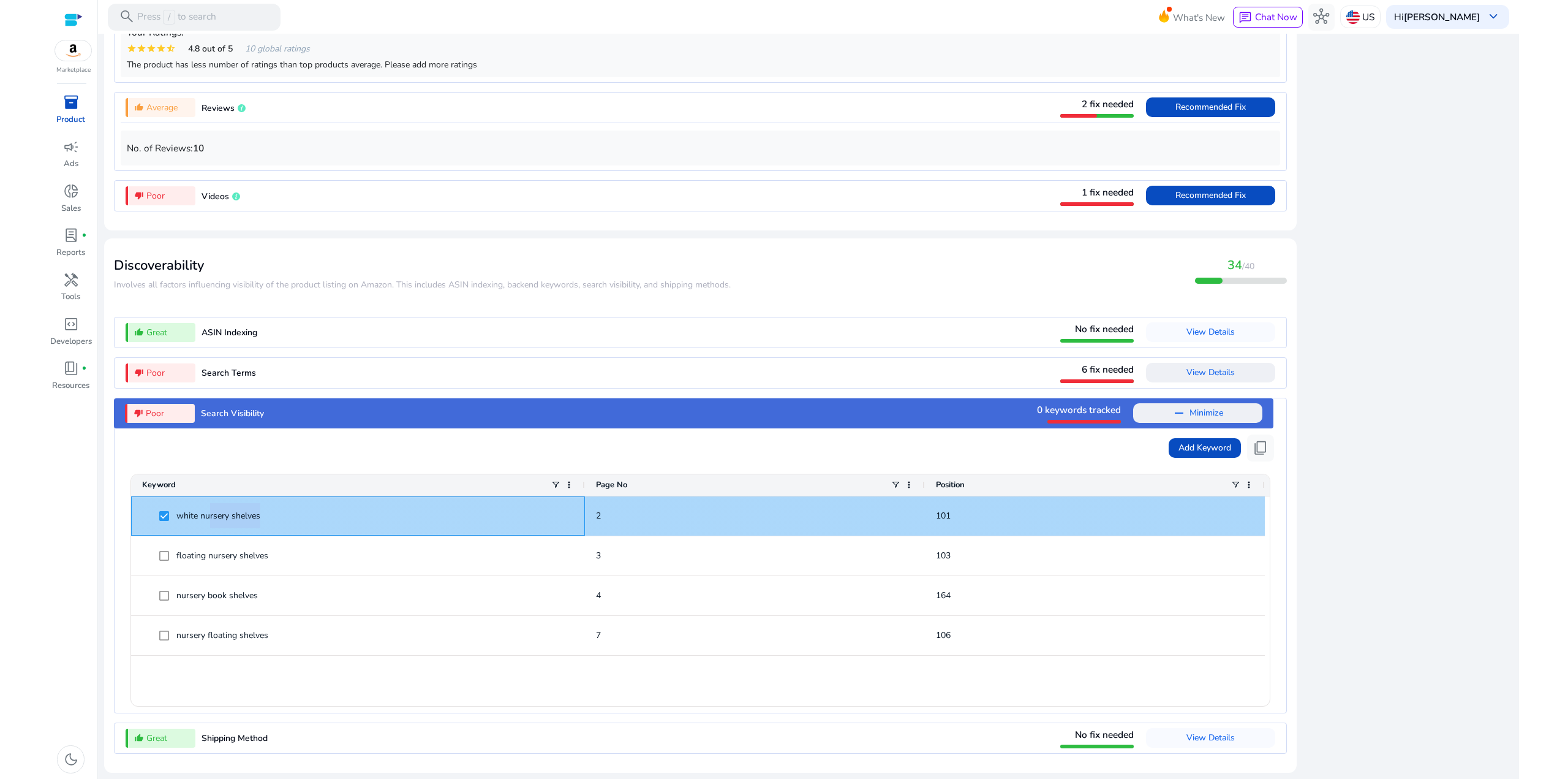
click at [209, 514] on span "white nursery shelves" at bounding box center [218, 515] width 84 height 25
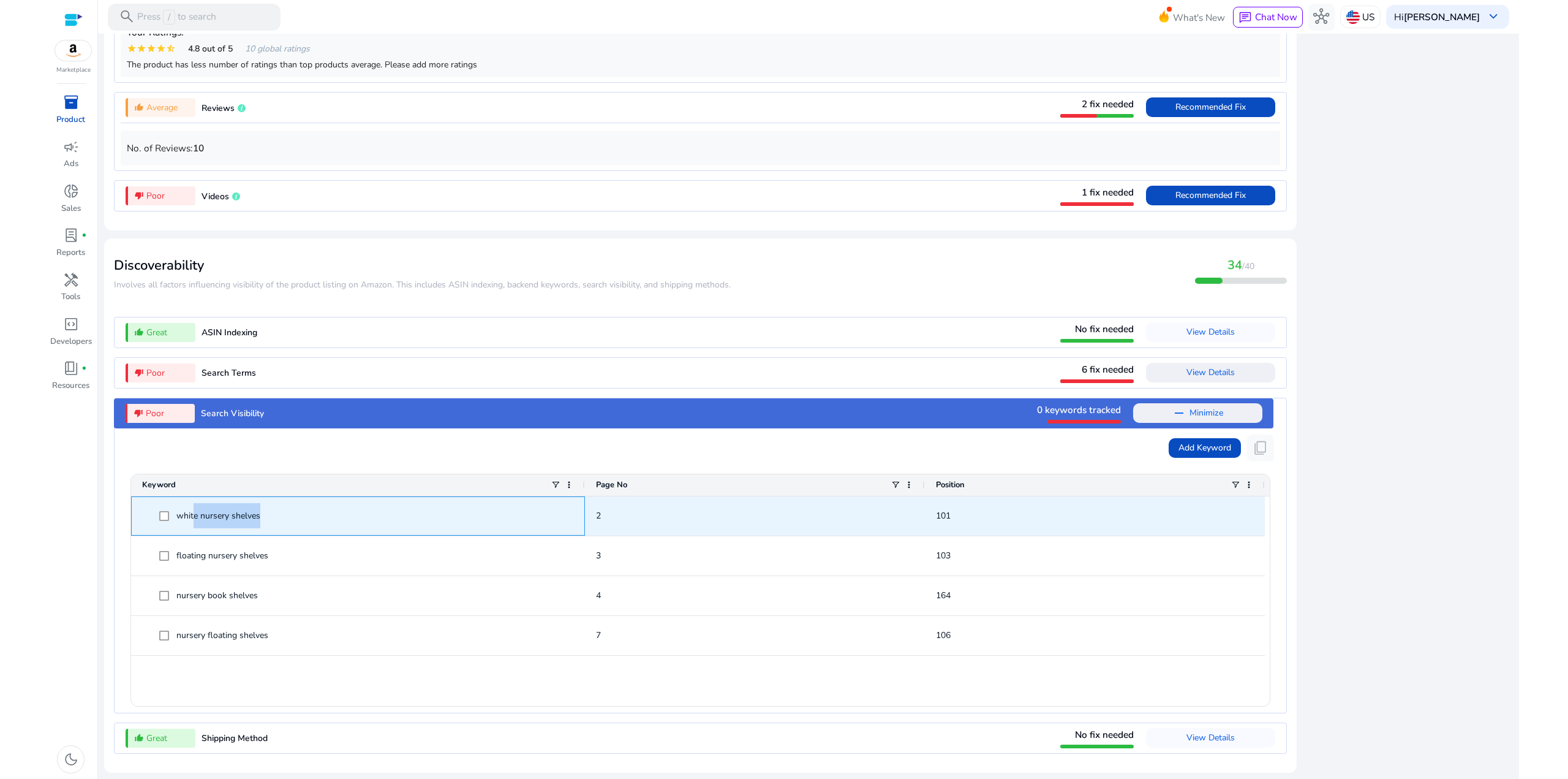
drag, startPoint x: 253, startPoint y: 526, endPoint x: 194, endPoint y: 526, distance: 59.0
click at [194, 526] on span "white nursery shelves" at bounding box center [366, 515] width 415 height 25
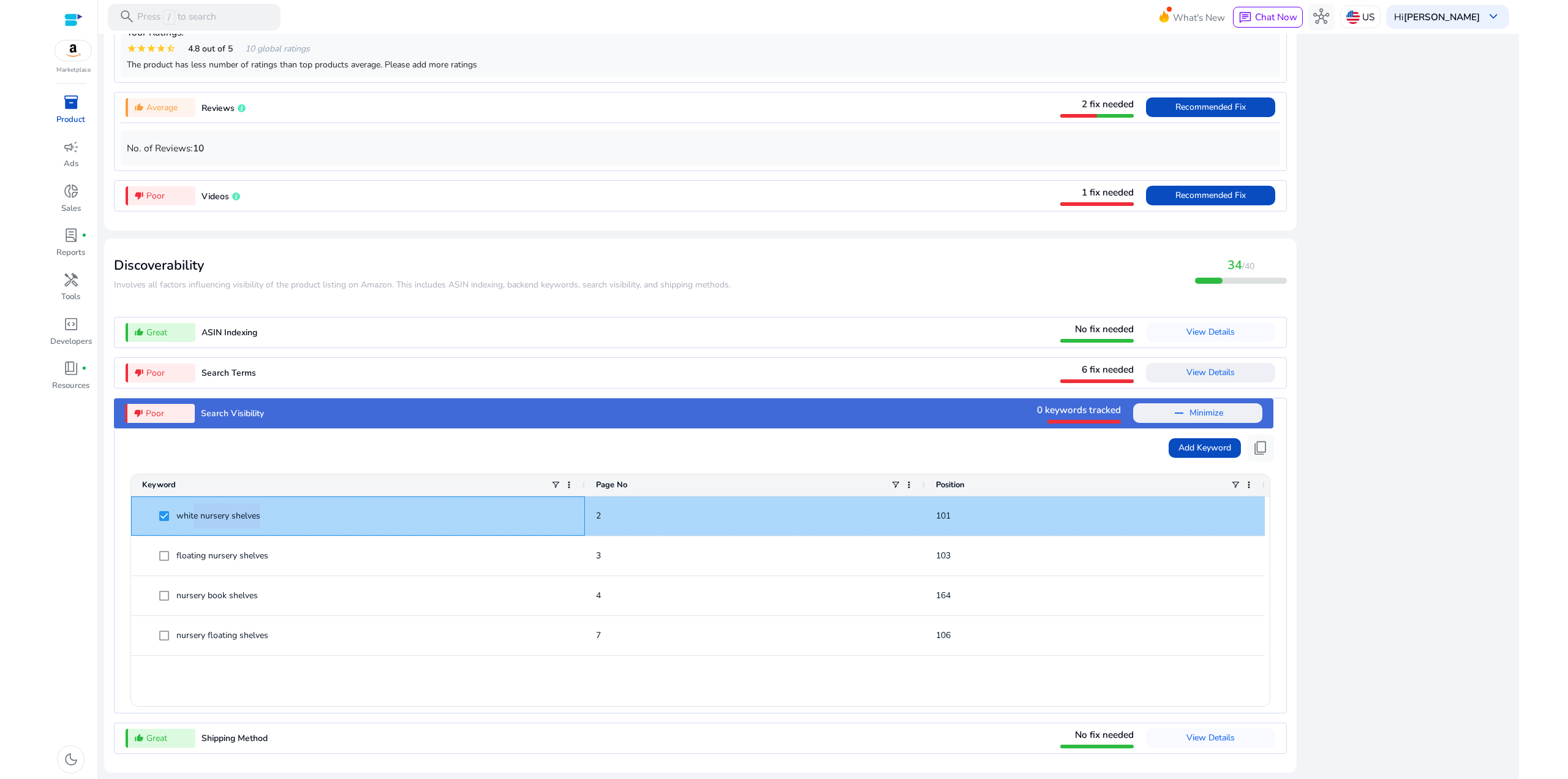
click at [194, 525] on span "white nursery shelves" at bounding box center [218, 515] width 84 height 25
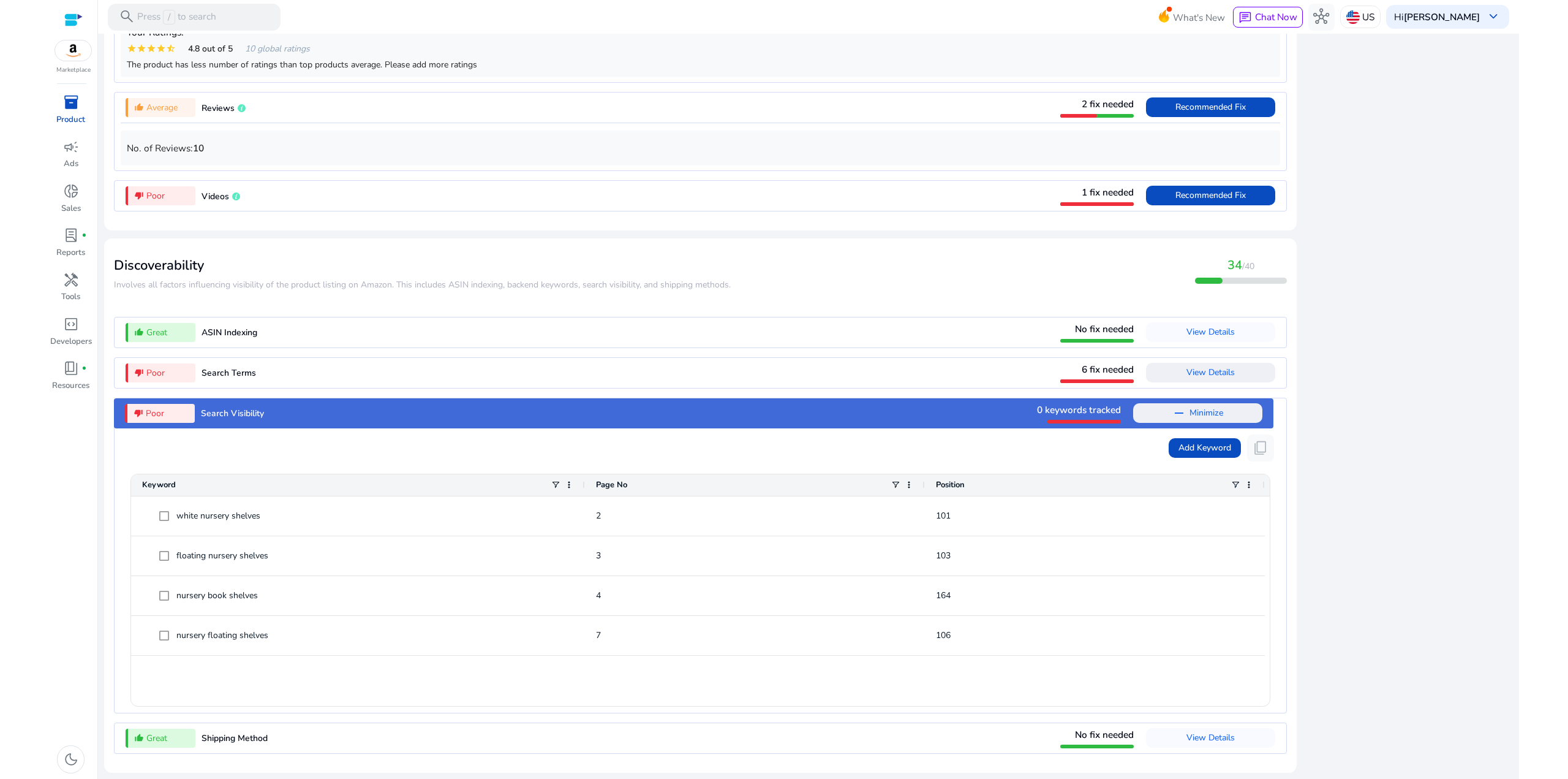
click at [1369, 481] on div "close Our extension is available for your browser! See the Listing Quality scor…" at bounding box center [1408, 34] width 208 height 1487
drag, startPoint x: 1358, startPoint y: 676, endPoint x: 769, endPoint y: 554, distance: 601.5
click at [787, 558] on div "Desirability Desirability involves the factors that influence the conversion ra…" at bounding box center [809, 34] width 1408 height 1487
click at [78, 463] on div "inventory_2 Product campaign Ads donut_small Sales lab_profile fiber_manual_rec…" at bounding box center [73, 436] width 48 height 687
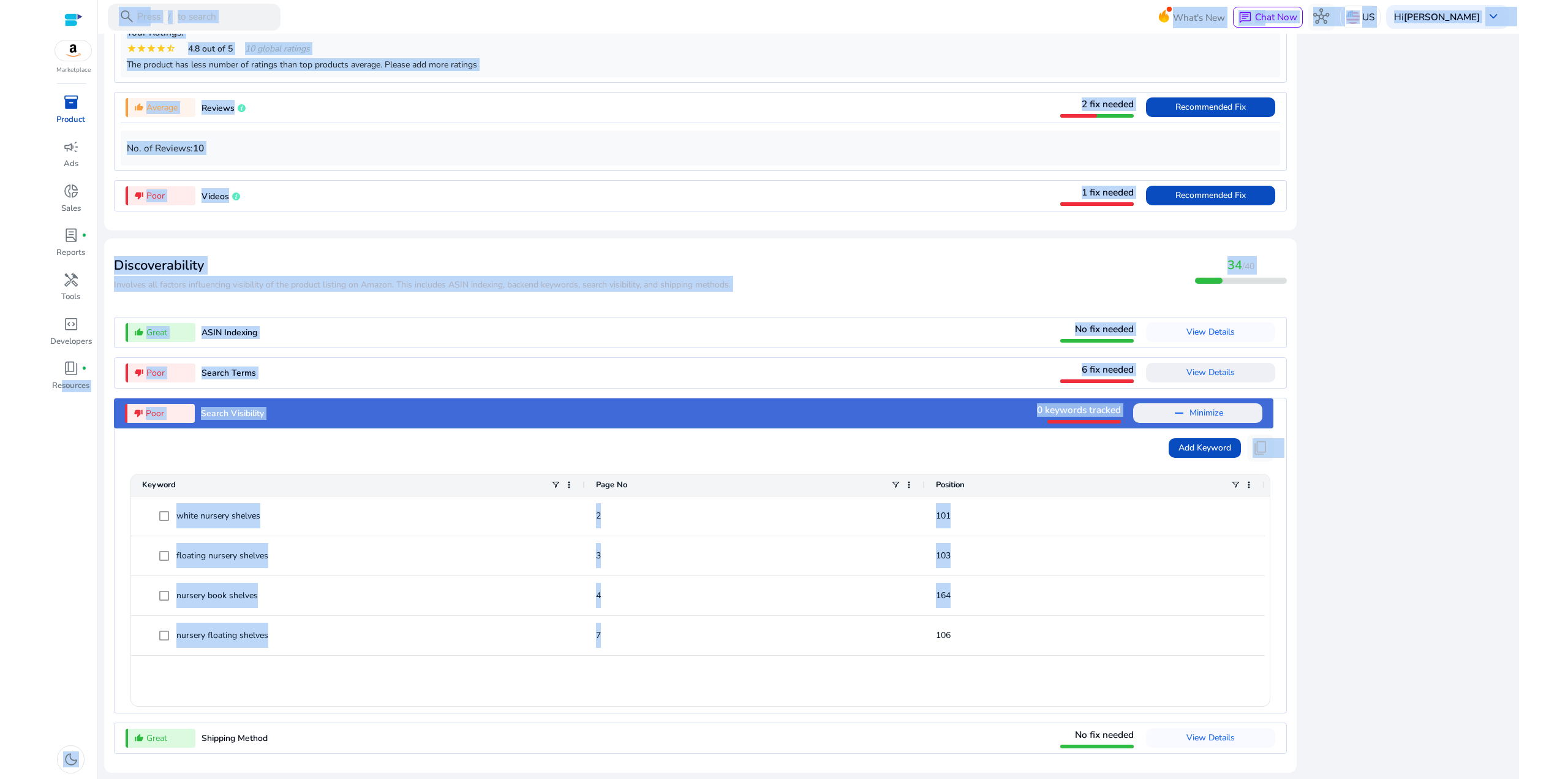
drag, startPoint x: 66, startPoint y: 482, endPoint x: 1212, endPoint y: 632, distance: 1155.8
click at [1060, 629] on mat-sidenav-container "Marketplace inventory_2 Product campaign Ads donut_small Sales lab_profile fibe…" at bounding box center [784, 389] width 1470 height 779
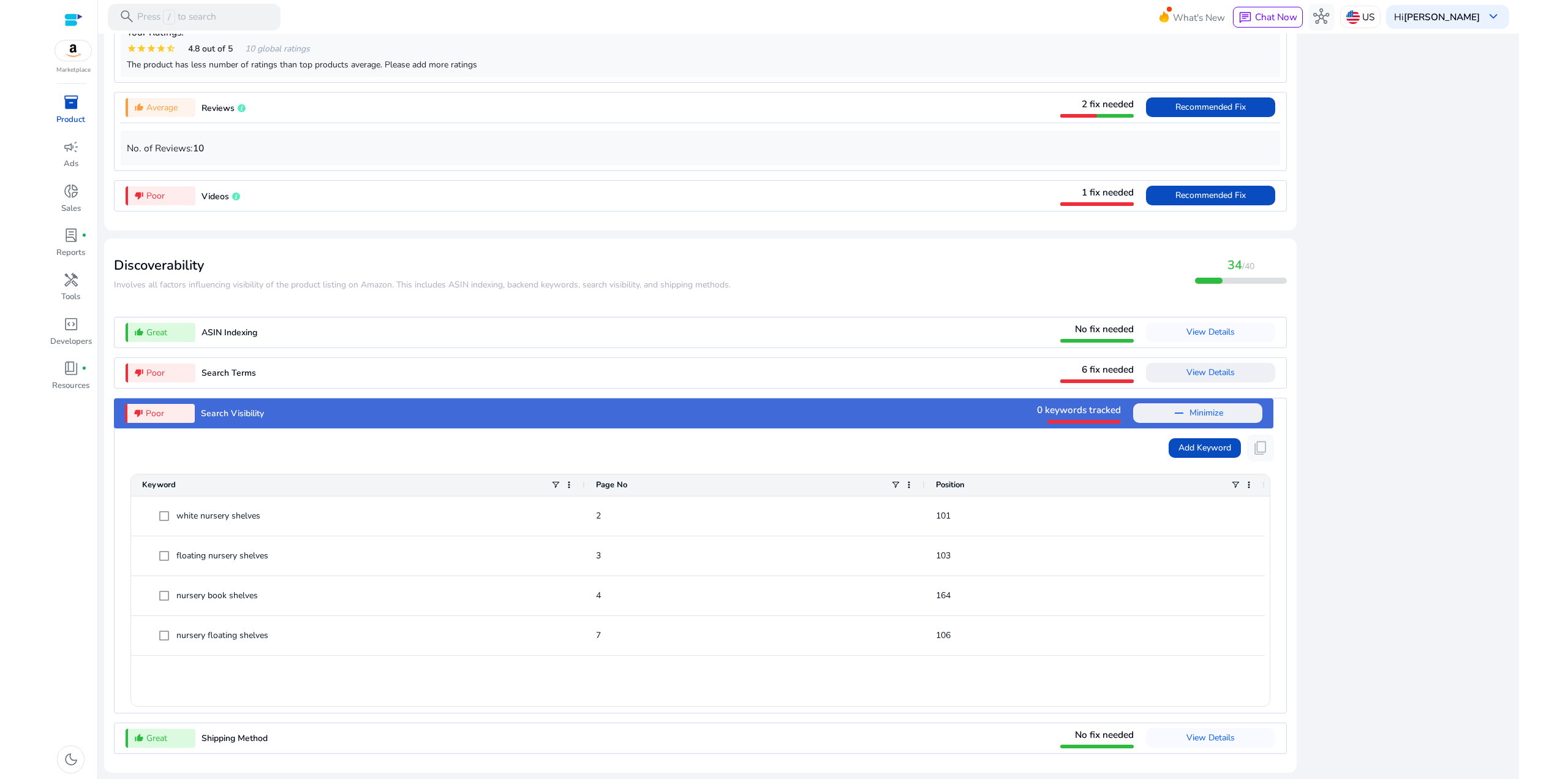
drag, startPoint x: 1341, startPoint y: 579, endPoint x: 1361, endPoint y: 599, distance: 28.3
click at [1341, 578] on div "close Our extension is available for your browser! See the Listing Quality scor…" at bounding box center [1408, 34] width 208 height 1487
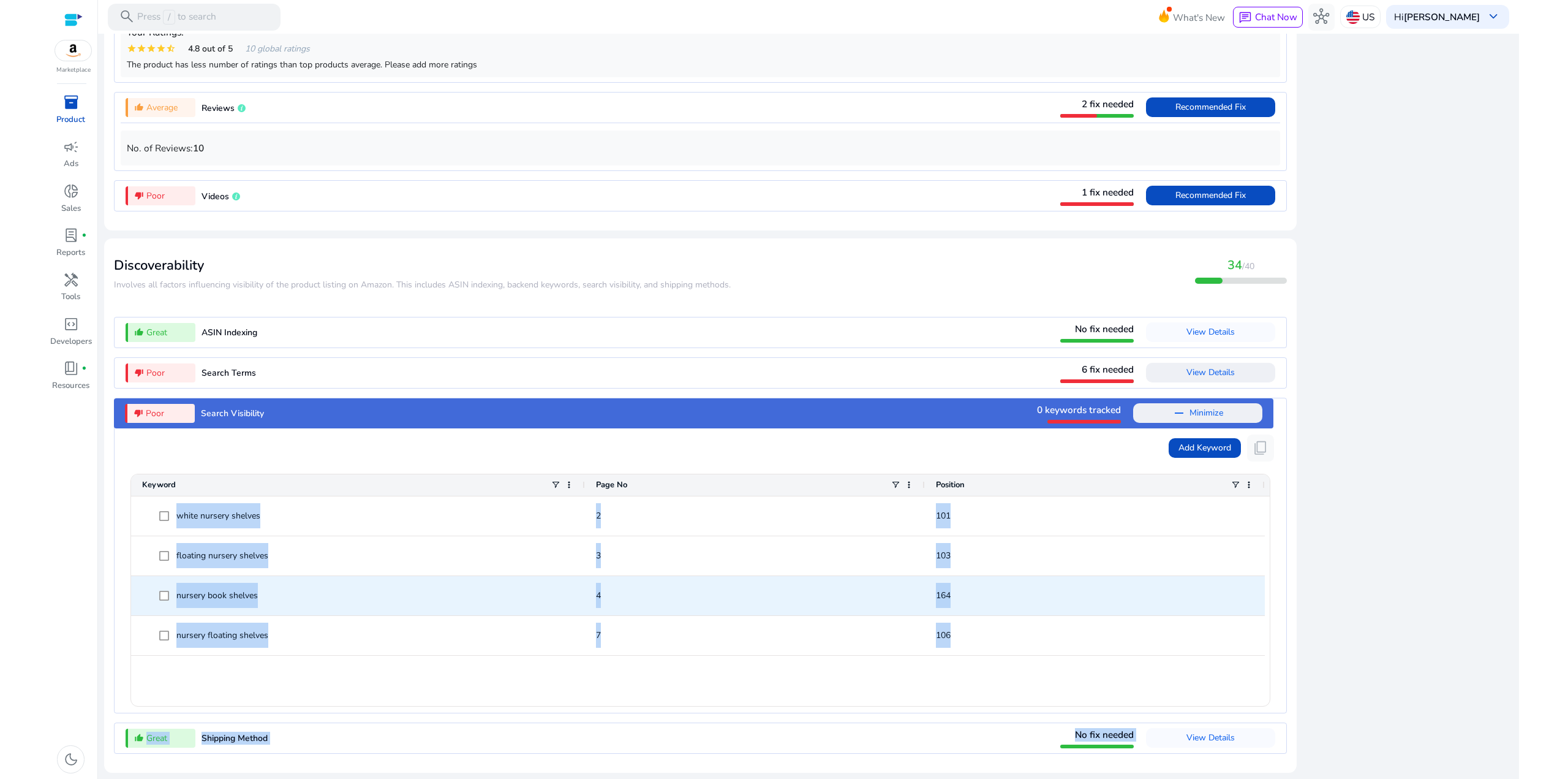
drag, startPoint x: 1404, startPoint y: 675, endPoint x: 81, endPoint y: 434, distance: 1344.8
click at [235, 449] on div "Desirability Desirability involves the factors that influence the conversion ra…" at bounding box center [809, 34] width 1408 height 1487
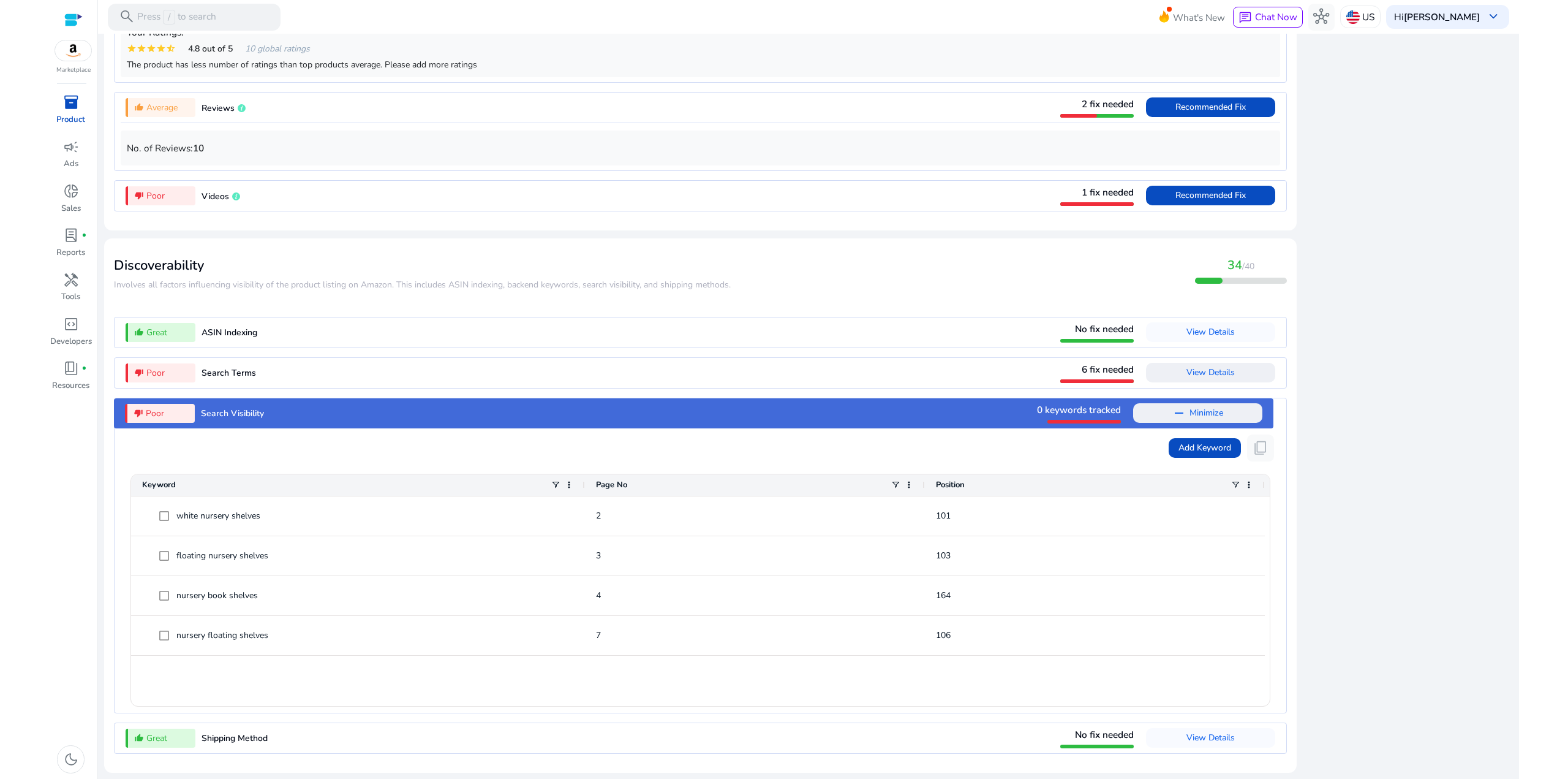
click at [51, 445] on div "inventory_2 Product campaign Ads donut_small Sales lab_profile fiber_manual_rec…" at bounding box center [73, 436] width 48 height 687
click at [1412, 389] on div "close Our extension is available for your browser! See the Listing Quality scor…" at bounding box center [1408, 34] width 208 height 1487
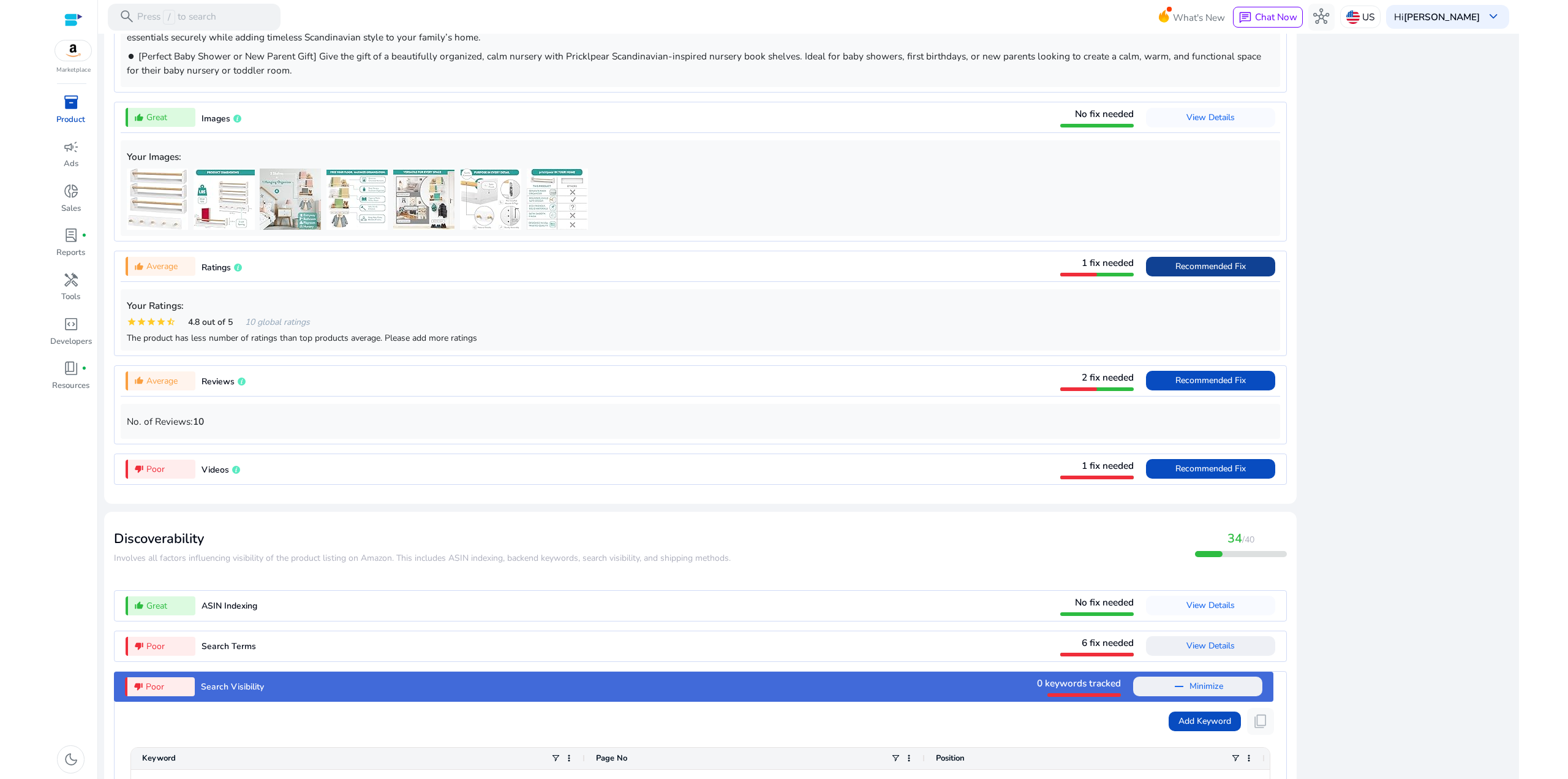
scroll to position [1306, 0]
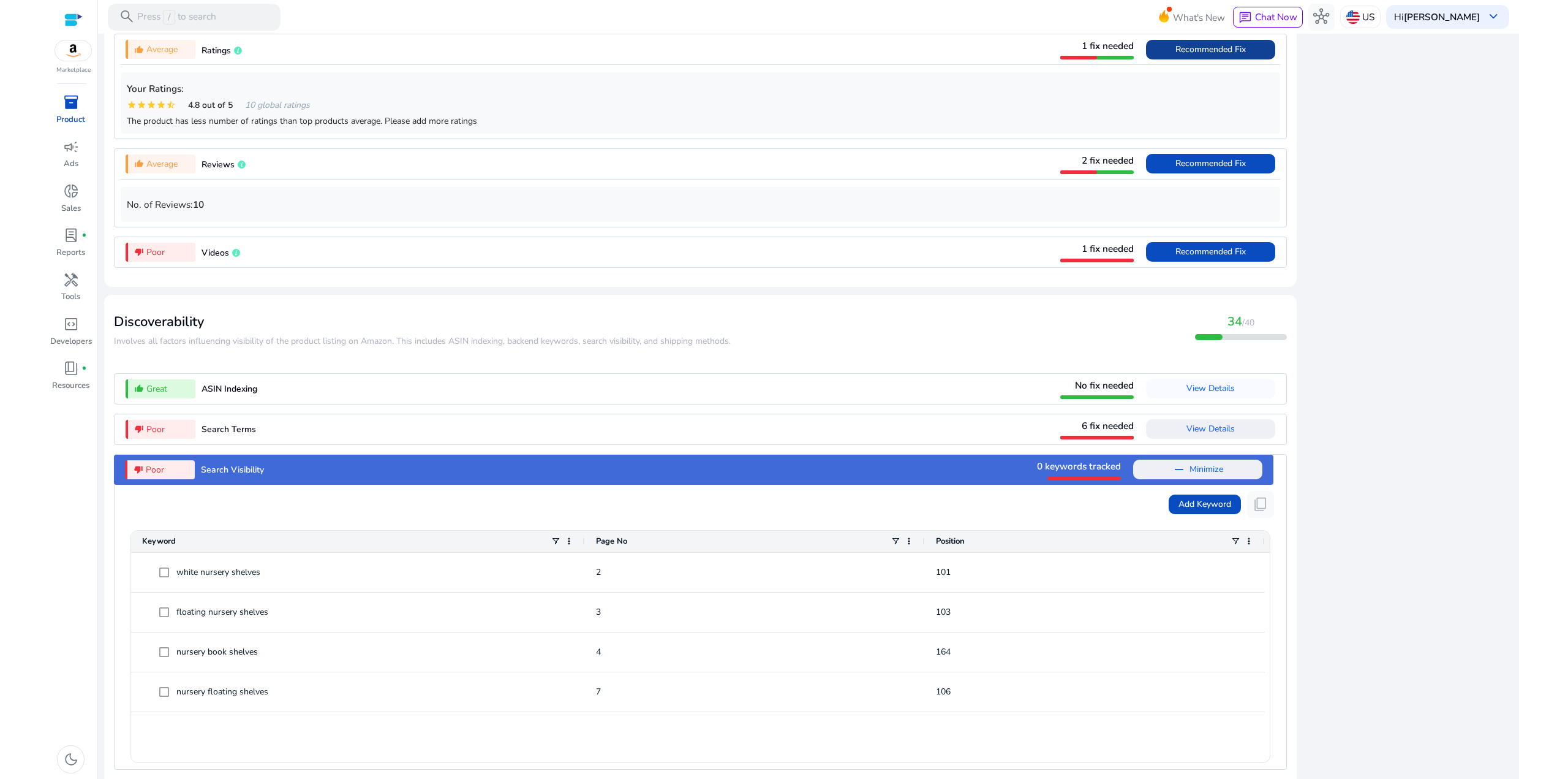
click at [798, 436] on div "thumb_down_alt Poor Search Terms 6 fix needed View Details" at bounding box center [700, 429] width 1159 height 30
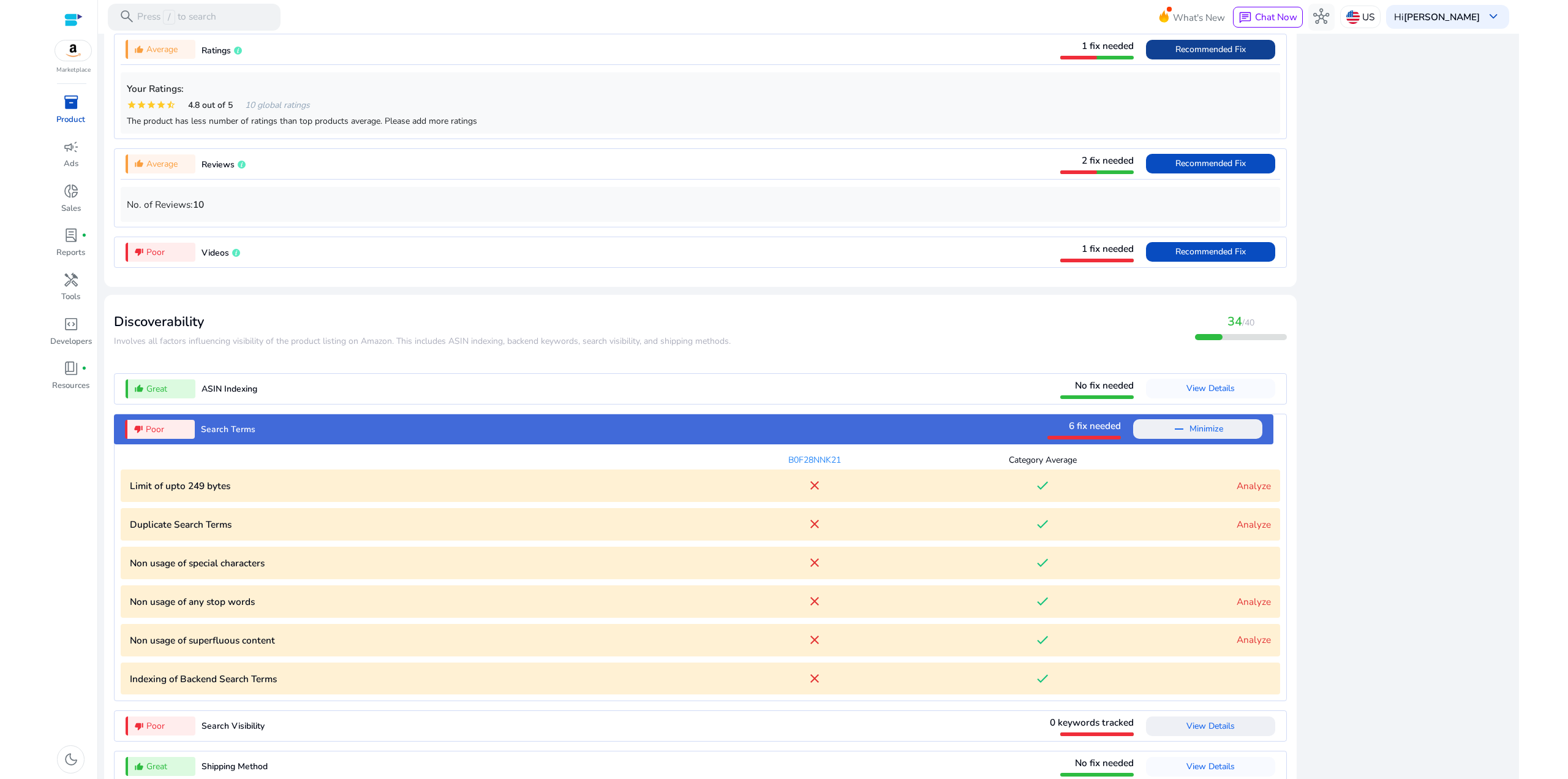
scroll to position [1339, 0]
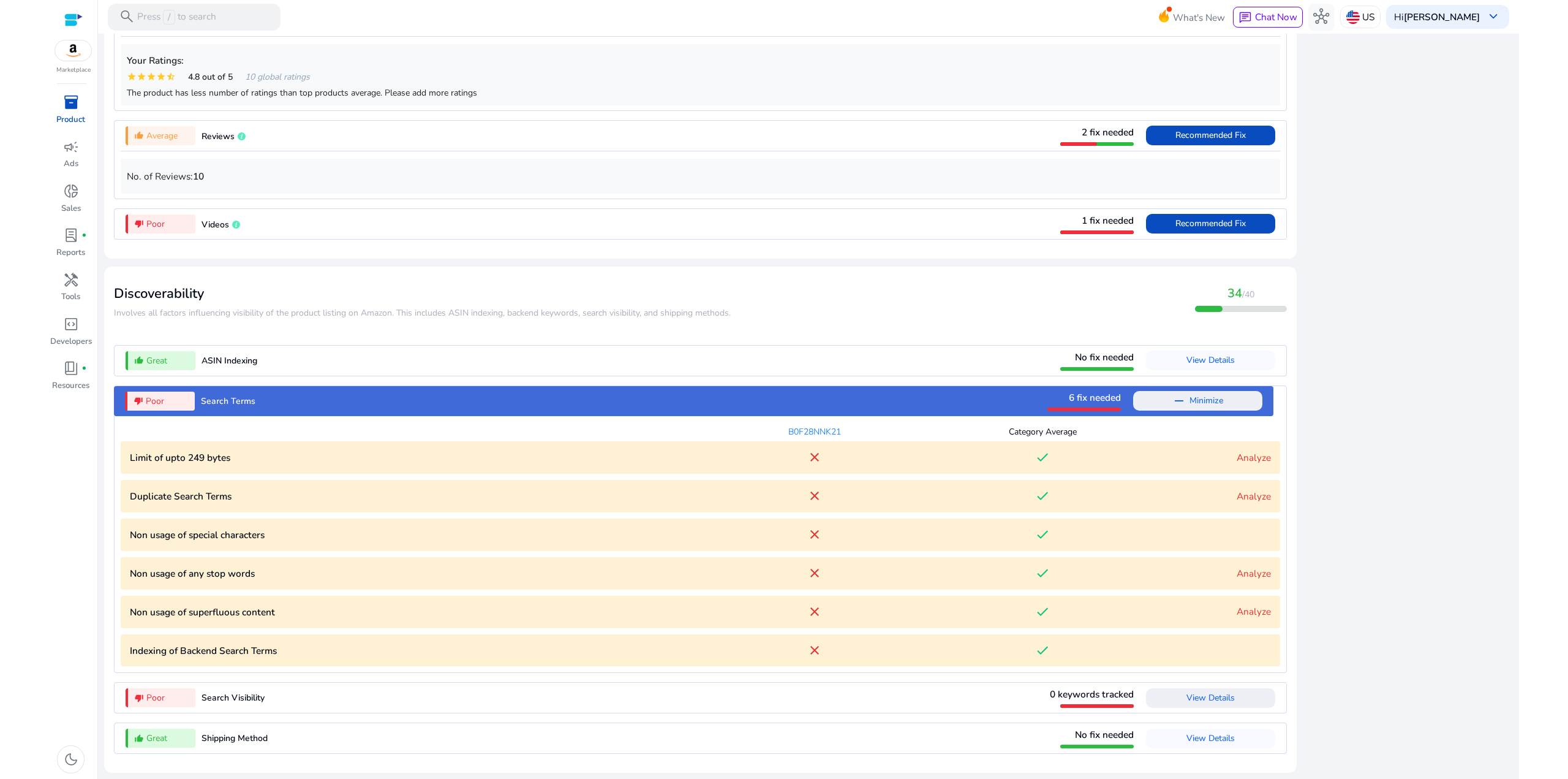
click at [727, 535] on div "close" at bounding box center [814, 535] width 229 height 15
click at [1253, 614] on link "Analyze" at bounding box center [1253, 611] width 34 height 13
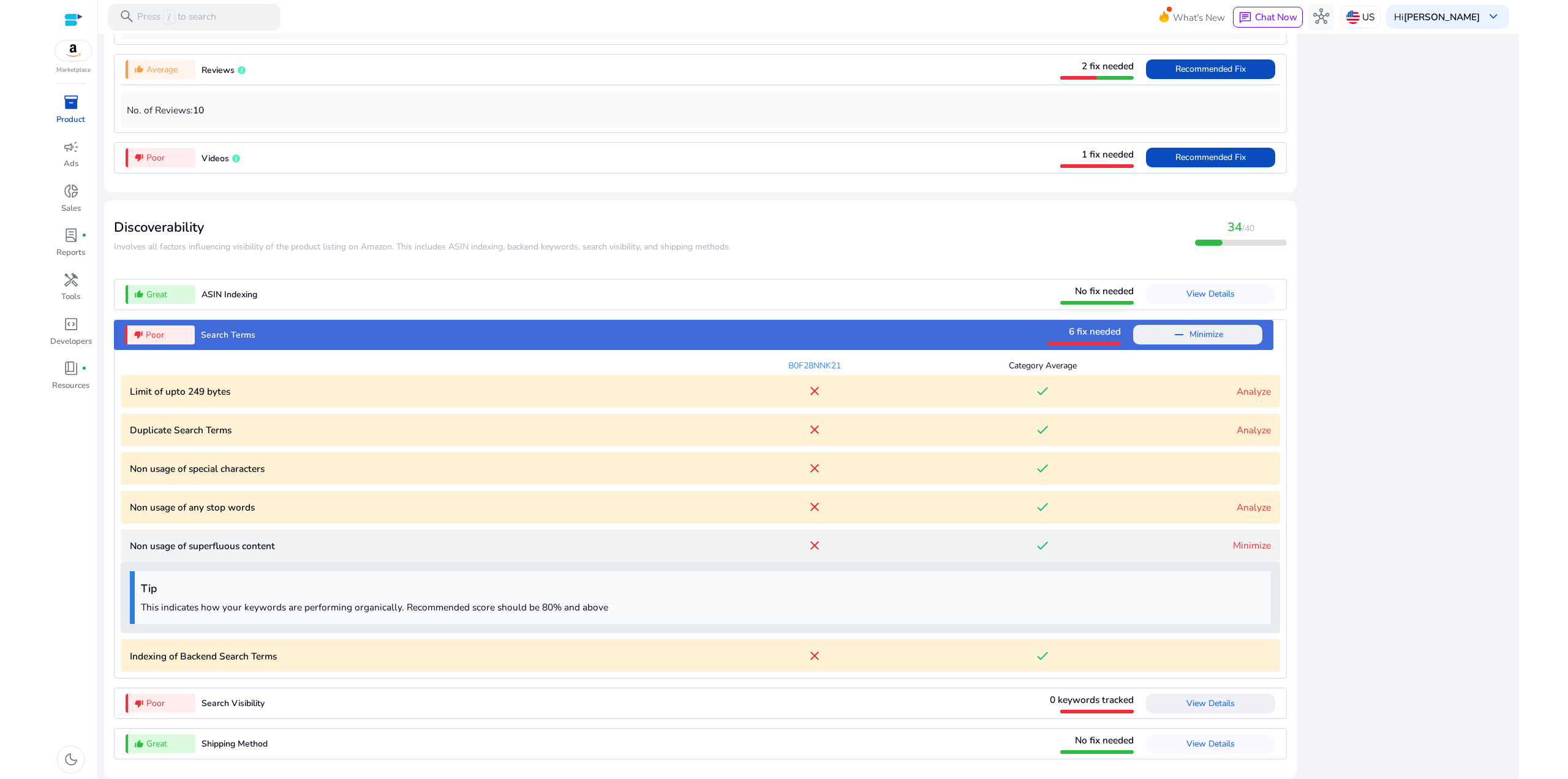
scroll to position [1411, 0]
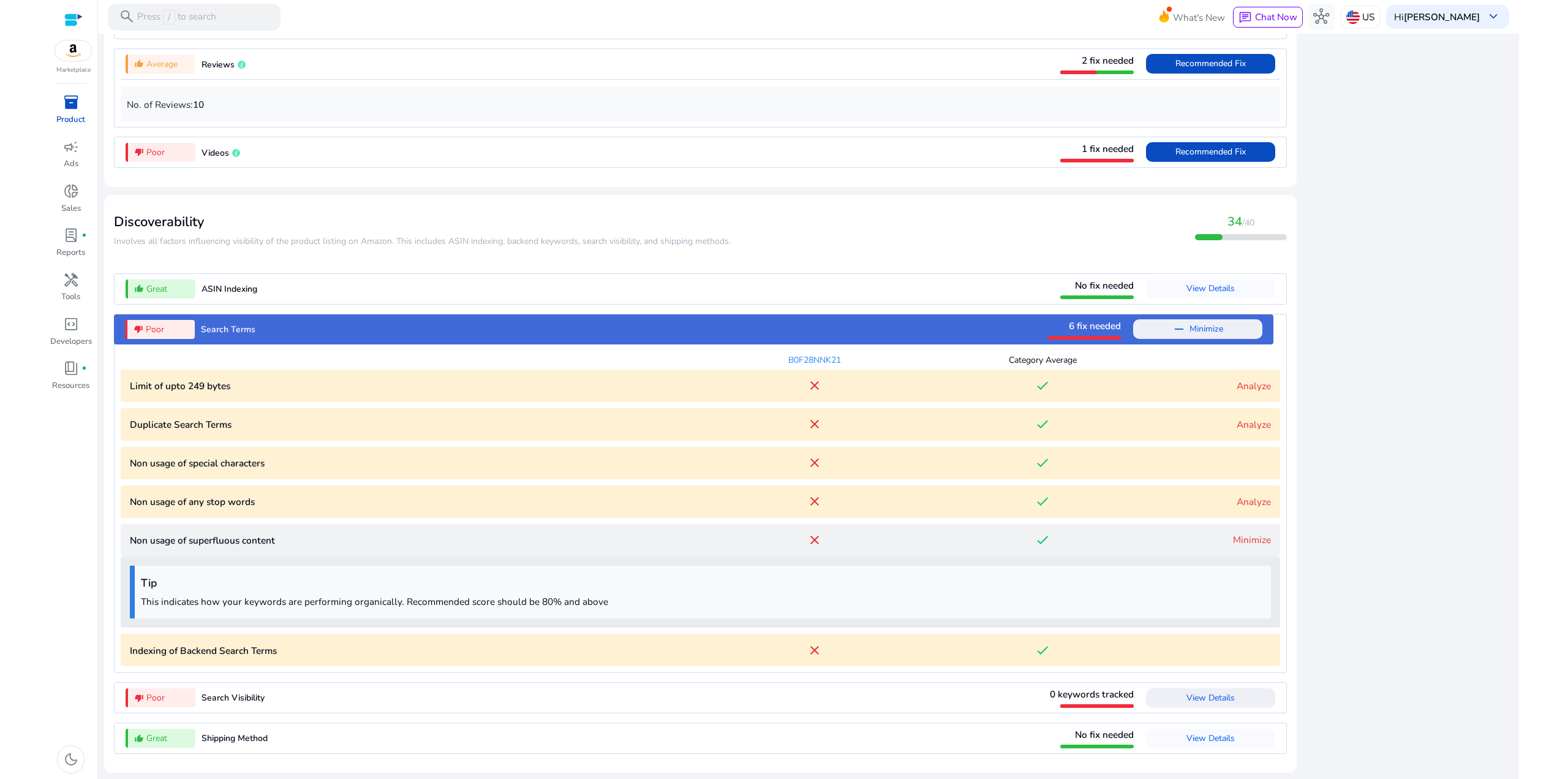
click at [1242, 504] on link "Analyze" at bounding box center [1253, 501] width 34 height 13
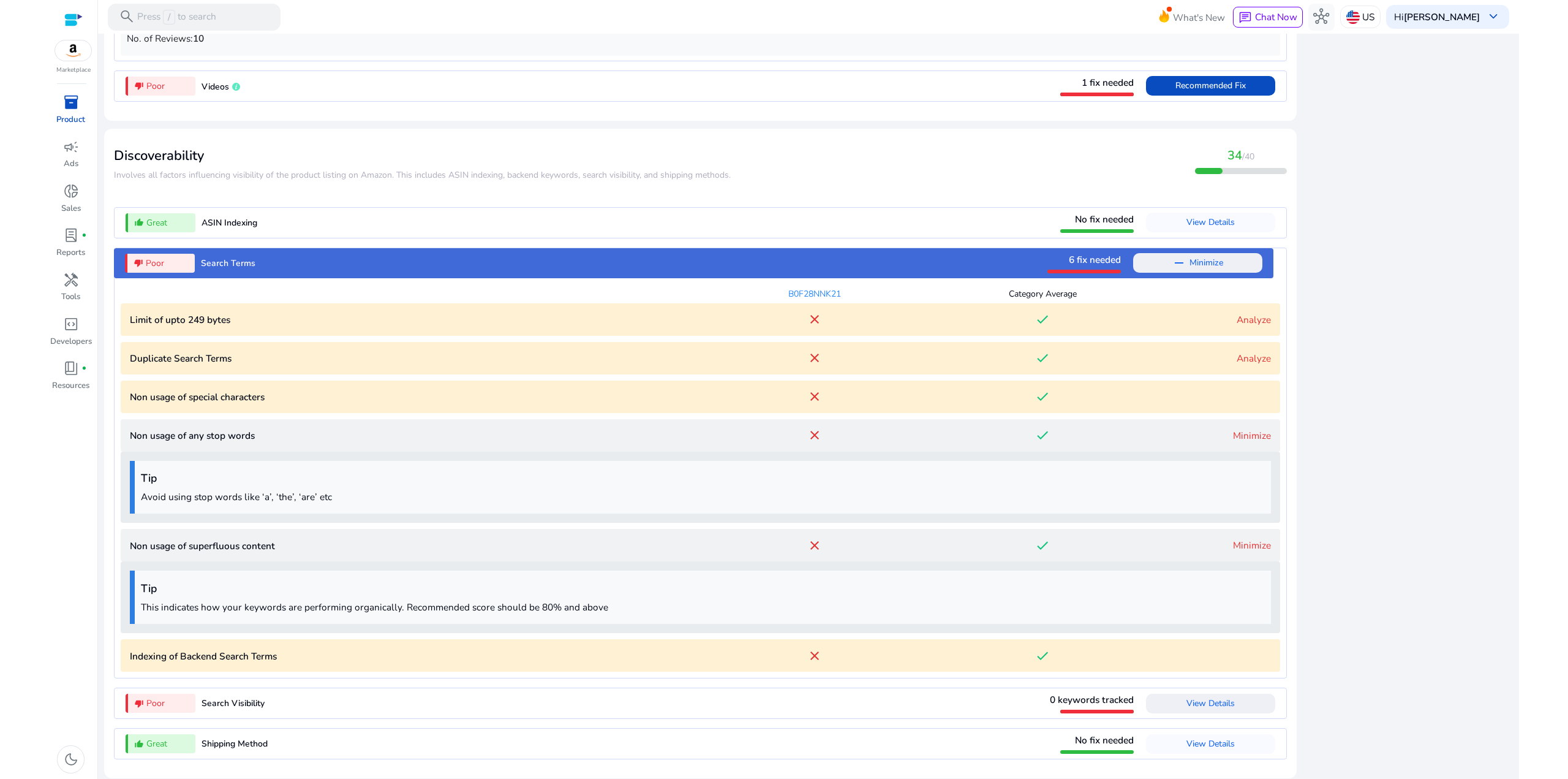
scroll to position [1482, 0]
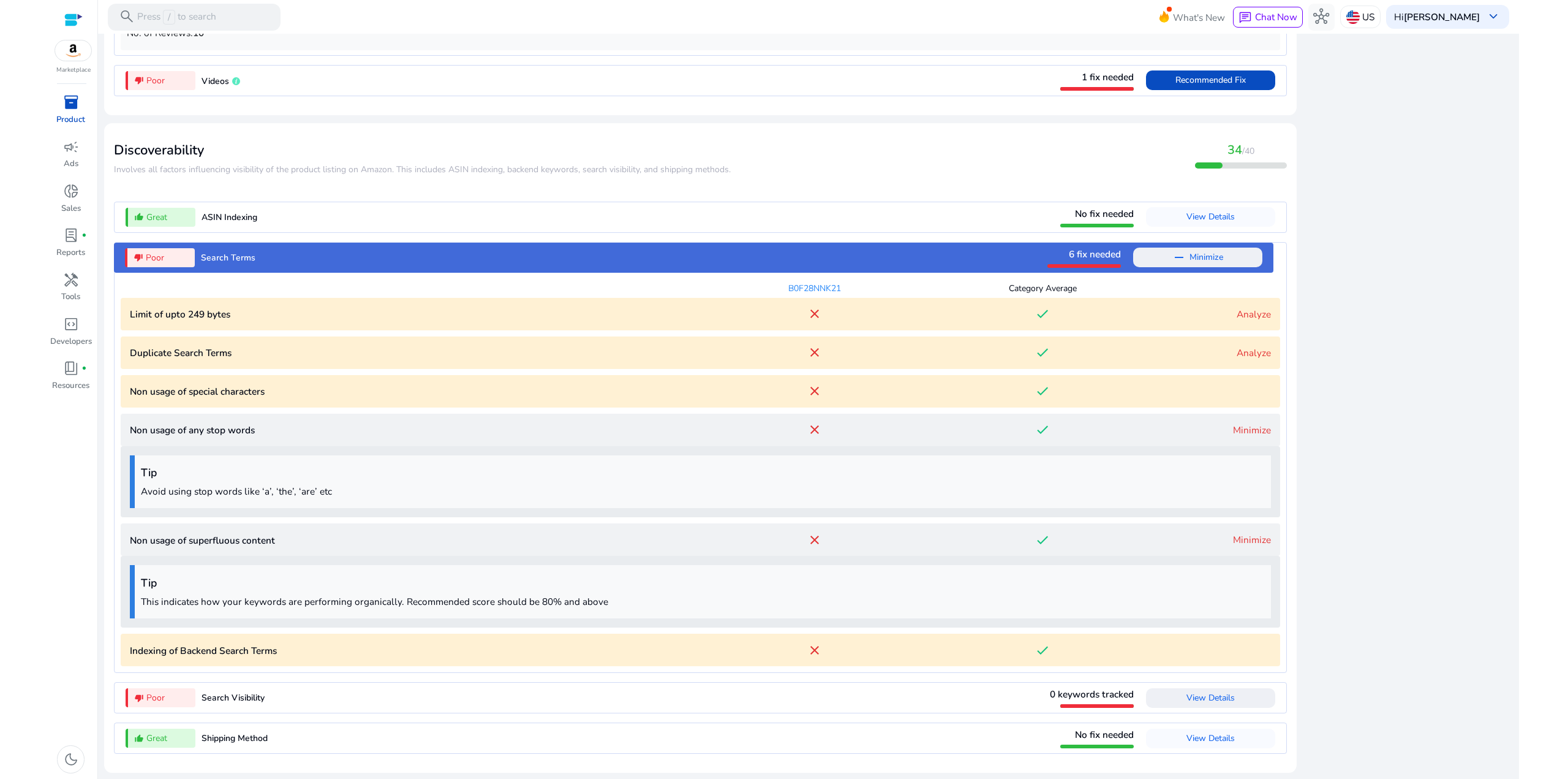
click at [1251, 350] on link "Analyze" at bounding box center [1253, 352] width 34 height 13
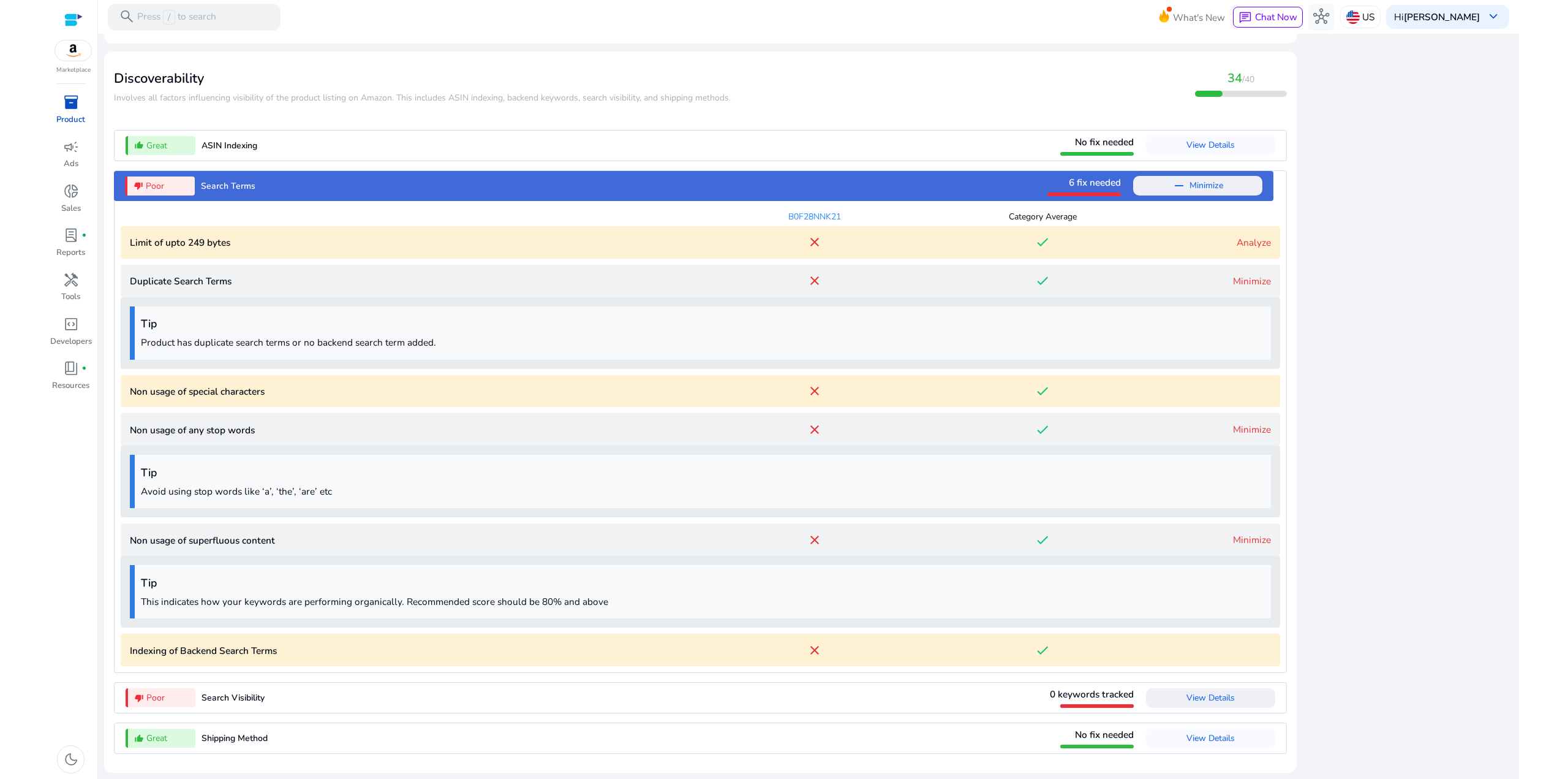
scroll to position [1554, 0]
click at [1249, 244] on link "Analyze" at bounding box center [1253, 242] width 34 height 13
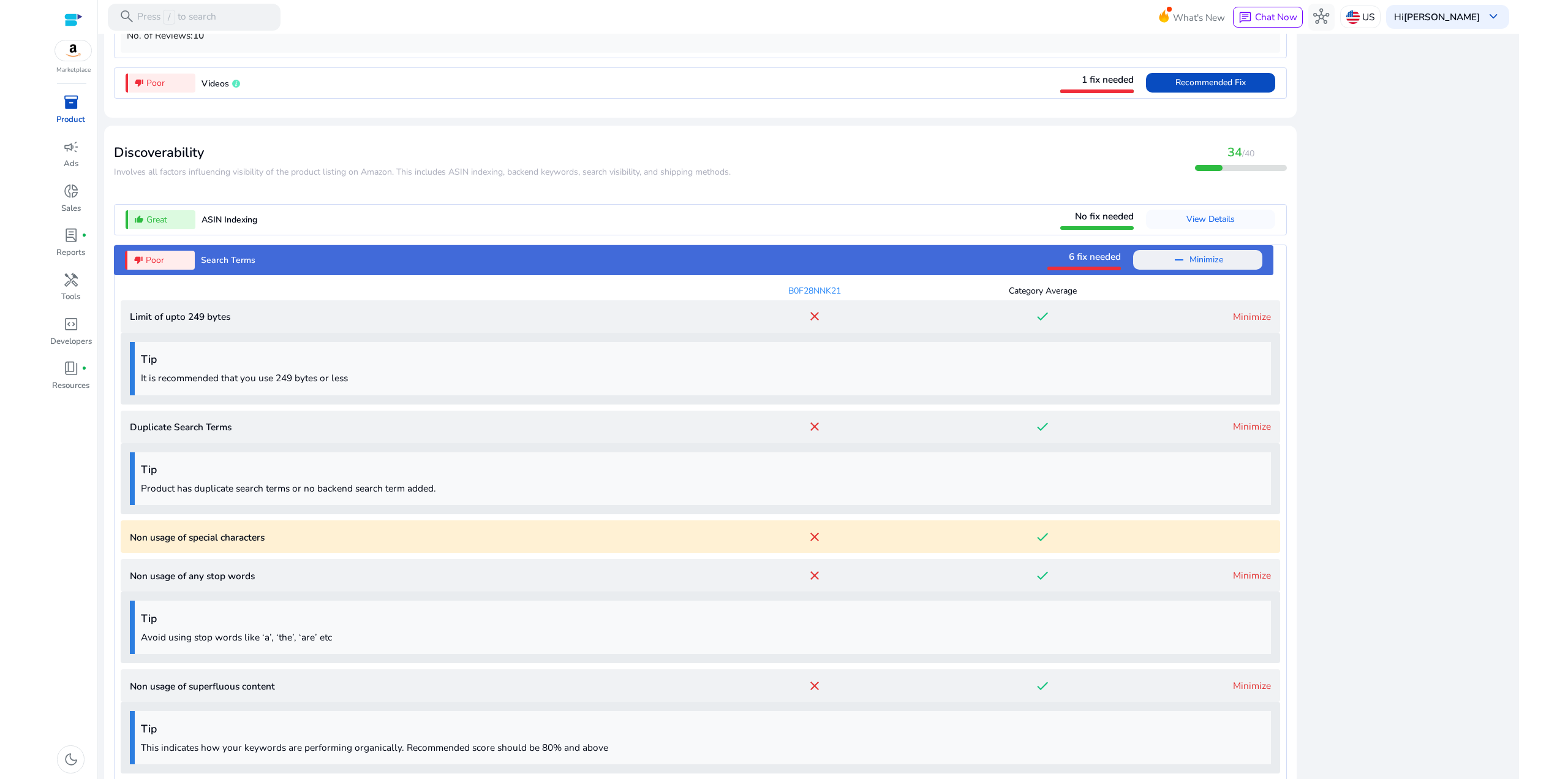
scroll to position [1626, 0]
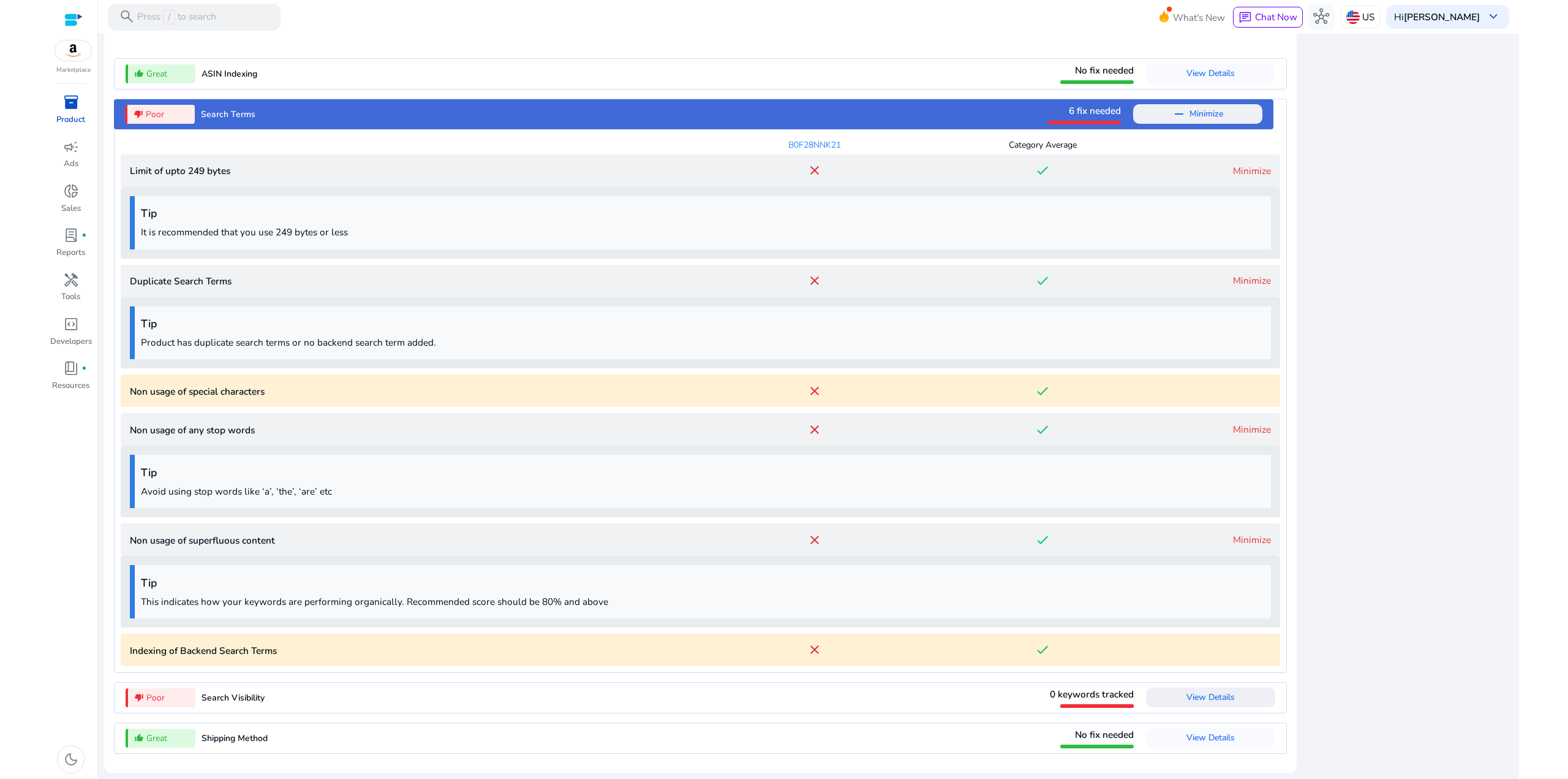
click at [1204, 702] on span "View Details" at bounding box center [1210, 696] width 48 height 12
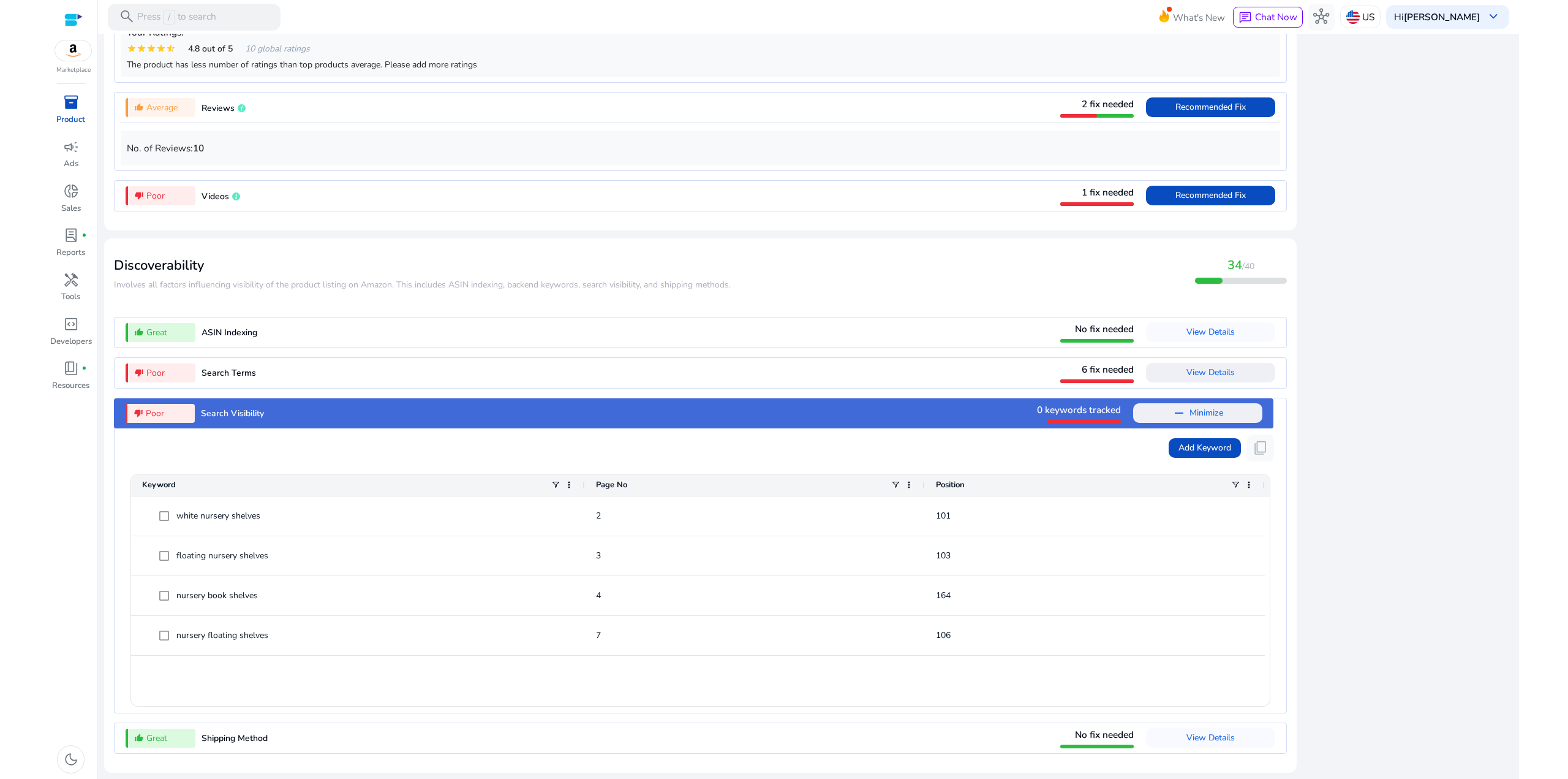
click at [1352, 422] on div "close Our extension is available for your browser! See the Listing Quality scor…" at bounding box center [1408, 34] width 208 height 1487
click at [1086, 413] on span "0 keywords tracked" at bounding box center [1079, 410] width 84 height 13
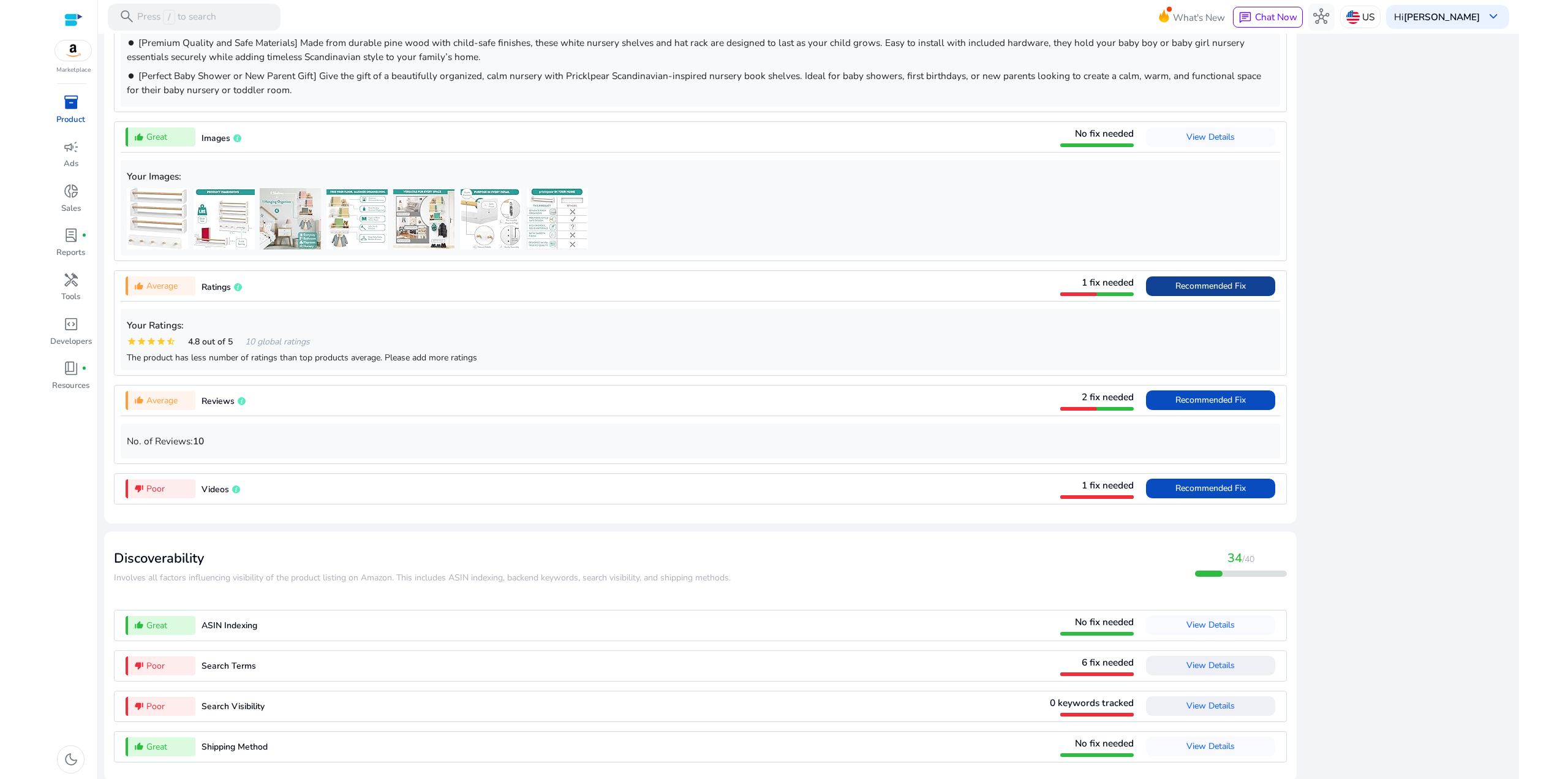
scroll to position [1083, 0]
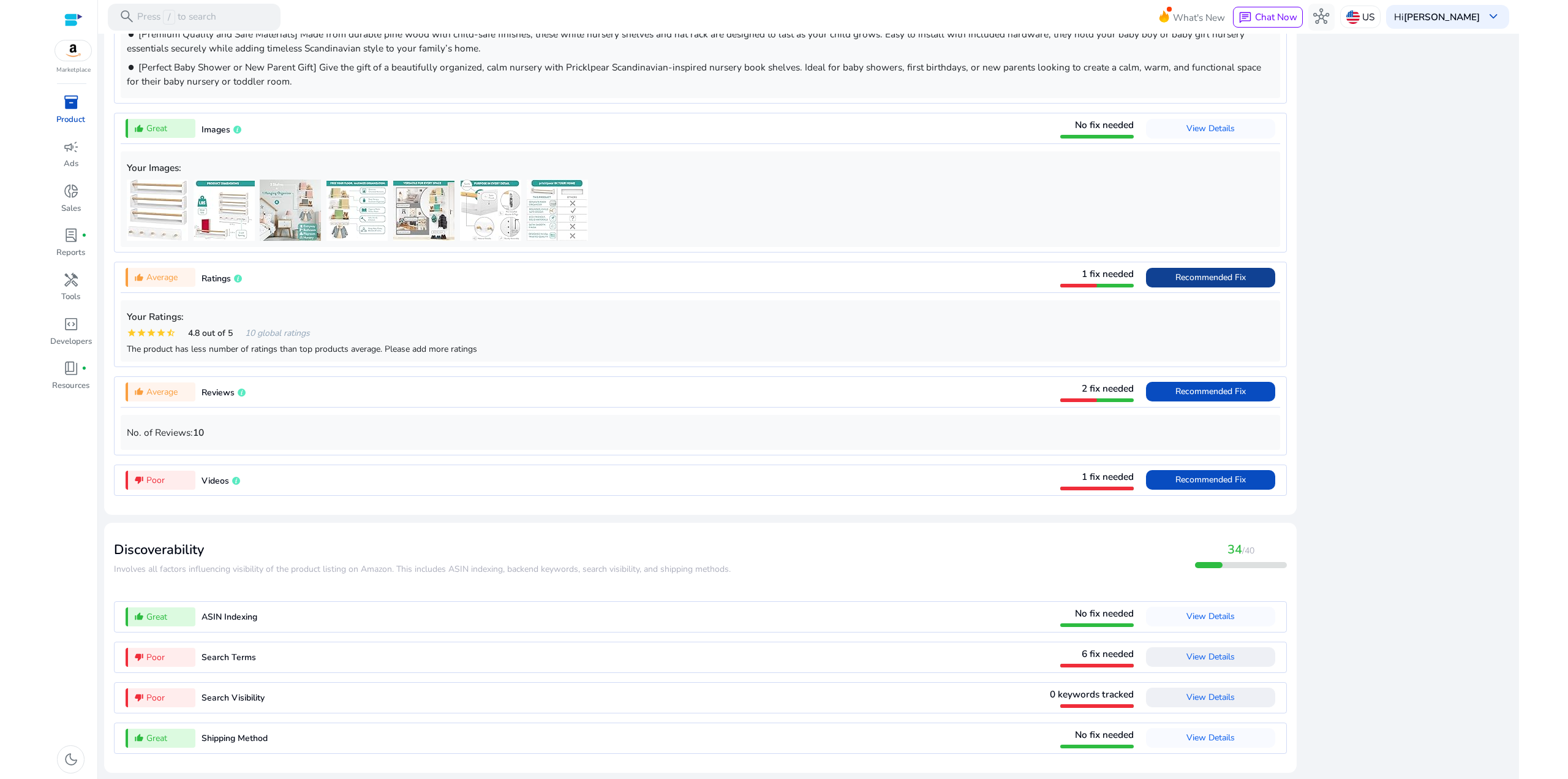
click at [383, 655] on div "thumb_down_alt Poor Search Terms 6 fix needed View Details" at bounding box center [700, 657] width 1159 height 30
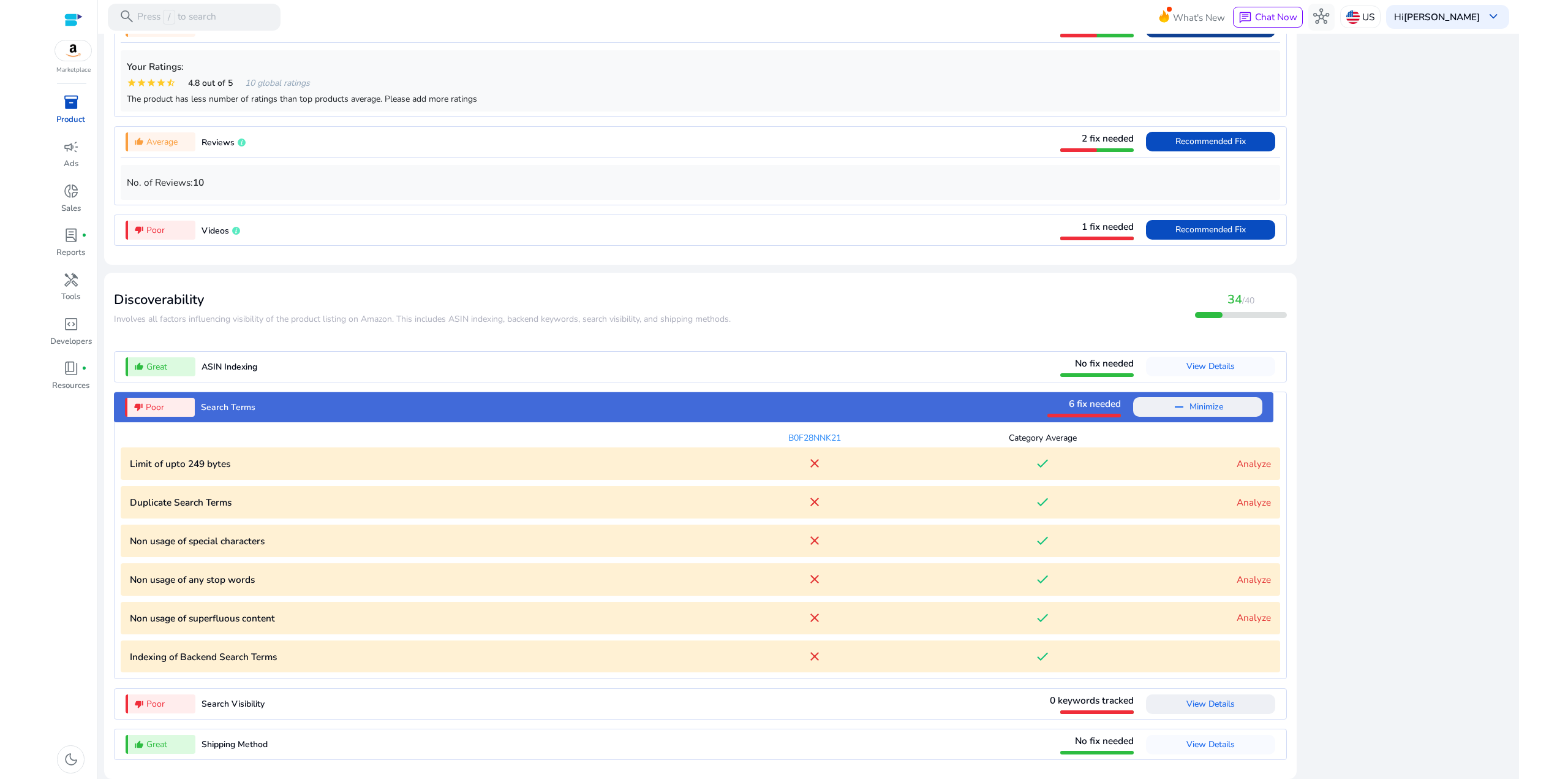
scroll to position [1339, 0]
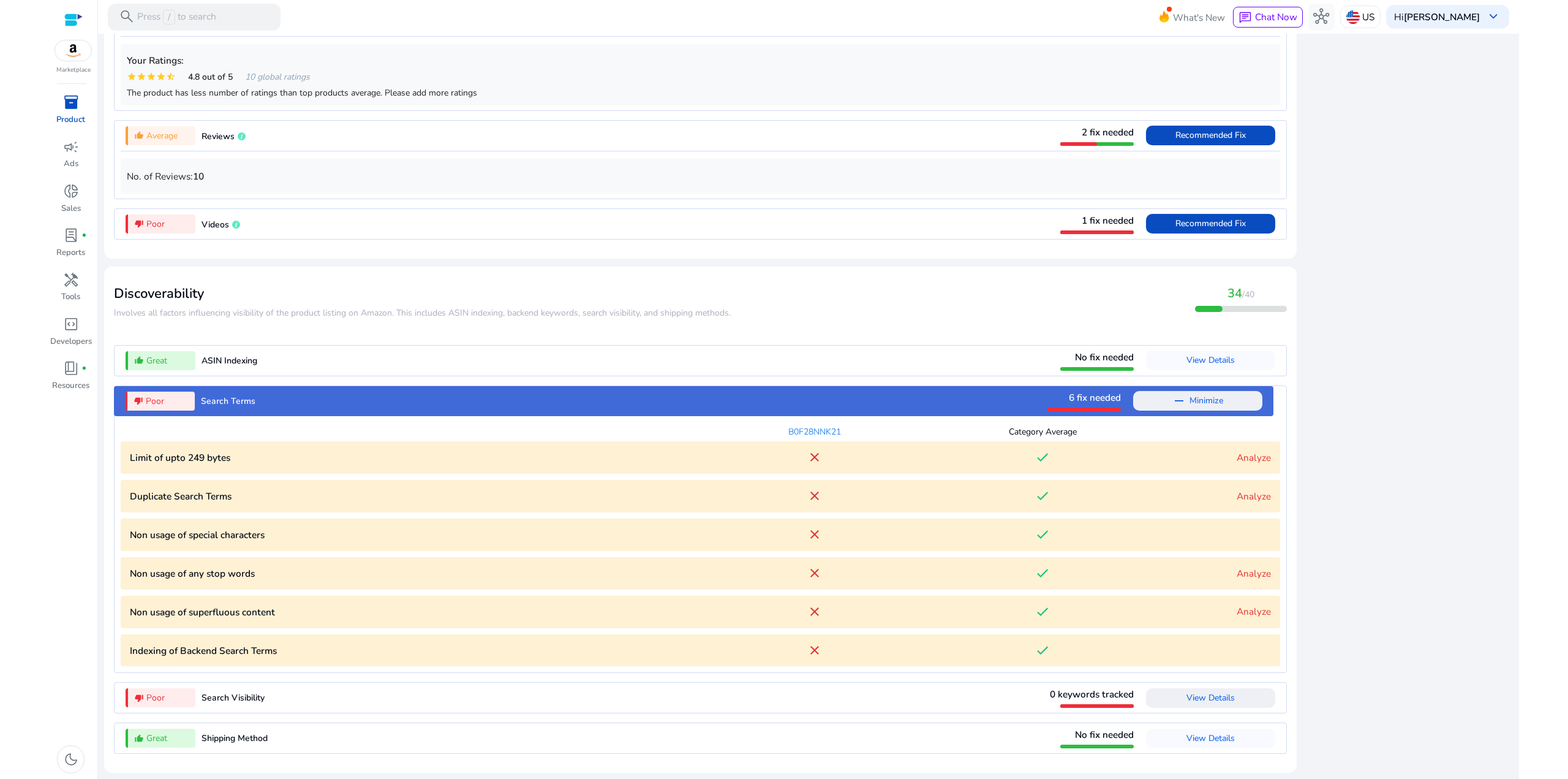
click at [1243, 498] on link "Analyze" at bounding box center [1253, 496] width 34 height 13
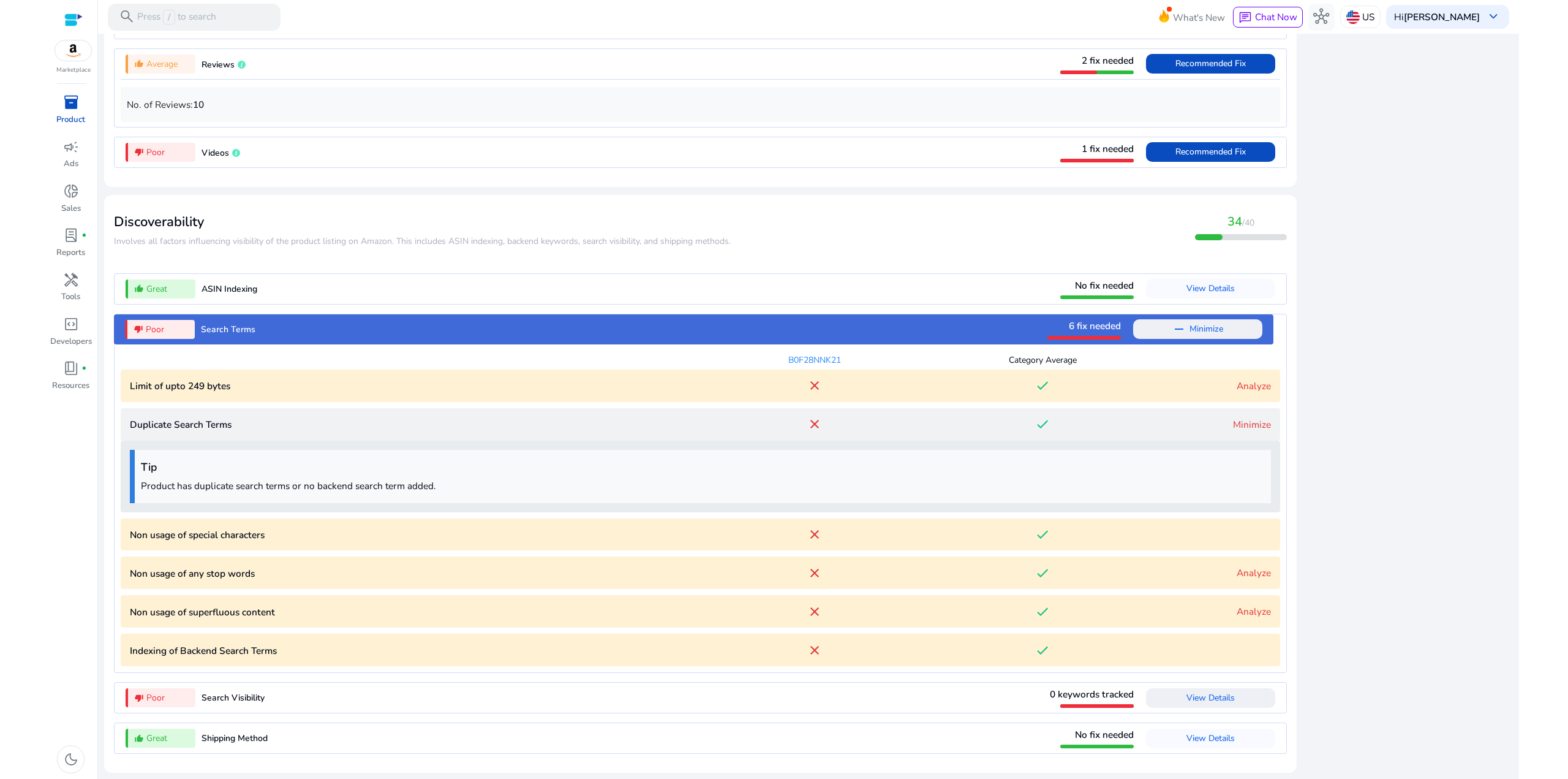
scroll to position [1411, 0]
click at [1374, 447] on div "close Our extension is available for your browser! See the Listing Quality scor…" at bounding box center [1408, 13] width 208 height 1531
click at [1360, 436] on div "close Our extension is available for your browser! See the Listing Quality scor…" at bounding box center [1408, 13] width 208 height 1531
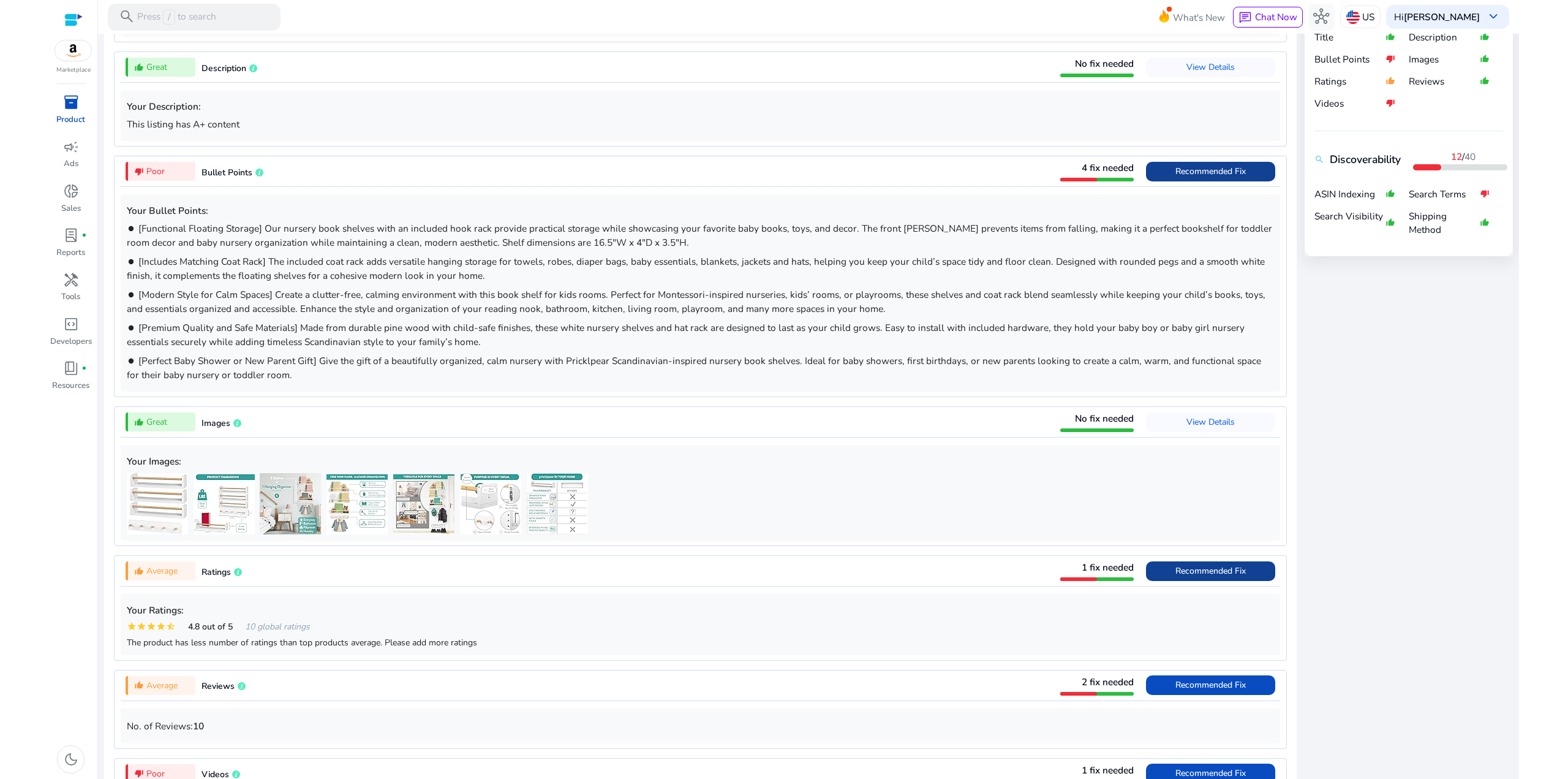
scroll to position [553, 0]
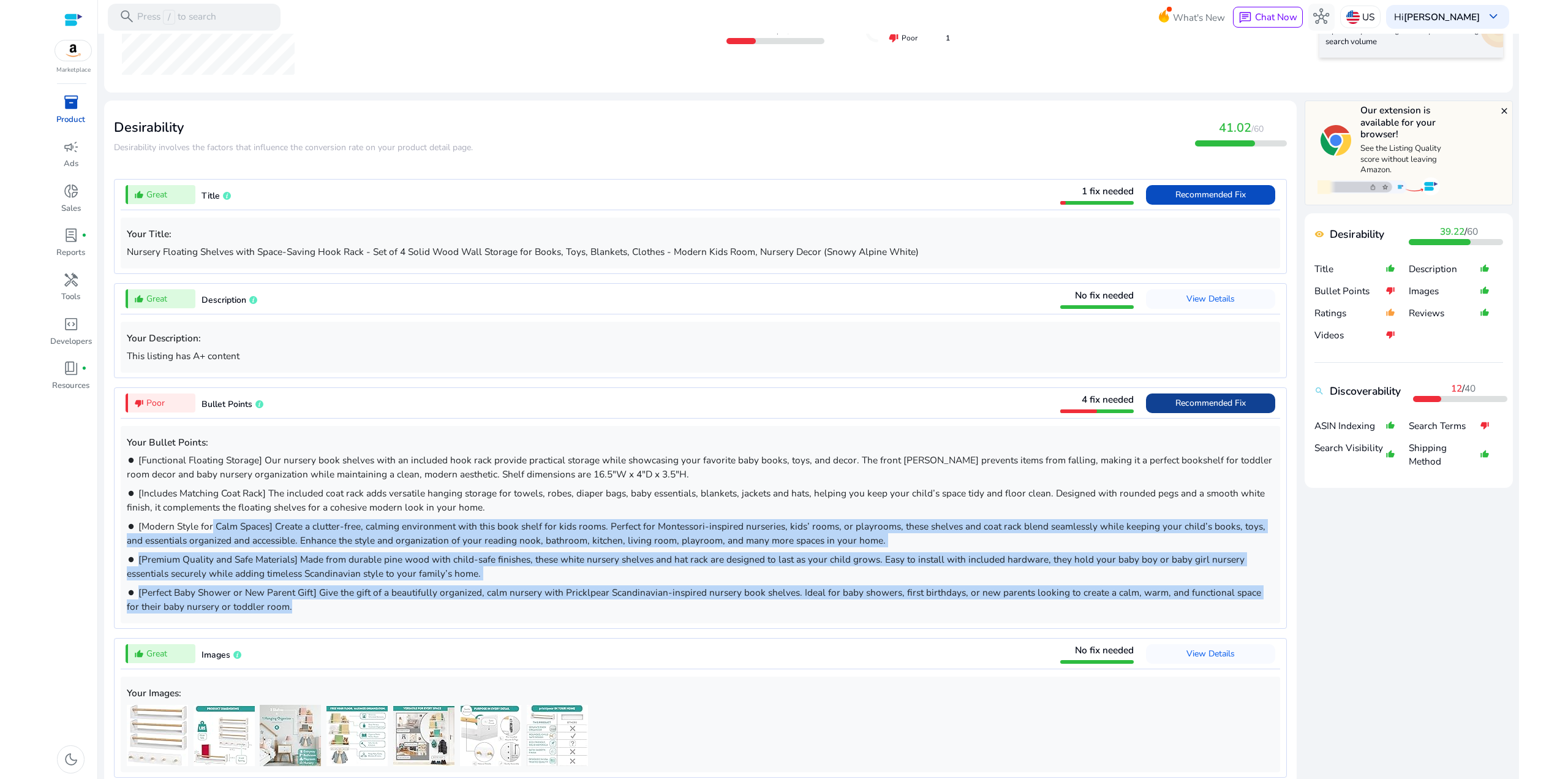
drag, startPoint x: 209, startPoint y: 522, endPoint x: 199, endPoint y: 500, distance: 24.2
click at [206, 511] on div "Your Bullet Points: brightness_1 [Functional Floating Storage] Our nursery book…" at bounding box center [700, 524] width 1159 height 197
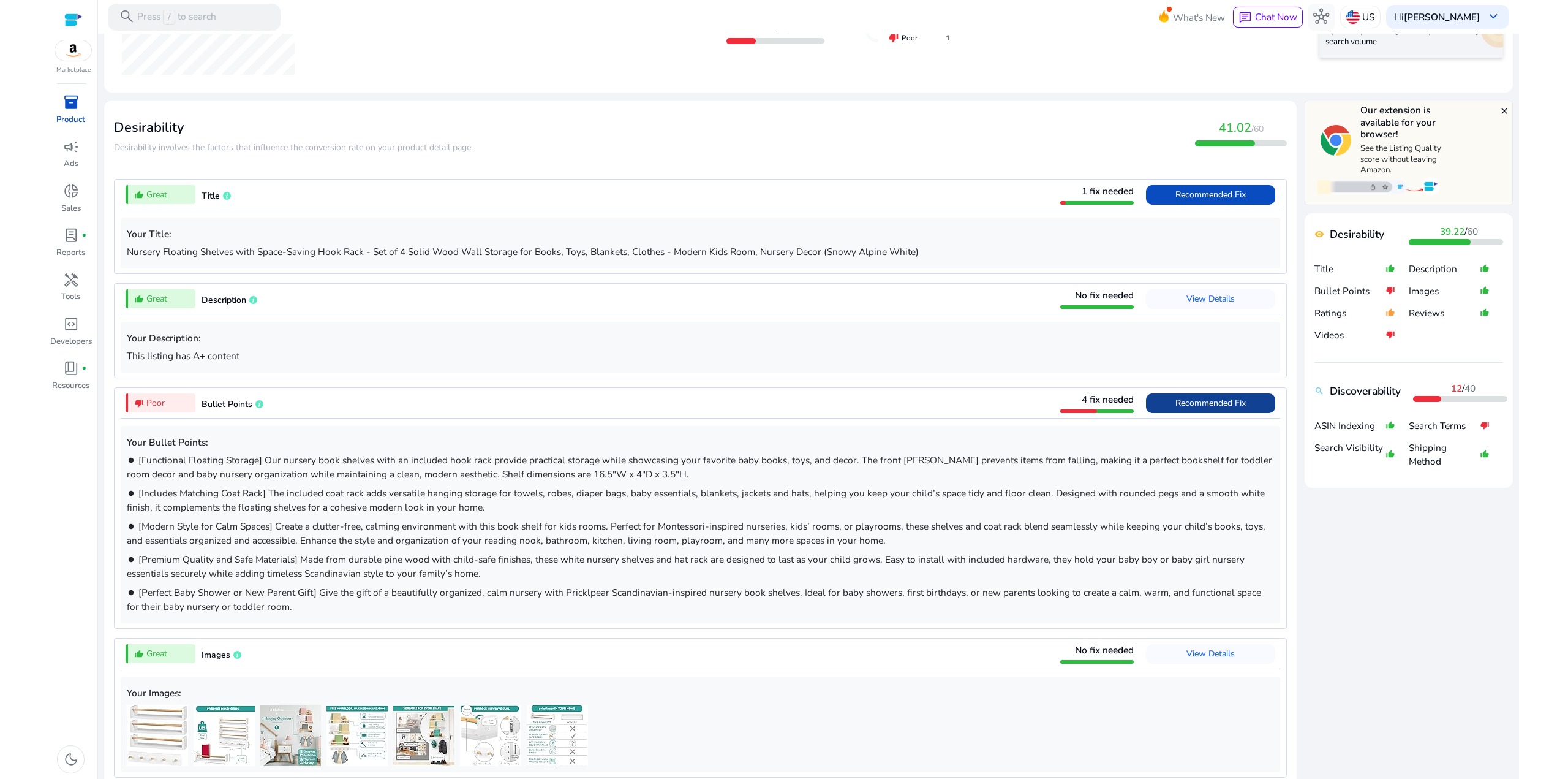
click at [199, 500] on p "brightness_1 [Includes Matching Coat Rack] The included coat rack adds versatil…" at bounding box center [700, 500] width 1147 height 28
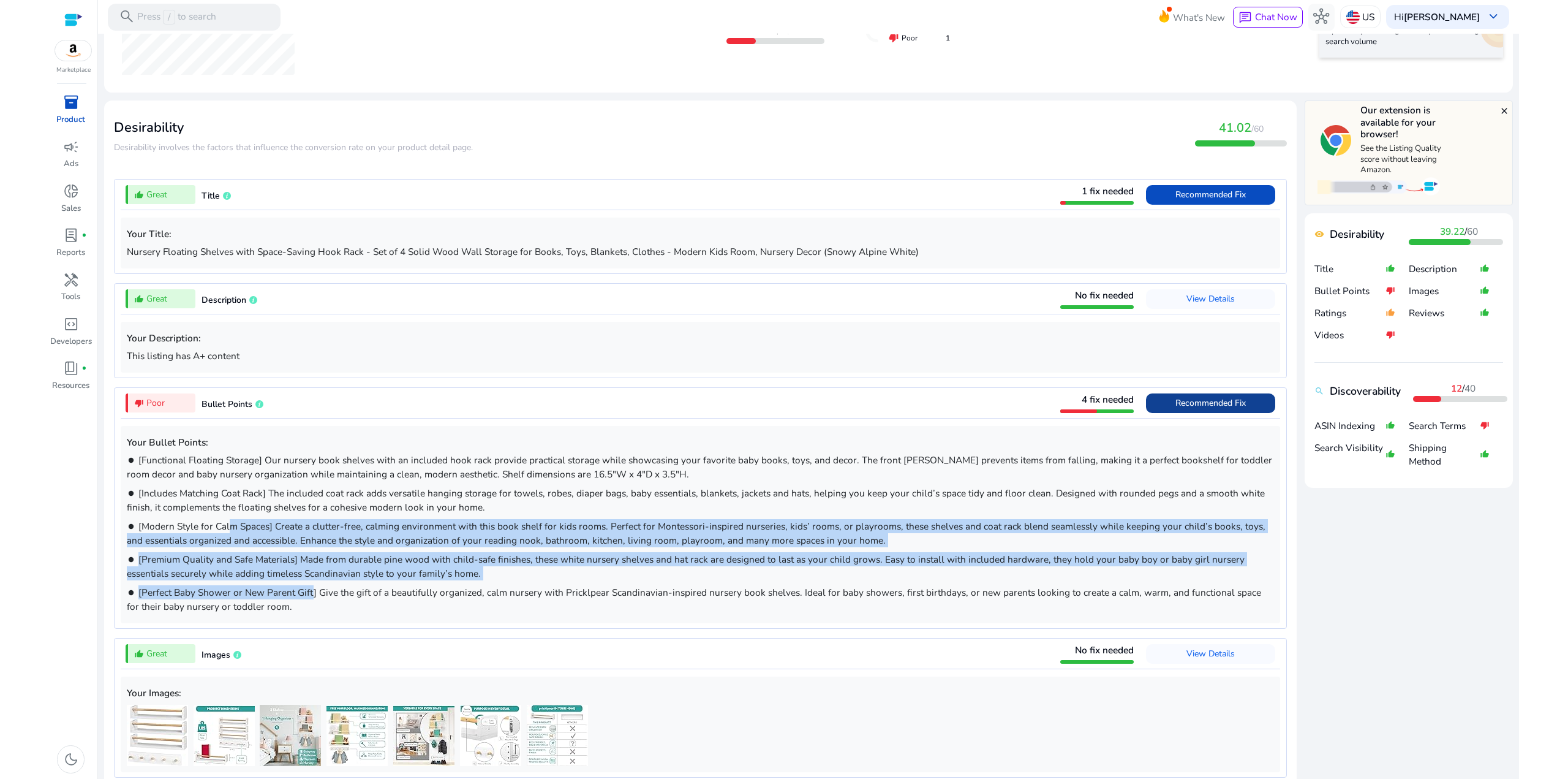
drag, startPoint x: 305, startPoint y: 590, endPoint x: 226, endPoint y: 515, distance: 108.9
click at [227, 518] on div "Your Bullet Points: brightness_1 [Functional Floating Storage] Our nursery book…" at bounding box center [700, 524] width 1159 height 197
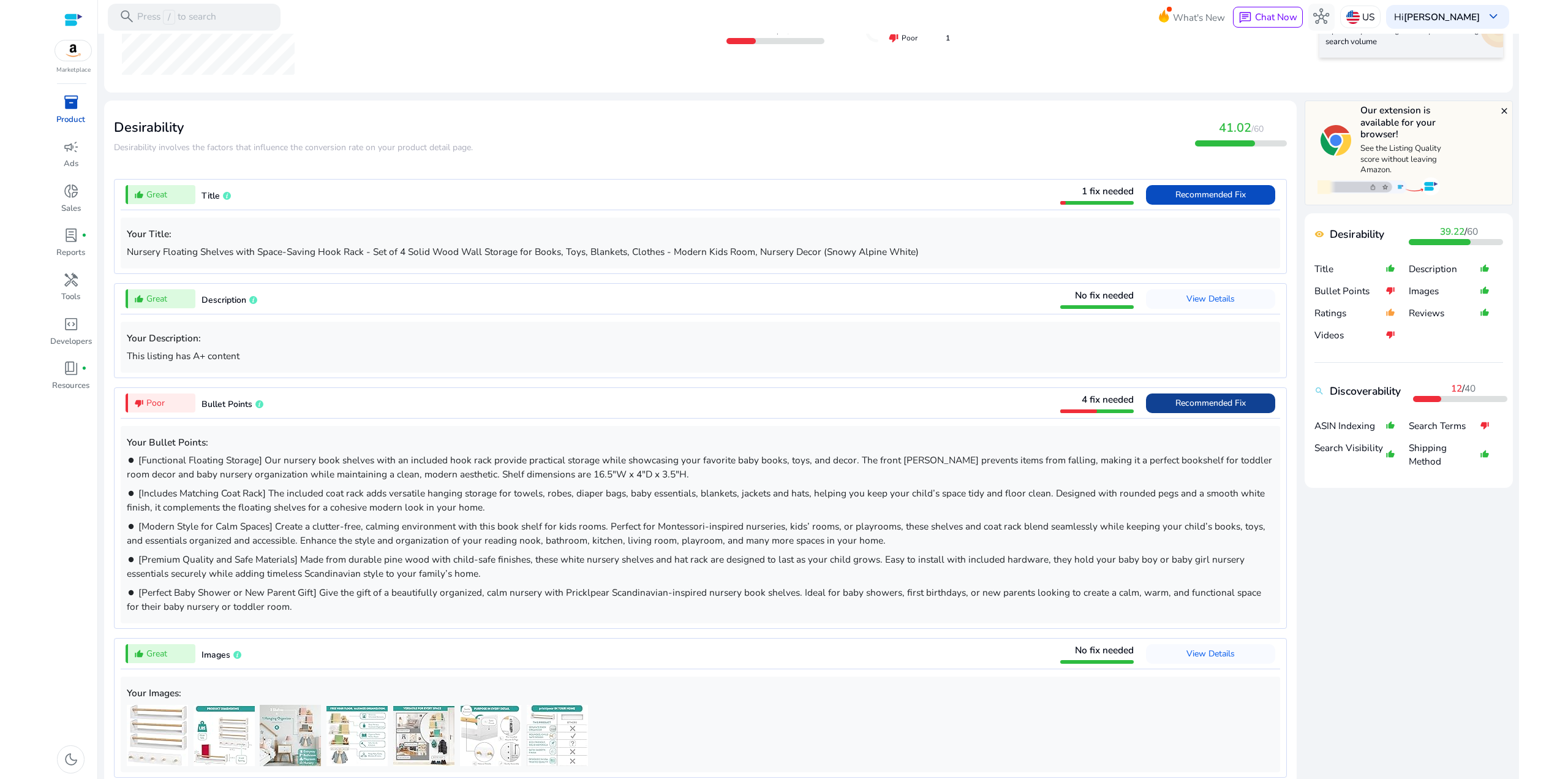
click at [226, 514] on p "brightness_1 [Includes Matching Coat Rack] The included coat rack adds versatil…" at bounding box center [700, 500] width 1147 height 28
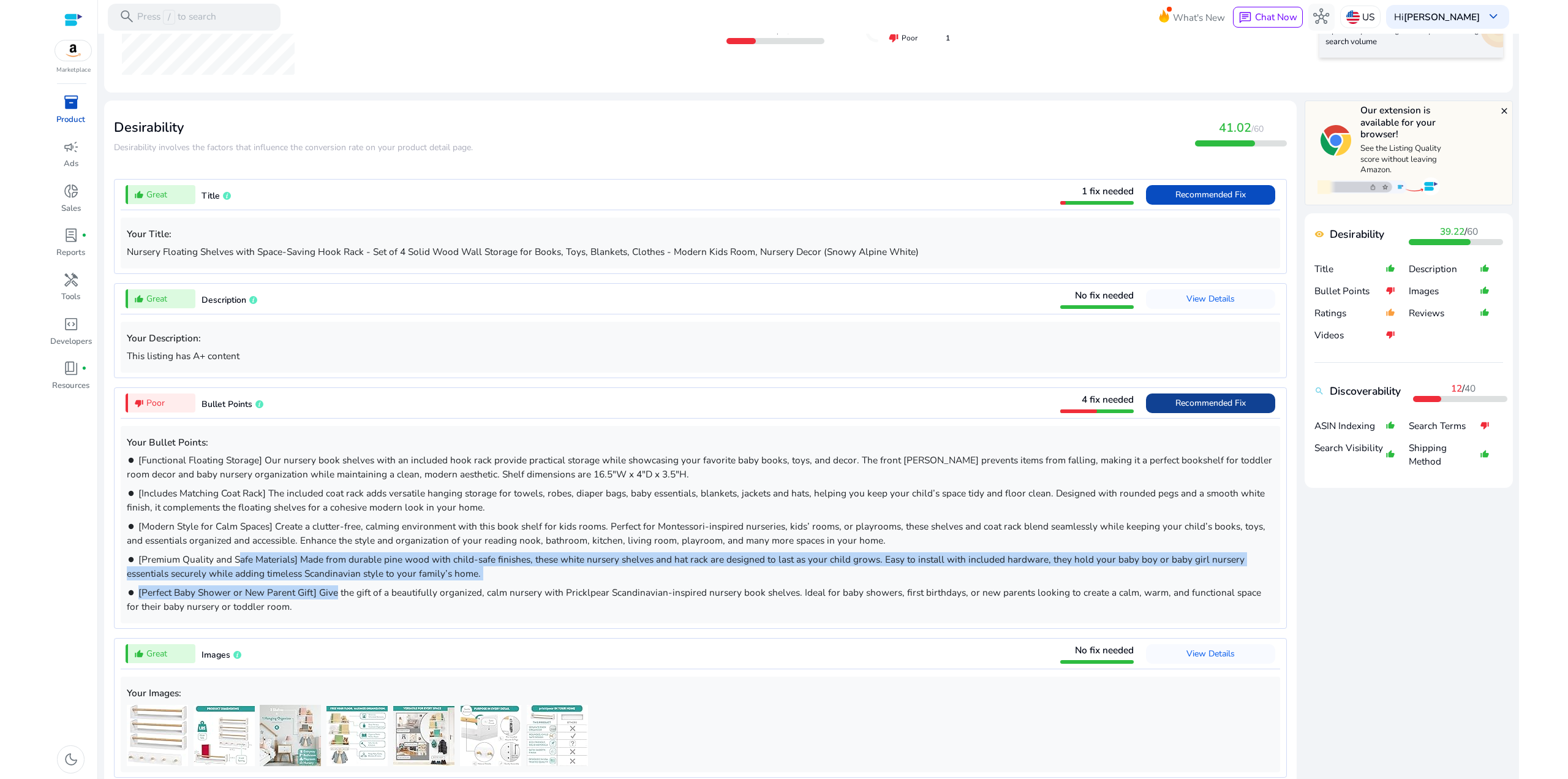
drag, startPoint x: 298, startPoint y: 589, endPoint x: 224, endPoint y: 526, distance: 97.2
click at [232, 542] on div "Your Bullet Points: brightness_1 [Functional Floating Storage] Our nursery book…" at bounding box center [700, 524] width 1159 height 197
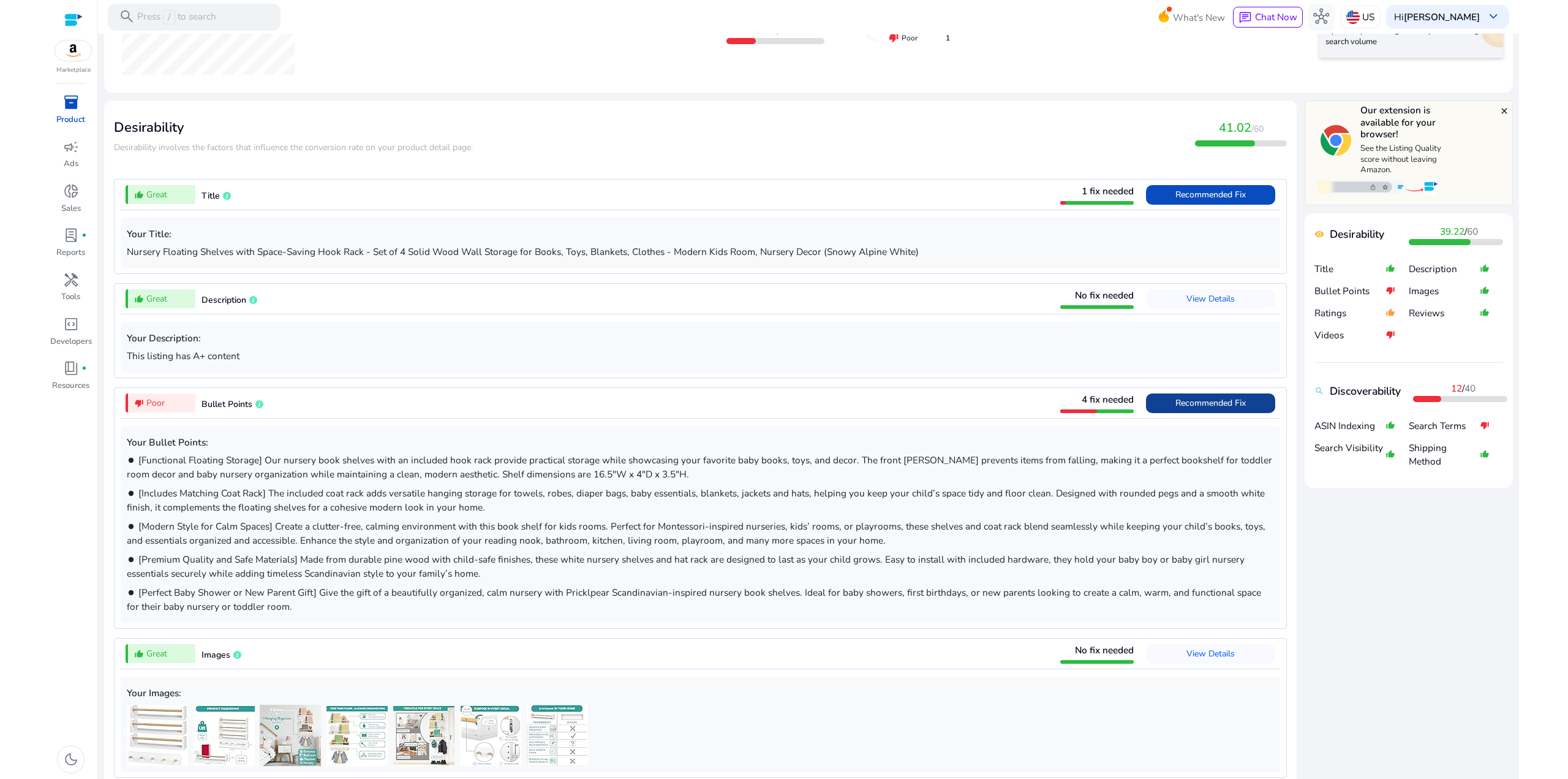
click at [224, 526] on span "[Modern Style for Calm Spaces] Create a clutter-free, calming environment with …" at bounding box center [696, 533] width 1139 height 27
click at [1210, 403] on span "Recommended Fix" at bounding box center [1210, 403] width 70 height 12
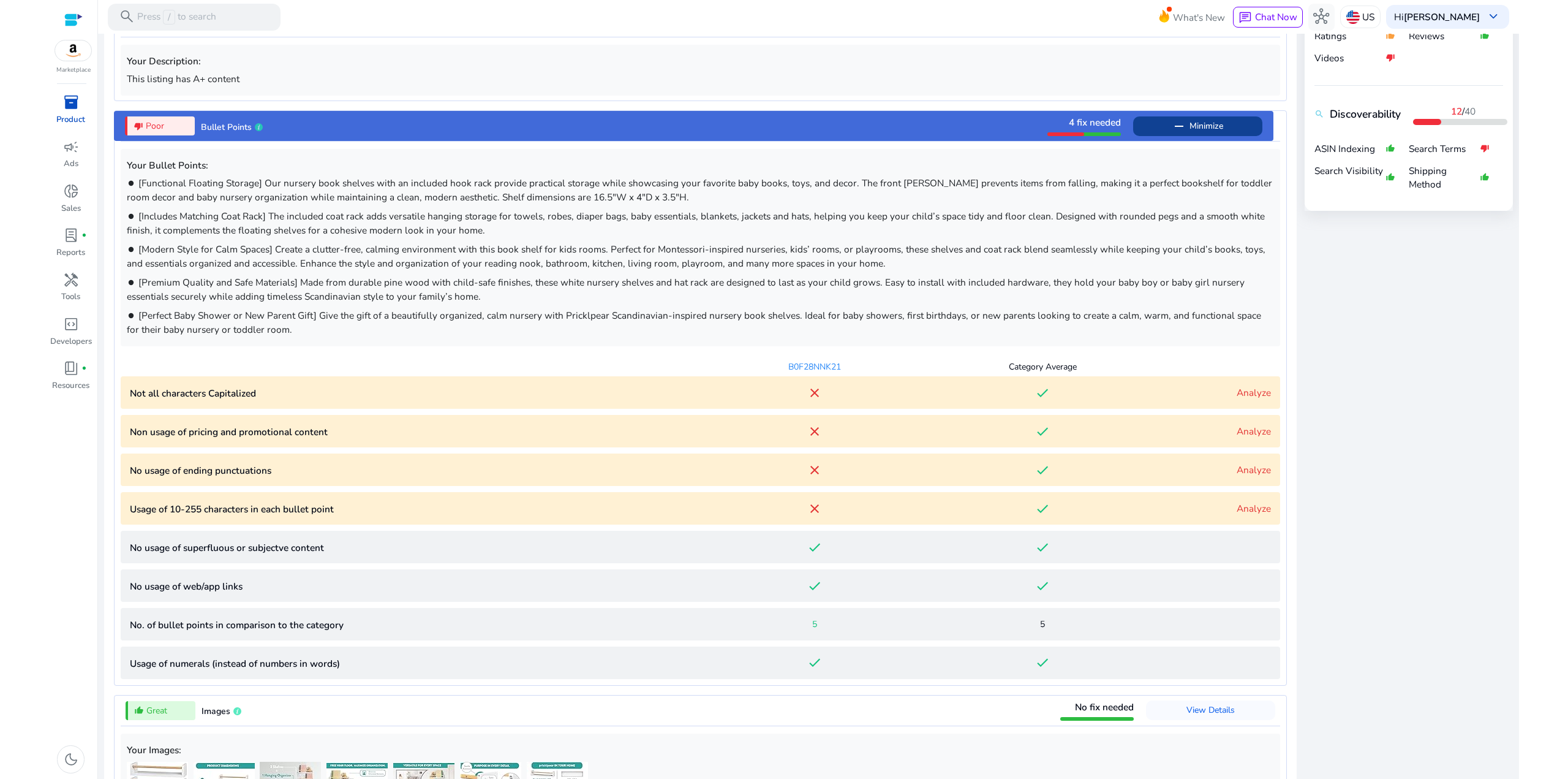
scroll to position [940, 0]
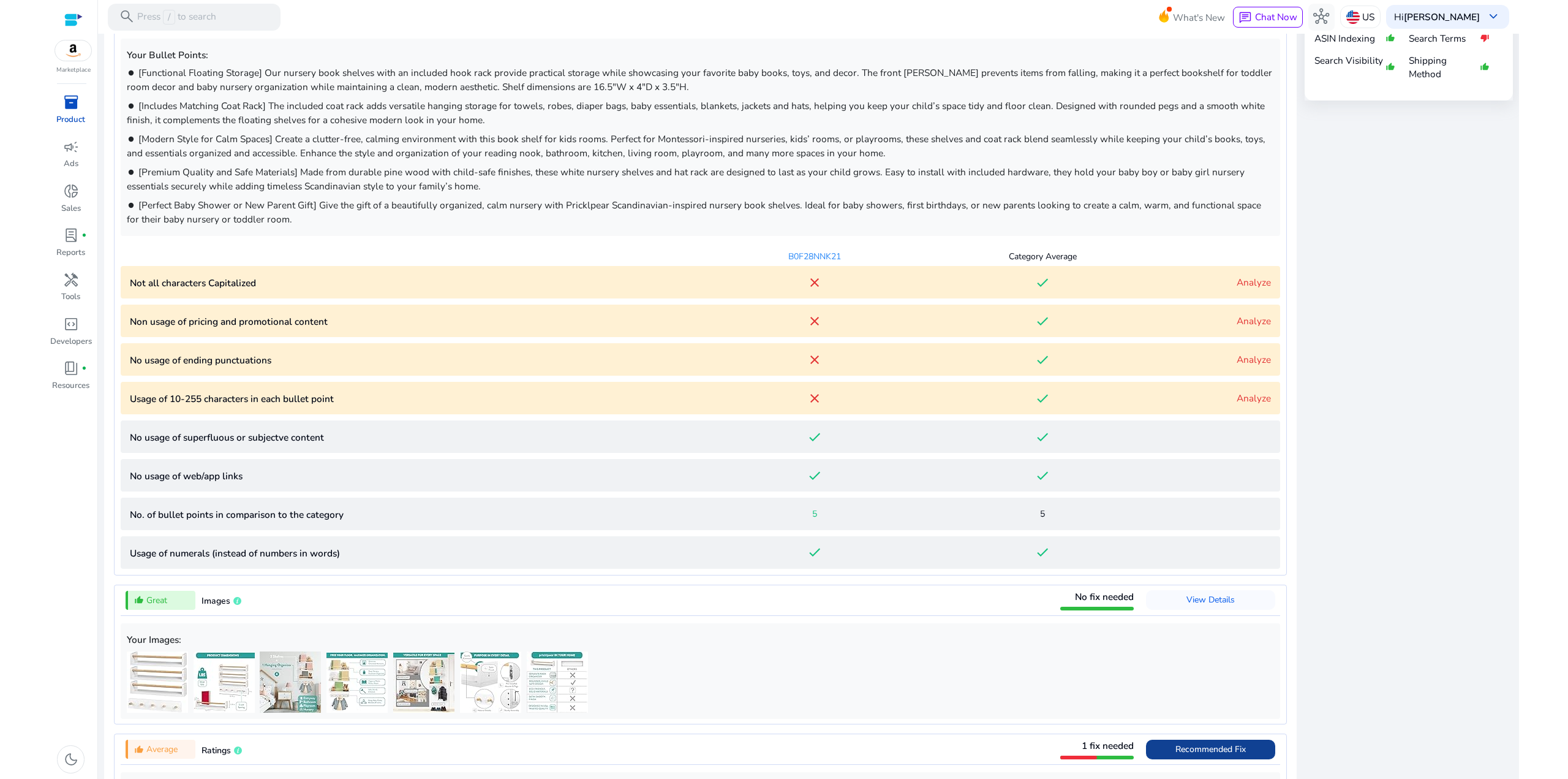
click at [1240, 280] on link "Analyze" at bounding box center [1253, 282] width 34 height 13
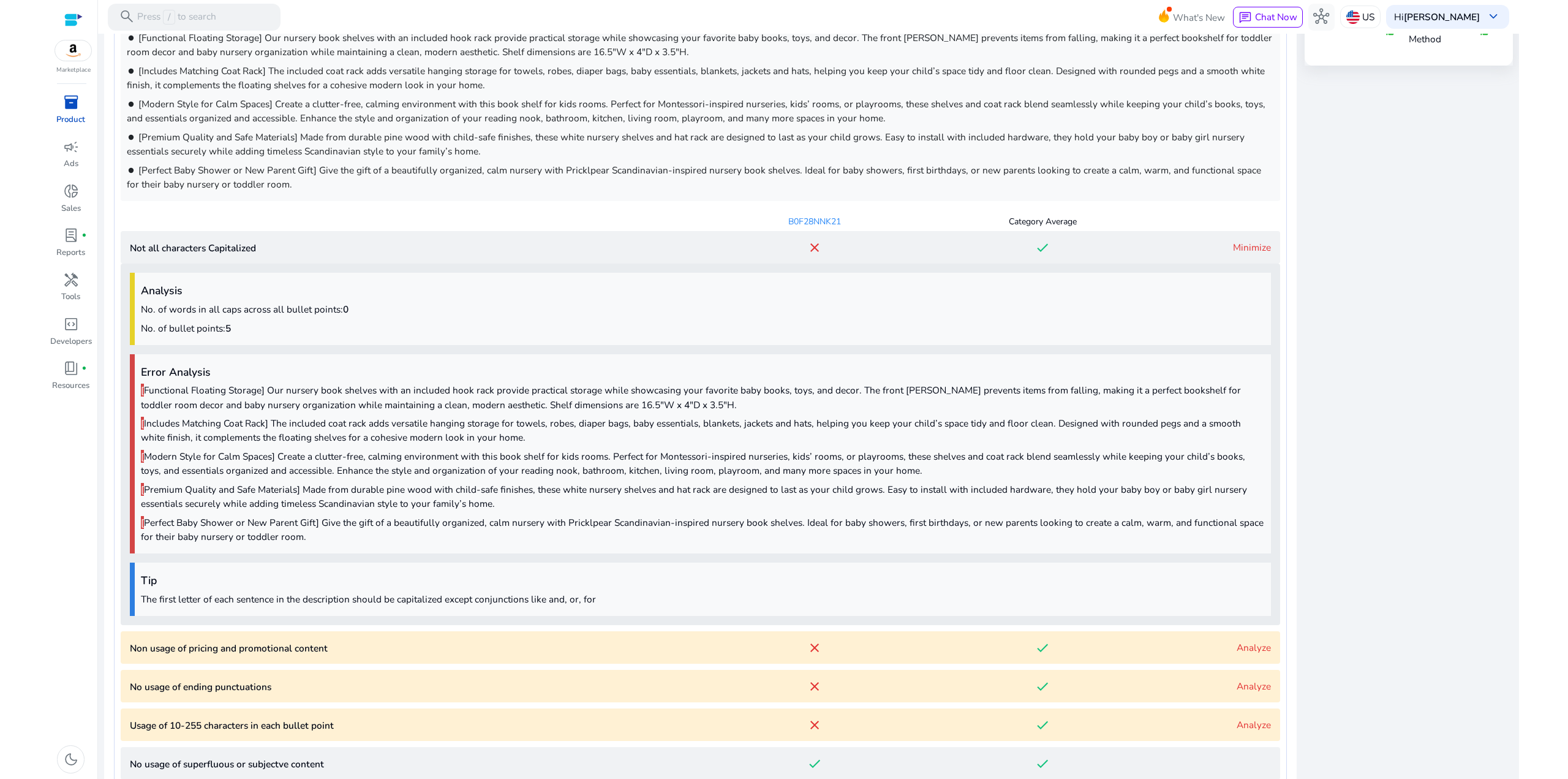
scroll to position [961, 0]
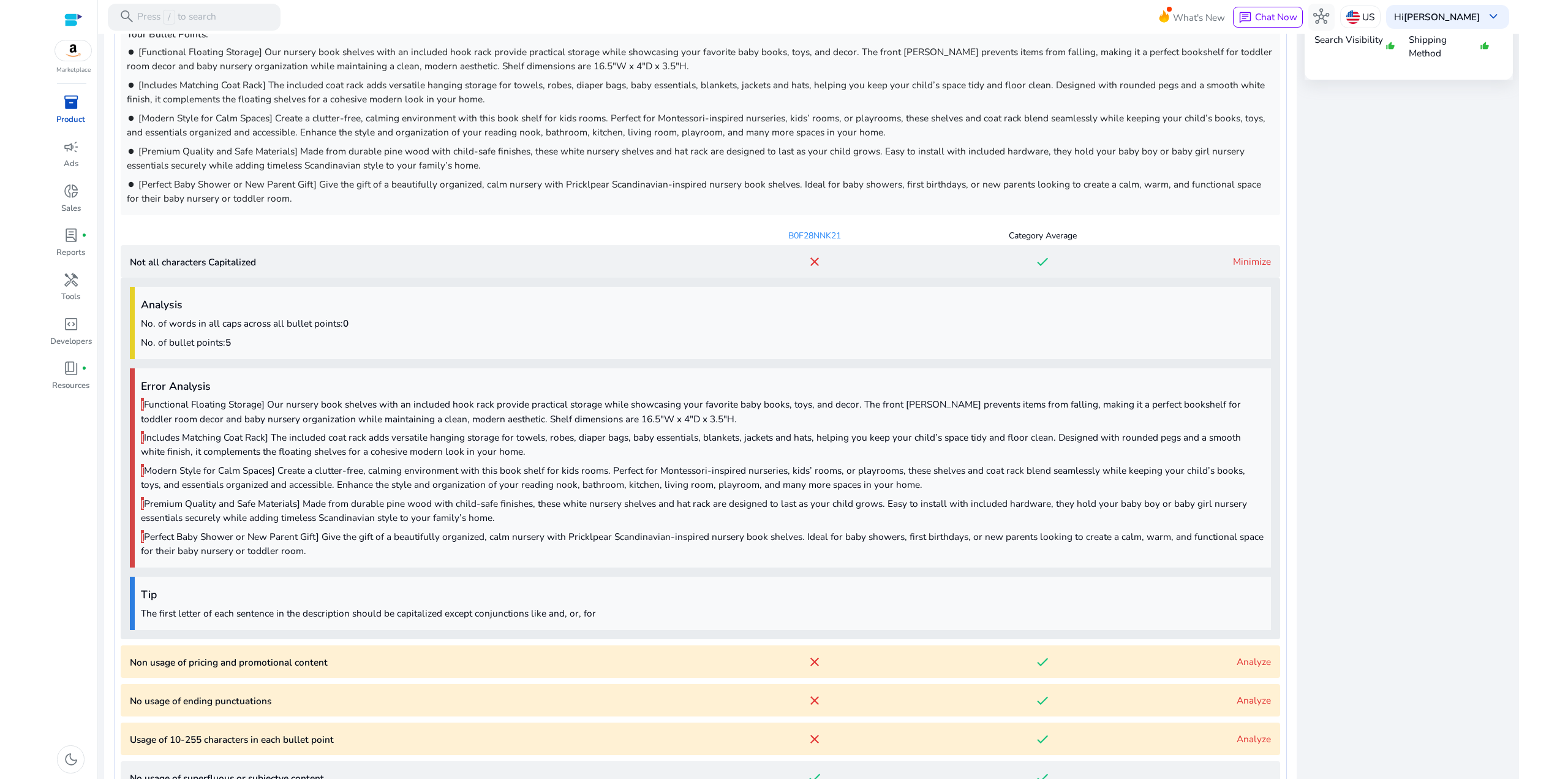
click at [1240, 265] on link "Minimize" at bounding box center [1252, 261] width 38 height 13
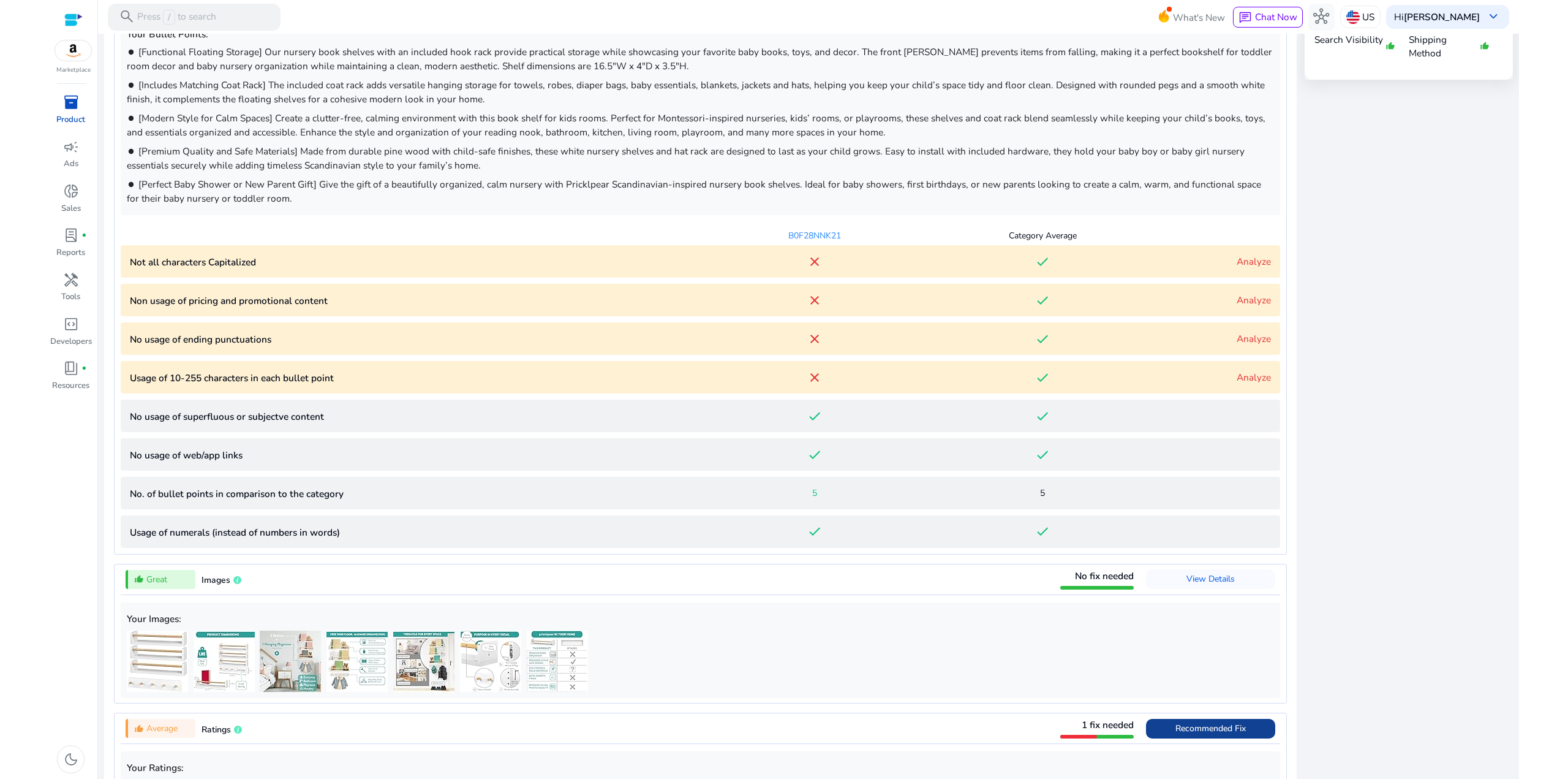
click at [1359, 332] on div "close Our extension is available for your browser! See the Listing Quality scor…" at bounding box center [1408, 460] width 208 height 1536
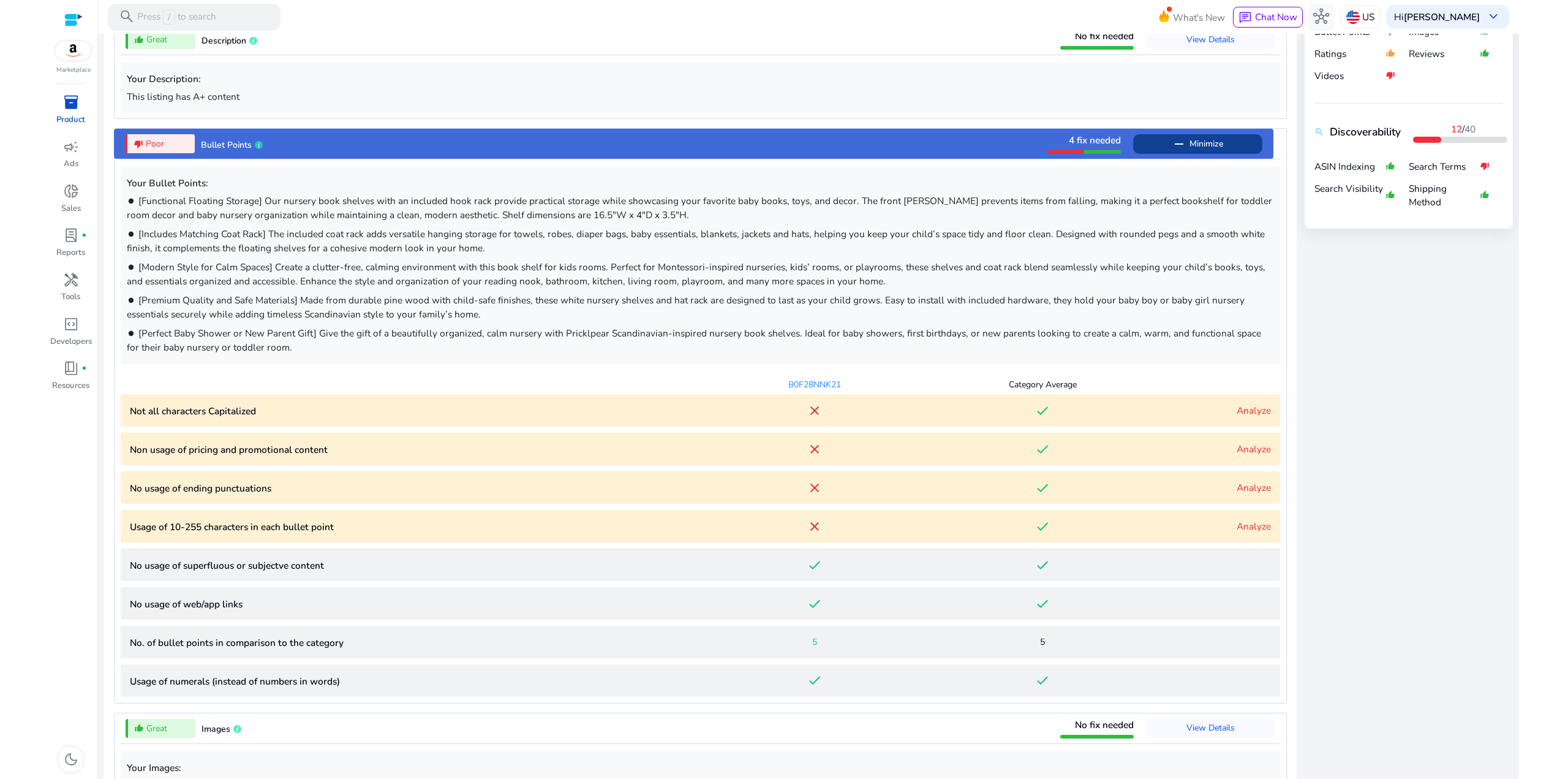
scroll to position [777, 0]
